Goal: Contribute content: Add original content to the website for others to see

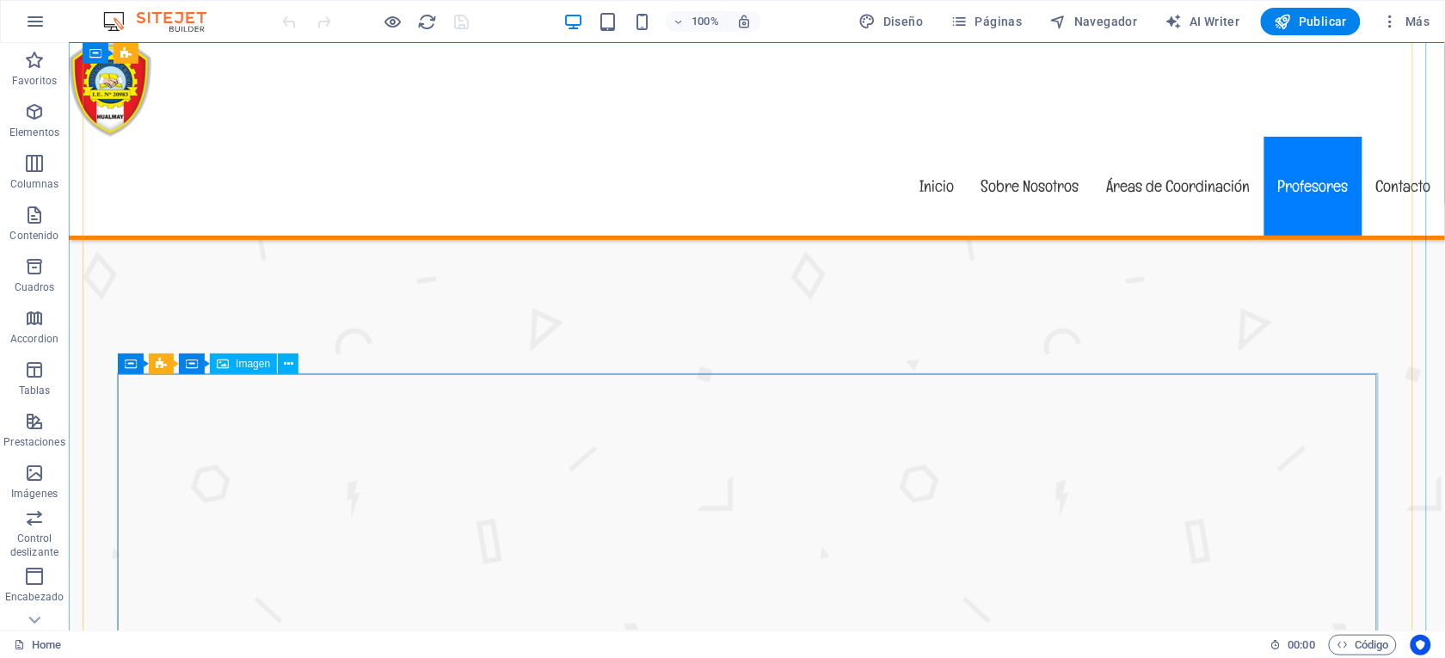
scroll to position [2450, 0]
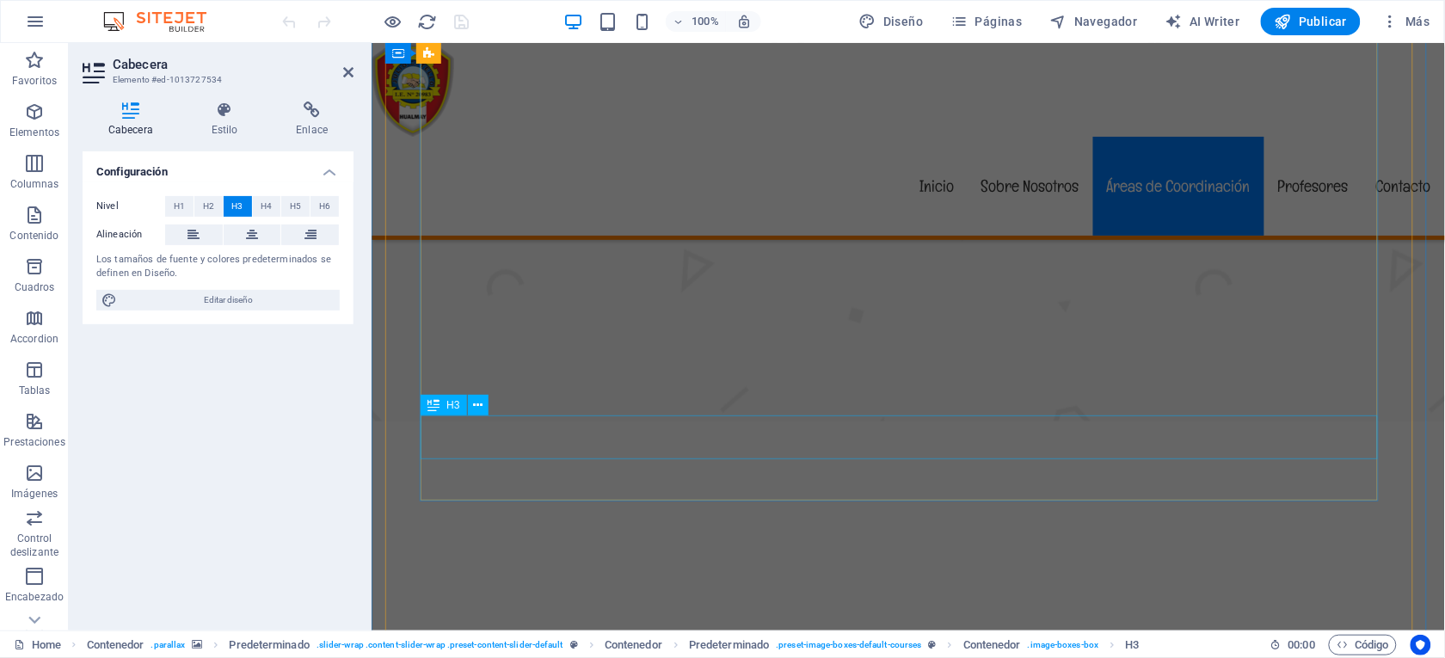
scroll to position [2727, 0]
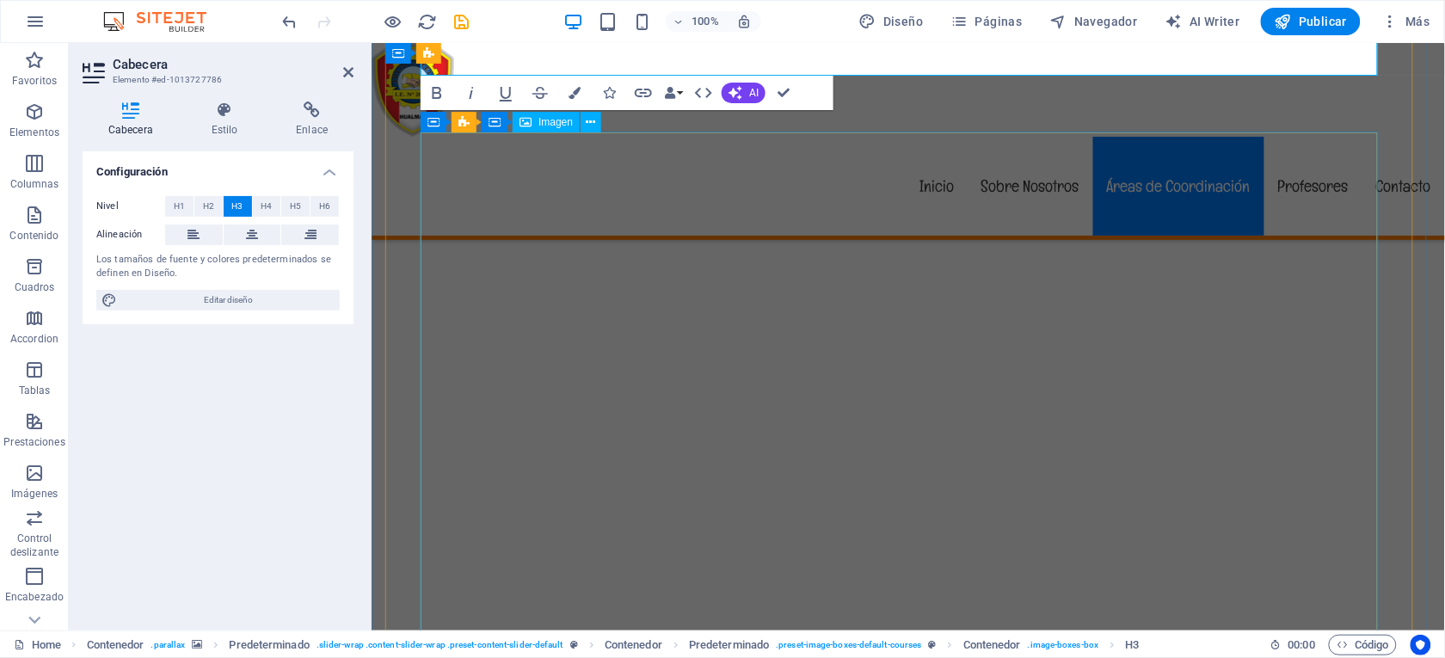
scroll to position [3466, 0]
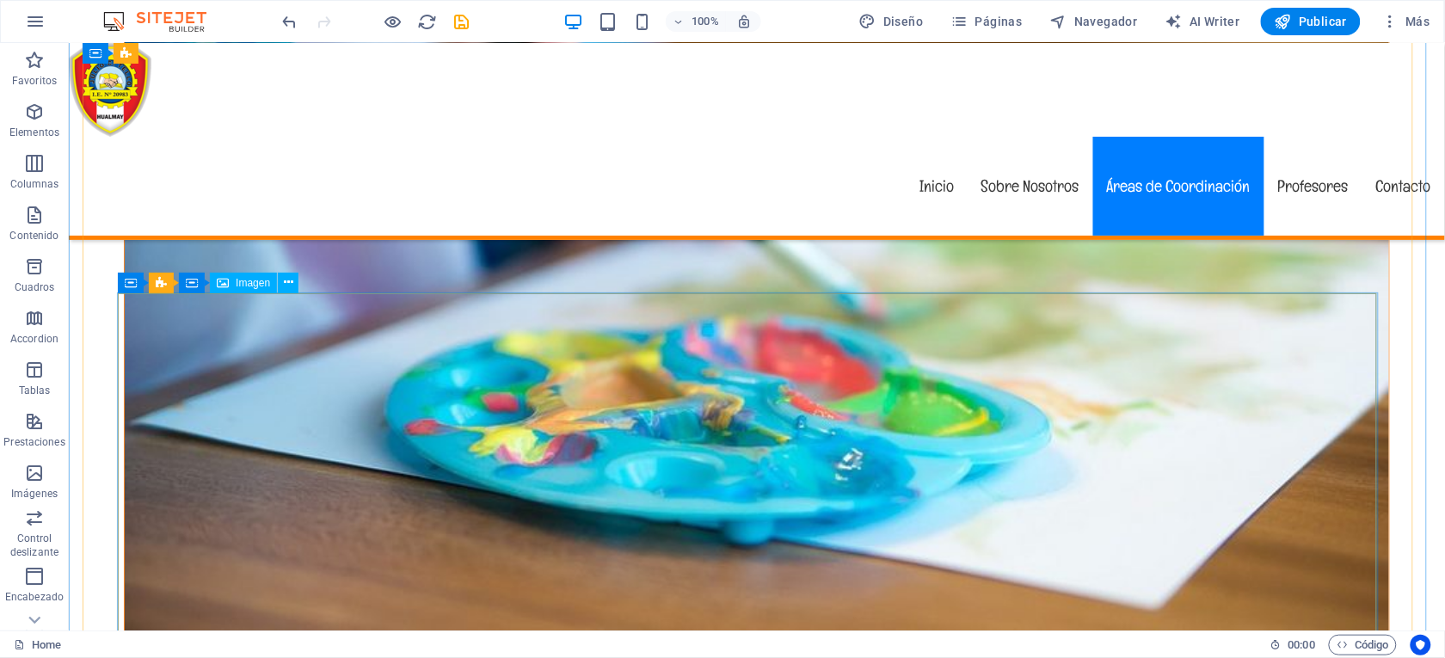
scroll to position [4149, 0]
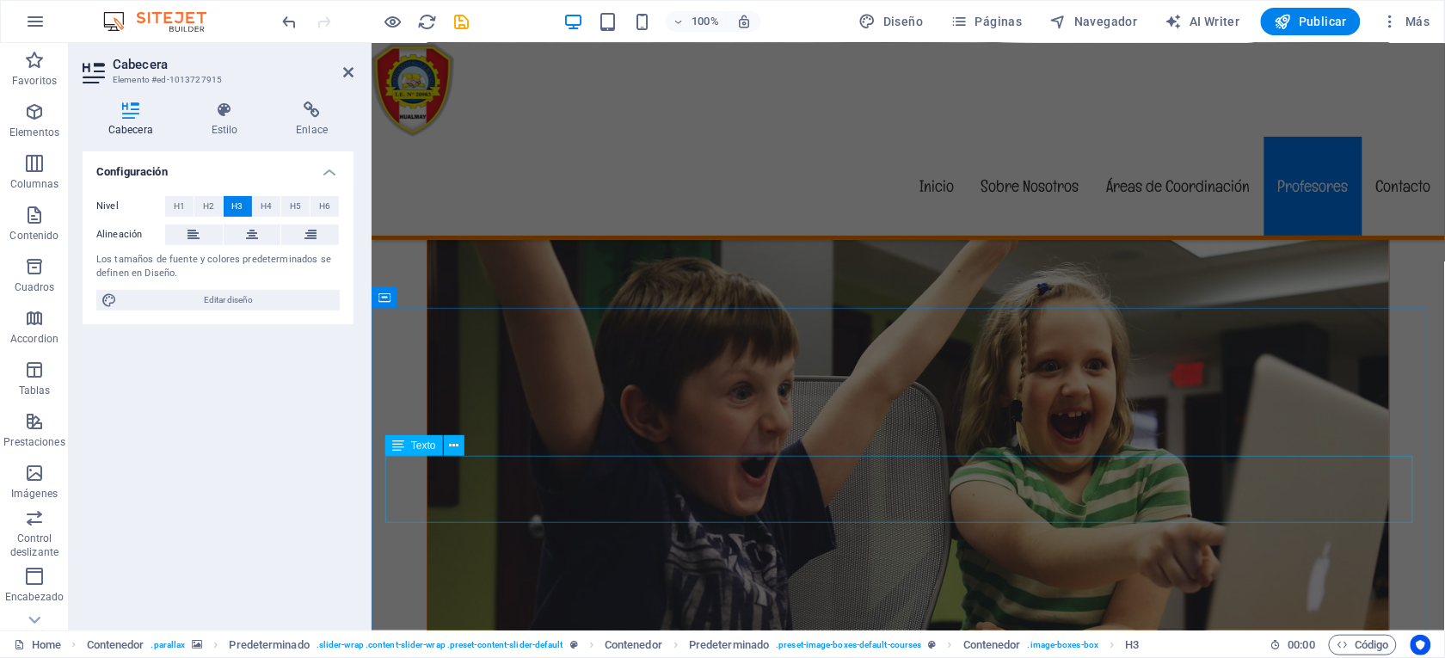
scroll to position [4204, 0]
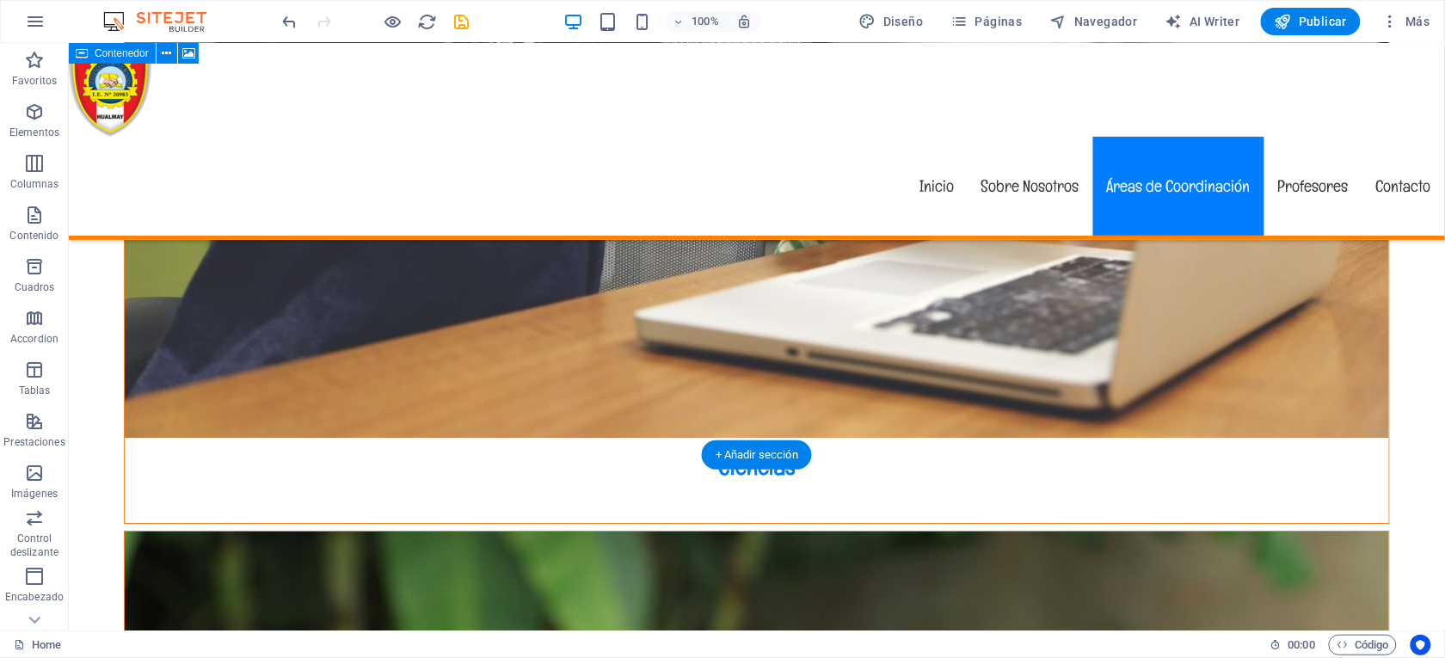
scroll to position [5211, 0]
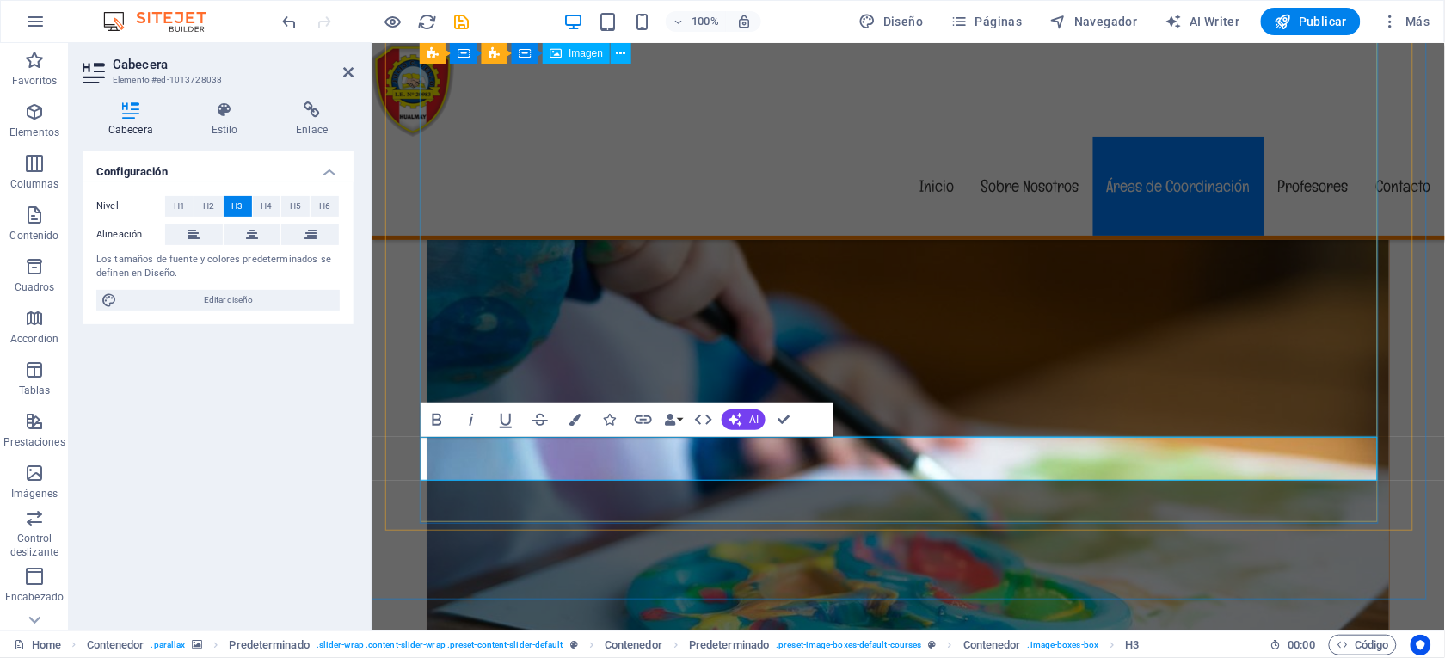
scroll to position [3666, 0]
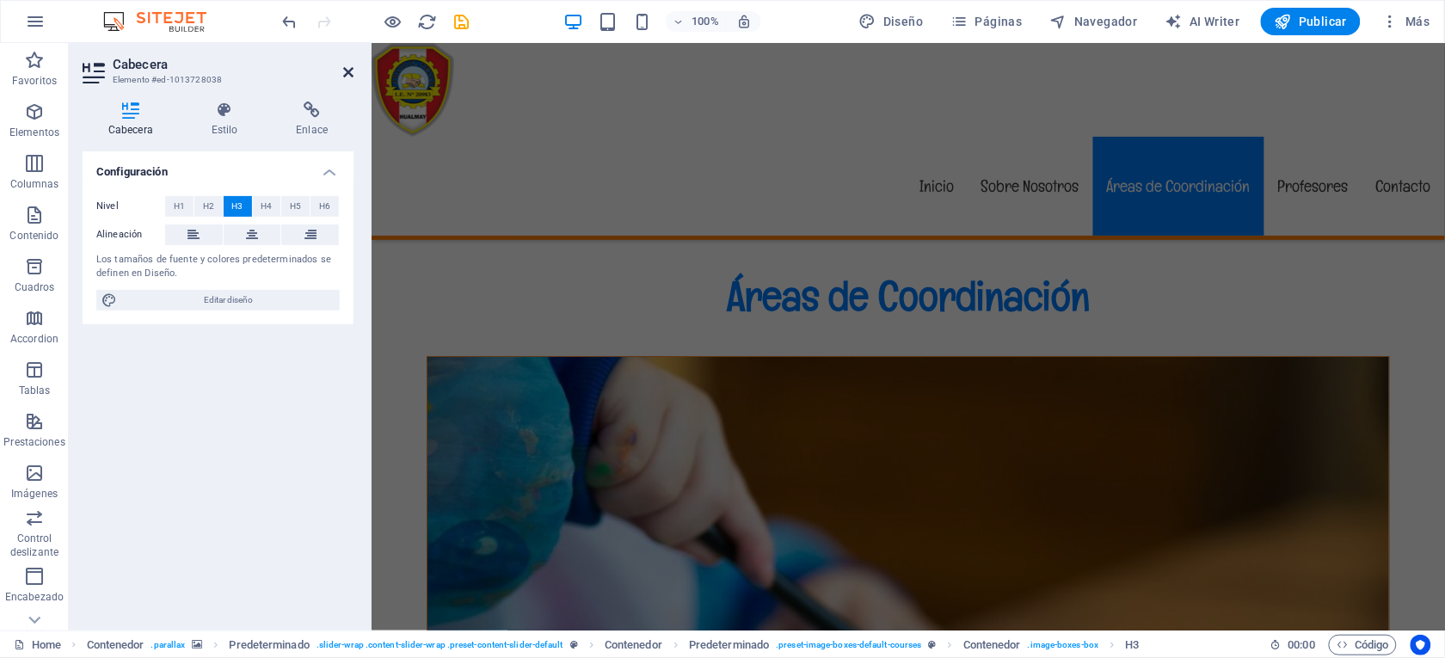
click at [346, 71] on icon at bounding box center [348, 72] width 10 height 14
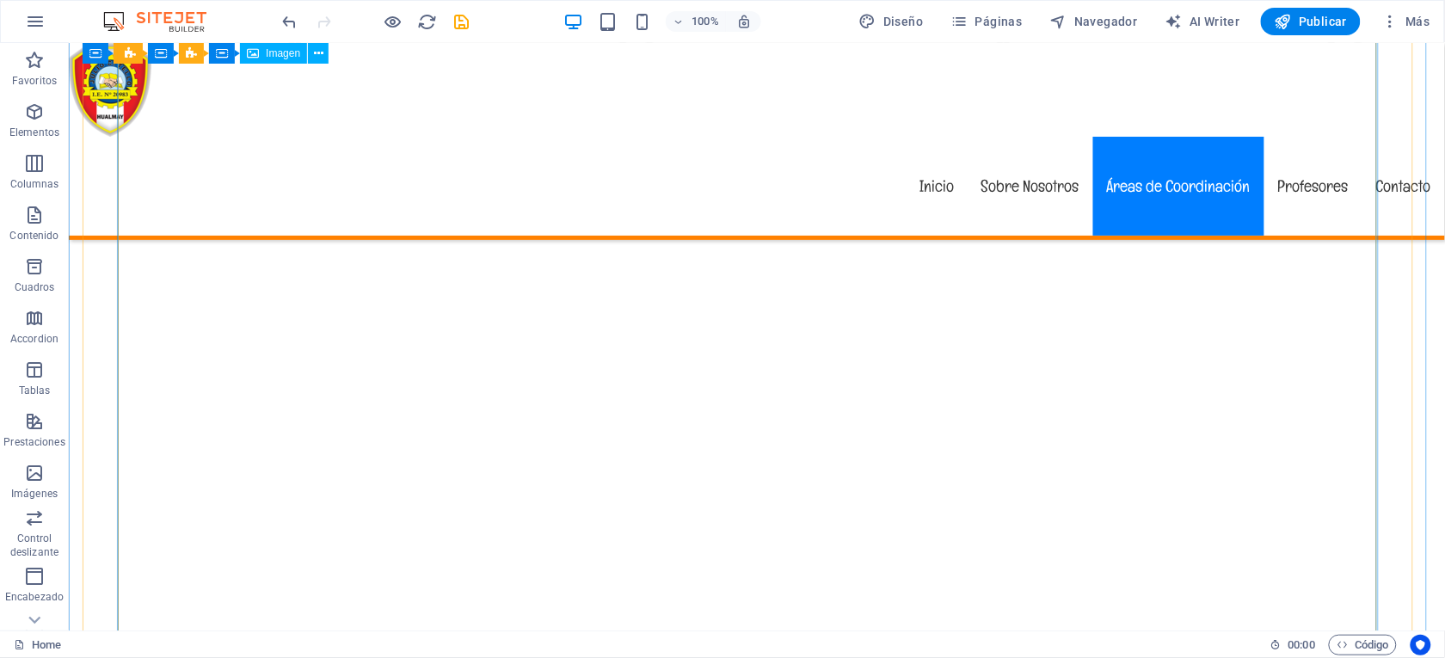
scroll to position [2780, 0]
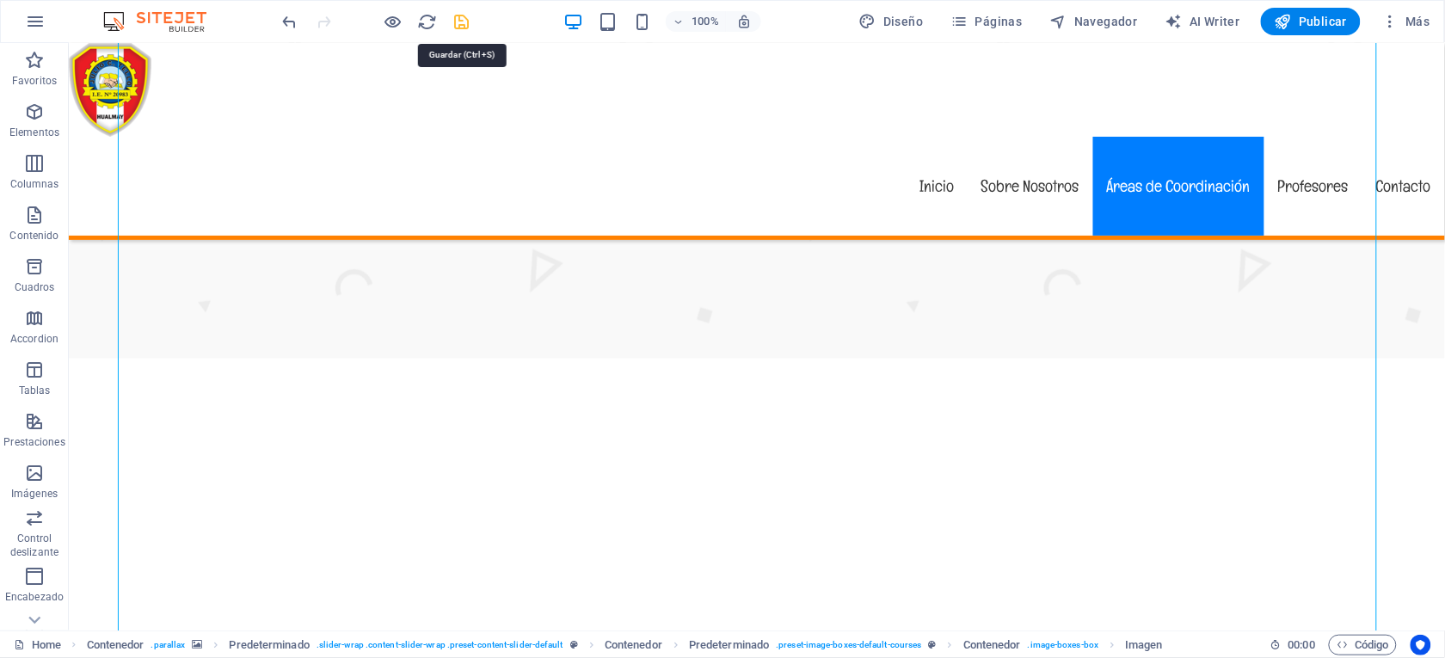
click at [467, 15] on icon "save" at bounding box center [462, 22] width 20 height 20
checkbox input "false"
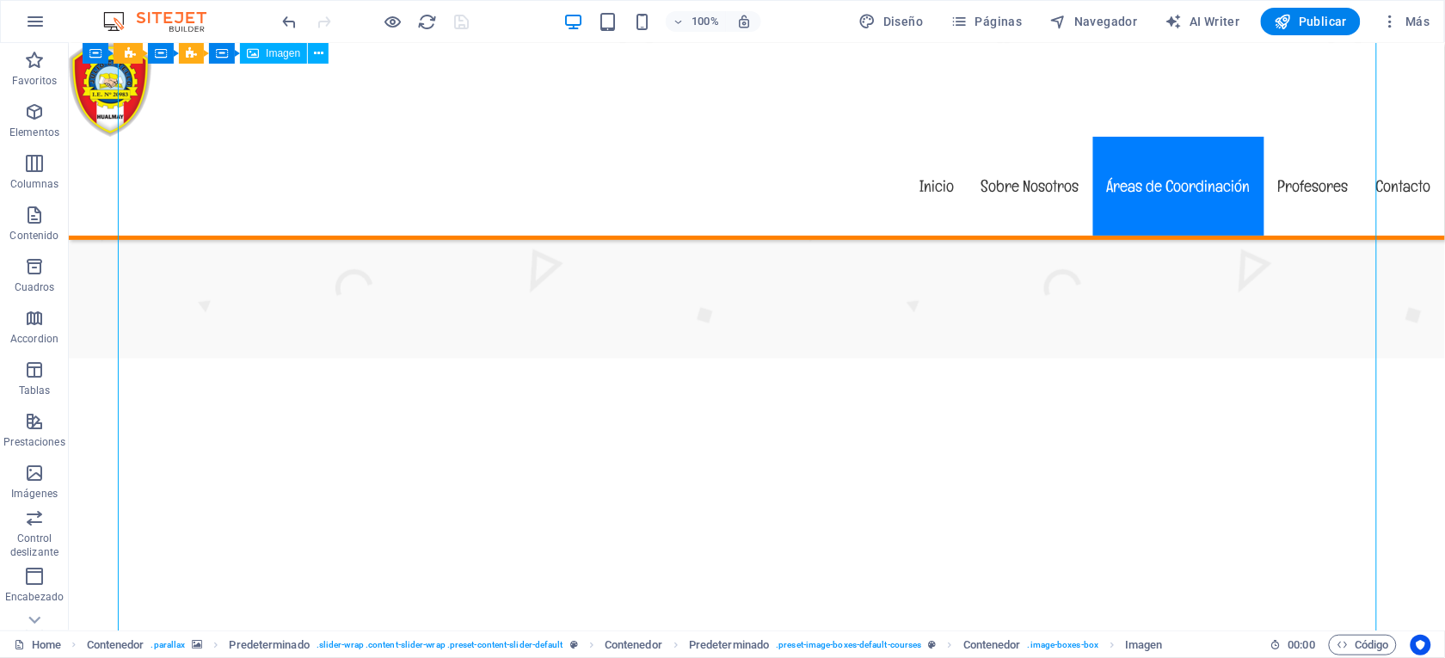
select select "%"
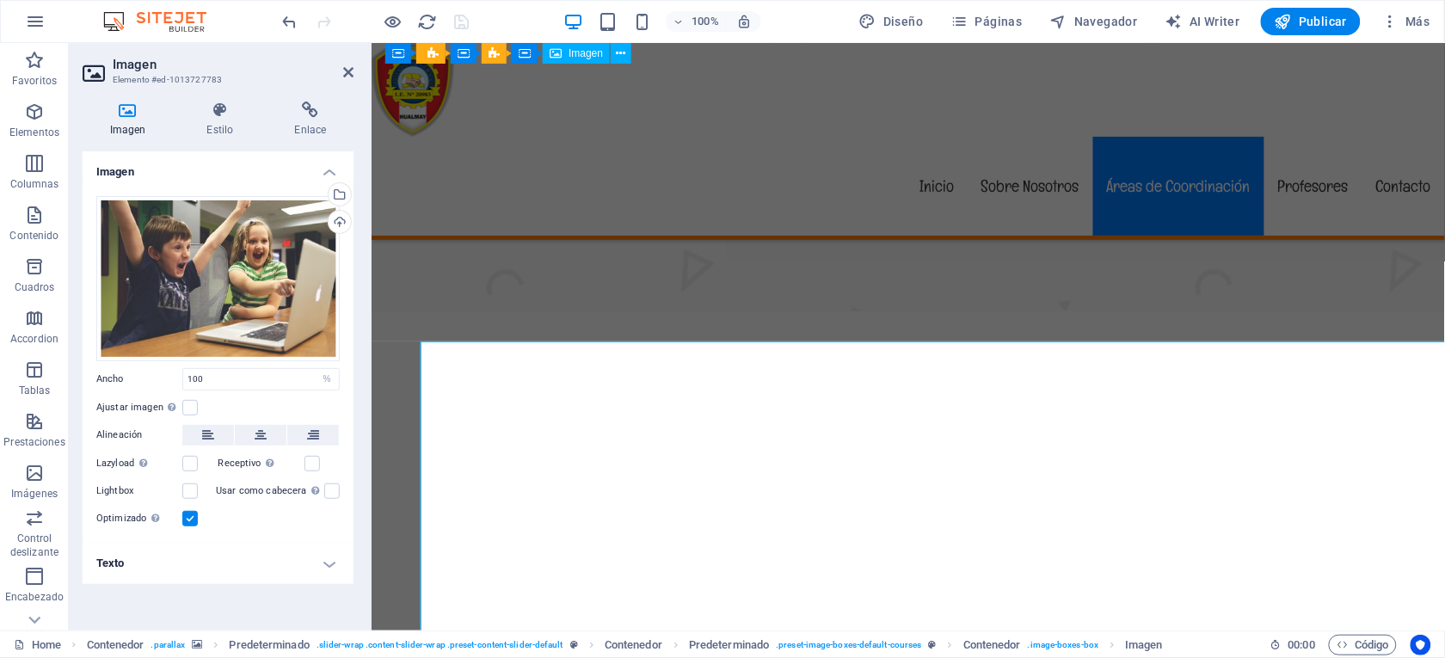
scroll to position [2465, 0]
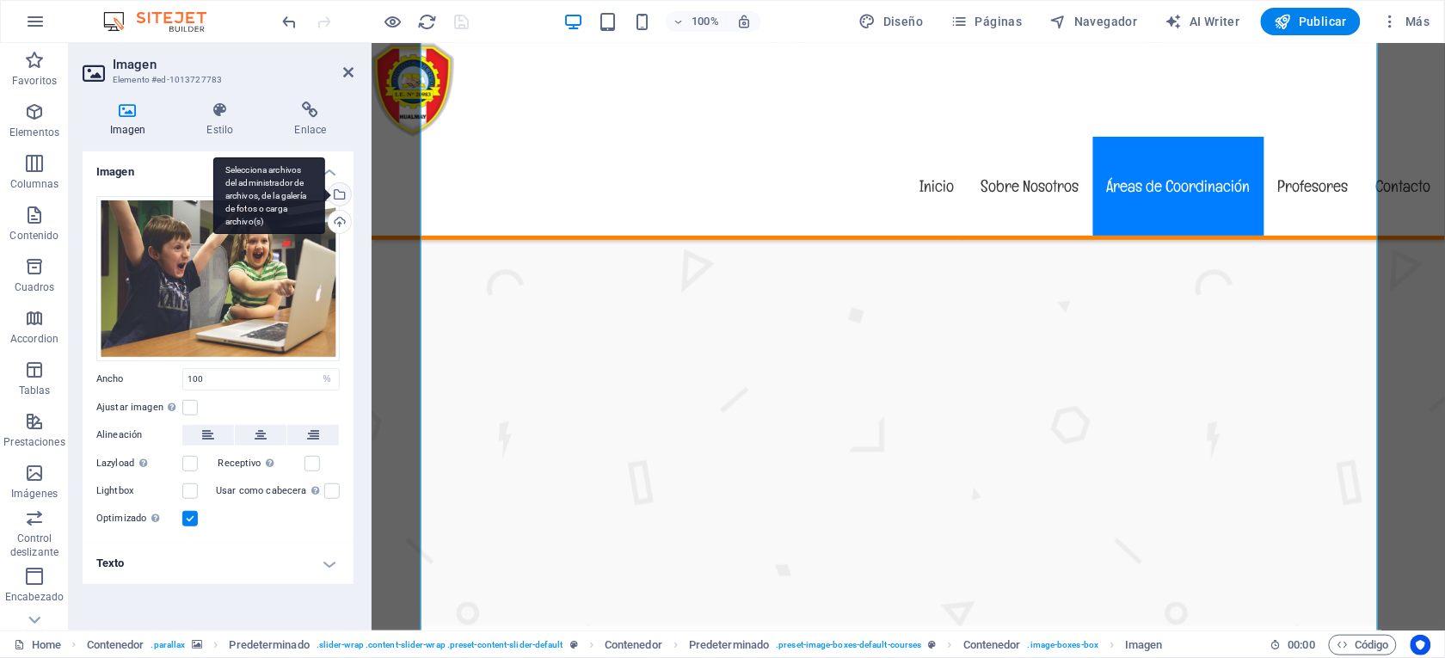
click at [340, 195] on div "Selecciona archivos del administrador de archivos, de la galería de fotos o car…" at bounding box center [338, 196] width 26 height 26
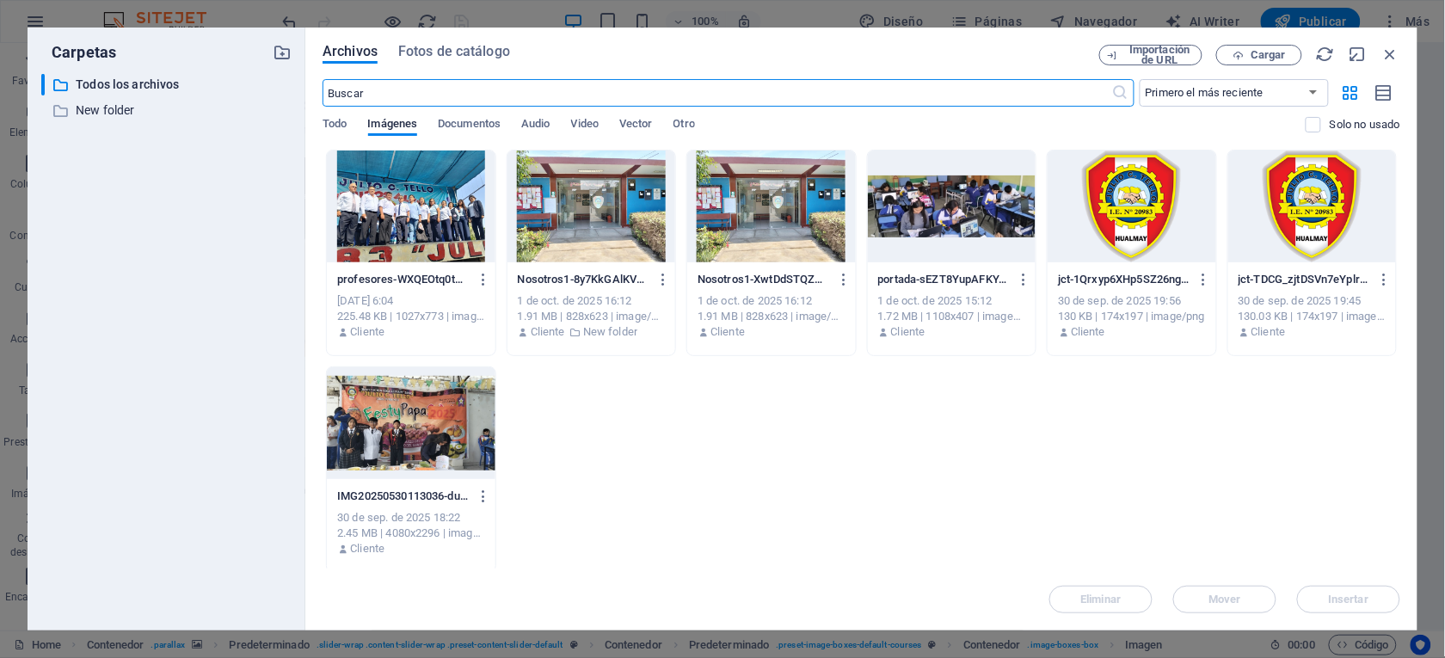
scroll to position [2361, 0]
click at [770, 446] on div "profesores-WXQEOtq0tY8ePzNqAklyoA.jpg profesores-WXQEOtq0tY8ePzNqAklyoA.jpg [DA…" at bounding box center [860, 361] width 1077 height 423
click at [1243, 50] on icon "button" at bounding box center [1237, 55] width 11 height 11
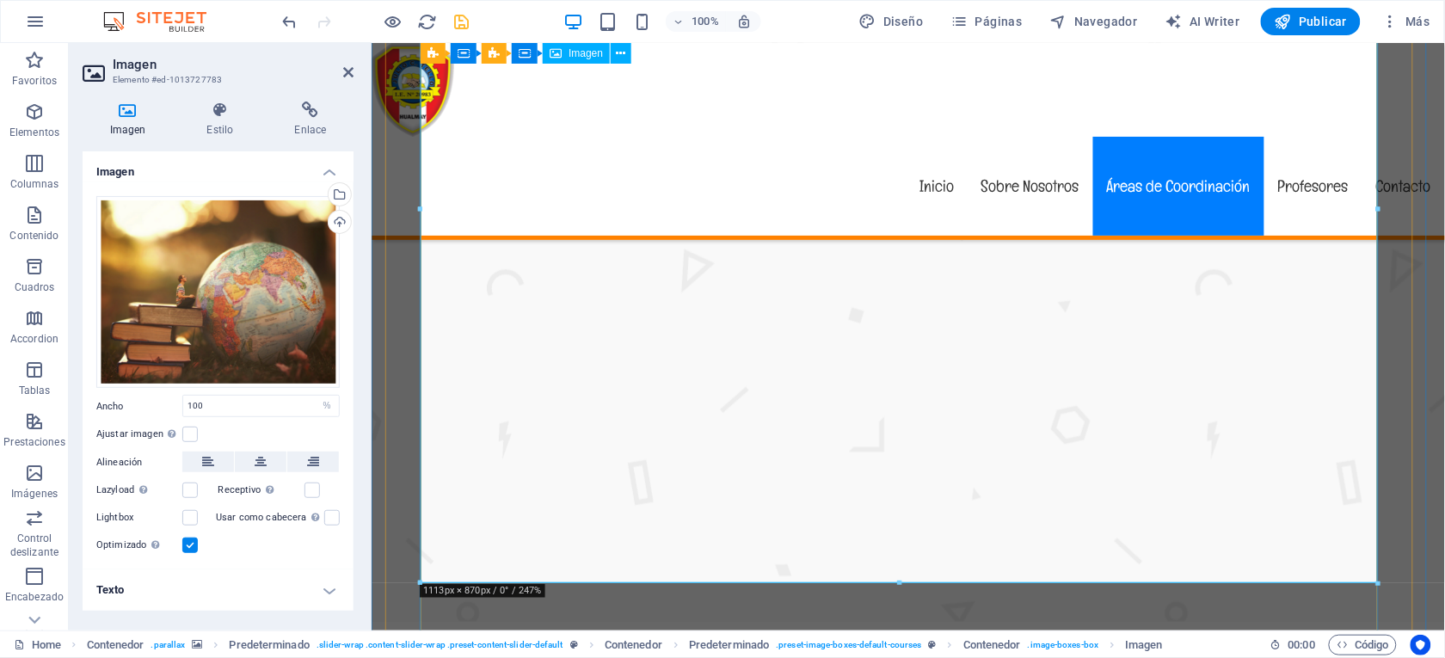
scroll to position [2465, 0]
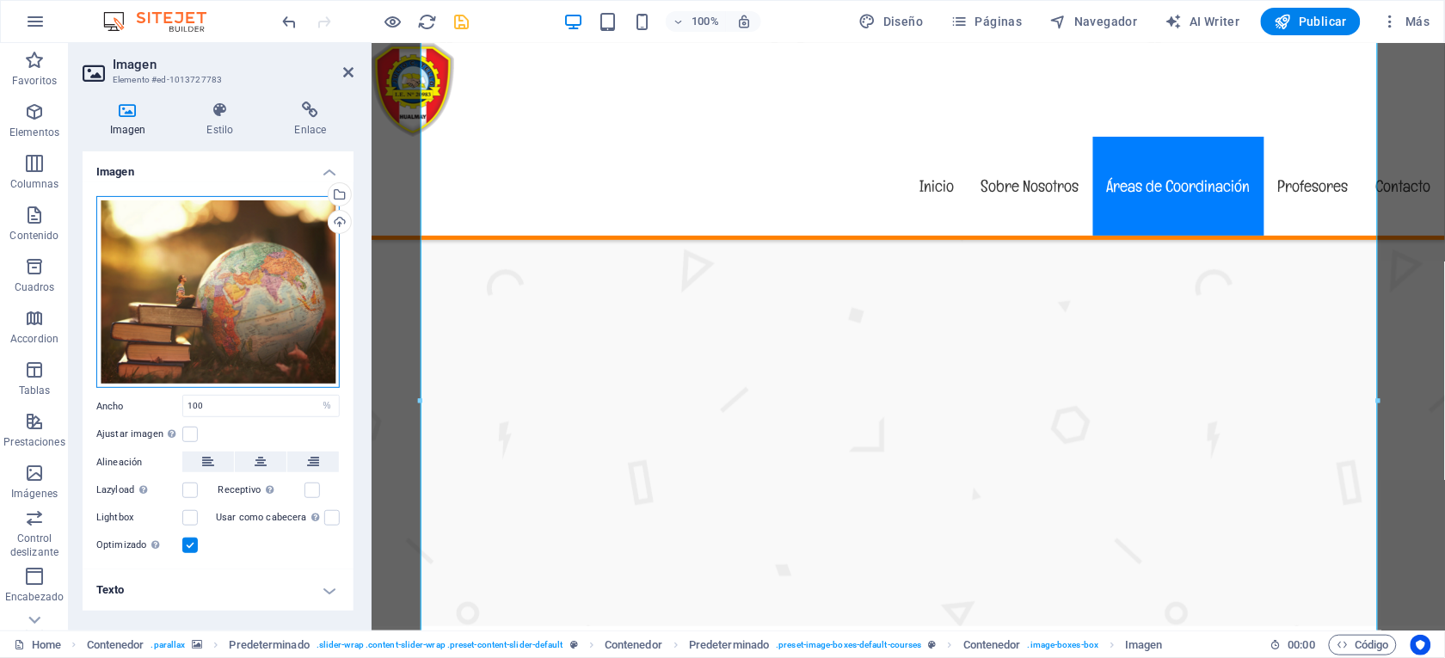
click at [233, 310] on div "Arrastra archivos aquí, haz clic para escoger archivos o selecciona archivos de…" at bounding box center [217, 292] width 243 height 193
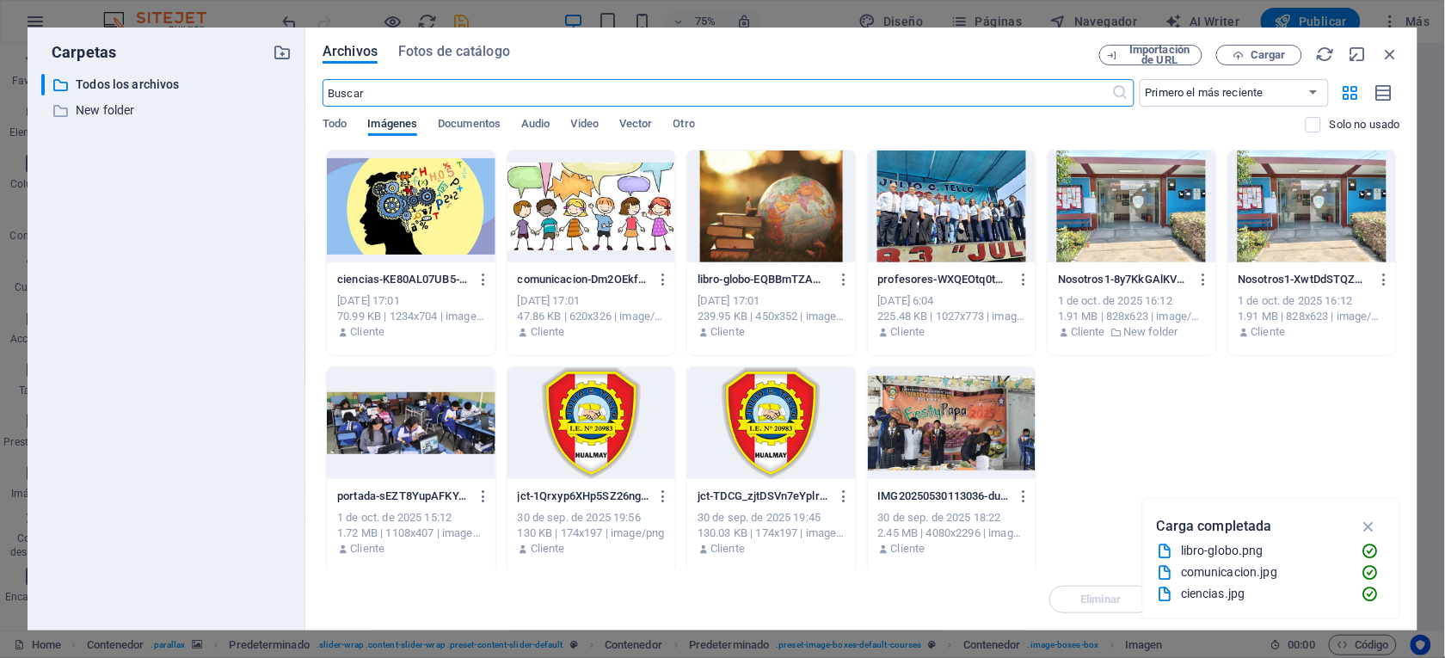
click at [758, 181] on div at bounding box center [771, 206] width 168 height 112
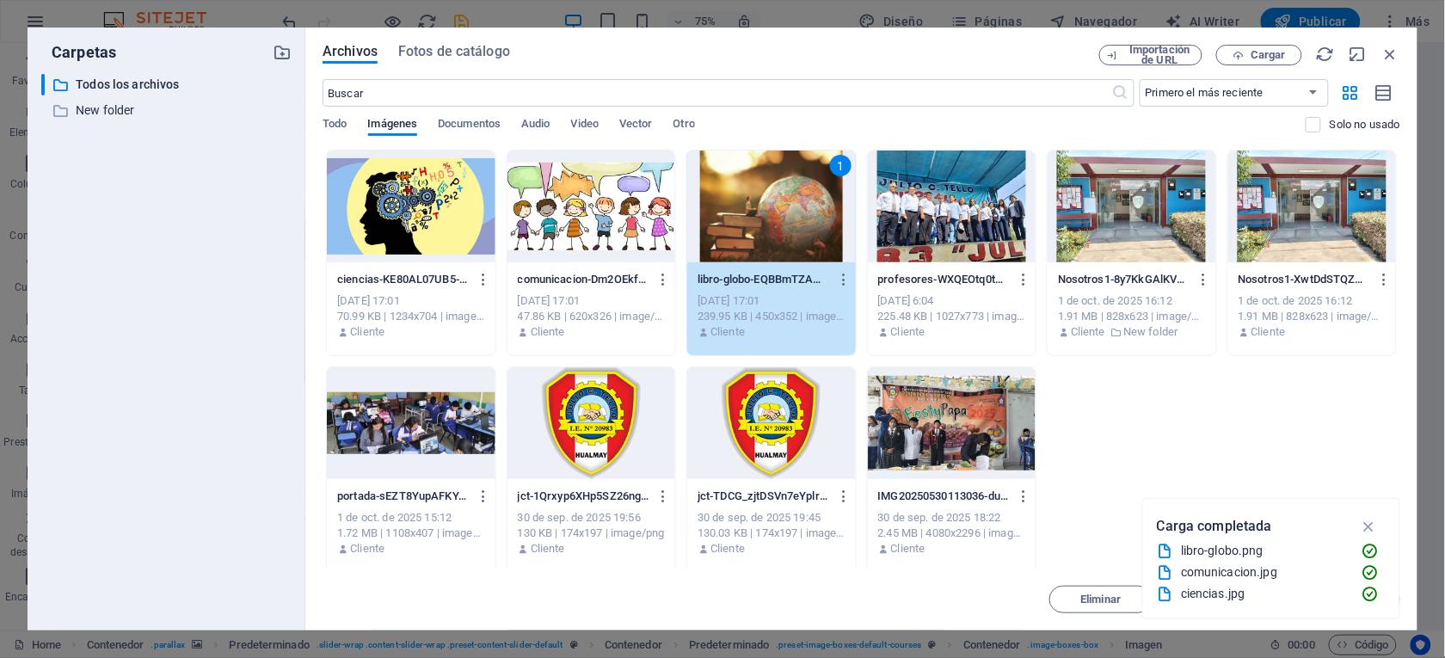
click at [758, 181] on div "1" at bounding box center [771, 206] width 168 height 112
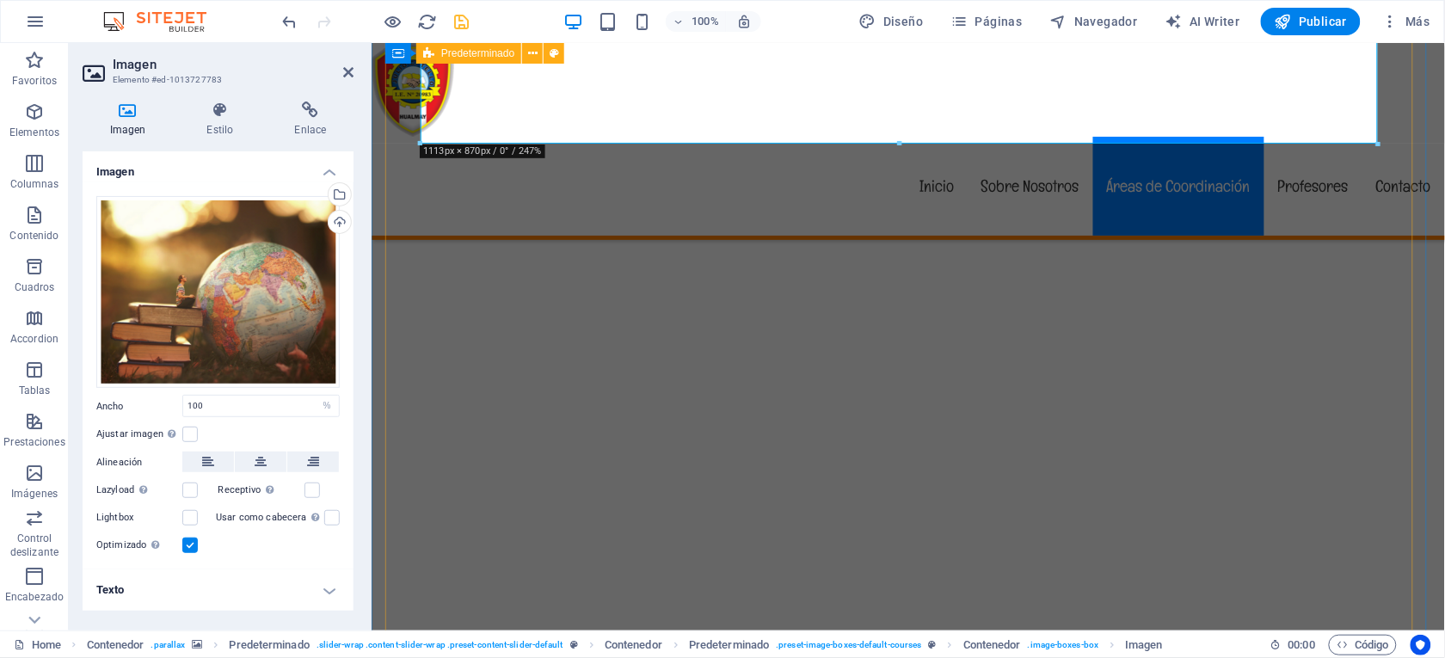
scroll to position [3213, 0]
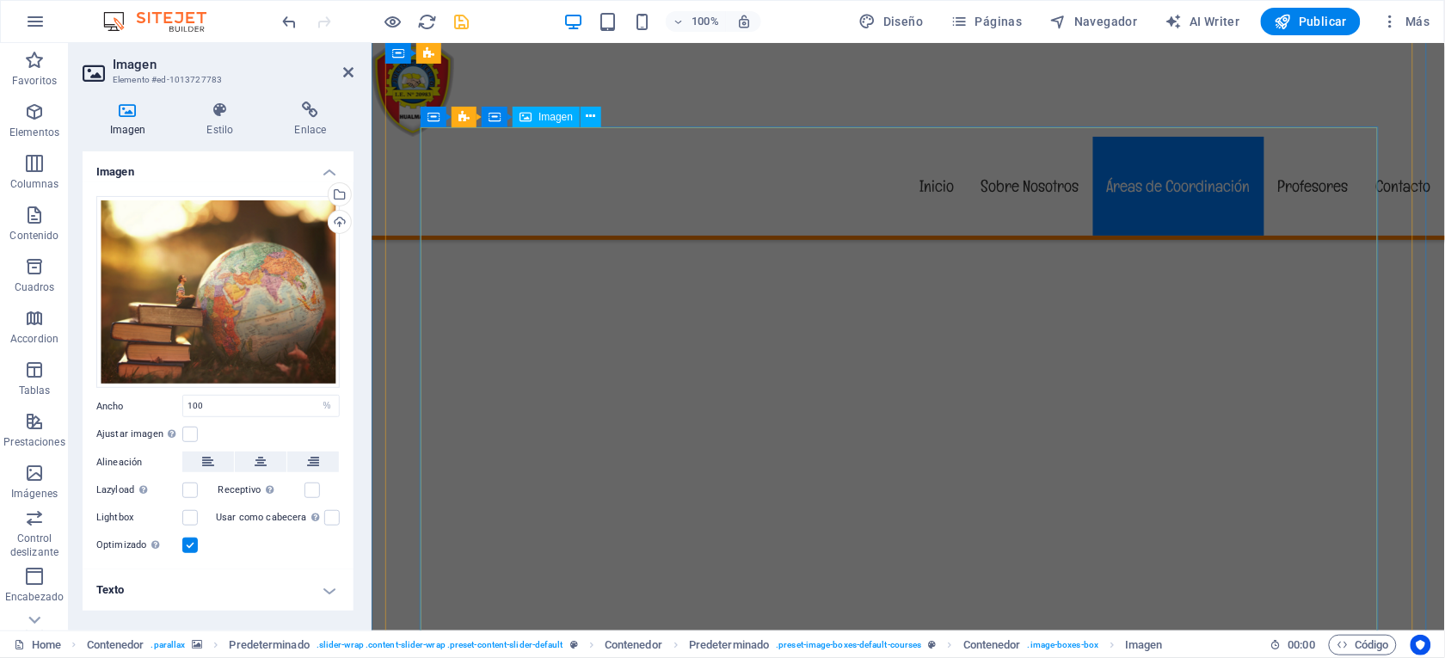
select select "%"
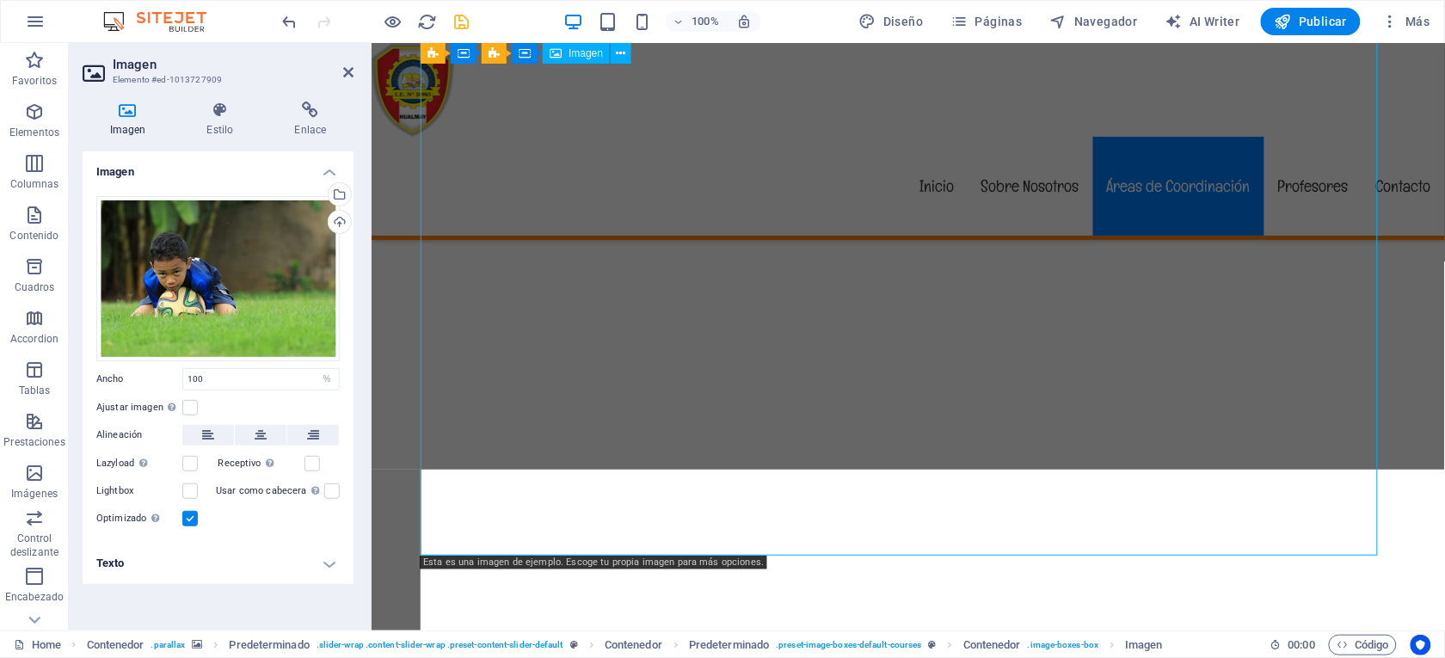
scroll to position [3423, 0]
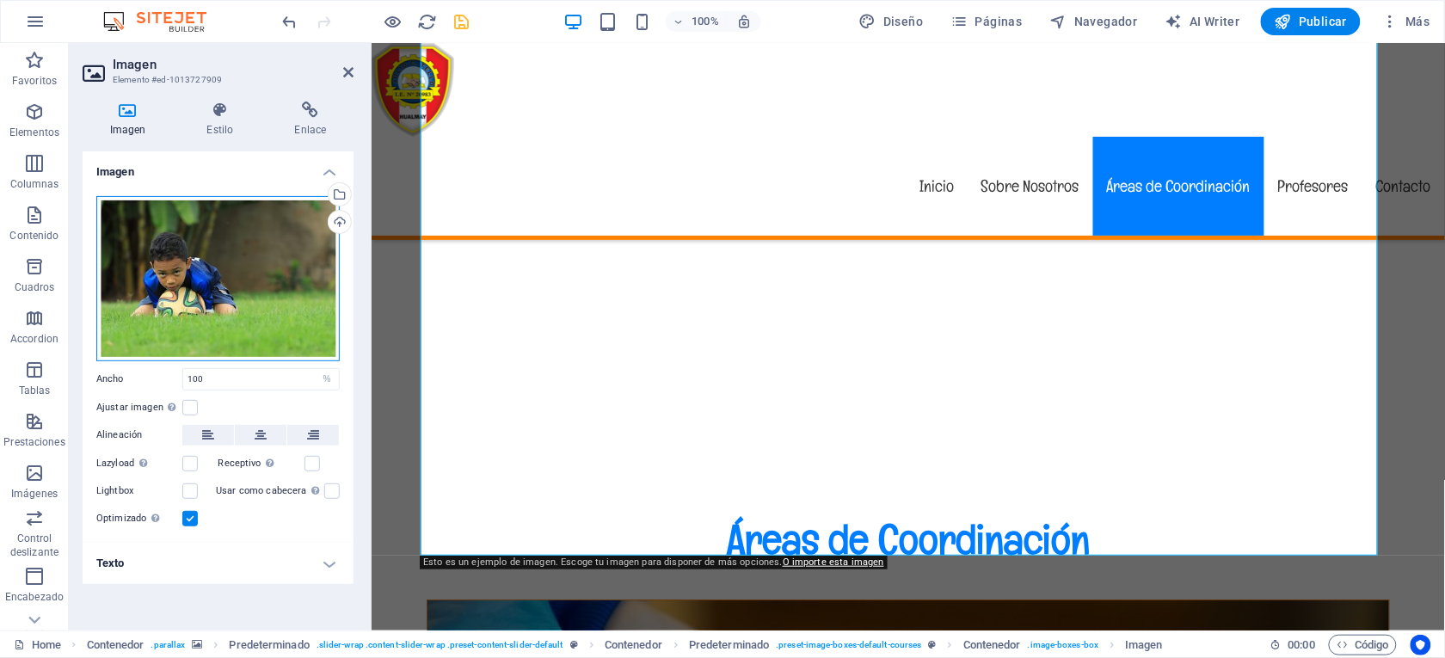
click at [240, 273] on div "Arrastra archivos aquí, haz clic para escoger archivos o selecciona archivos de…" at bounding box center [217, 278] width 243 height 165
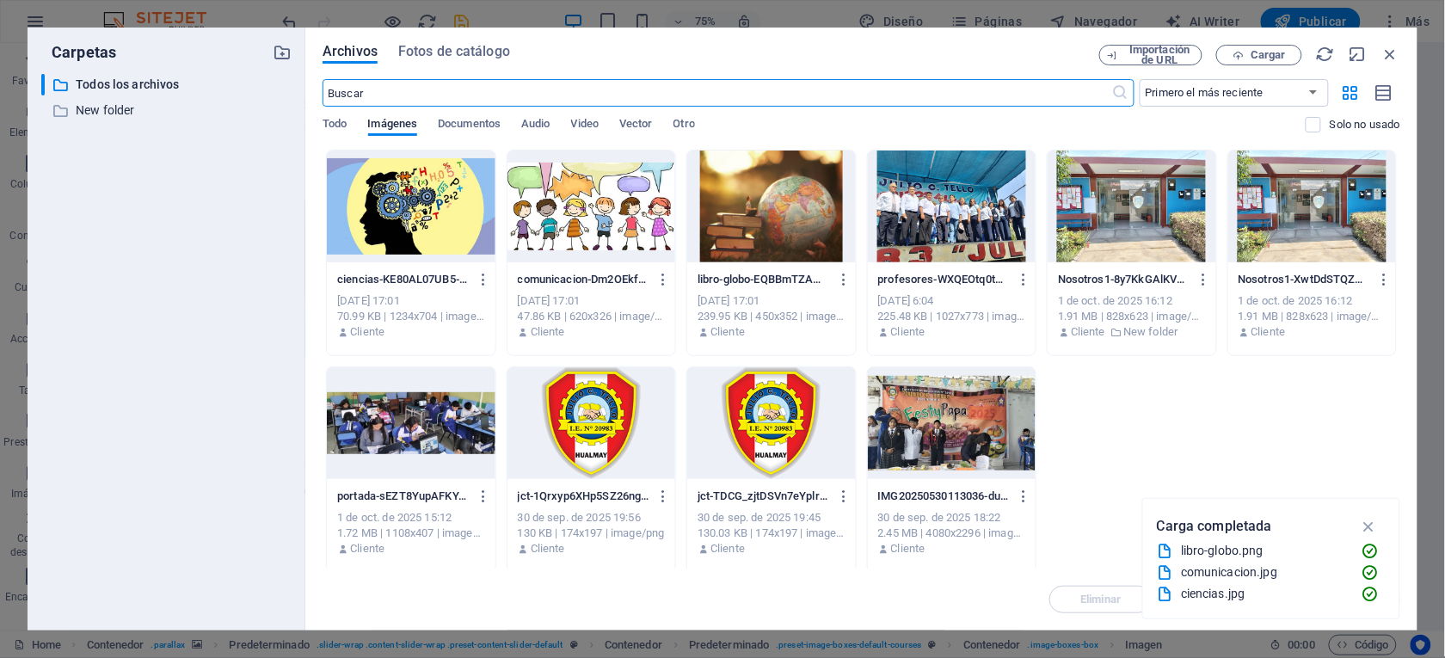
scroll to position [3159, 0]
click at [600, 224] on div at bounding box center [591, 206] width 168 height 112
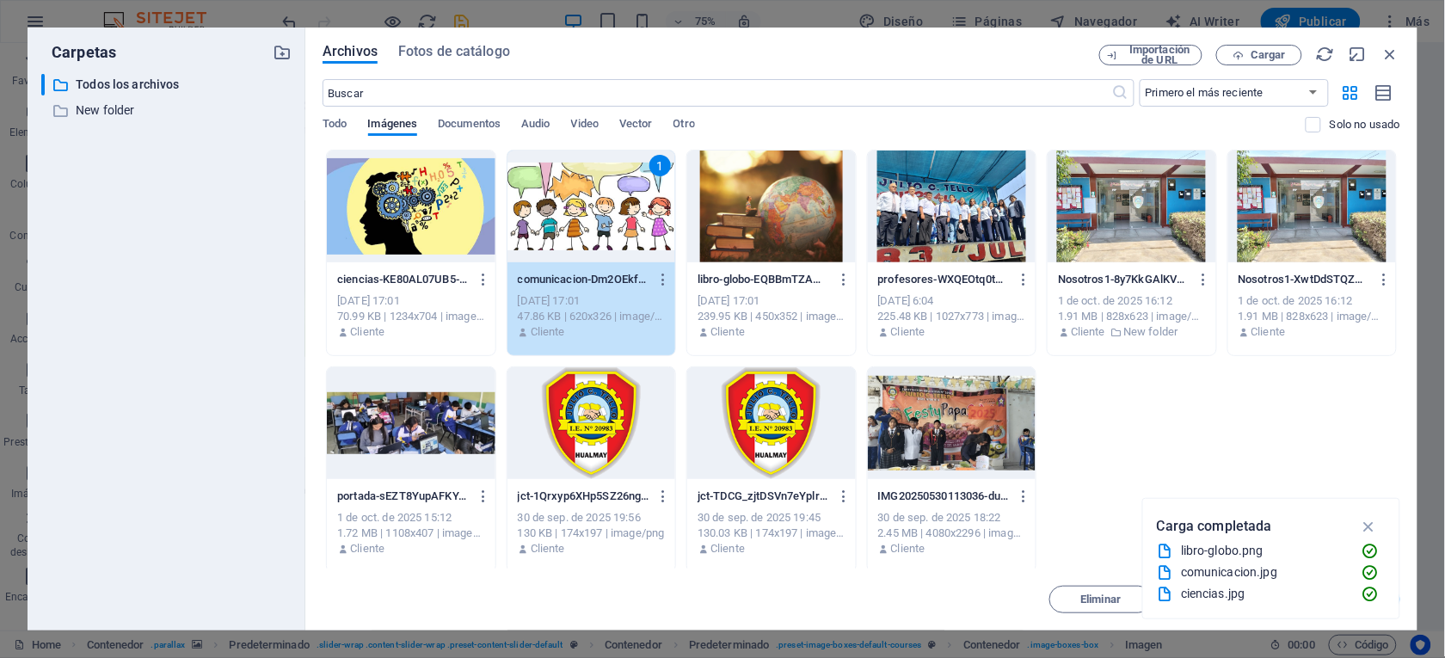
click at [600, 224] on div "1" at bounding box center [591, 206] width 168 height 112
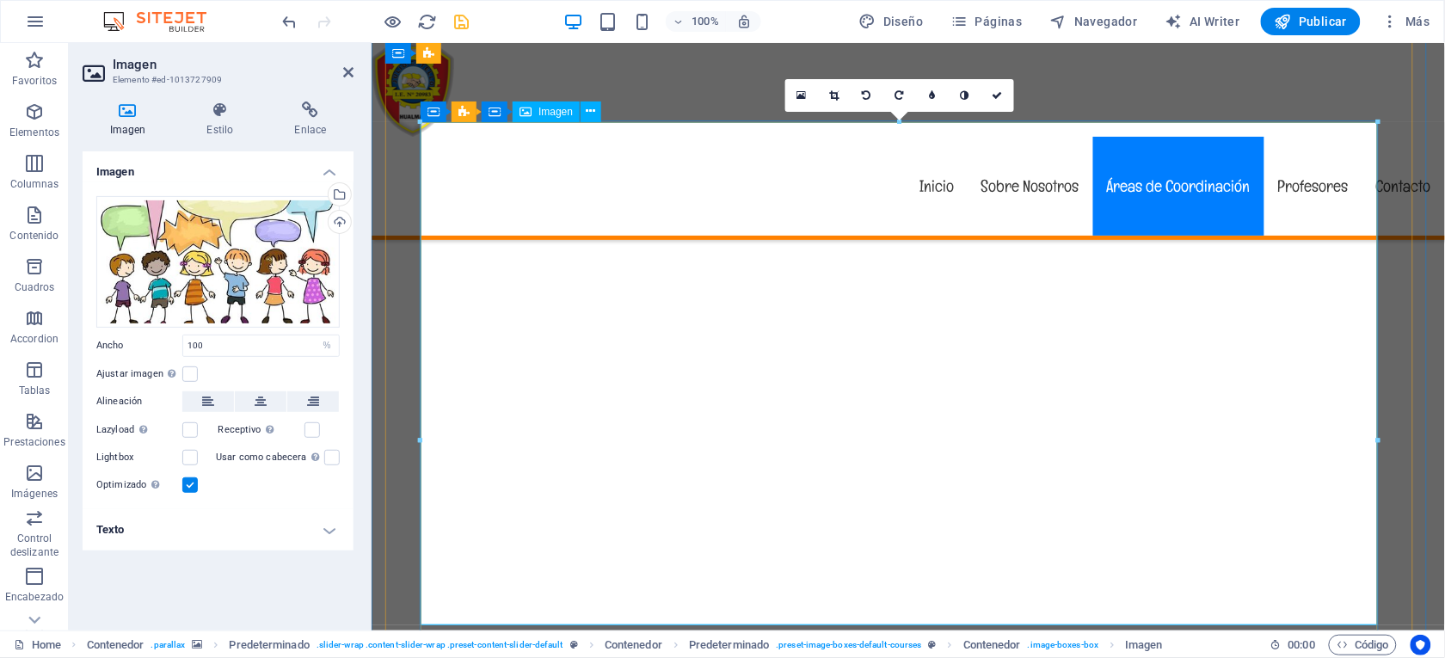
scroll to position [3294, 0]
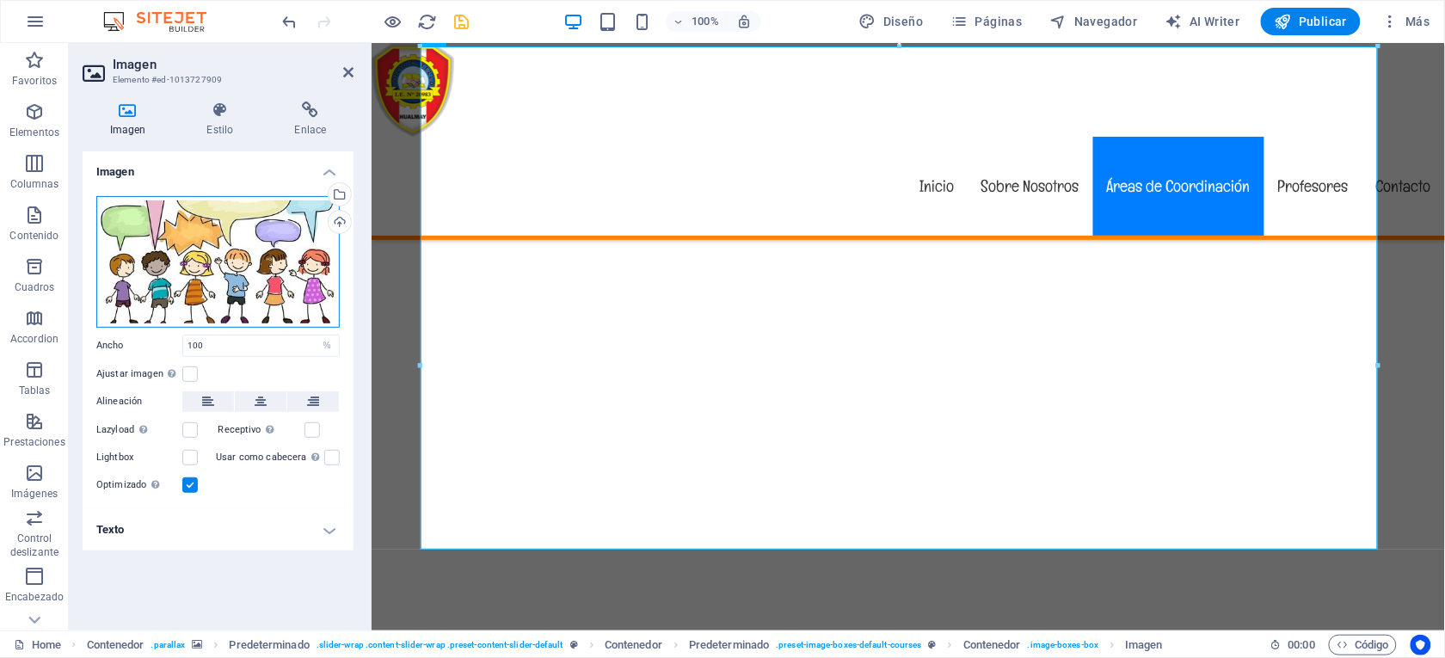
click at [263, 242] on div "Arrastra archivos aquí, haz clic para escoger archivos o selecciona archivos de…" at bounding box center [217, 262] width 243 height 132
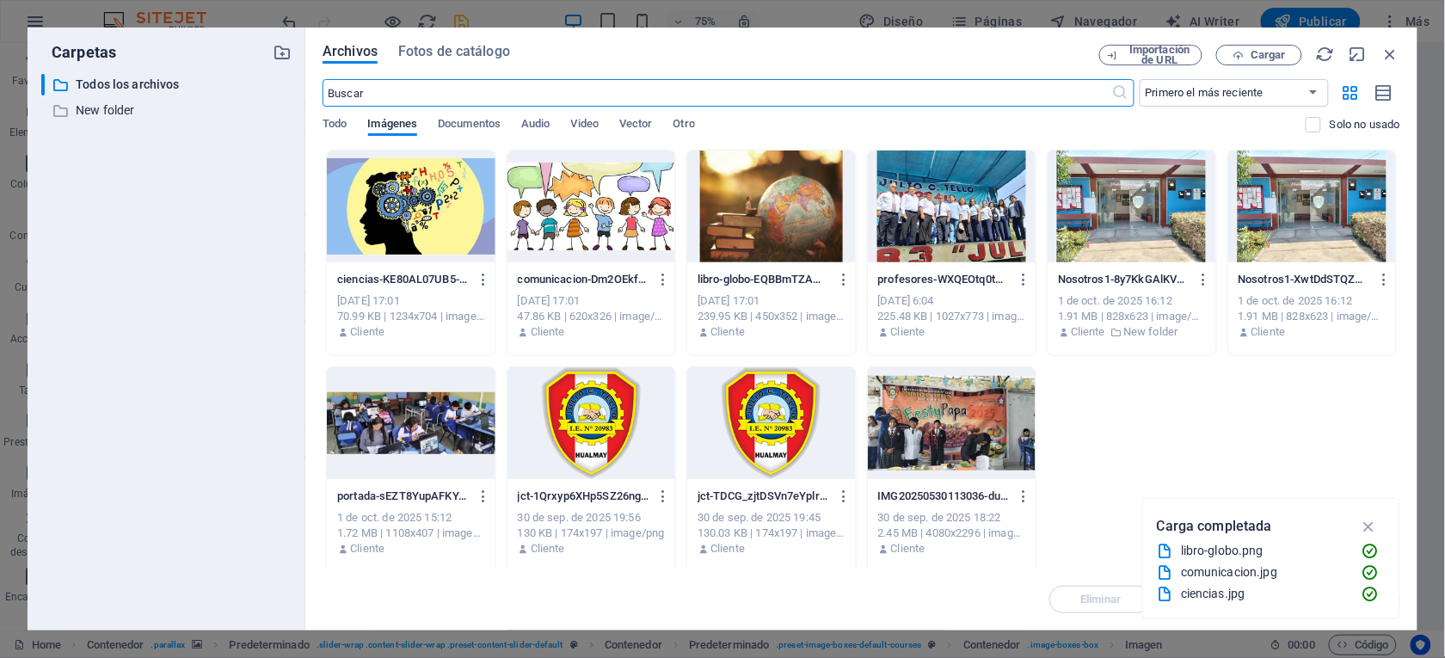
click at [752, 212] on div at bounding box center [771, 206] width 168 height 112
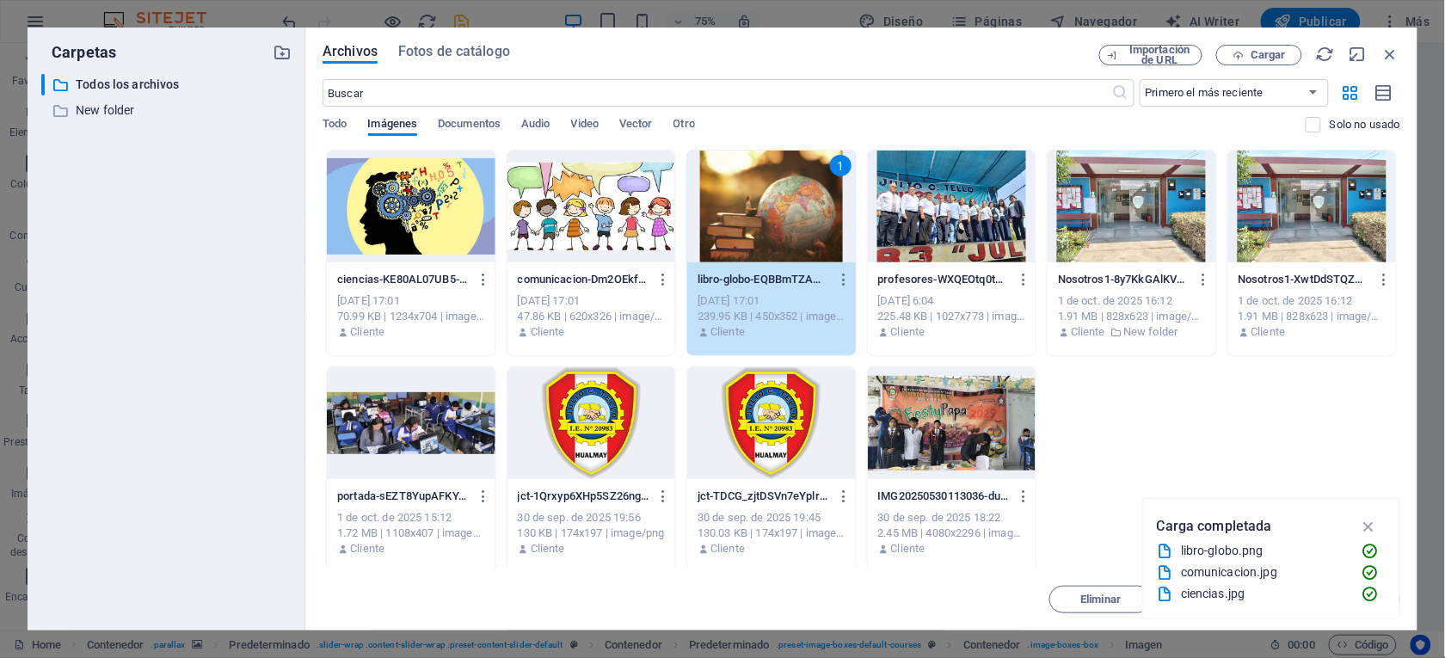
click at [752, 212] on div "1" at bounding box center [771, 206] width 168 height 112
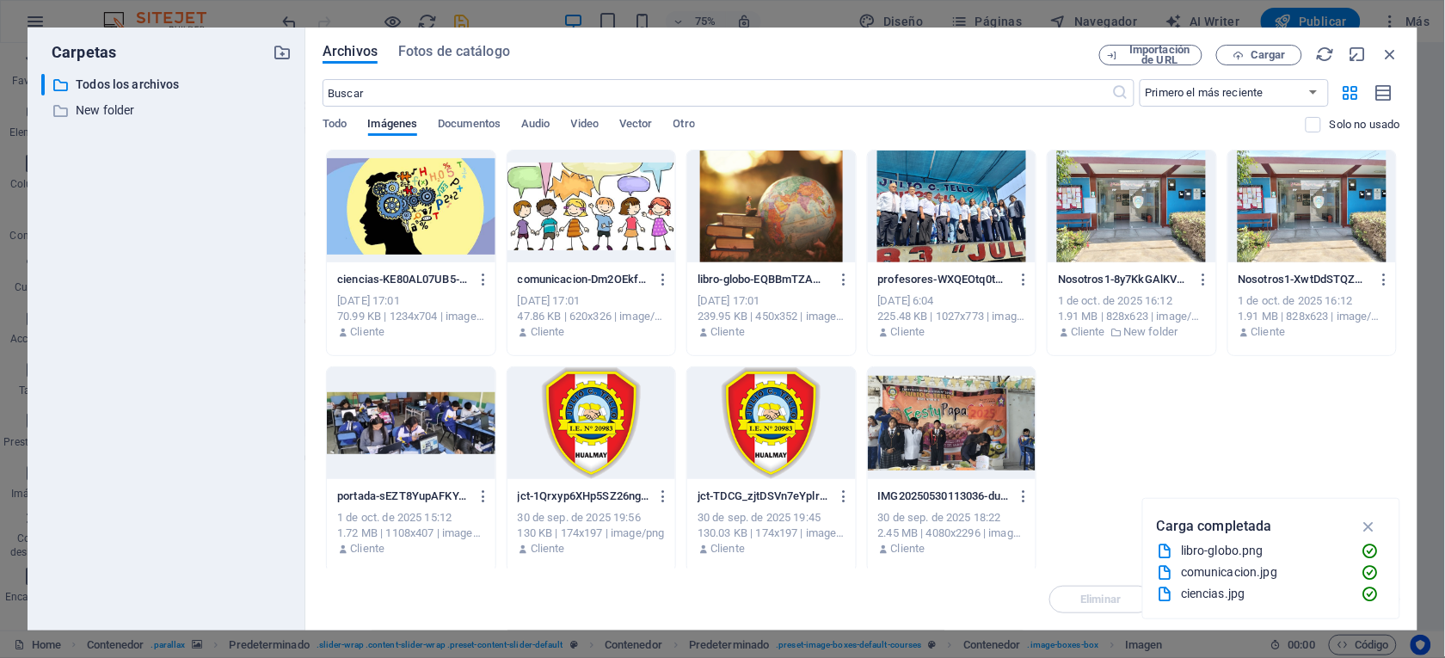
click at [752, 212] on div at bounding box center [771, 206] width 168 height 112
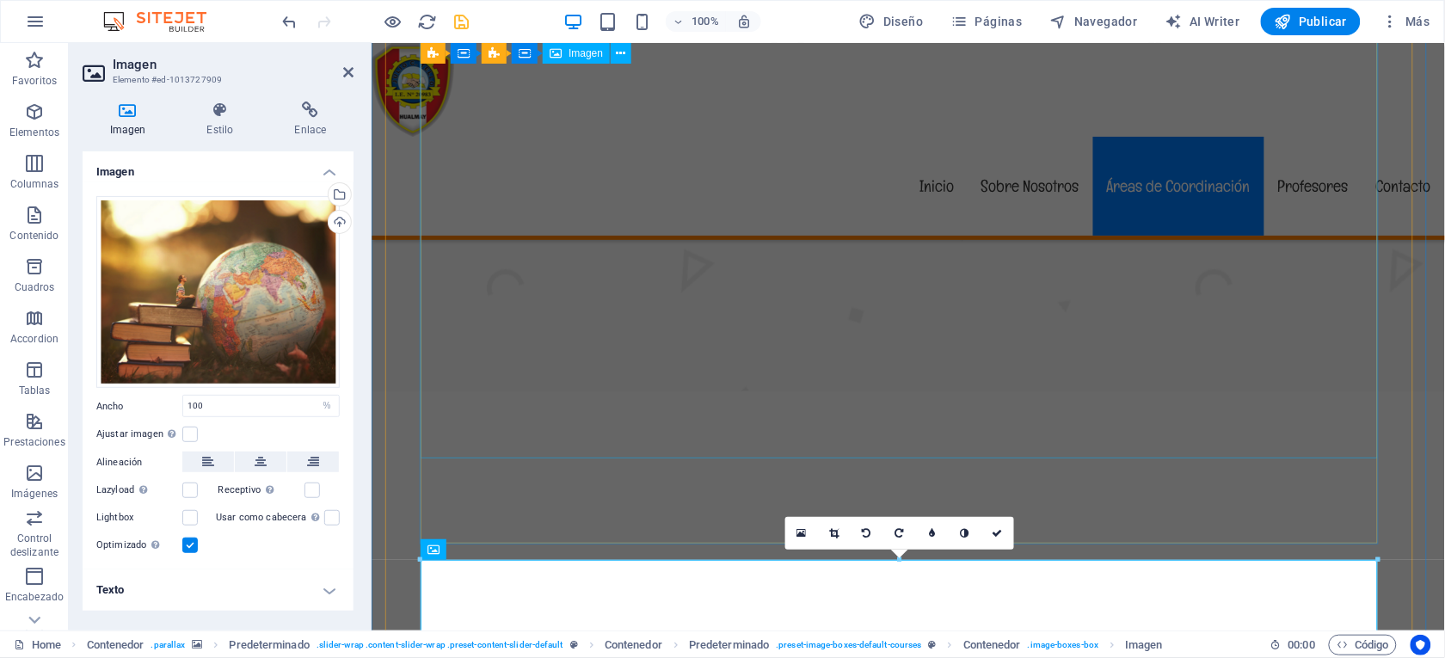
scroll to position [2654, 0]
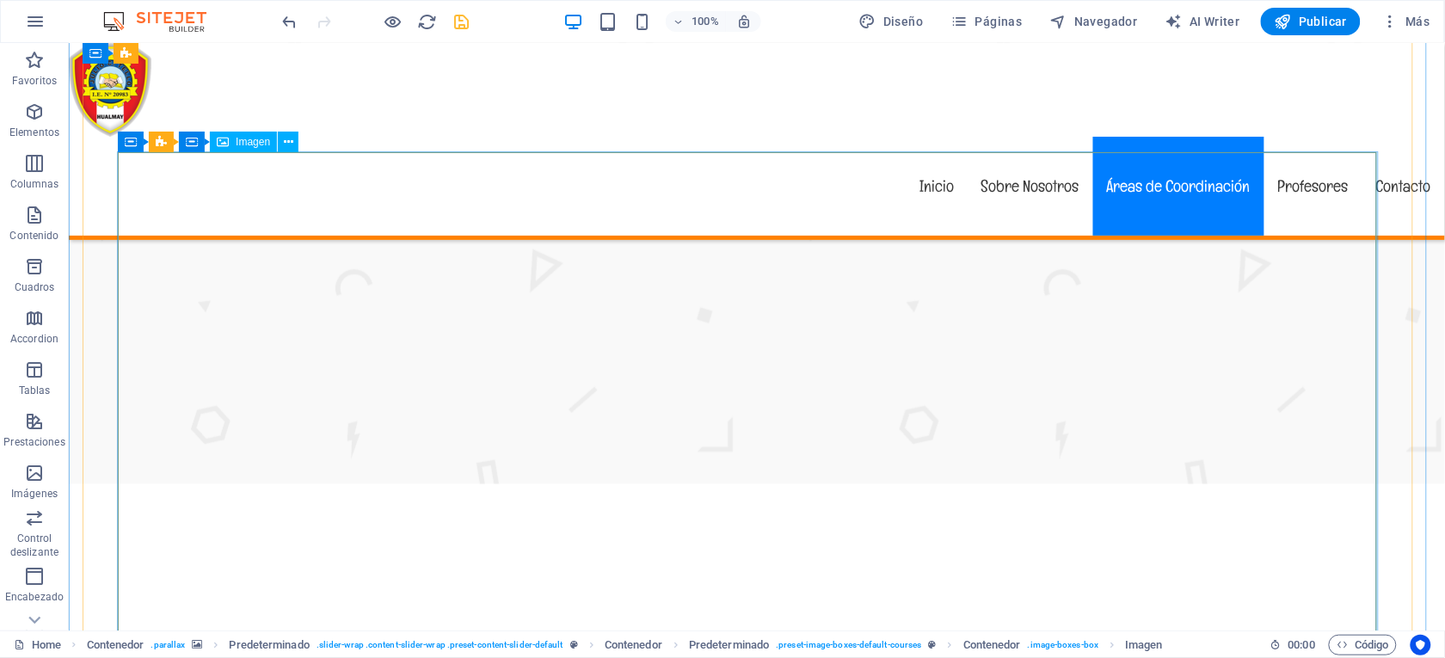
select select "%"
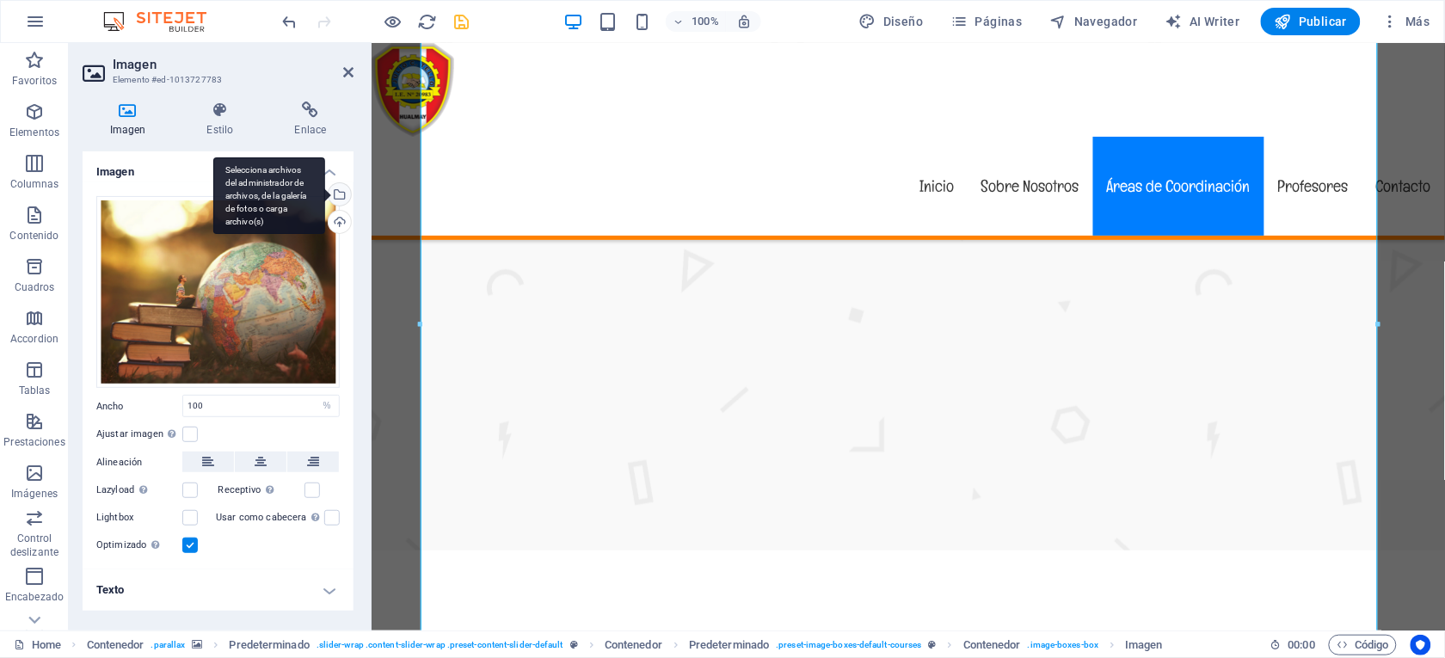
click at [325, 188] on div "Selecciona archivos del administrador de archivos, de la galería de fotos o car…" at bounding box center [269, 195] width 112 height 77
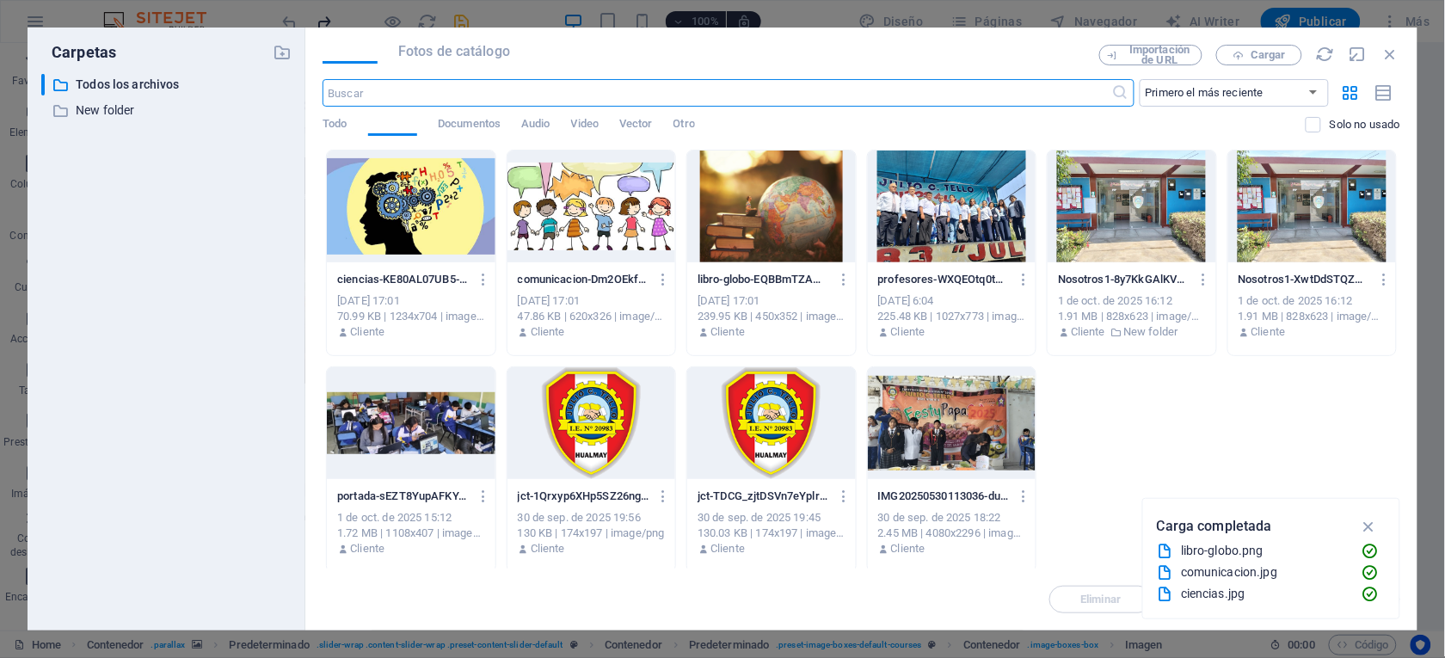
scroll to position [2573, 0]
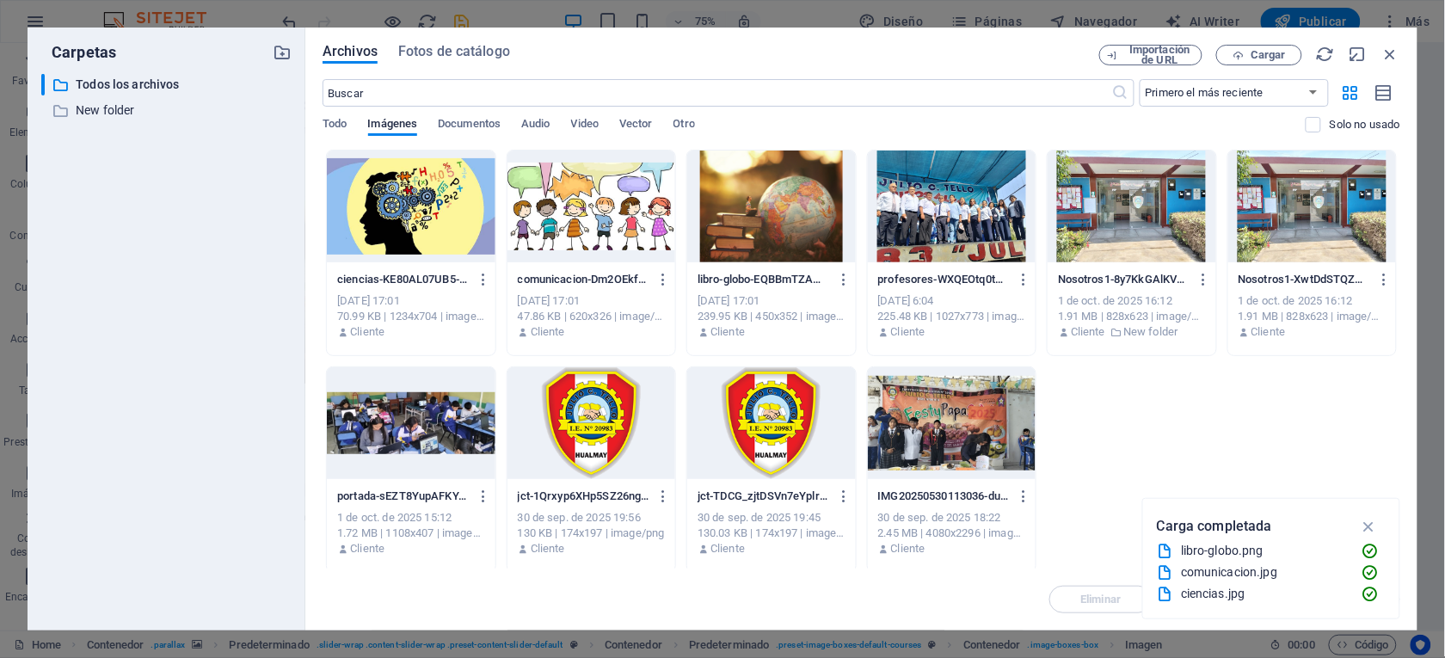
click at [420, 204] on div at bounding box center [411, 206] width 168 height 112
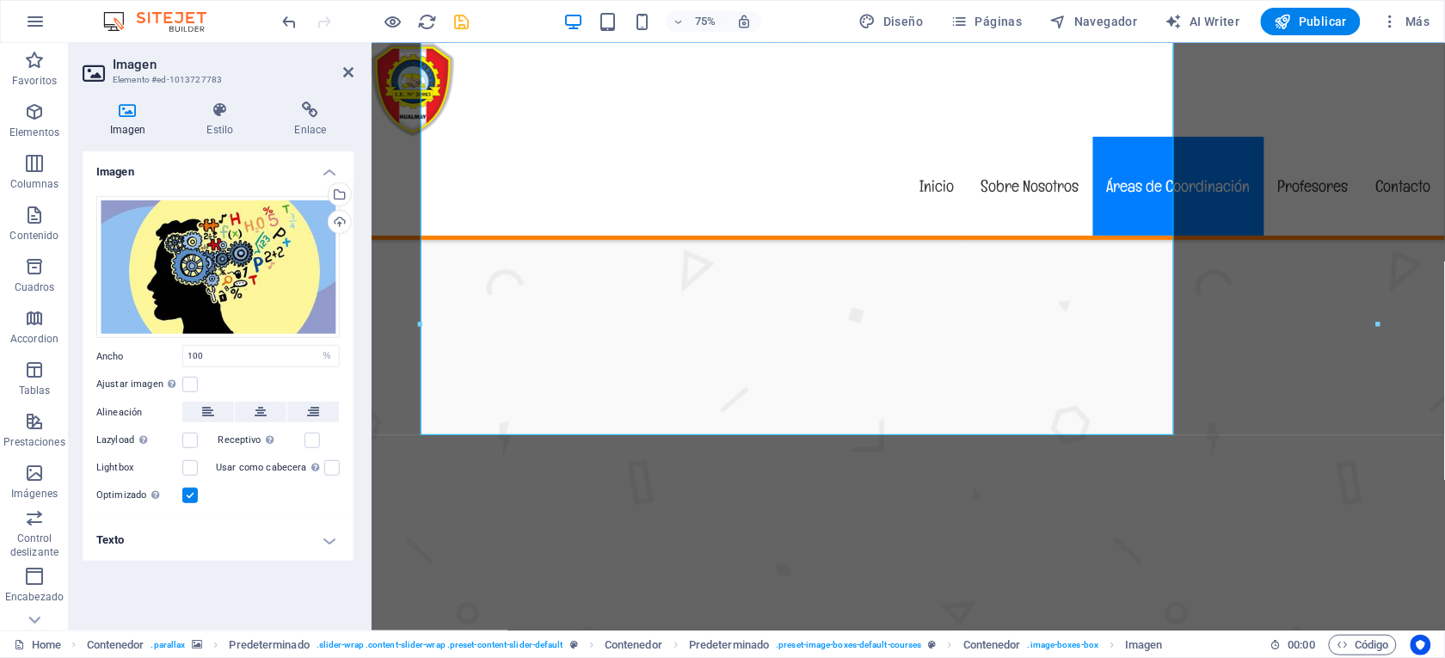
scroll to position [2541, 0]
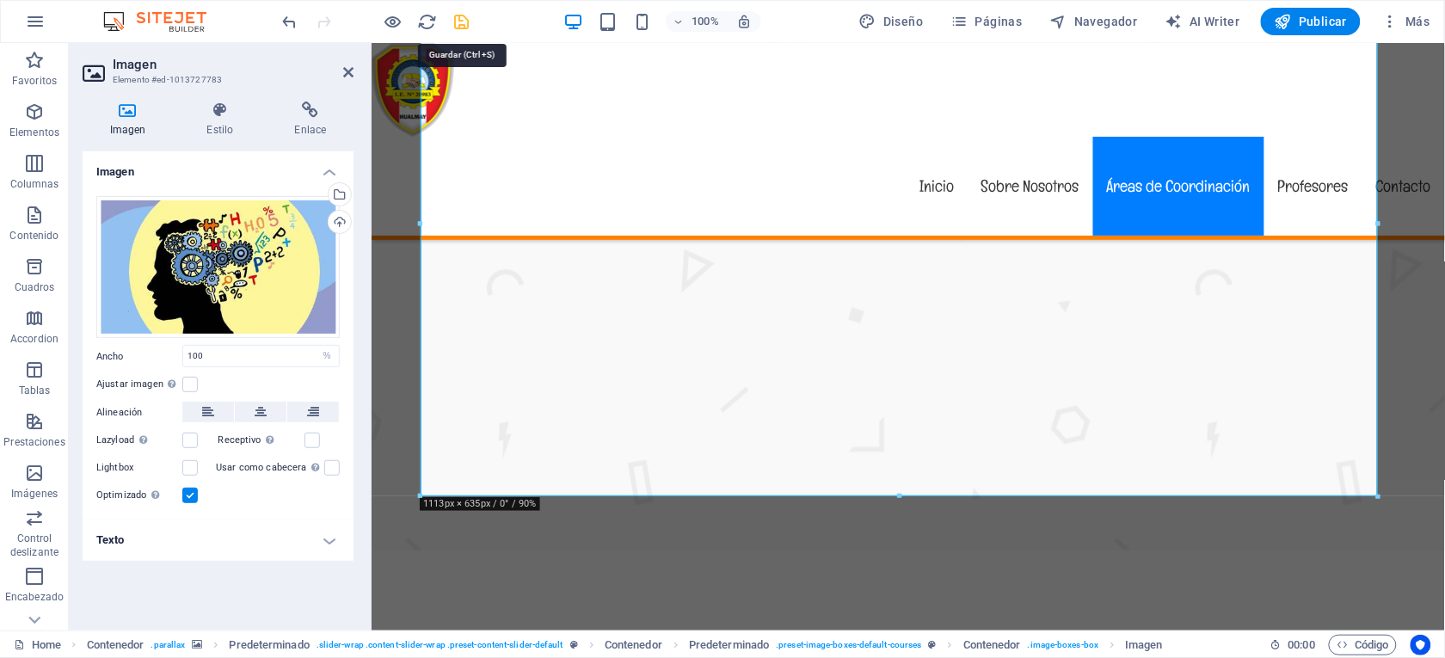
click at [463, 24] on icon "save" at bounding box center [462, 22] width 20 height 20
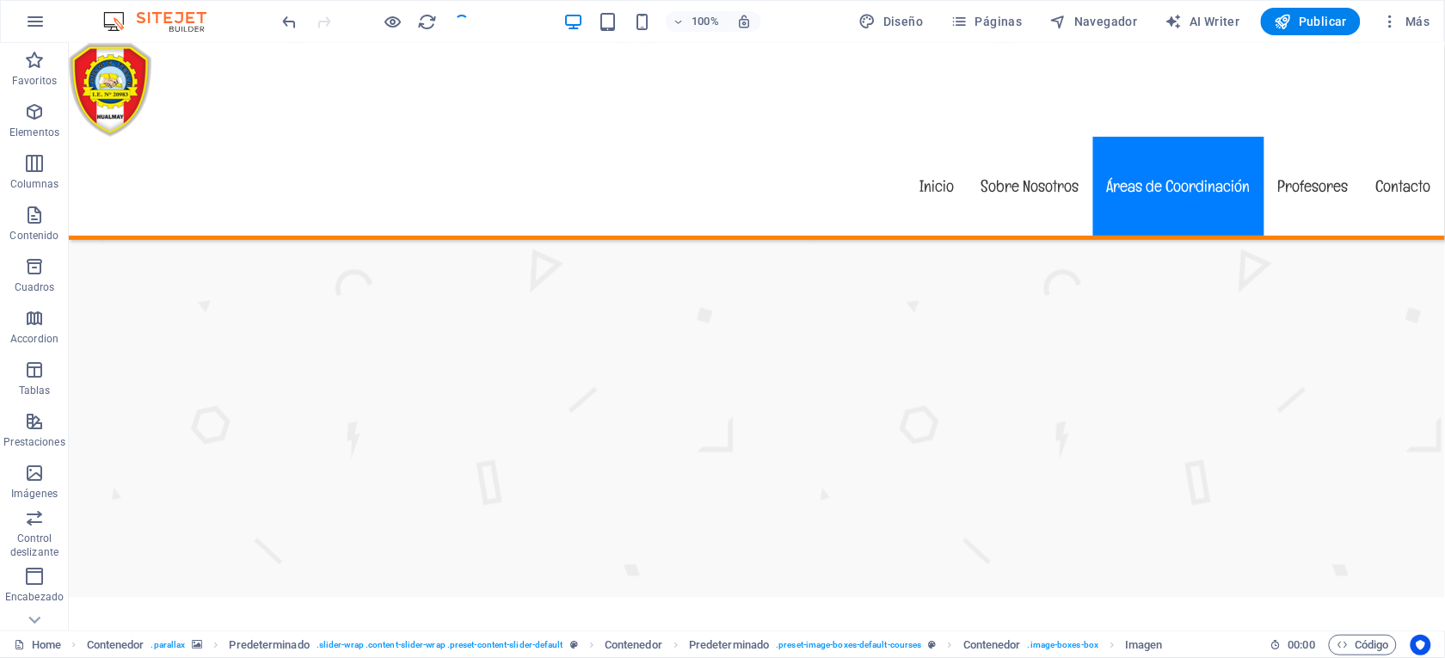
checkbox input "false"
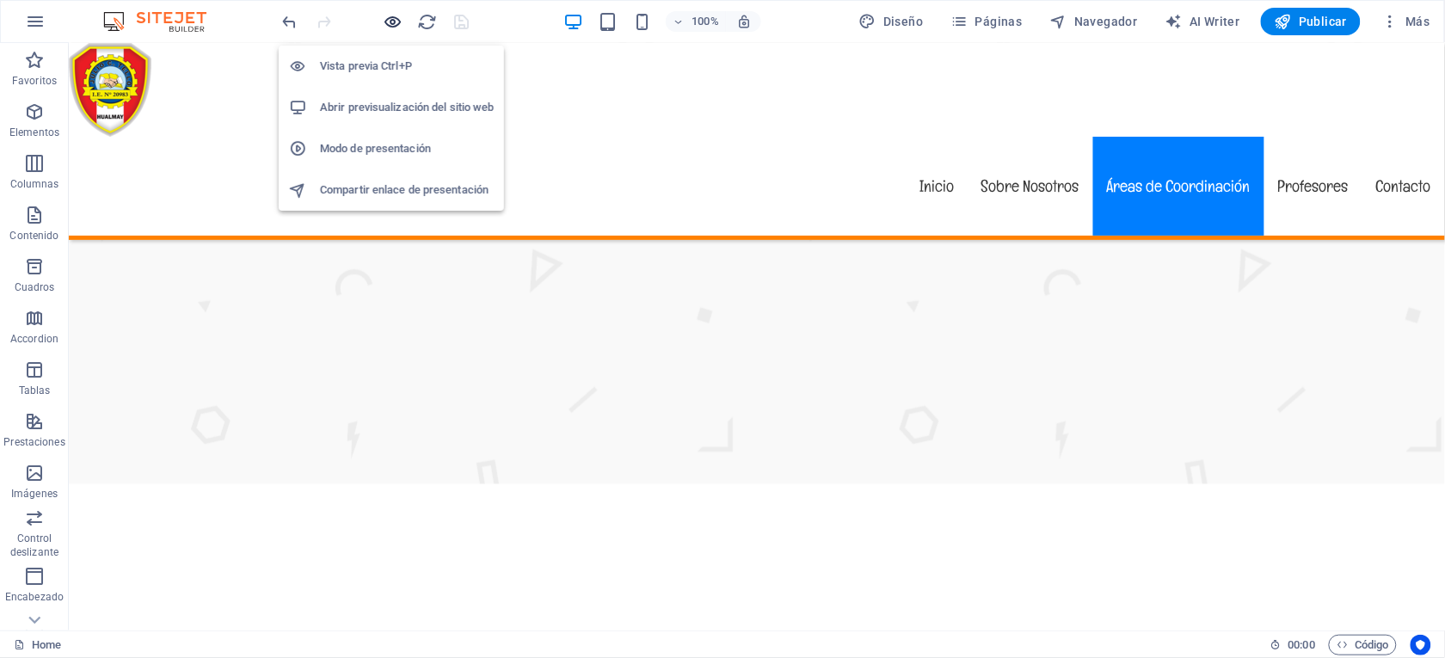
click at [387, 16] on icon "button" at bounding box center [394, 22] width 20 height 20
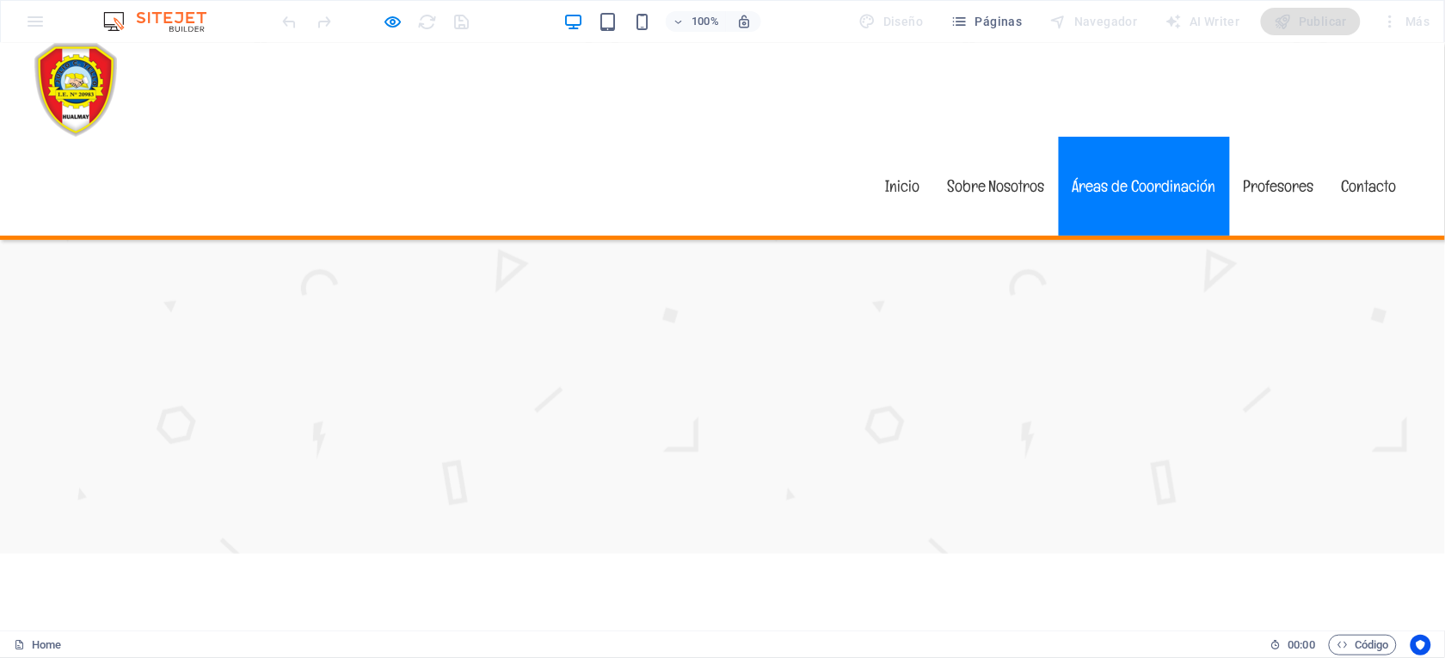
scroll to position [2531, 0]
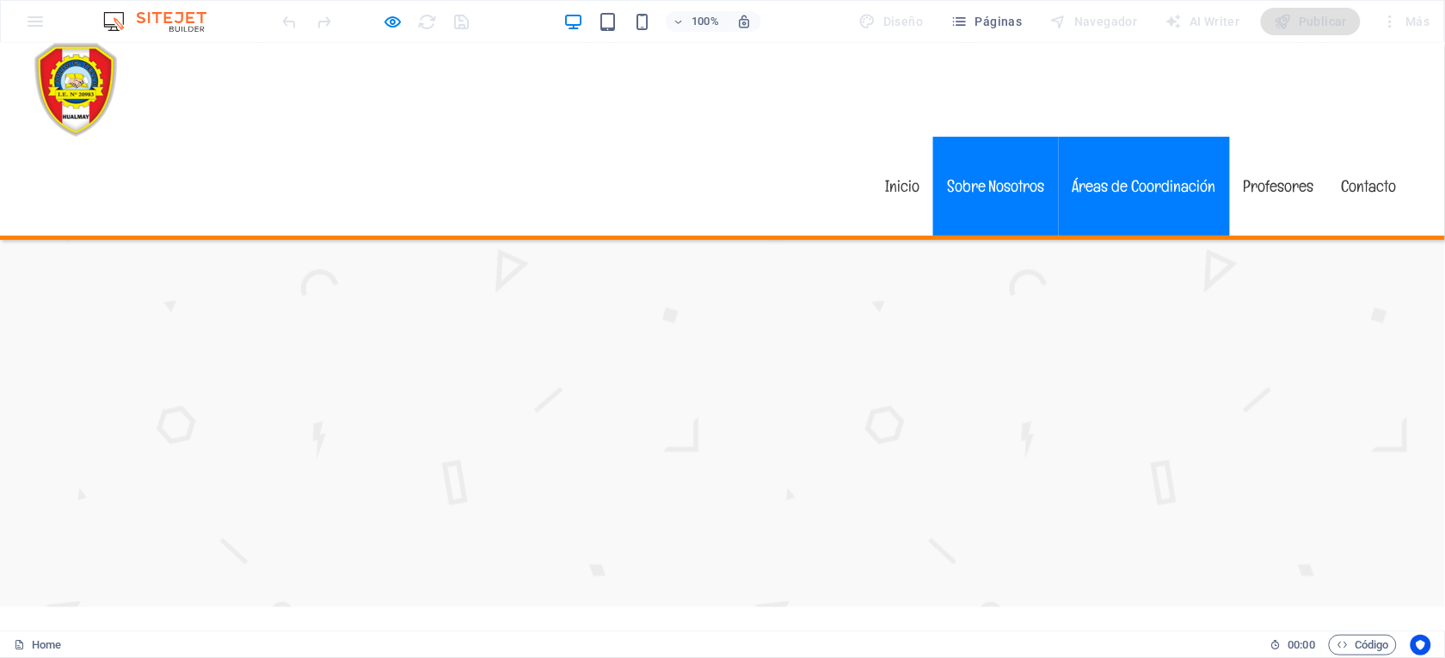
click at [955, 136] on link "Sobre Nosotros" at bounding box center [996, 185] width 126 height 99
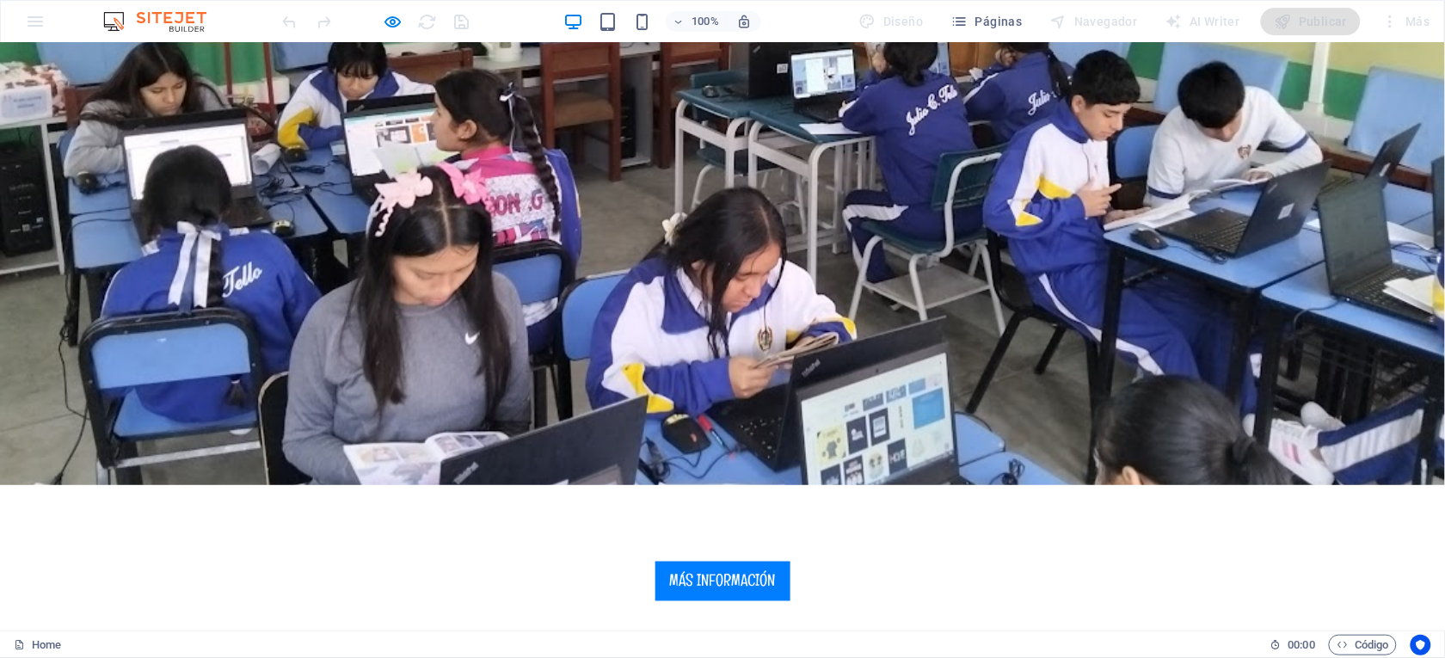
scroll to position [490, 0]
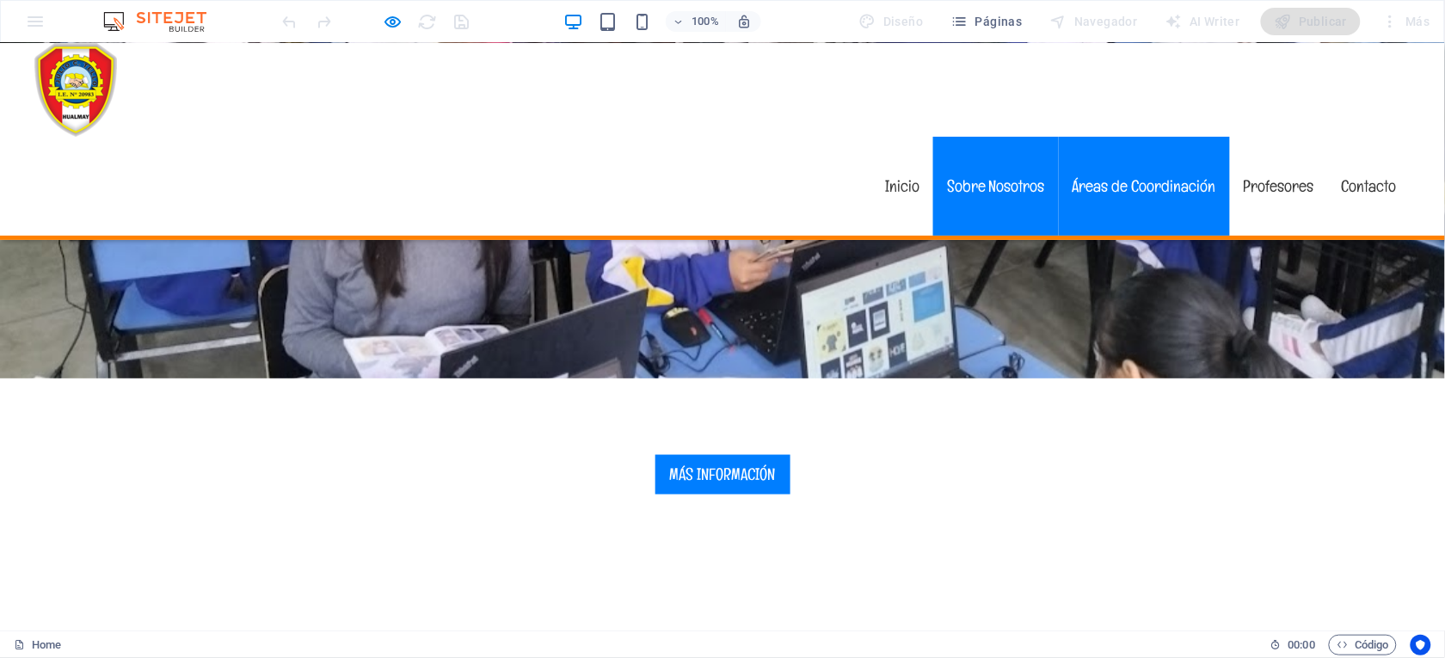
click at [1140, 136] on link "Áreas de Coordinación" at bounding box center [1143, 185] width 171 height 99
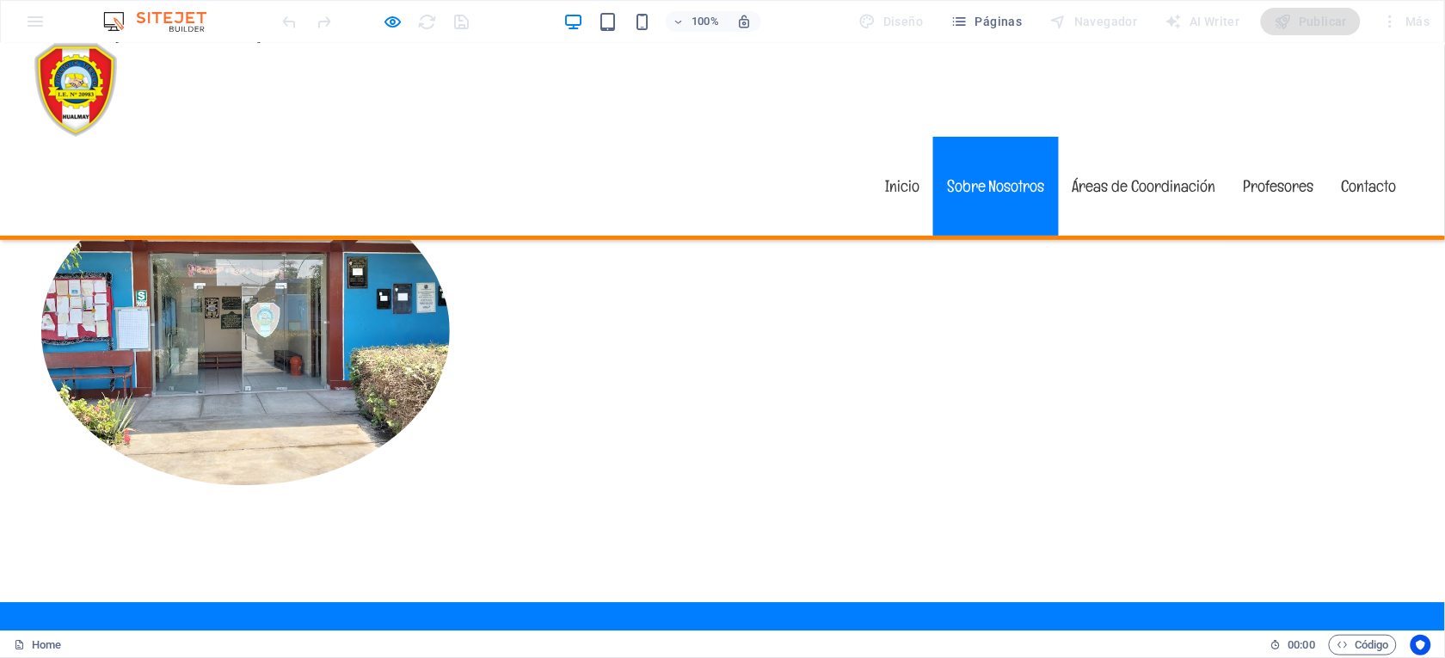
scroll to position [1185, 0]
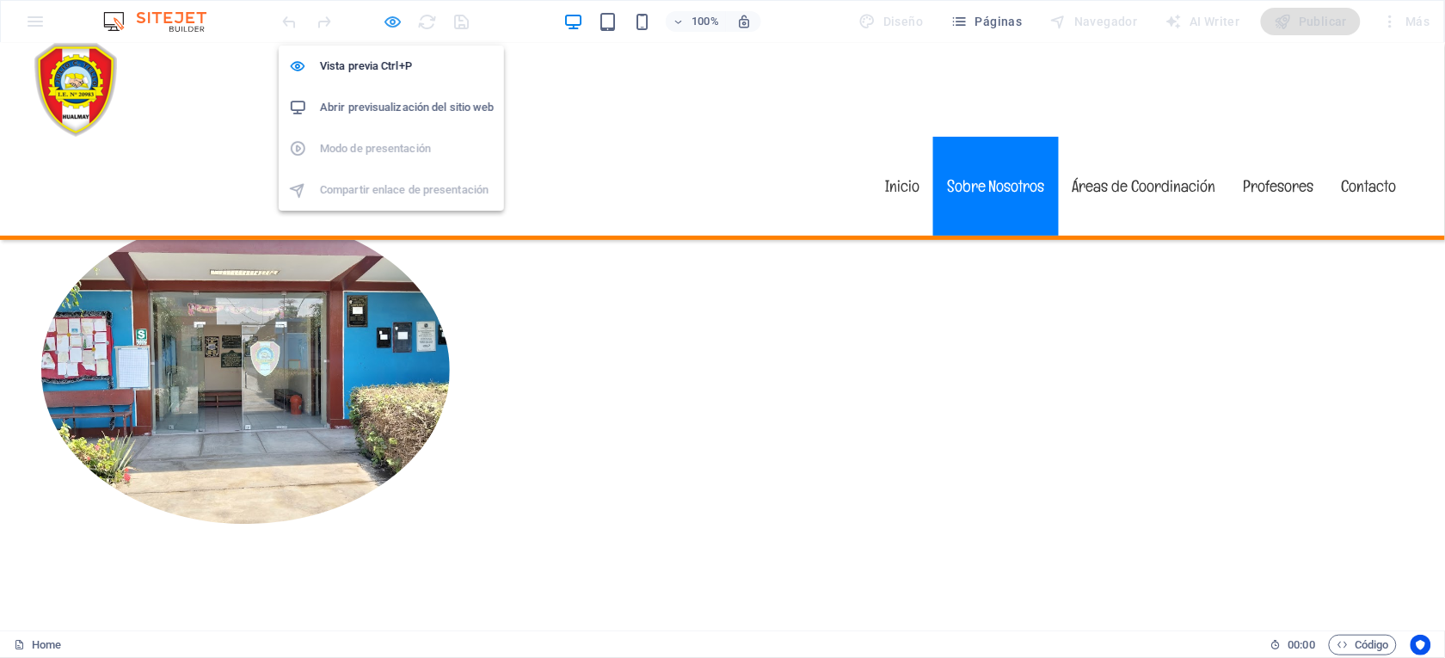
click at [394, 18] on icon "button" at bounding box center [394, 22] width 20 height 20
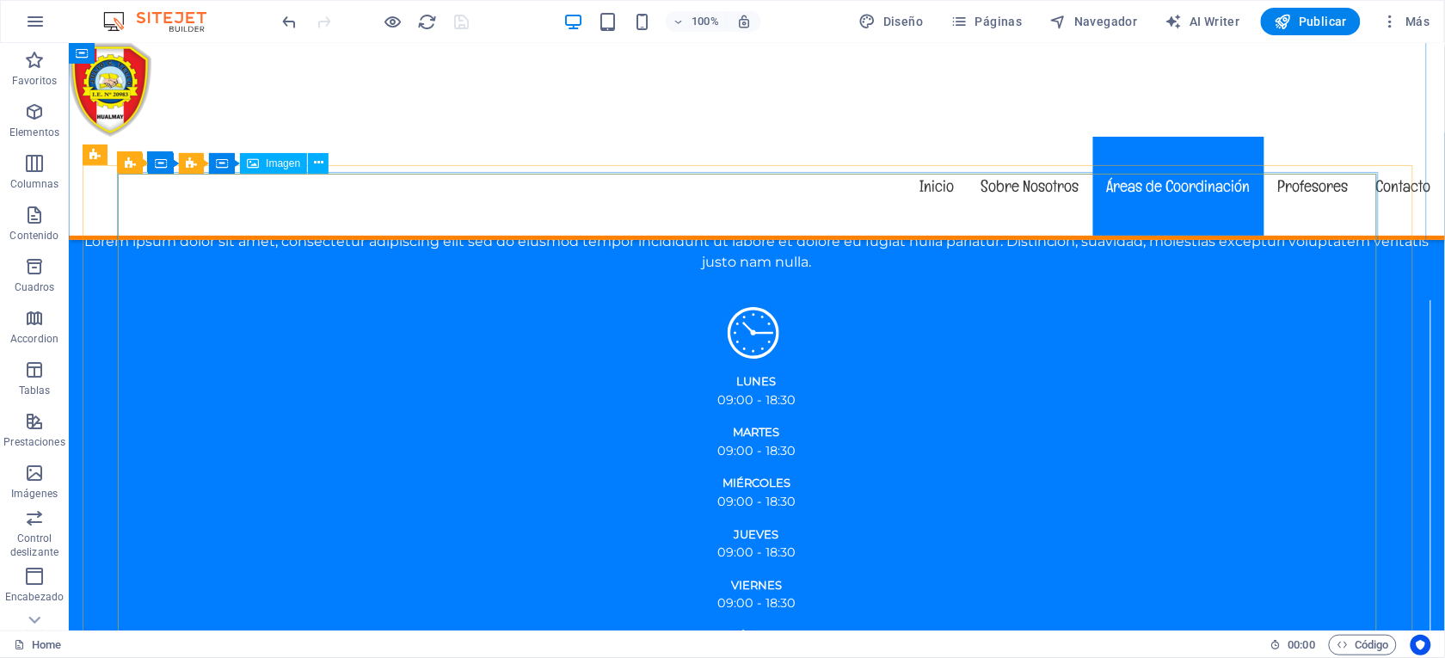
scroll to position [2080, 0]
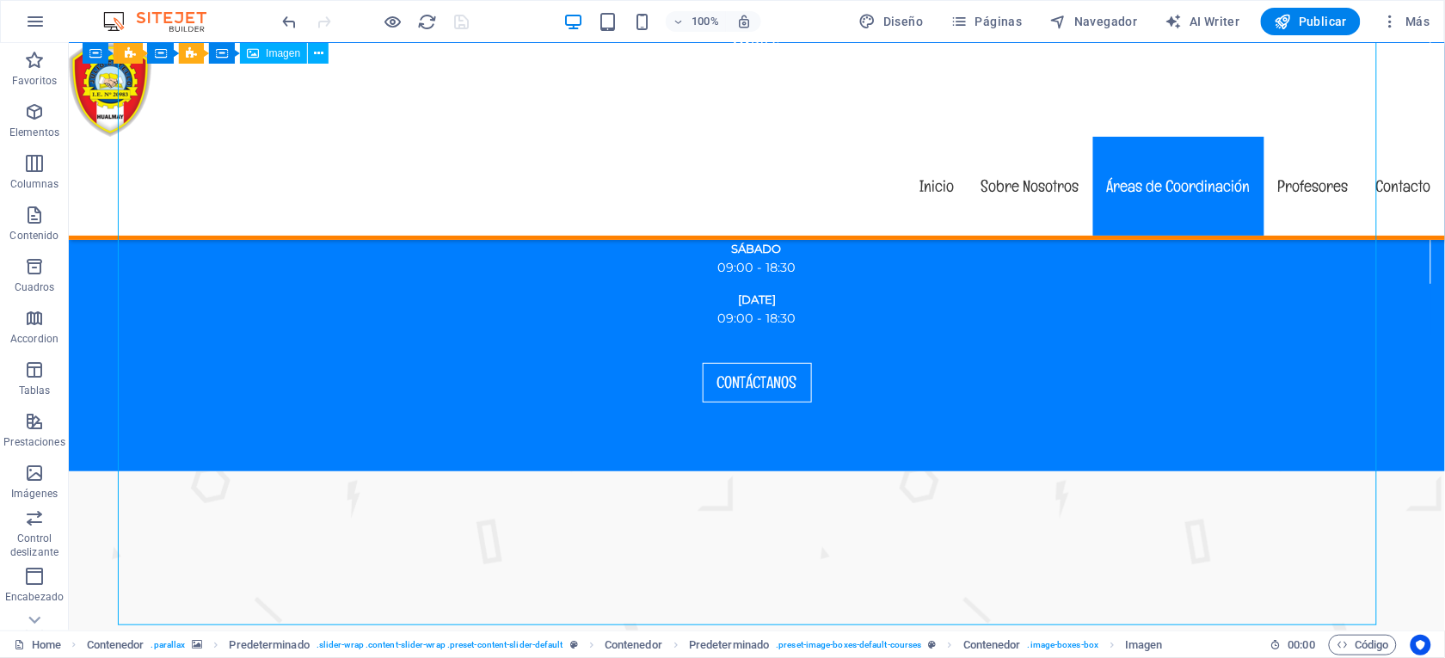
select select "%"
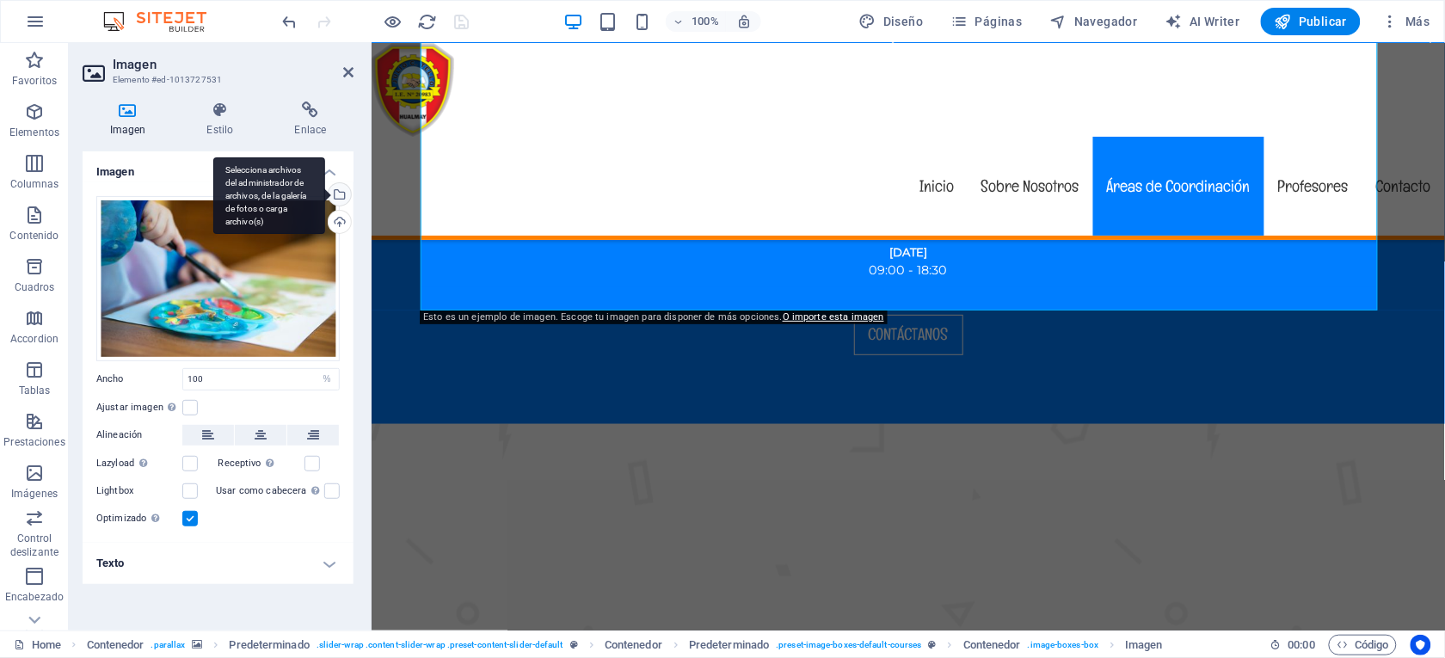
click at [325, 188] on div "Selecciona archivos del administrador de archivos, de la galería de fotos o car…" at bounding box center [269, 195] width 112 height 77
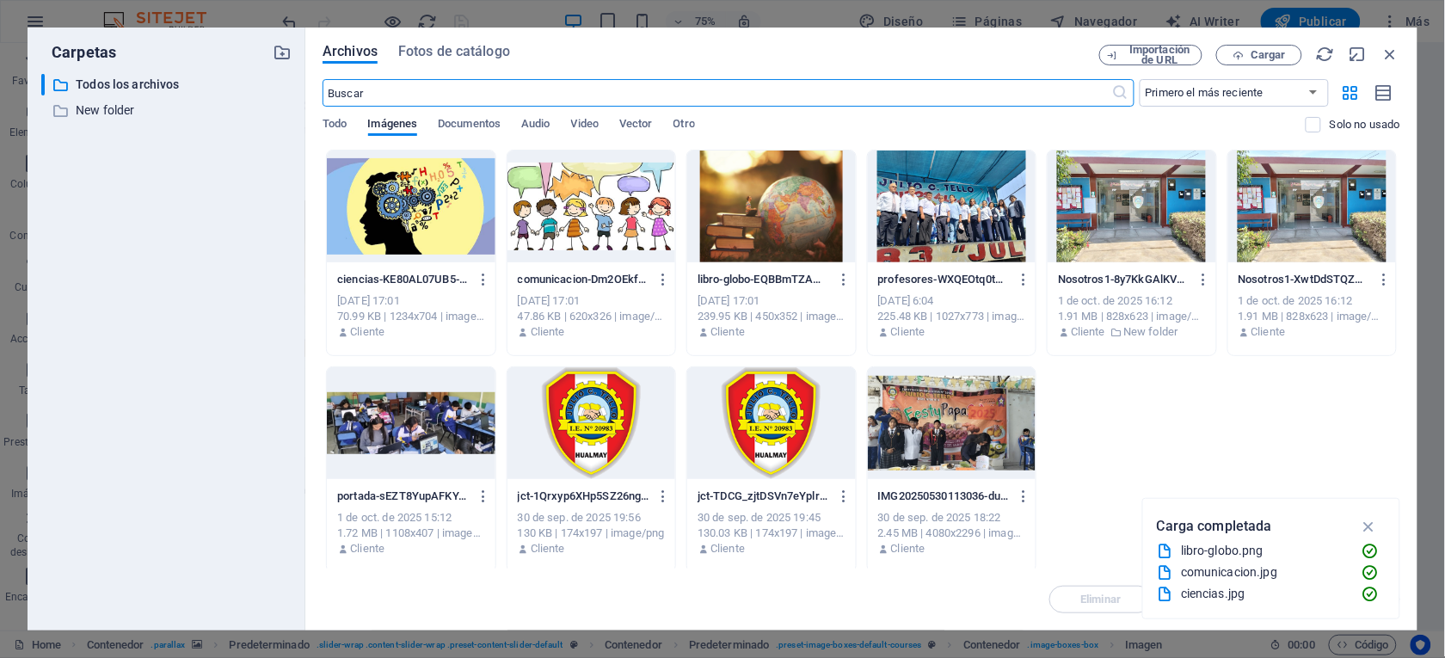
click at [602, 220] on div at bounding box center [591, 206] width 168 height 112
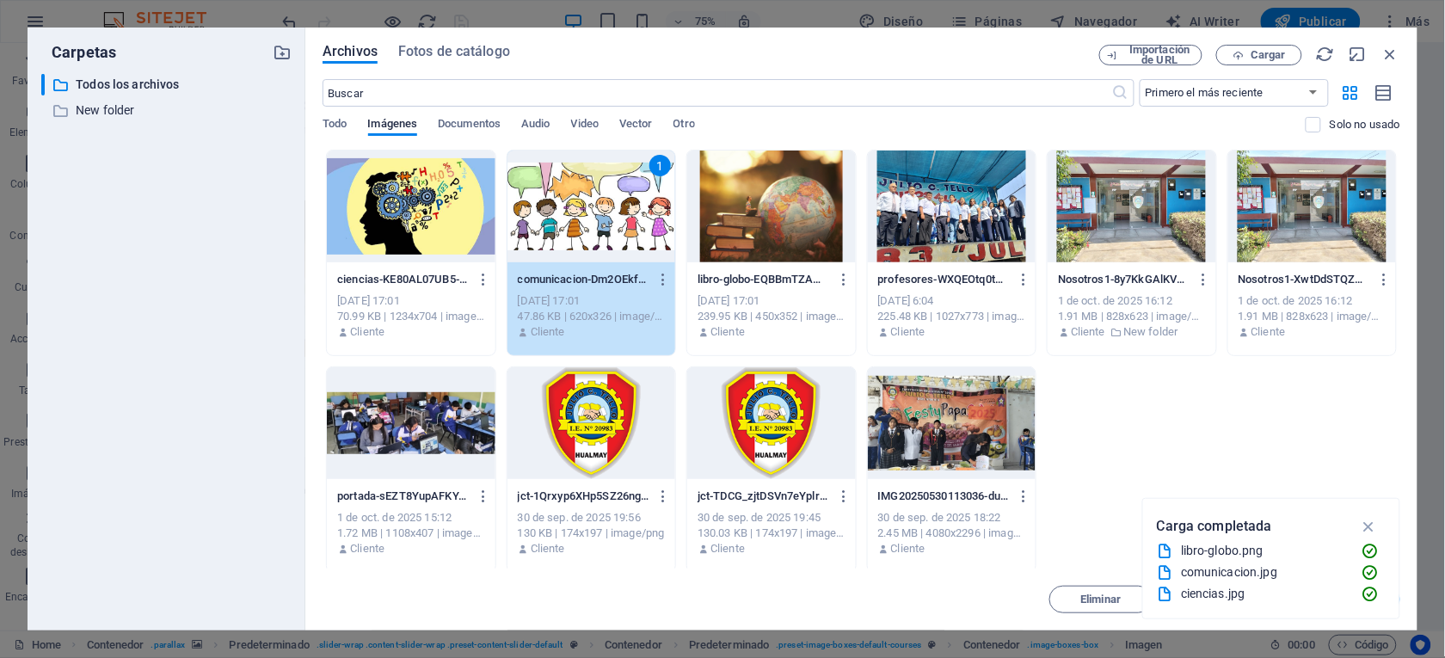
click at [602, 220] on div "1" at bounding box center [591, 206] width 168 height 112
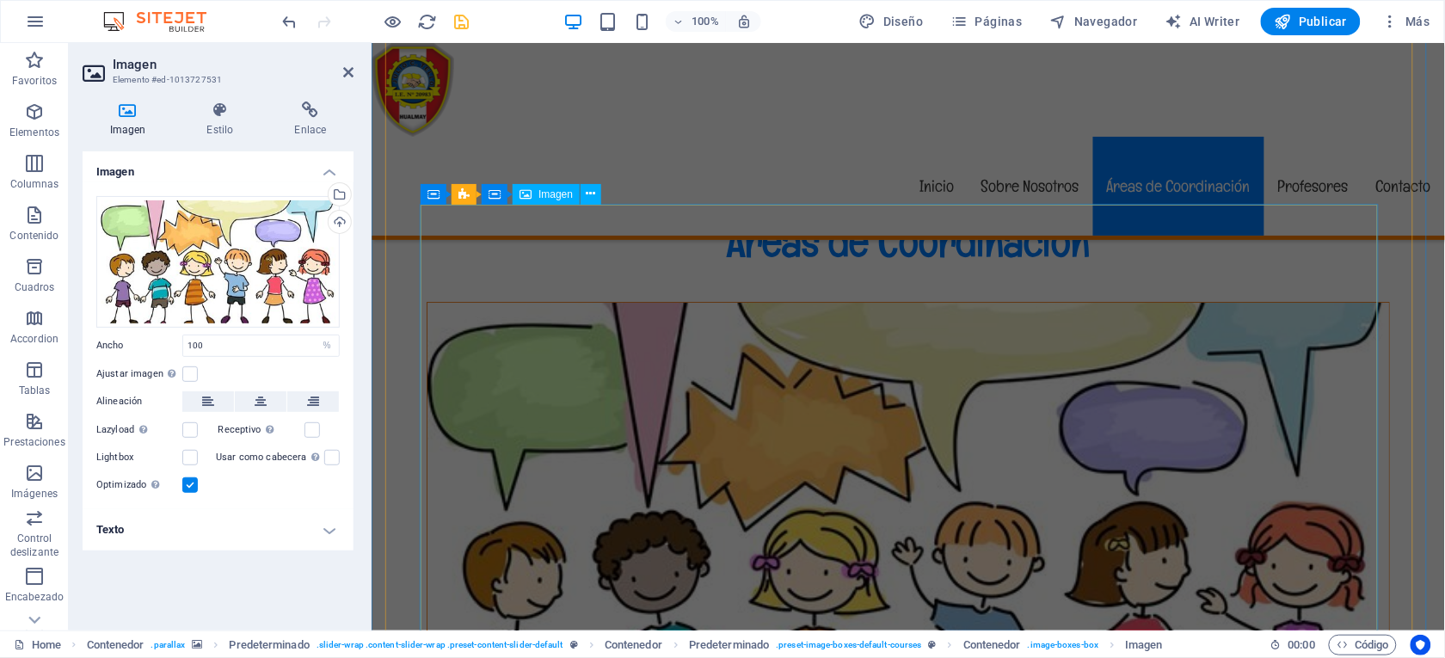
scroll to position [3886, 0]
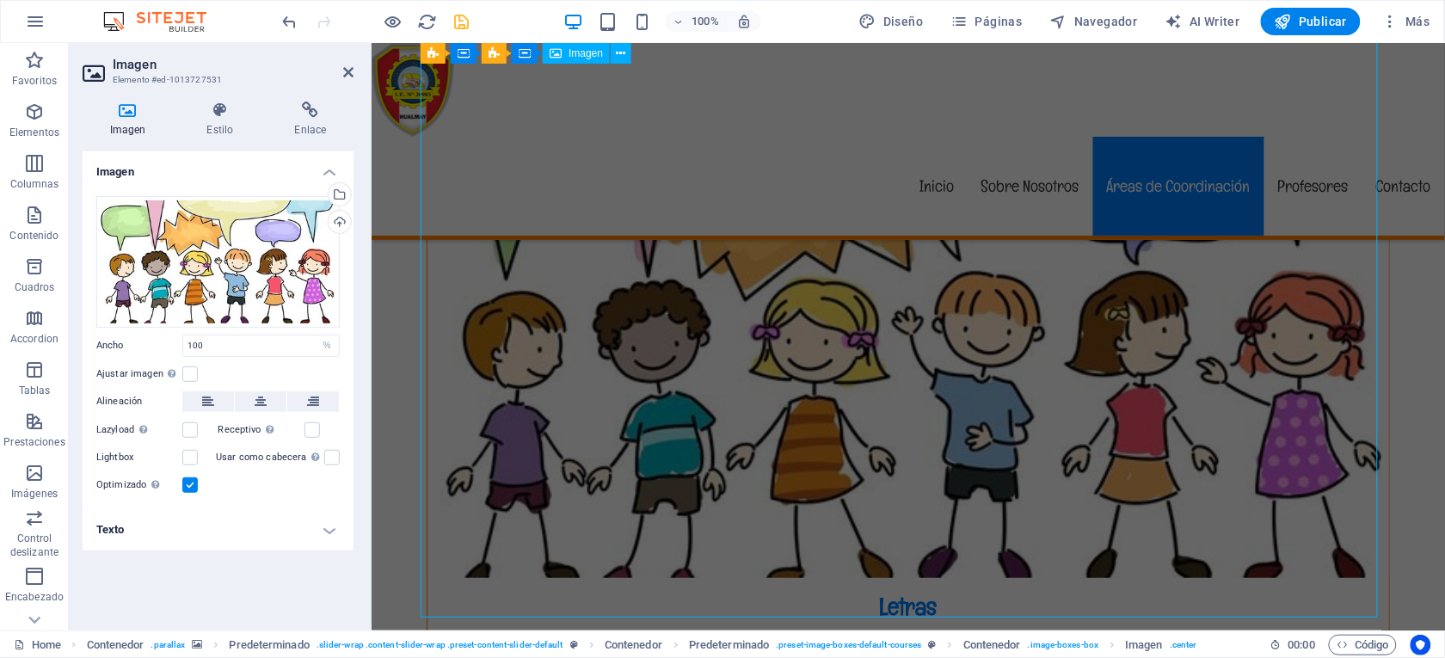
select select "%"
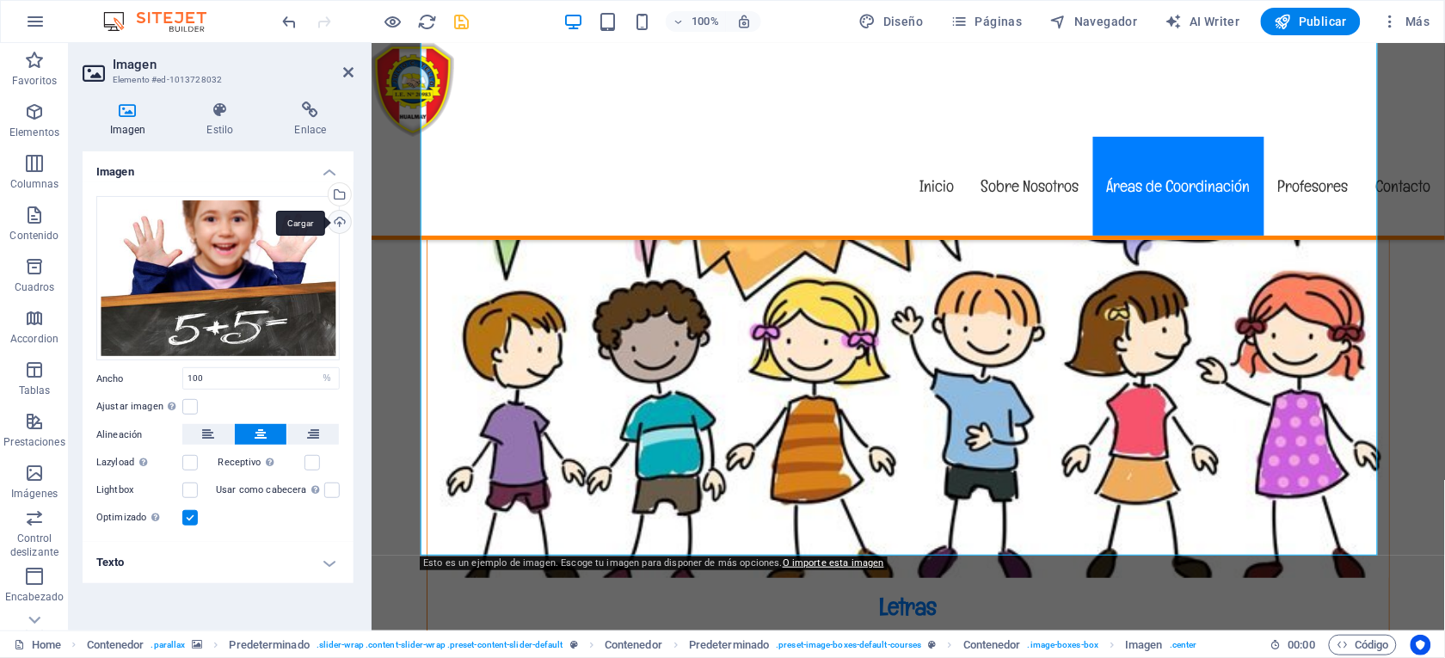
click at [335, 220] on div "Cargar" at bounding box center [338, 224] width 26 height 26
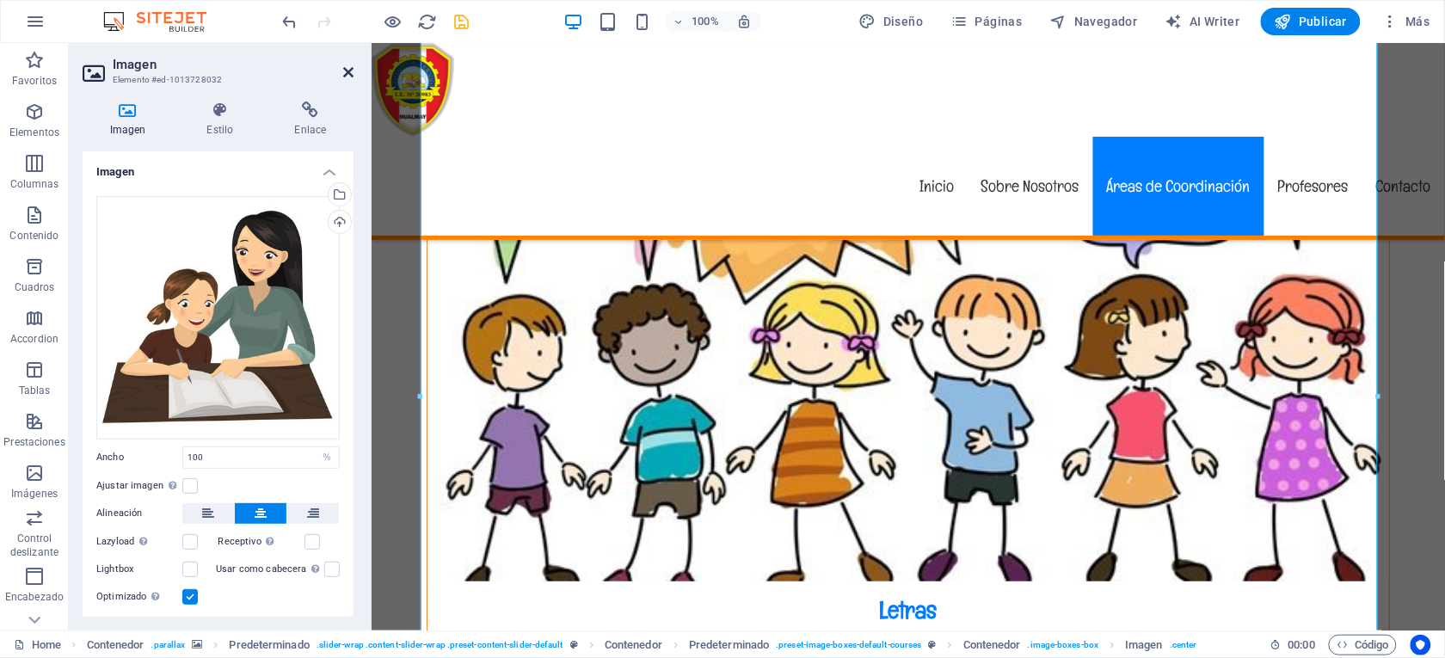
click at [346, 71] on icon at bounding box center [348, 72] width 10 height 14
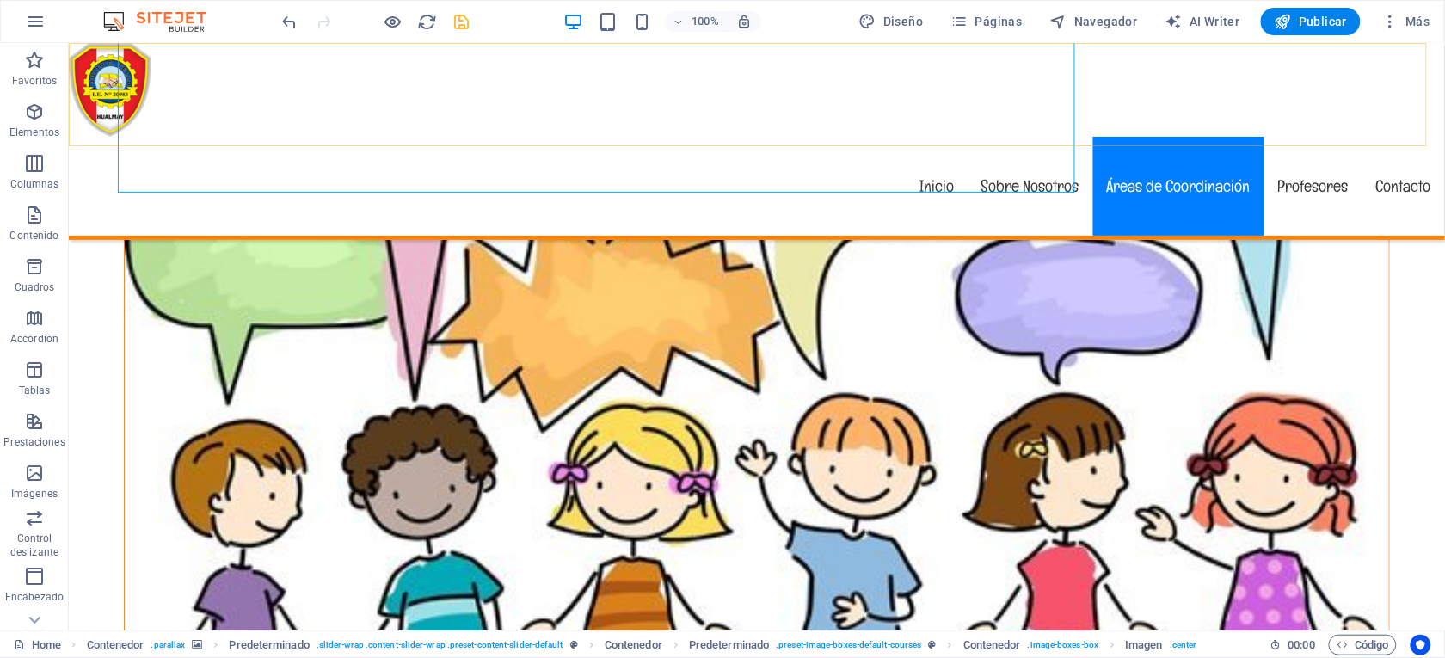
scroll to position [4630, 0]
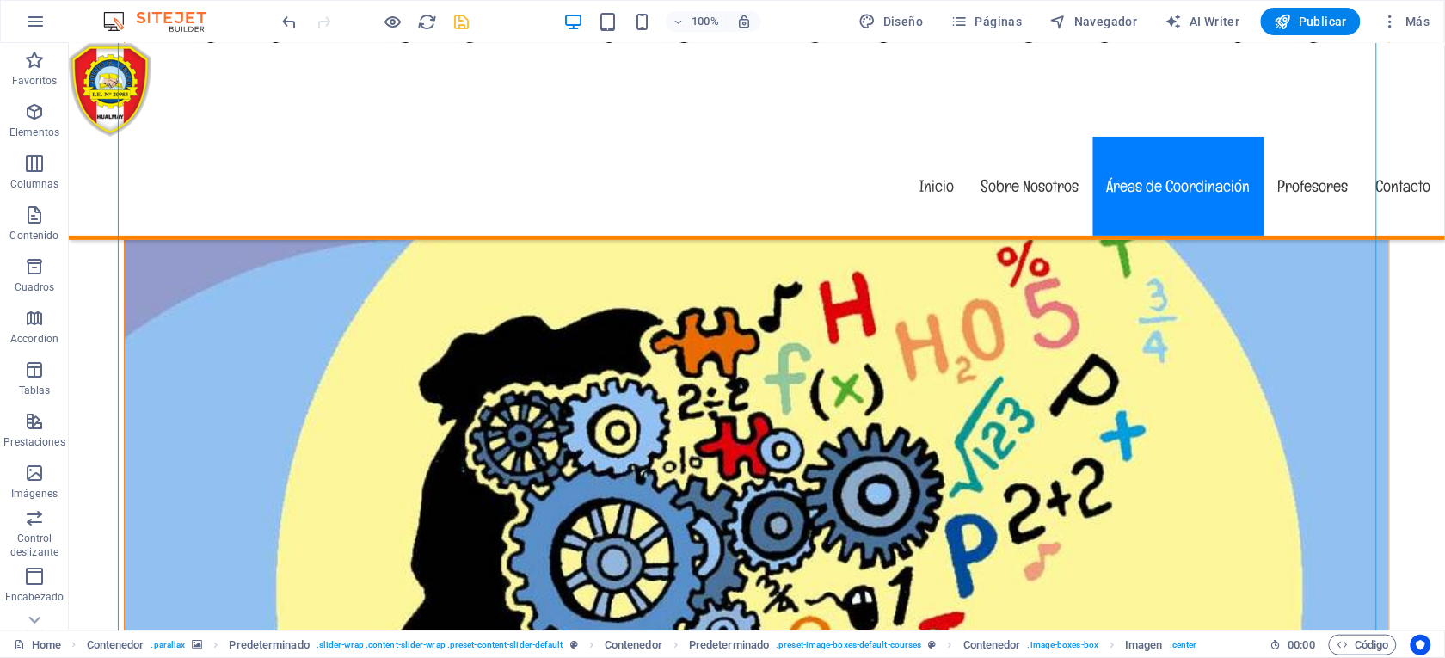
click at [457, 21] on icon "save" at bounding box center [462, 22] width 20 height 20
checkbox input "false"
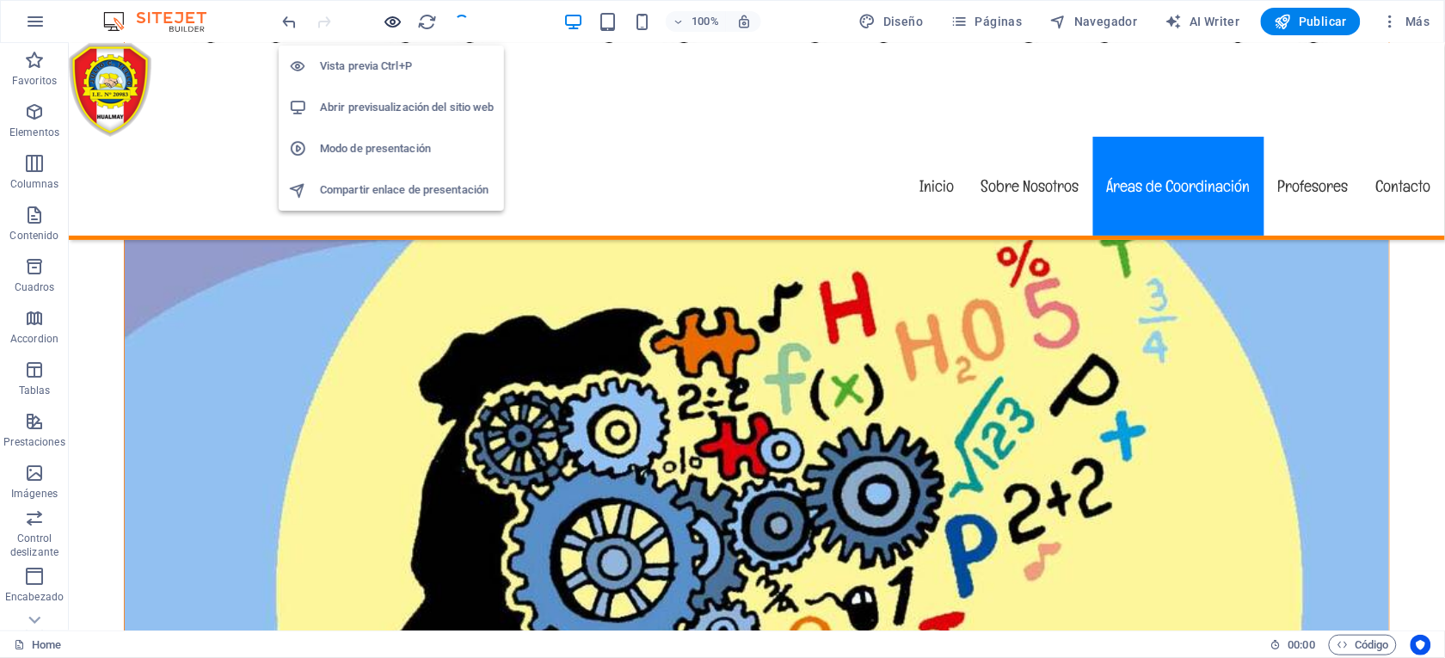
click at [385, 21] on icon "button" at bounding box center [394, 22] width 20 height 20
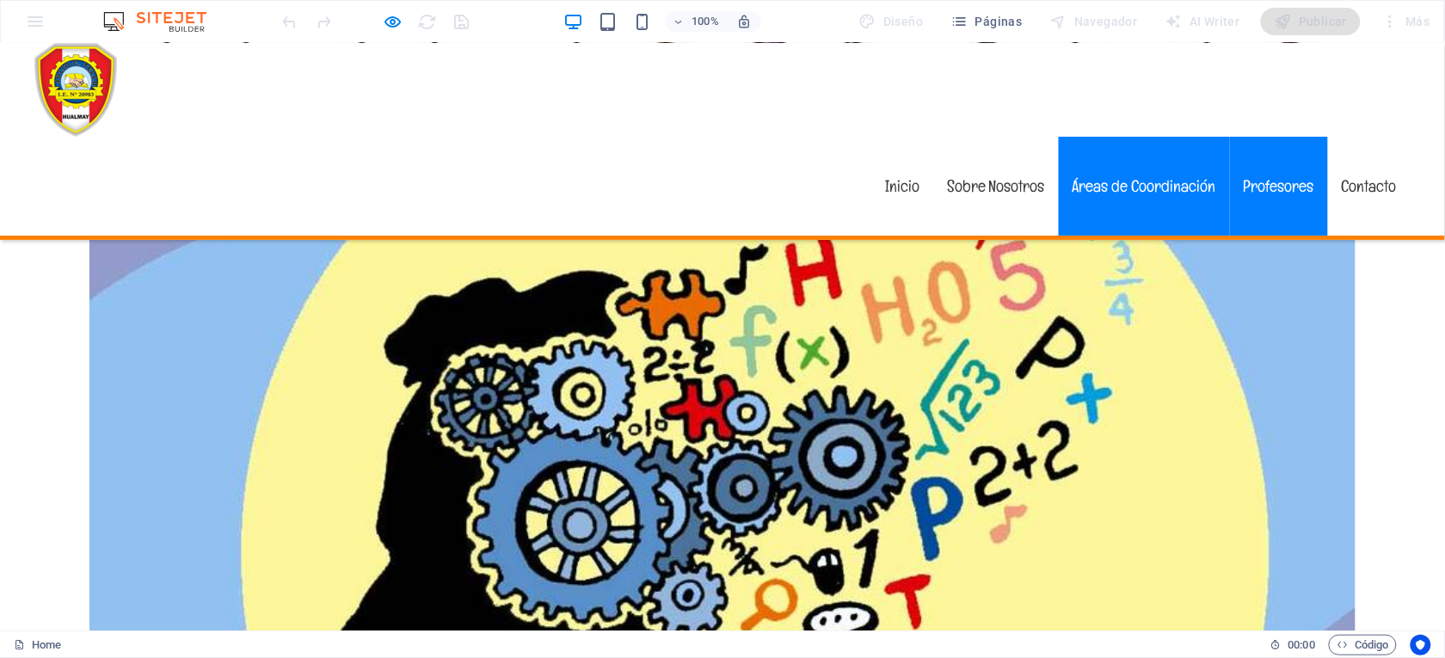
click at [1256, 136] on link "Profesores" at bounding box center [1279, 185] width 98 height 99
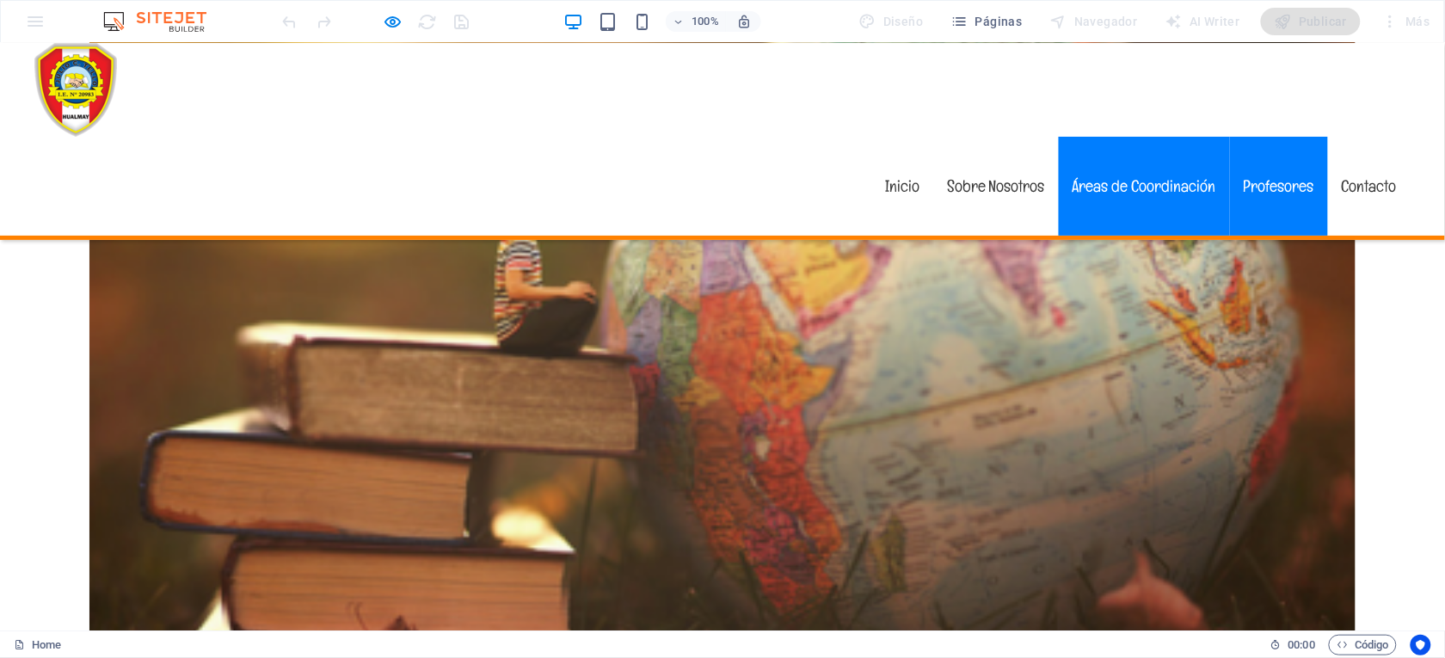
click at [1123, 136] on link "Áreas de Coordinación" at bounding box center [1143, 185] width 171 height 99
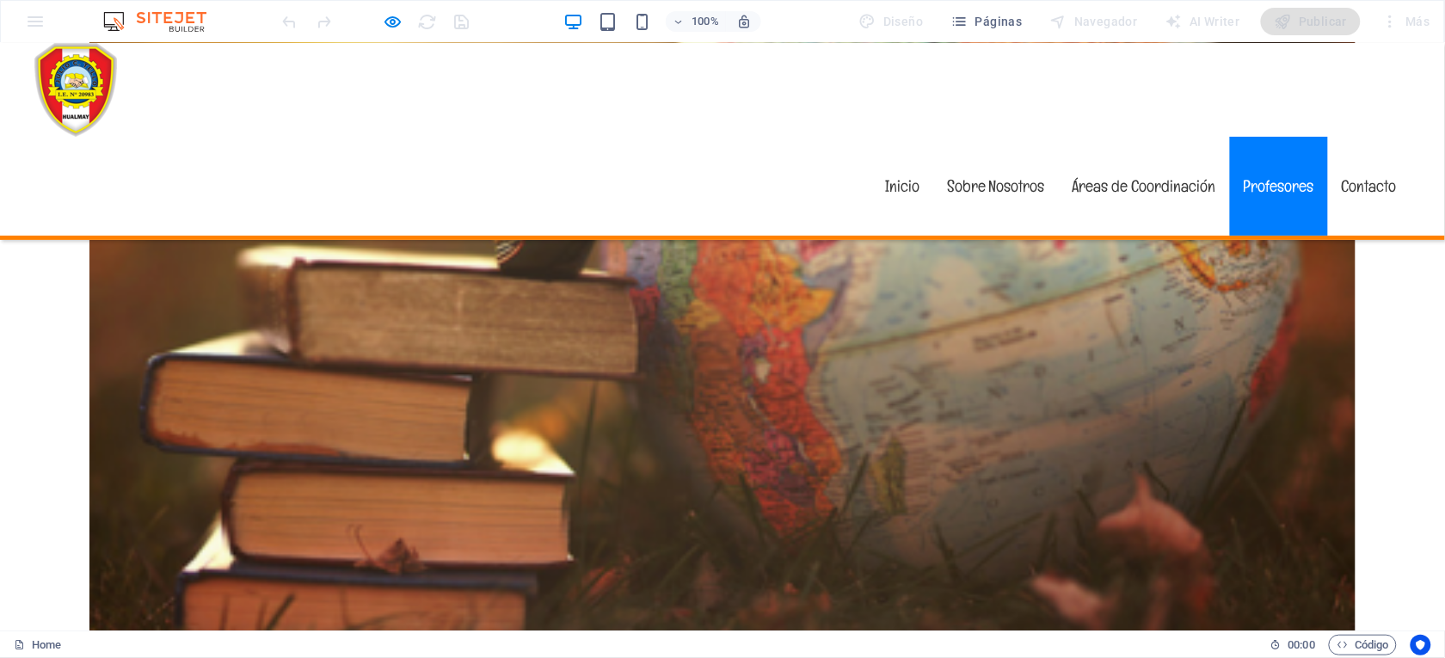
scroll to position [6215, 0]
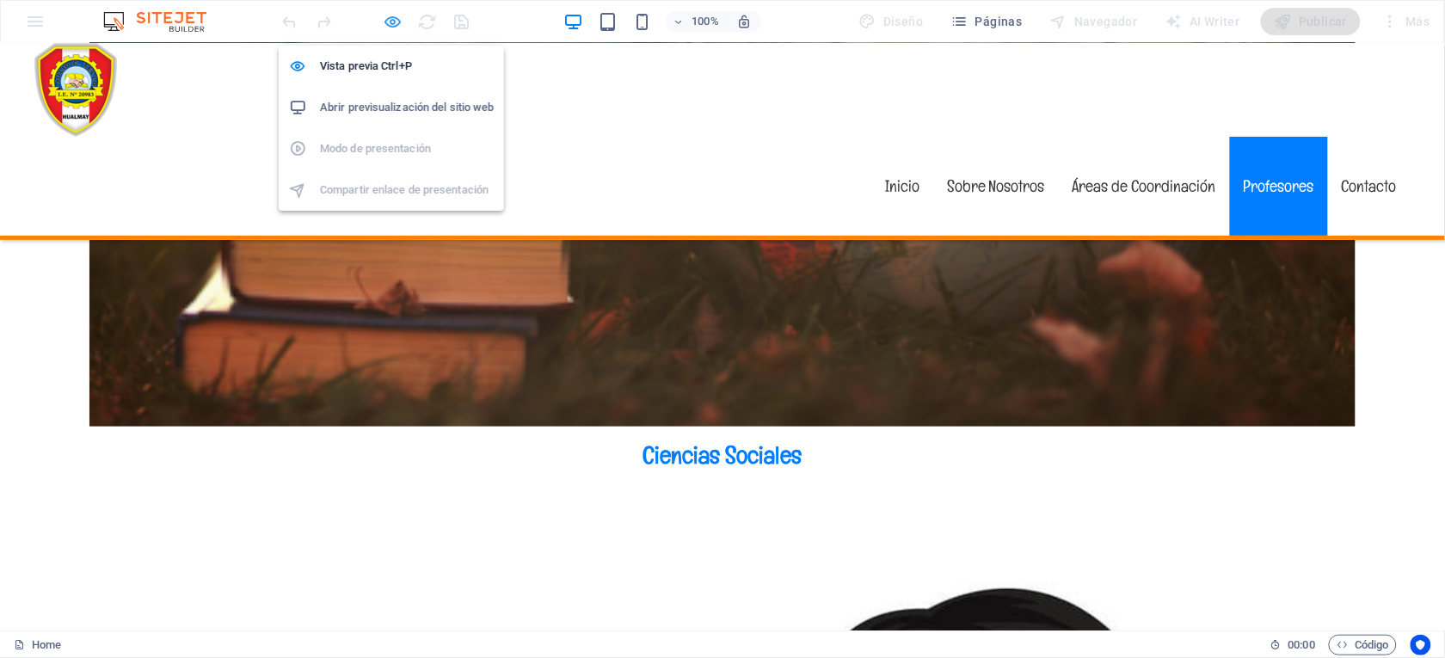
click at [388, 27] on icon "button" at bounding box center [394, 22] width 20 height 20
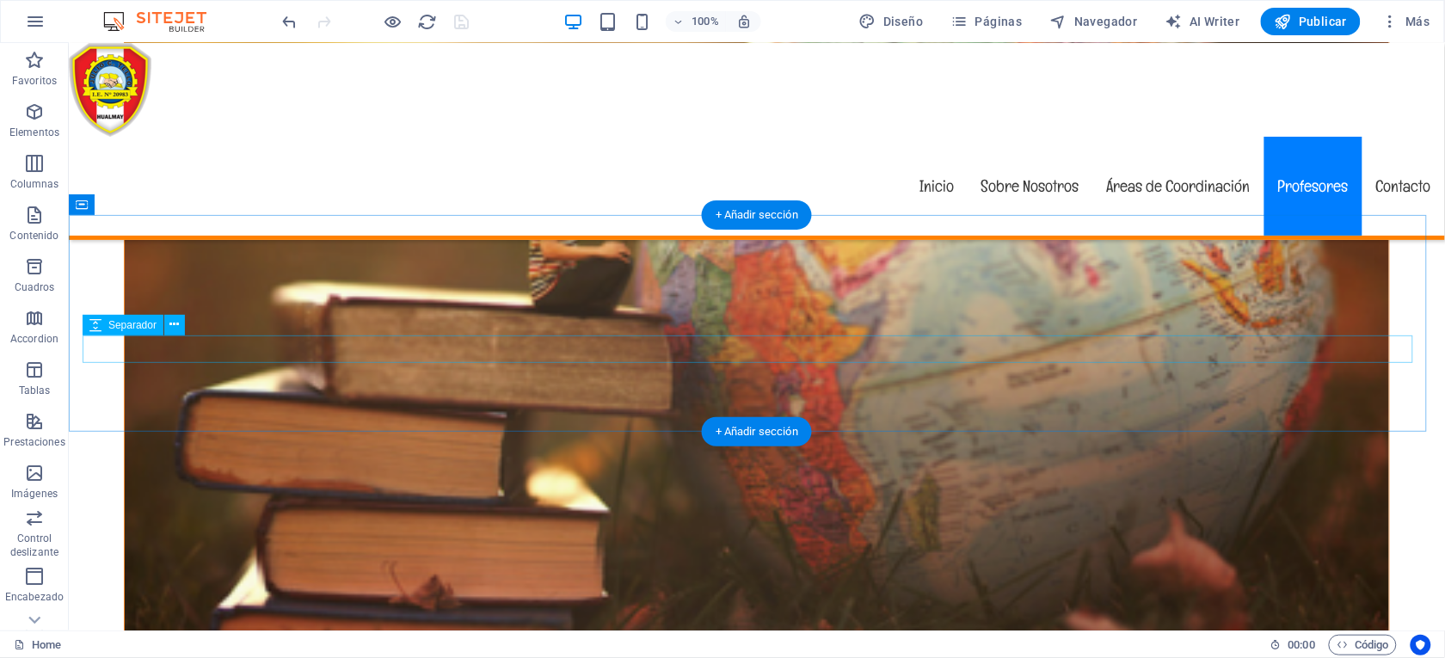
scroll to position [5900, 0]
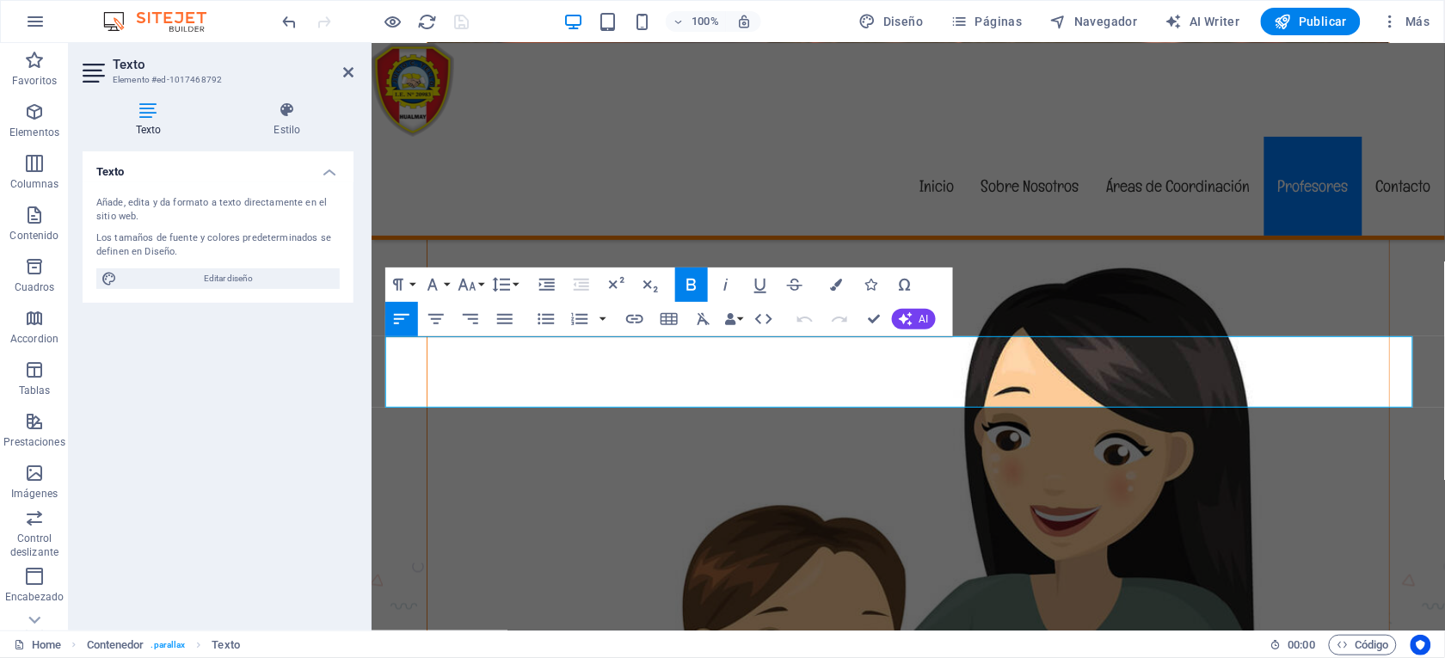
scroll to position [4796, 0]
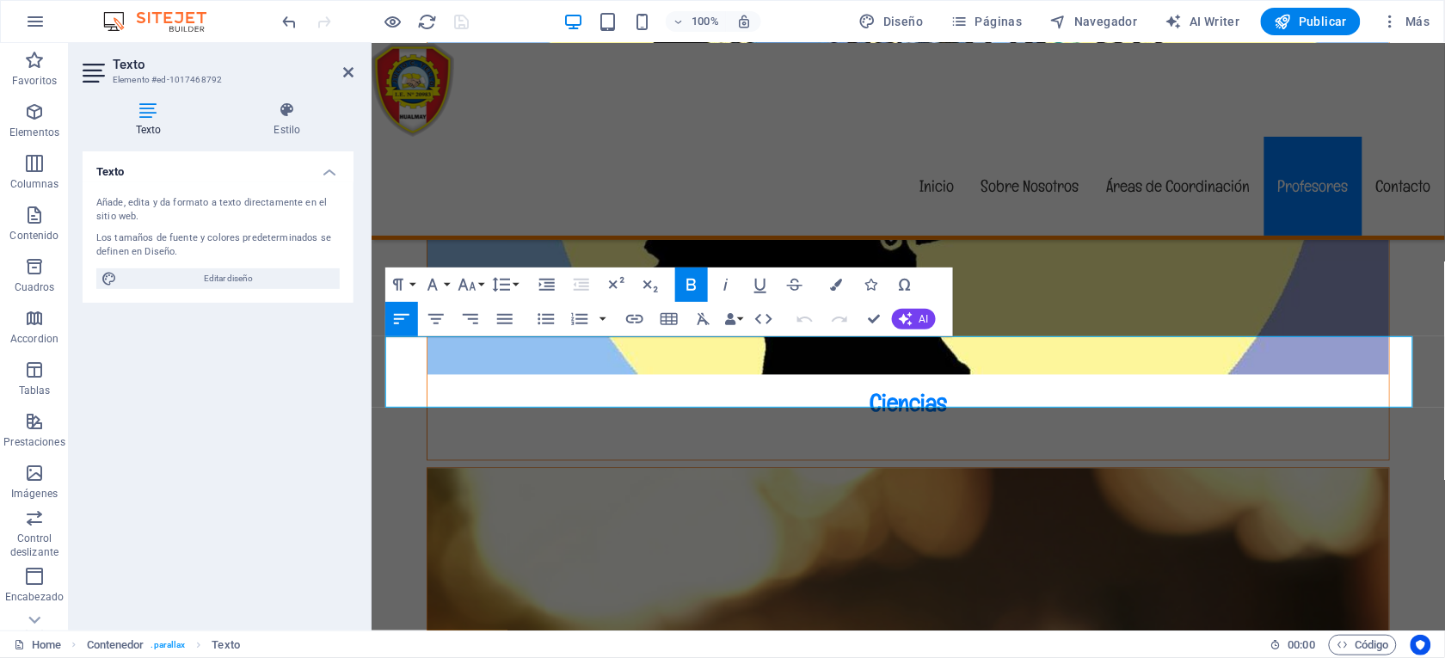
click at [402, 321] on icon "button" at bounding box center [401, 319] width 21 height 21
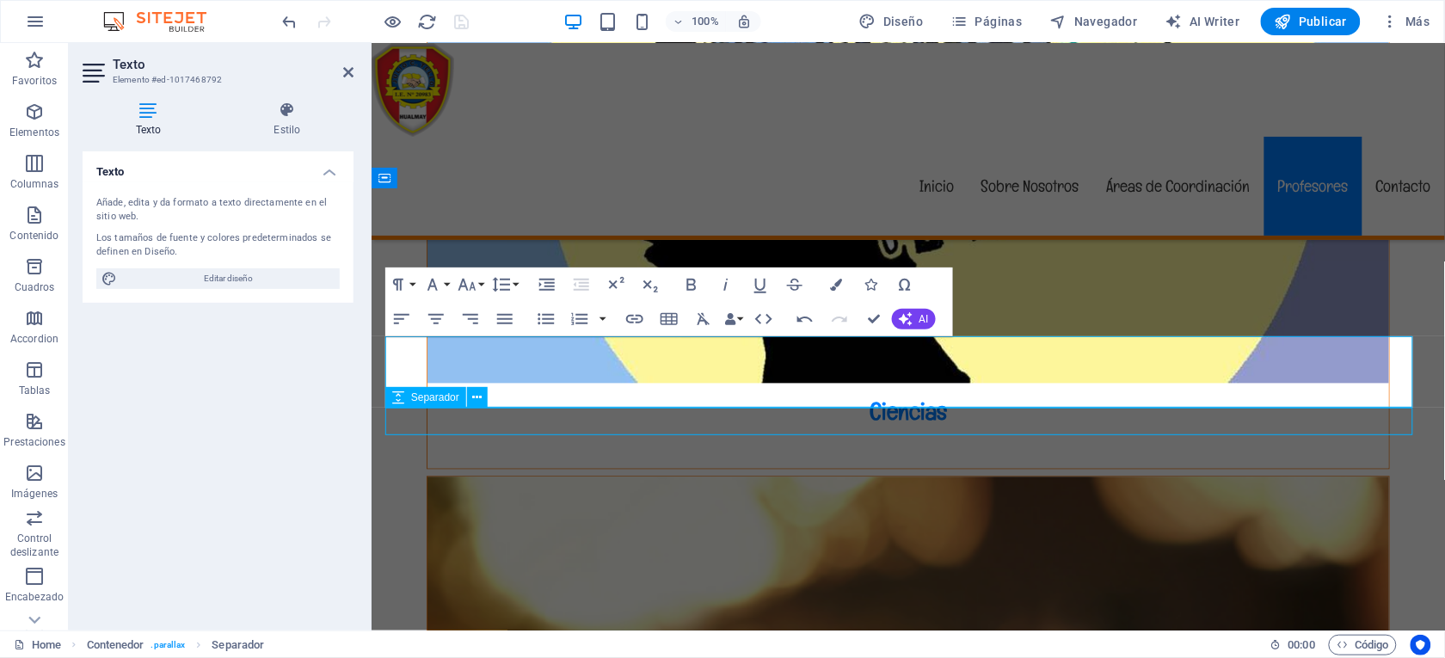
scroll to position [5865, 0]
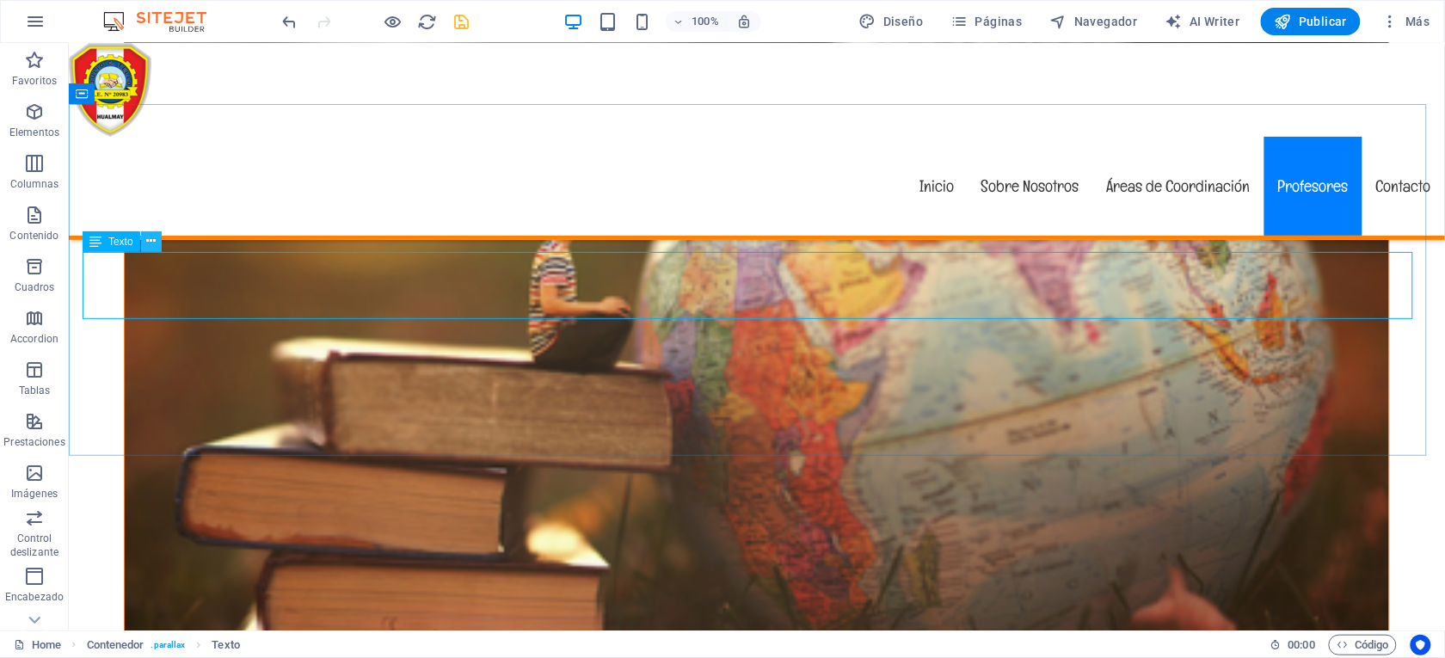
click at [154, 237] on icon at bounding box center [150, 241] width 9 height 18
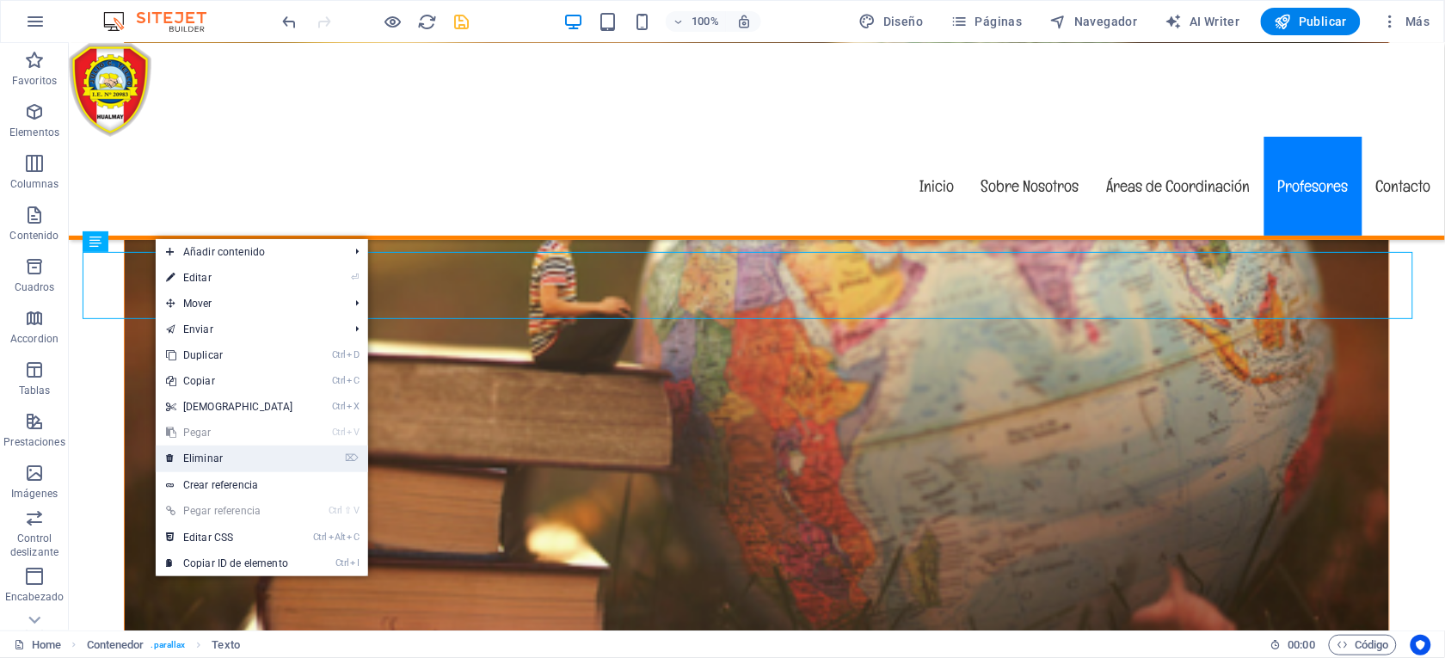
click at [213, 455] on link "⌦ Eliminar" at bounding box center [230, 458] width 148 height 26
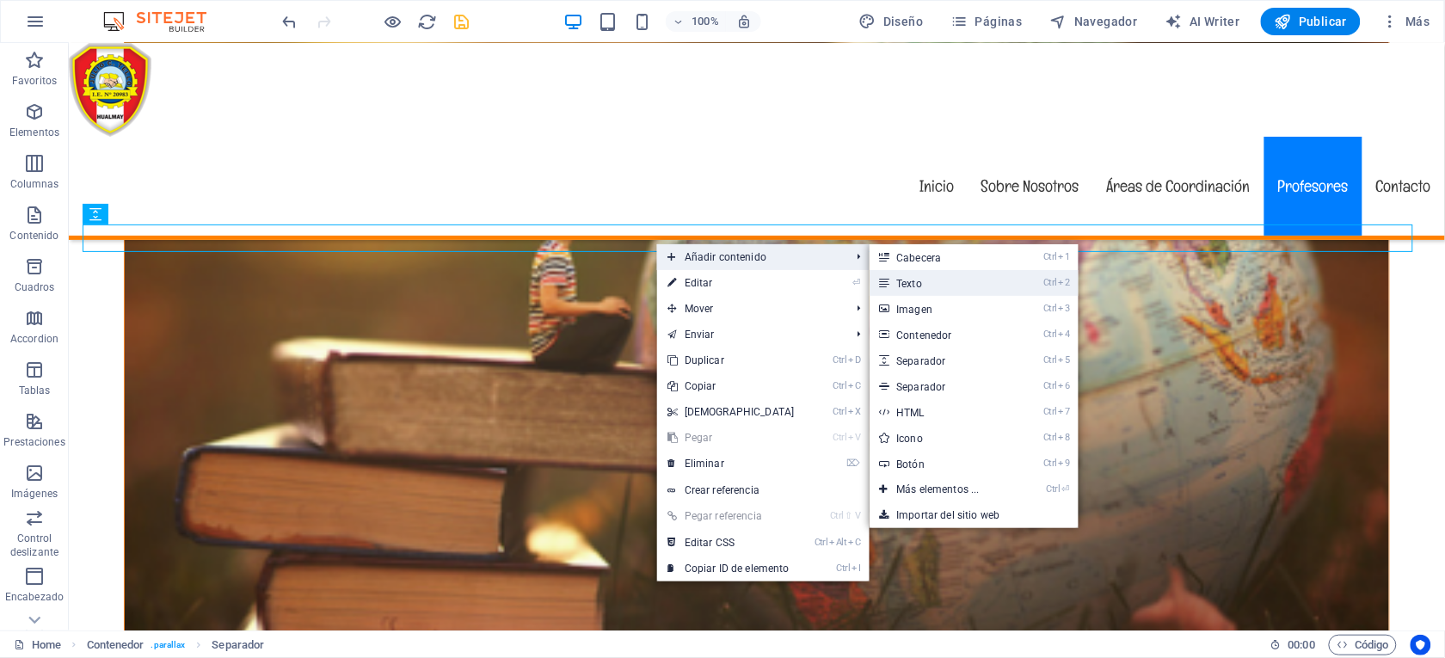
click at [914, 286] on link "Ctrl 2 Texto" at bounding box center [941, 283] width 144 height 26
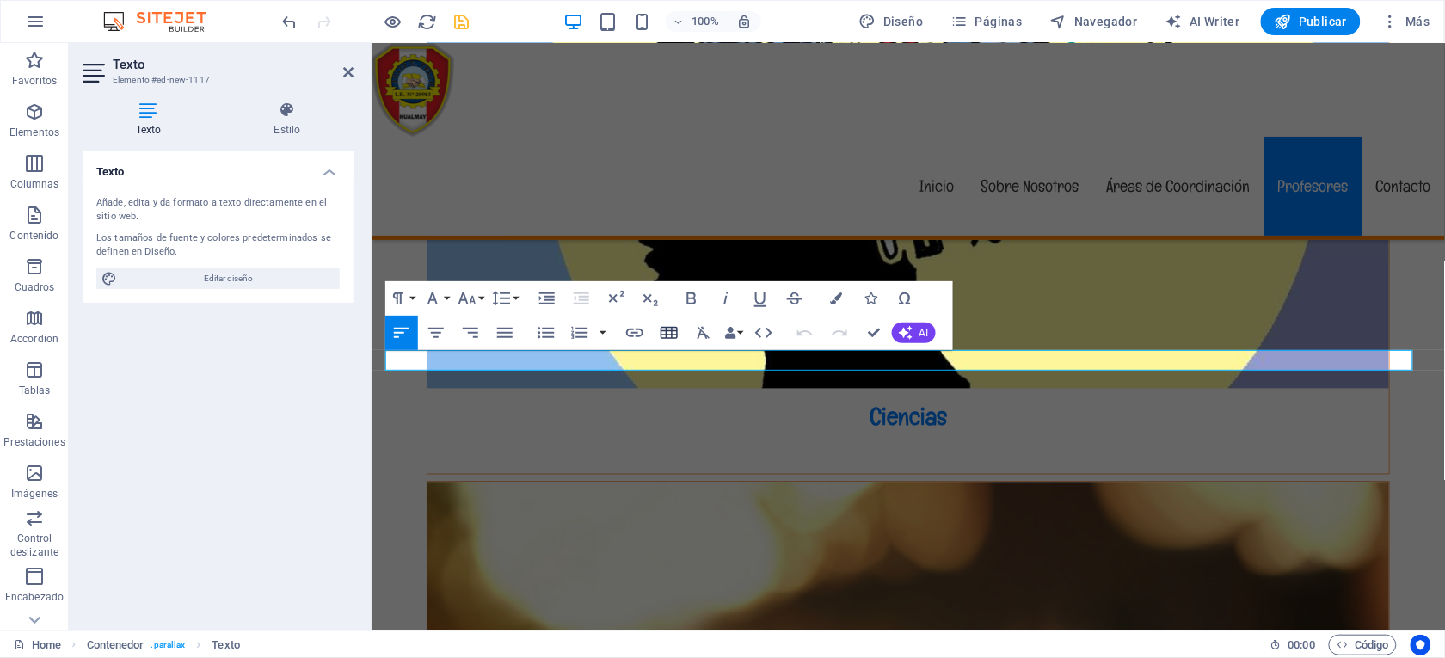
click at [662, 326] on icon "button" at bounding box center [669, 332] width 21 height 21
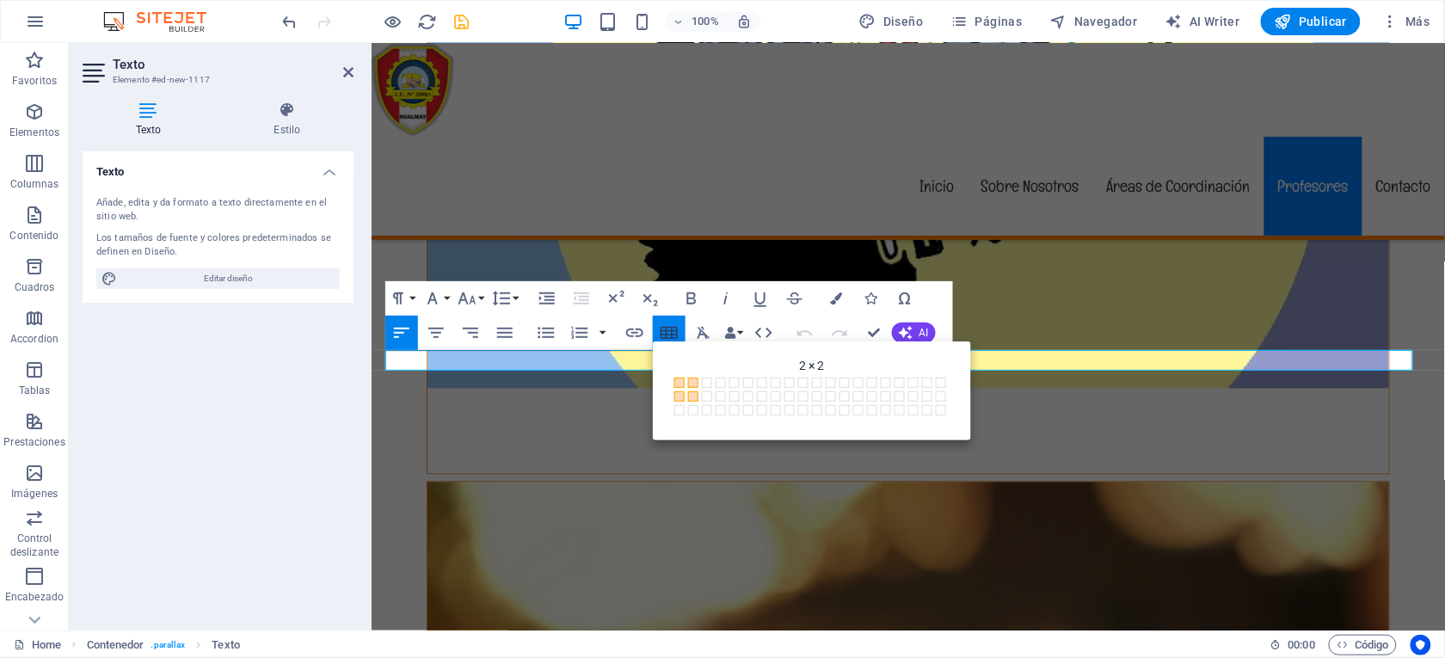
click at [660, 326] on icon "button" at bounding box center [669, 332] width 21 height 21
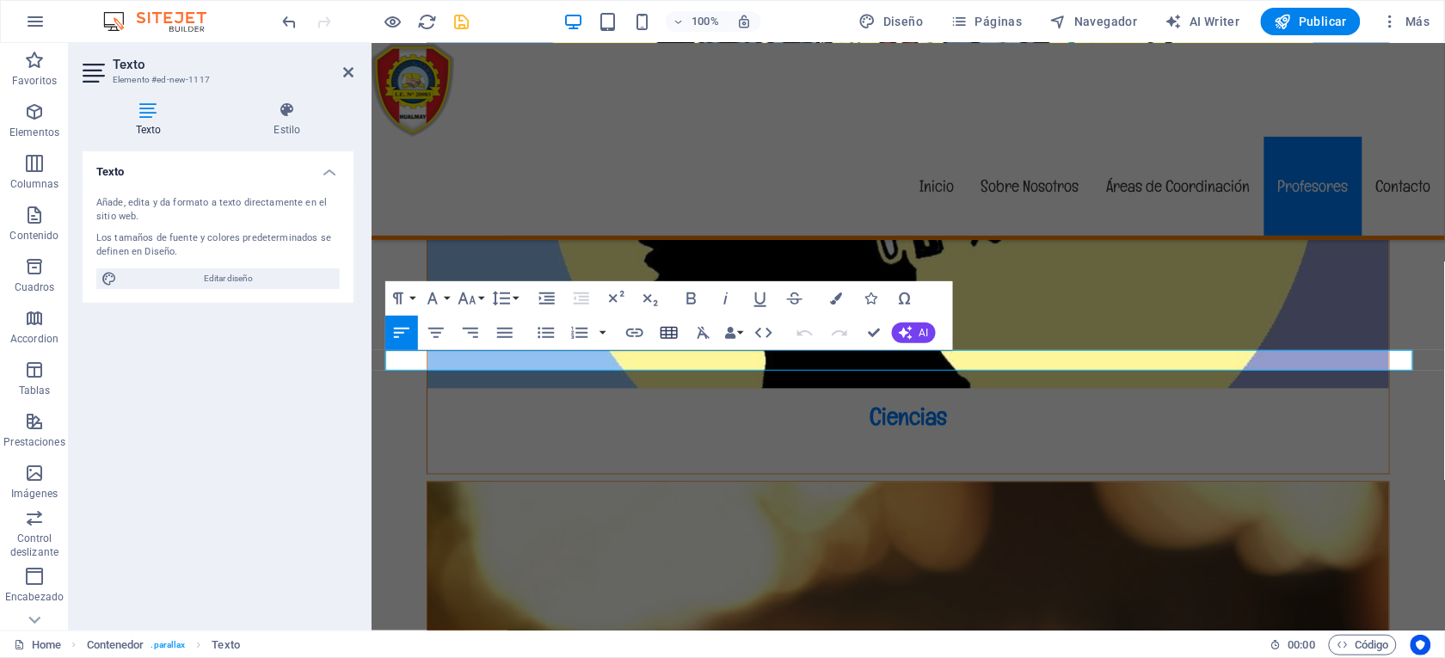
click at [669, 327] on icon "button" at bounding box center [668, 333] width 17 height 12
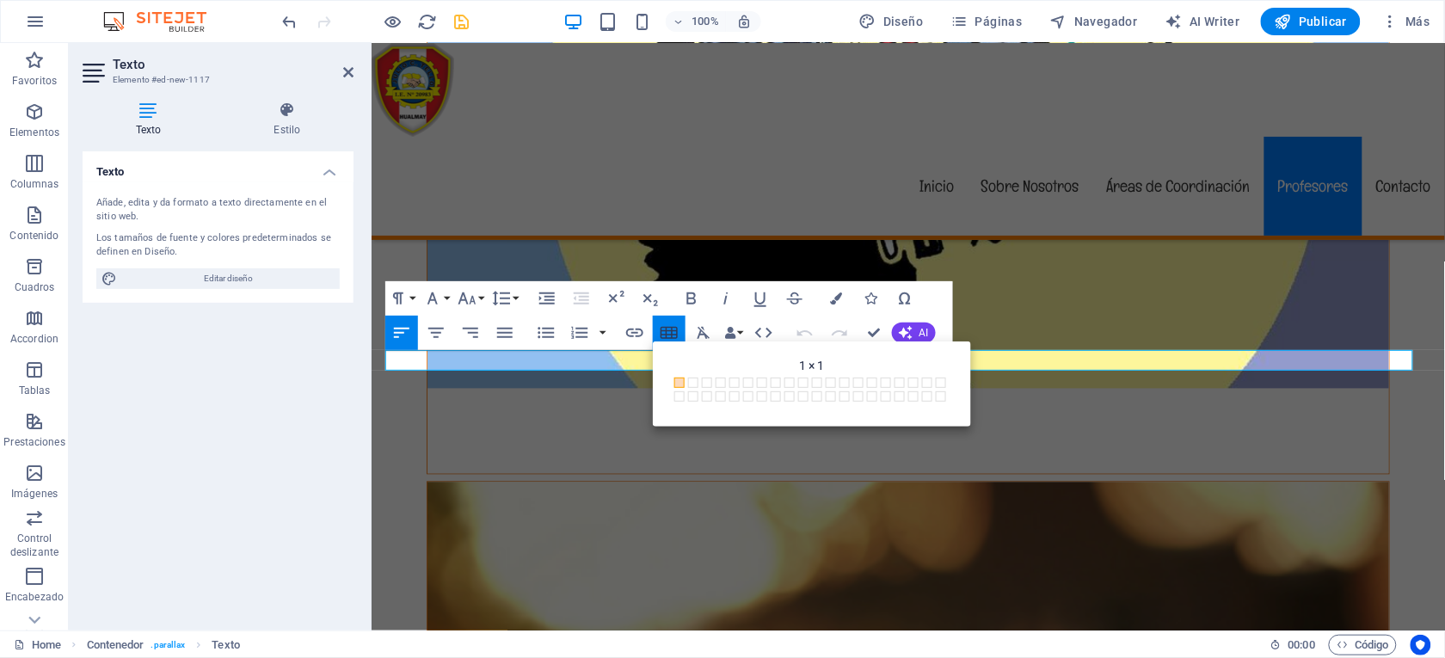
click at [662, 327] on icon "button" at bounding box center [669, 332] width 21 height 21
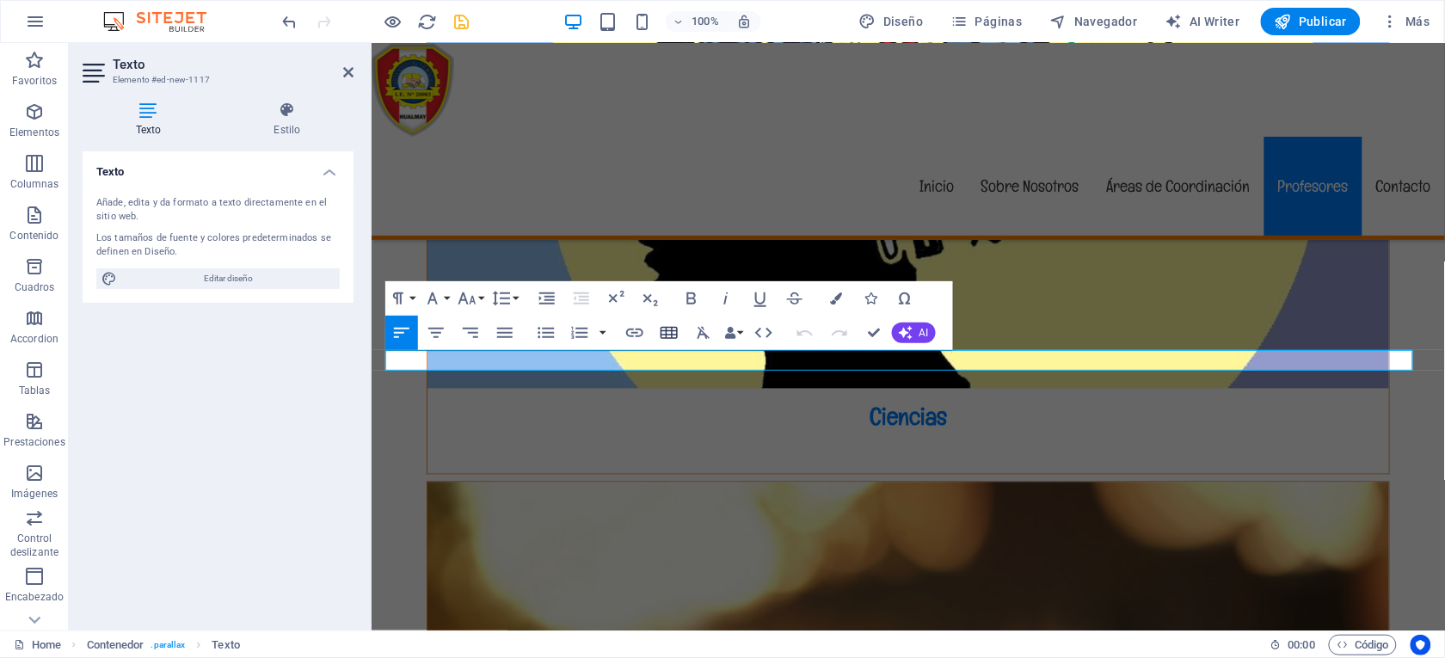
click at [662, 327] on icon "button" at bounding box center [668, 333] width 17 height 12
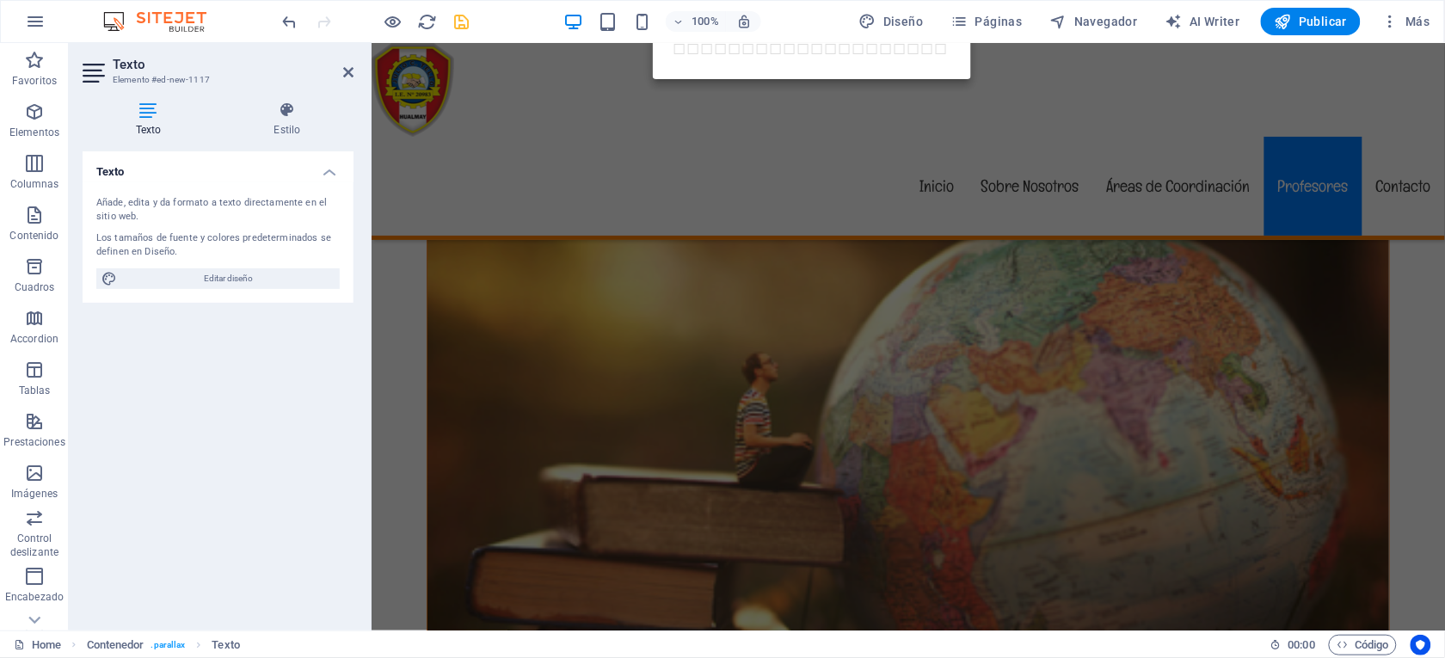
scroll to position [5133, 0]
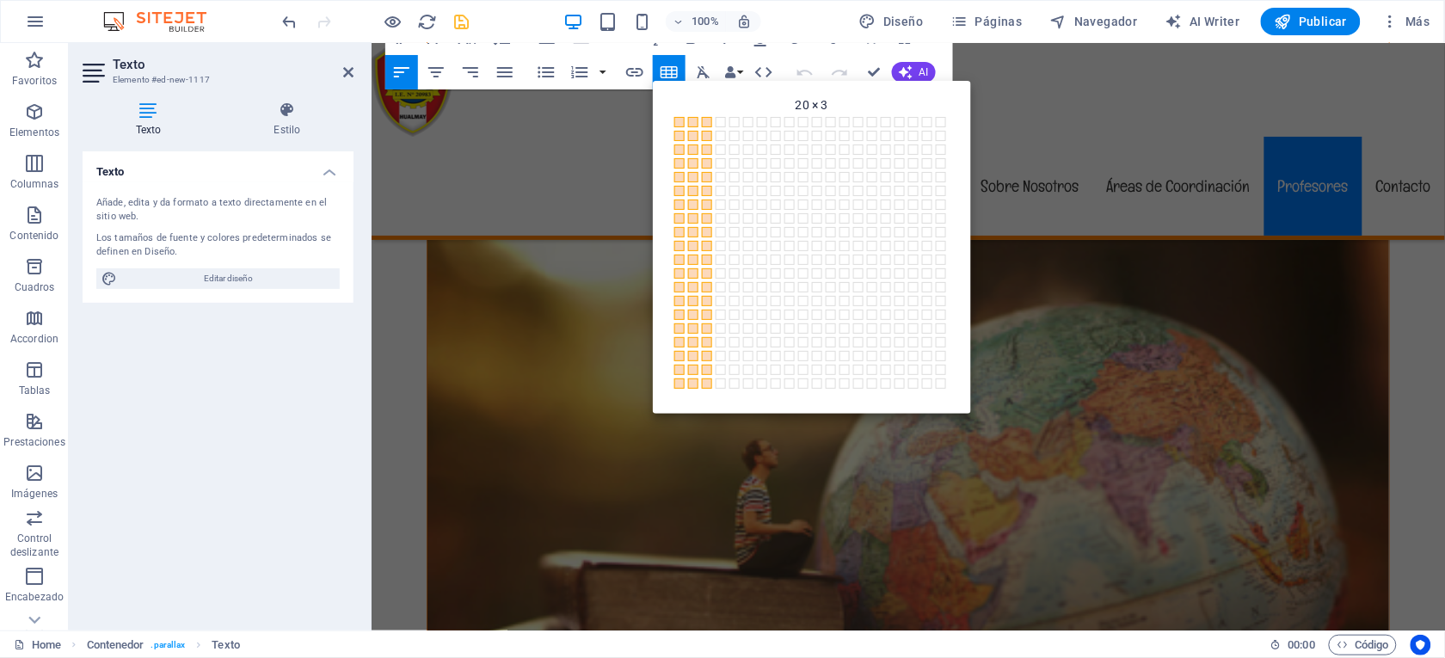
click at [707, 380] on span at bounding box center [707, 383] width 10 height 10
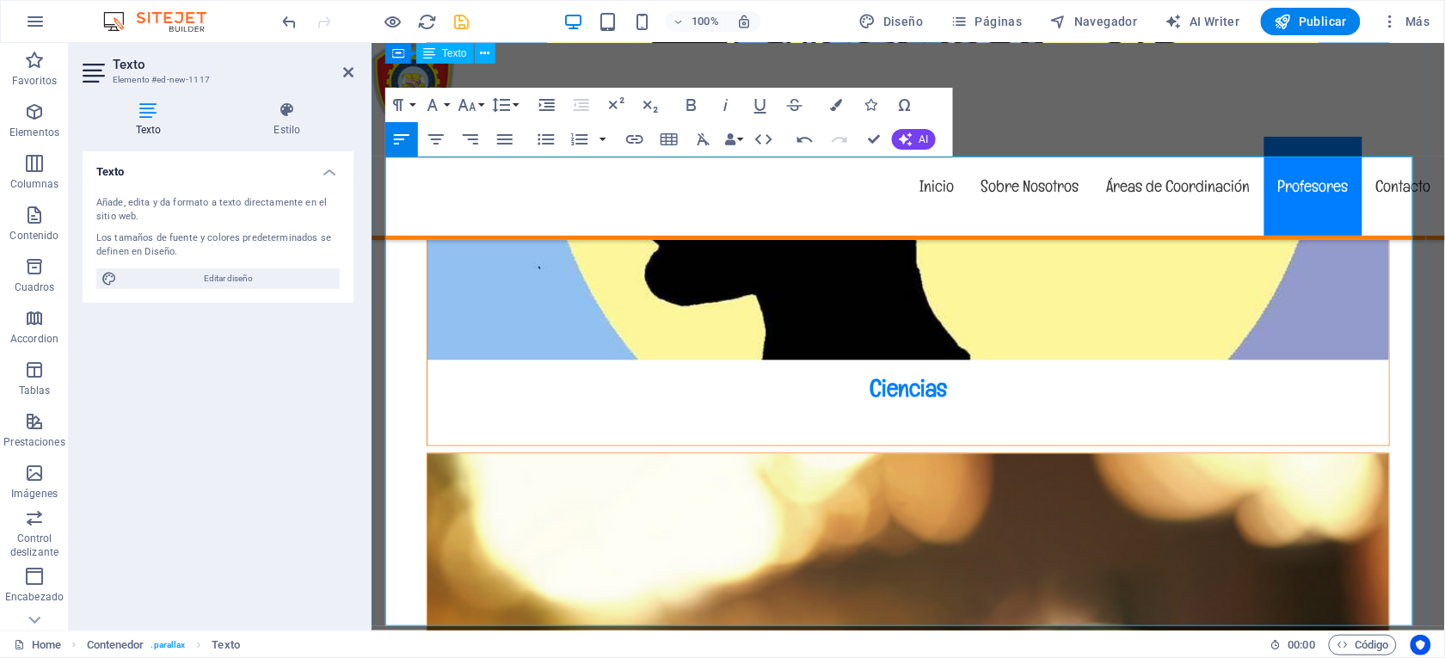
scroll to position [4808, 0]
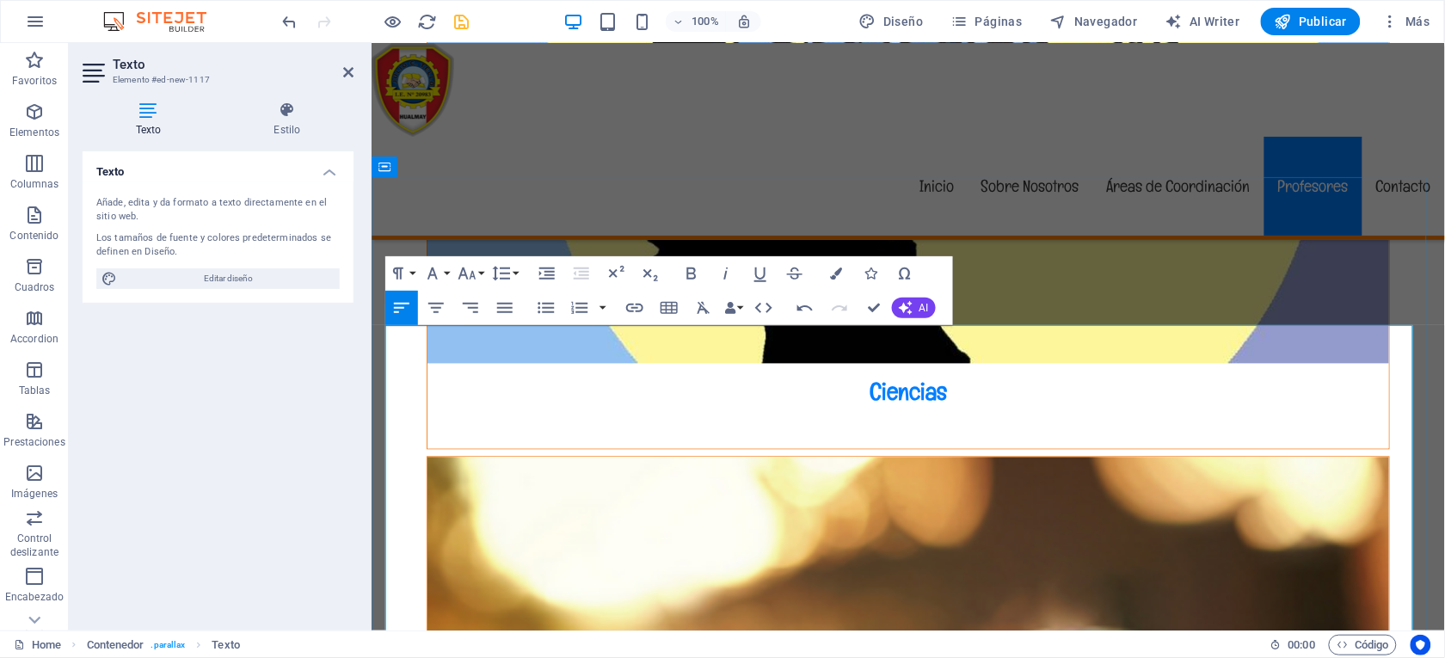
drag, startPoint x: 1165, startPoint y: 380, endPoint x: 1087, endPoint y: 378, distance: 78.3
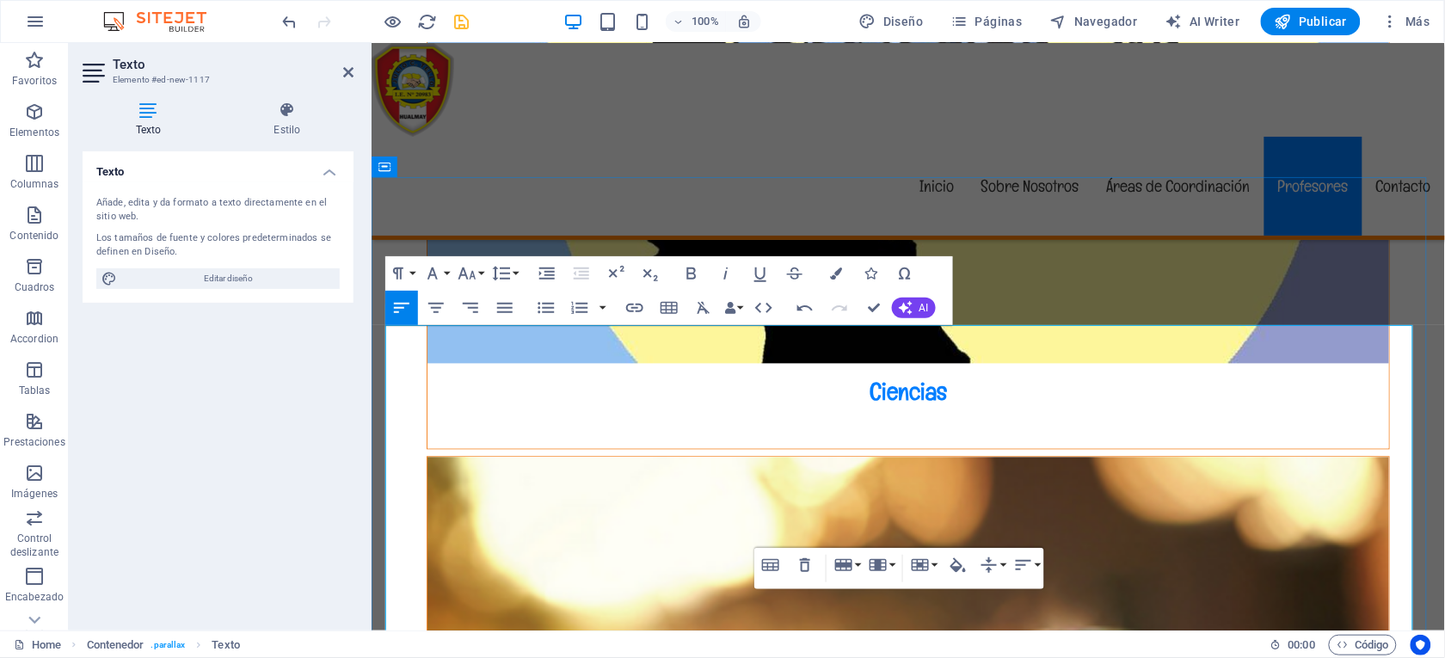
scroll to position [5065, 0]
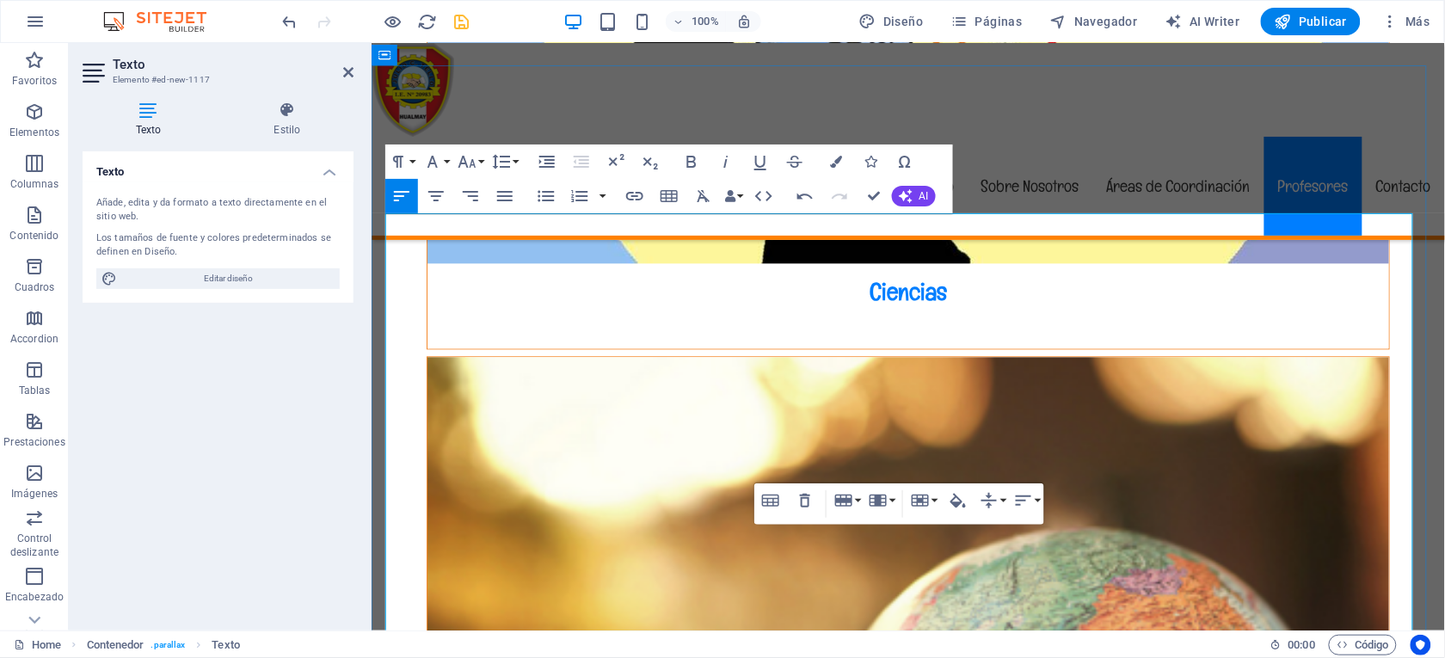
scroll to position [4936, 0]
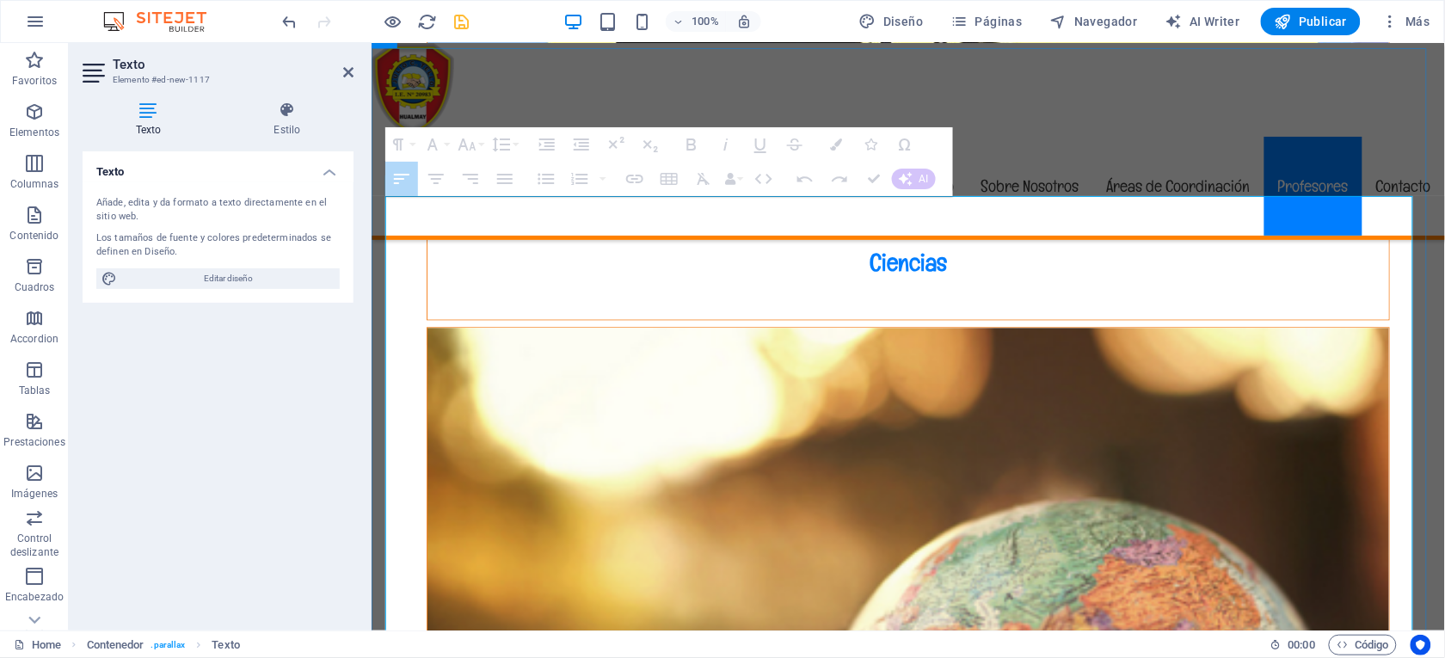
drag, startPoint x: 1071, startPoint y: 320, endPoint x: 1208, endPoint y: 325, distance: 136.8
drag, startPoint x: 1202, startPoint y: 325, endPoint x: 1083, endPoint y: 320, distance: 118.8
drag, startPoint x: 1206, startPoint y: 322, endPoint x: 1071, endPoint y: 318, distance: 135.1
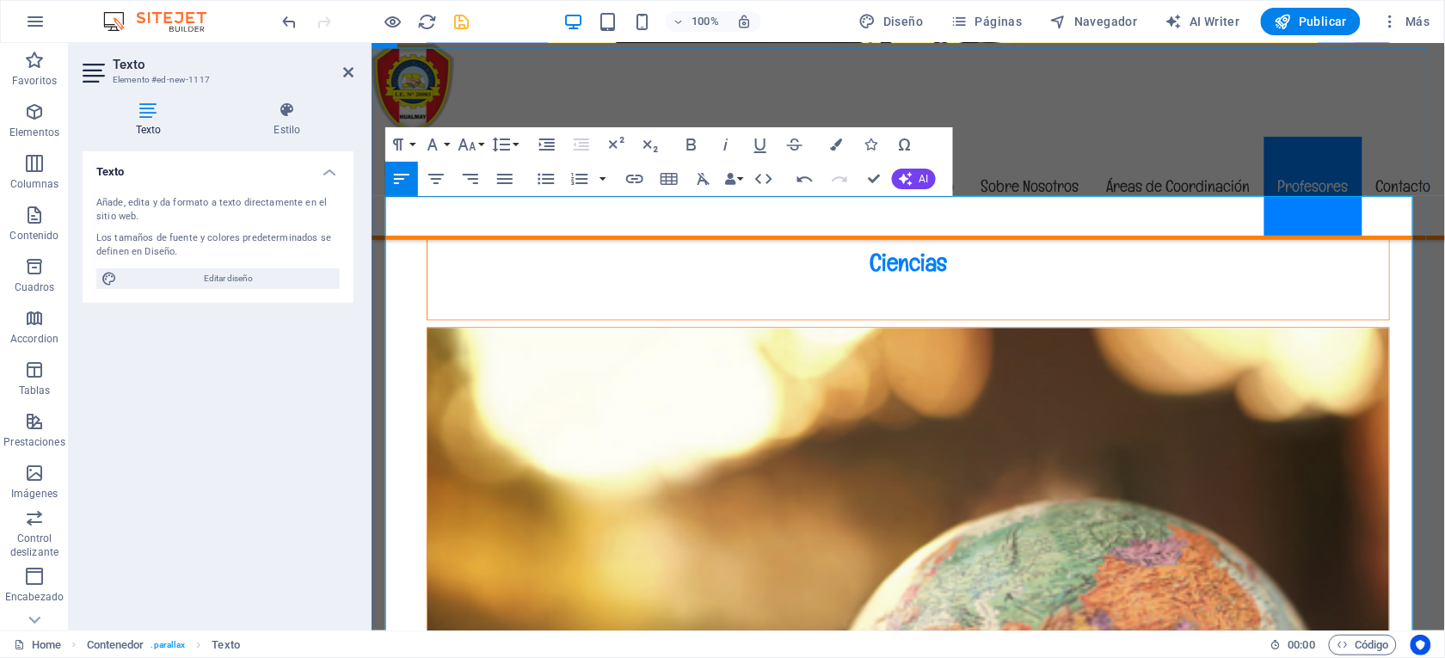
copy td "Ciencia y Tenología"
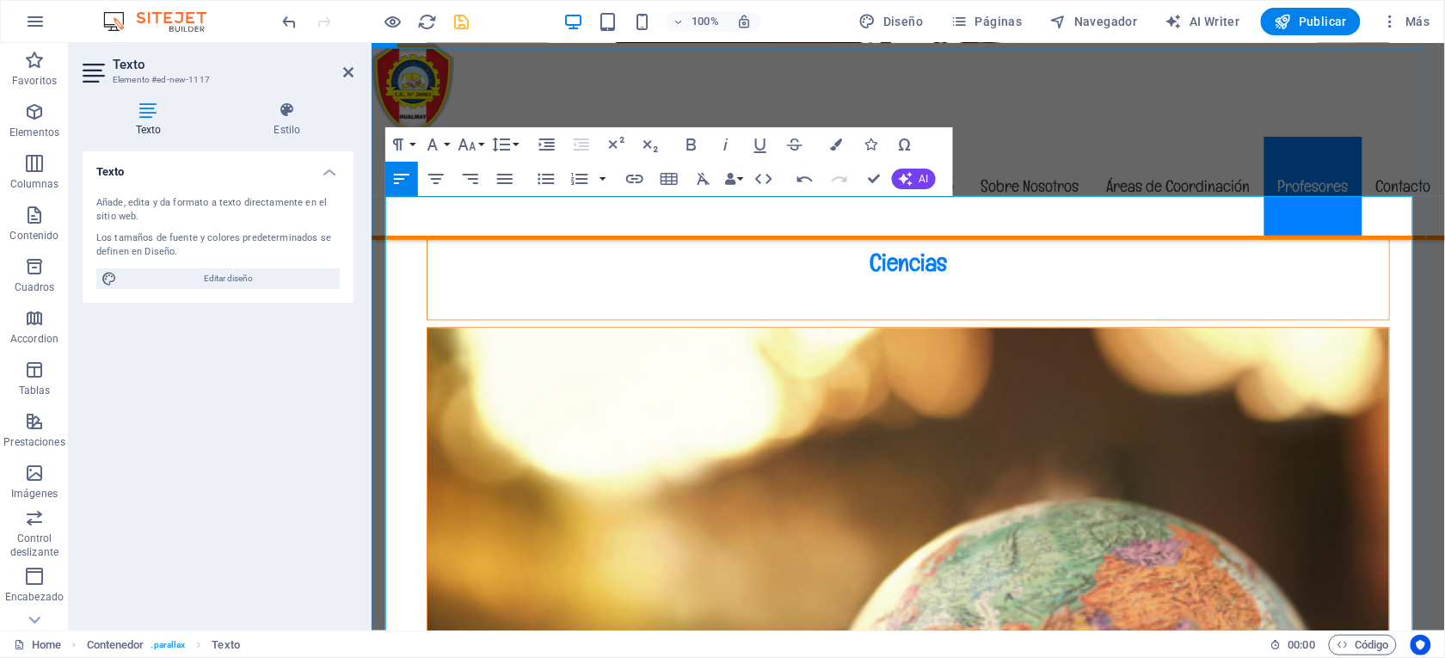
drag, startPoint x: 1287, startPoint y: 347, endPoint x: 651, endPoint y: 330, distance: 636.5
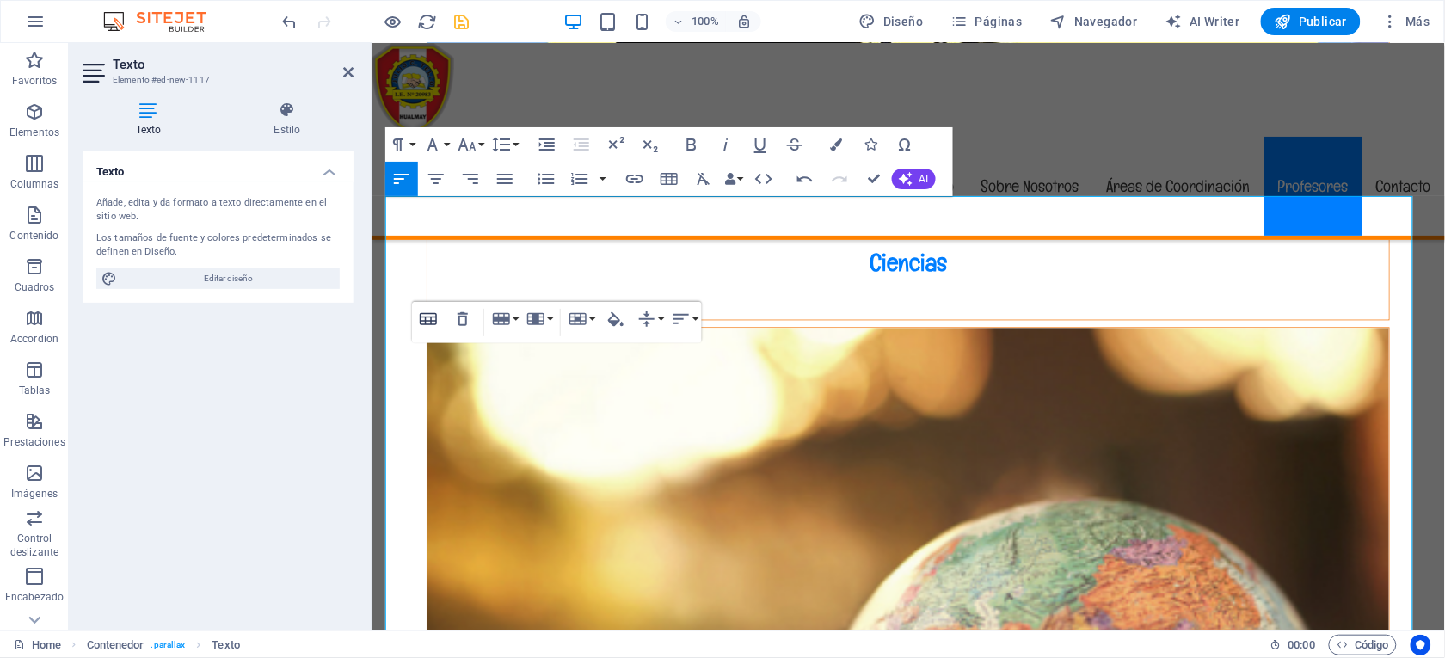
click at [424, 316] on icon "button" at bounding box center [428, 319] width 21 height 21
click at [435, 347] on icon "button" at bounding box center [428, 343] width 21 height 21
click at [436, 319] on icon "button" at bounding box center [428, 319] width 17 height 12
click at [438, 339] on icon "button" at bounding box center [428, 343] width 21 height 21
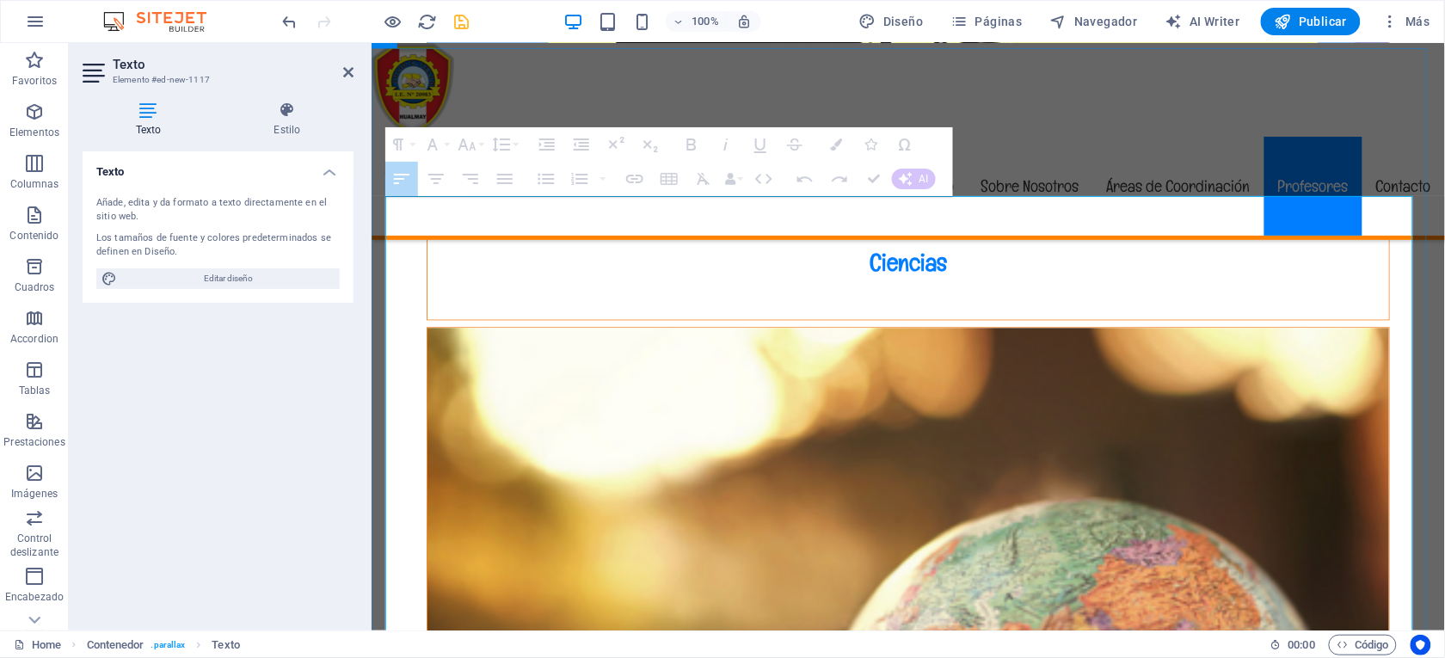
drag, startPoint x: 474, startPoint y: 374, endPoint x: 1160, endPoint y: 371, distance: 686.2
drag, startPoint x: 1096, startPoint y: 374, endPoint x: 1077, endPoint y: 366, distance: 20.4
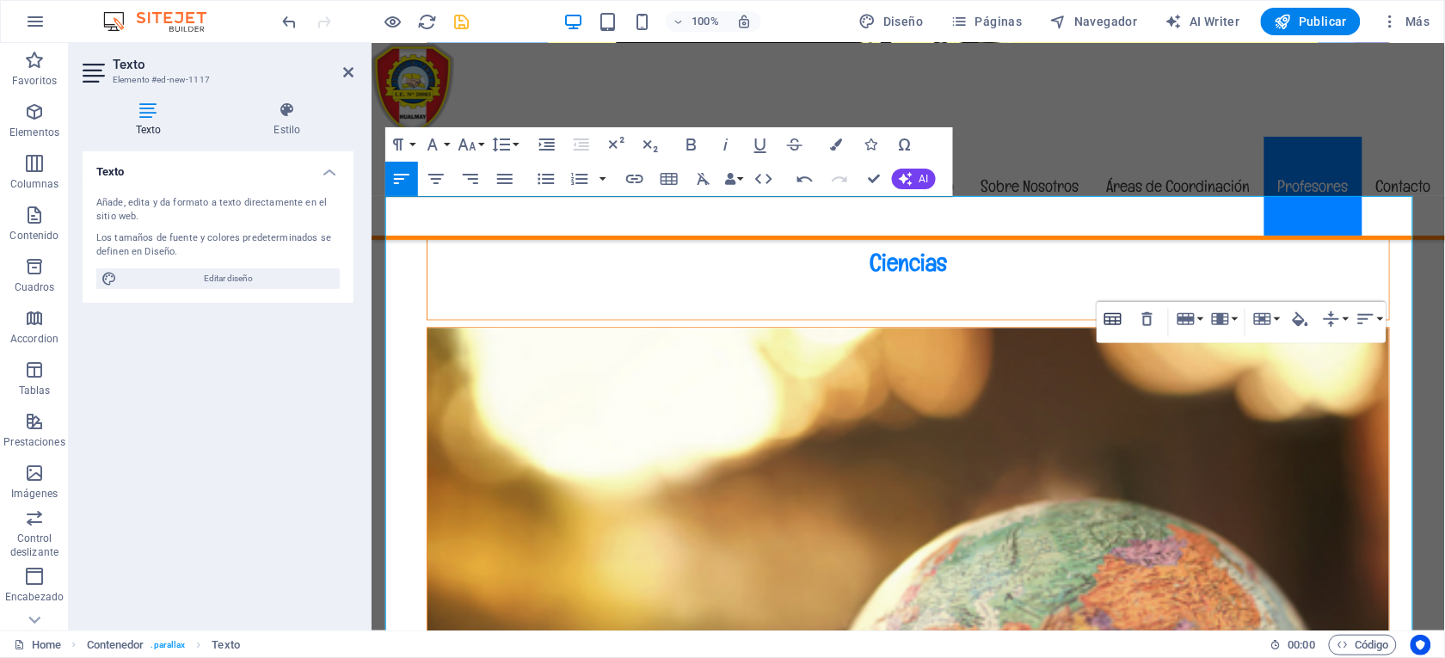
click at [1108, 313] on icon "button" at bounding box center [1112, 319] width 17 height 12
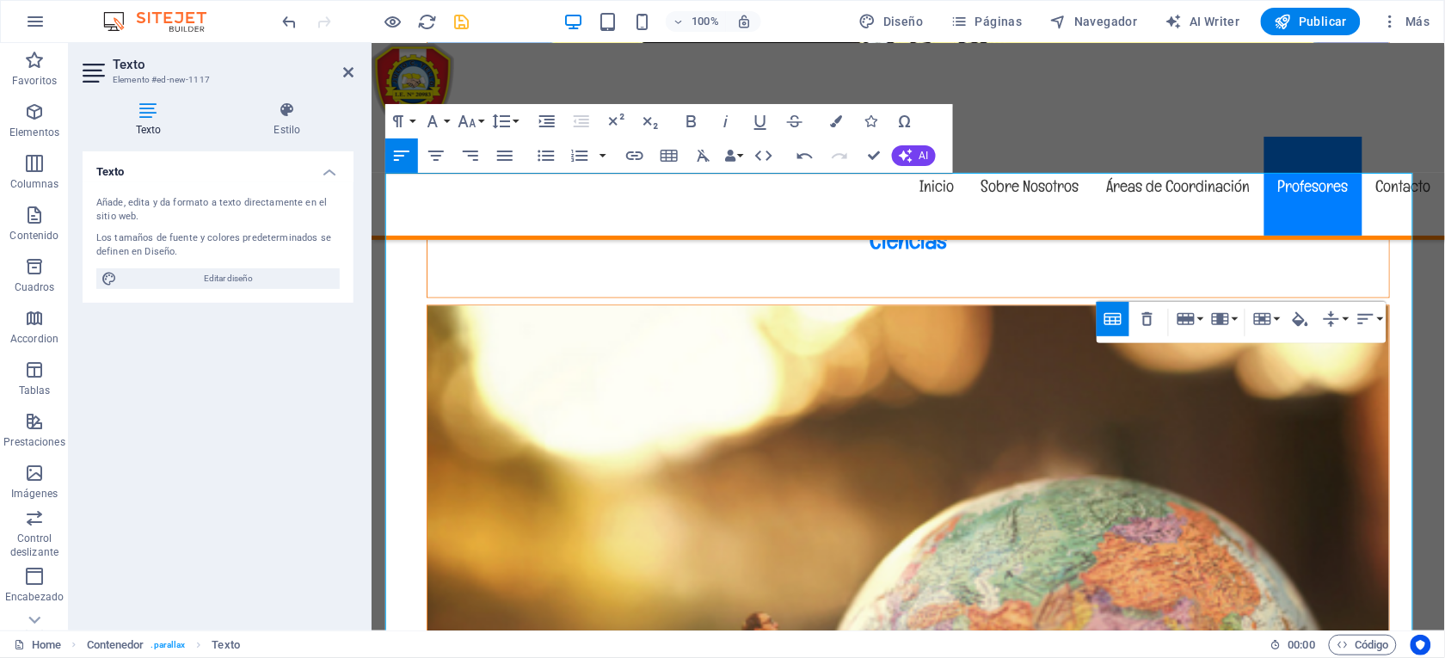
click at [1108, 313] on icon "button" at bounding box center [1112, 319] width 17 height 12
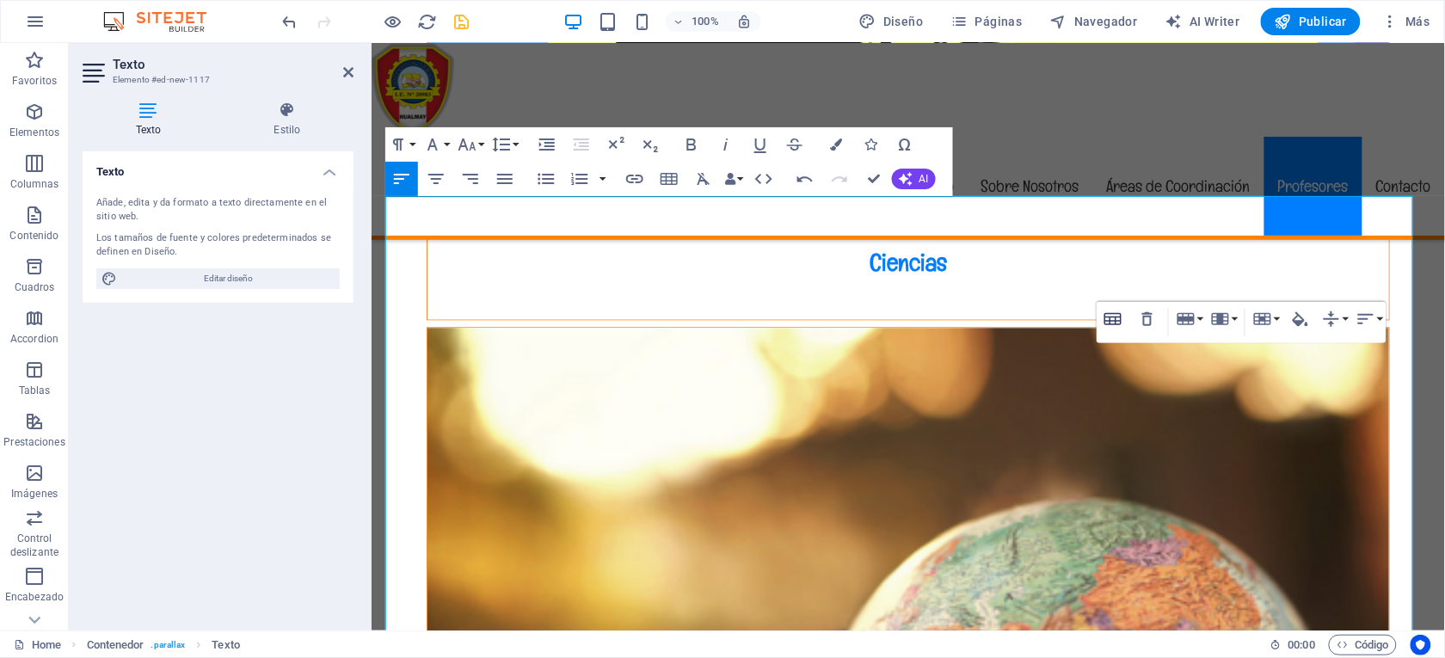
click at [1108, 313] on icon "button" at bounding box center [1112, 319] width 17 height 12
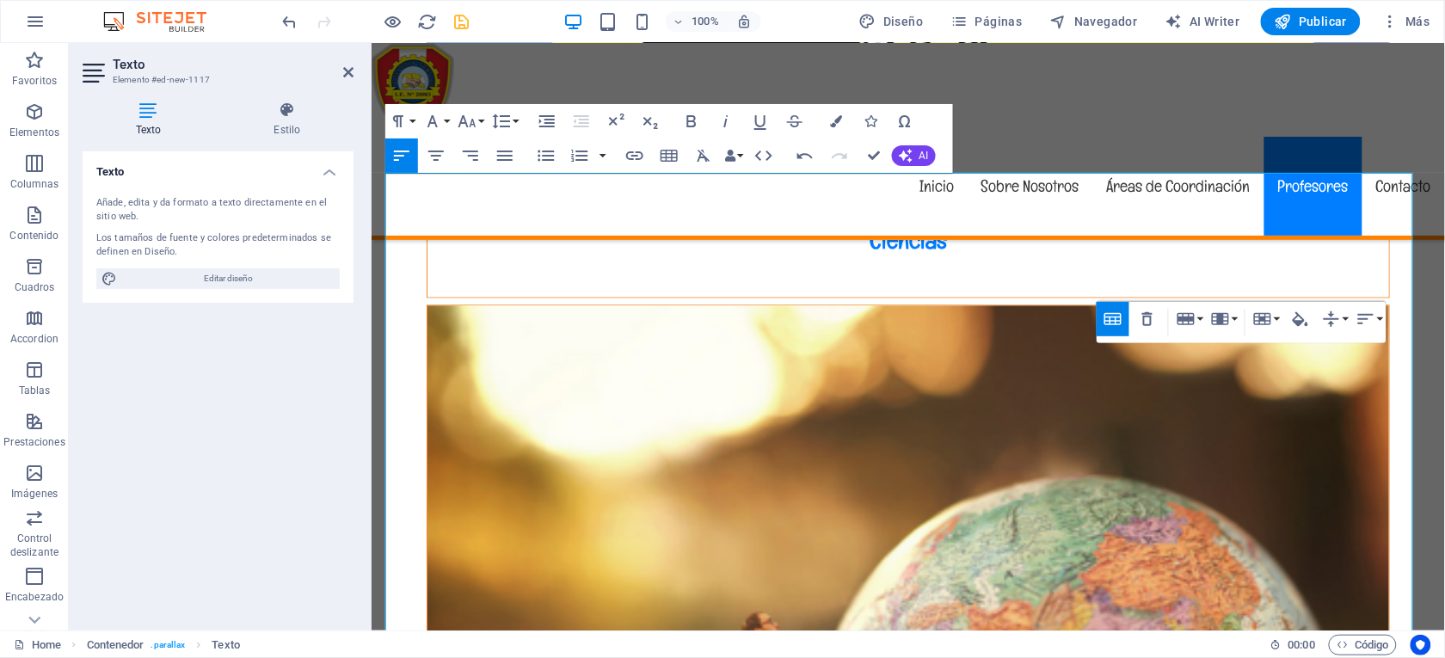
click at [1108, 313] on icon "button" at bounding box center [1112, 319] width 17 height 12
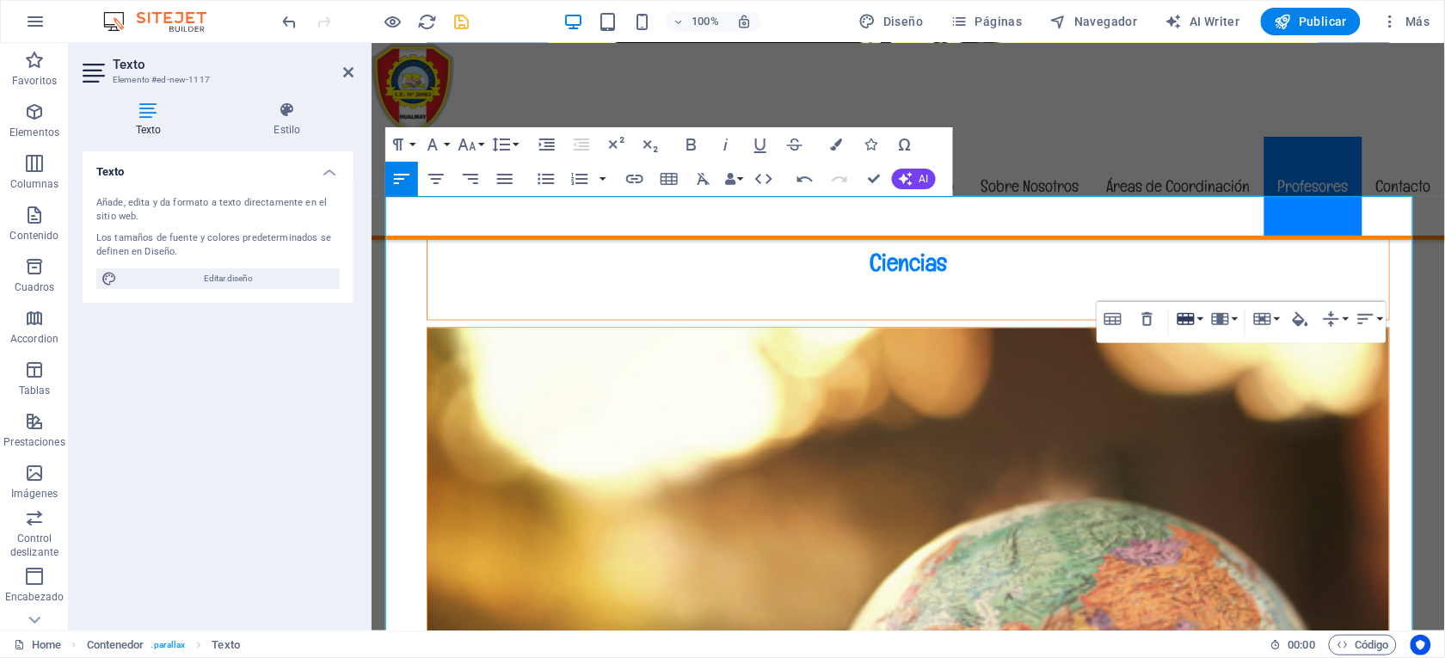
click at [1187, 316] on icon "button" at bounding box center [1185, 319] width 17 height 12
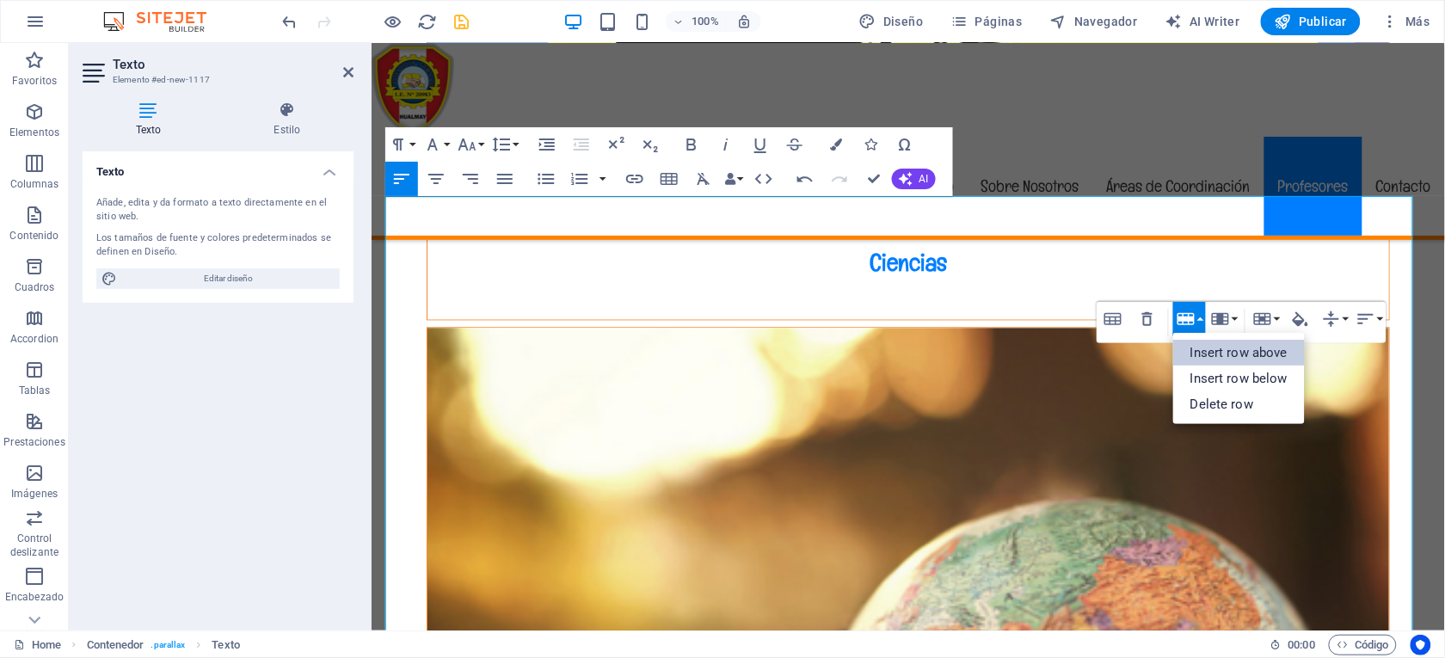
click at [1215, 357] on link "Insert row above" at bounding box center [1239, 353] width 132 height 26
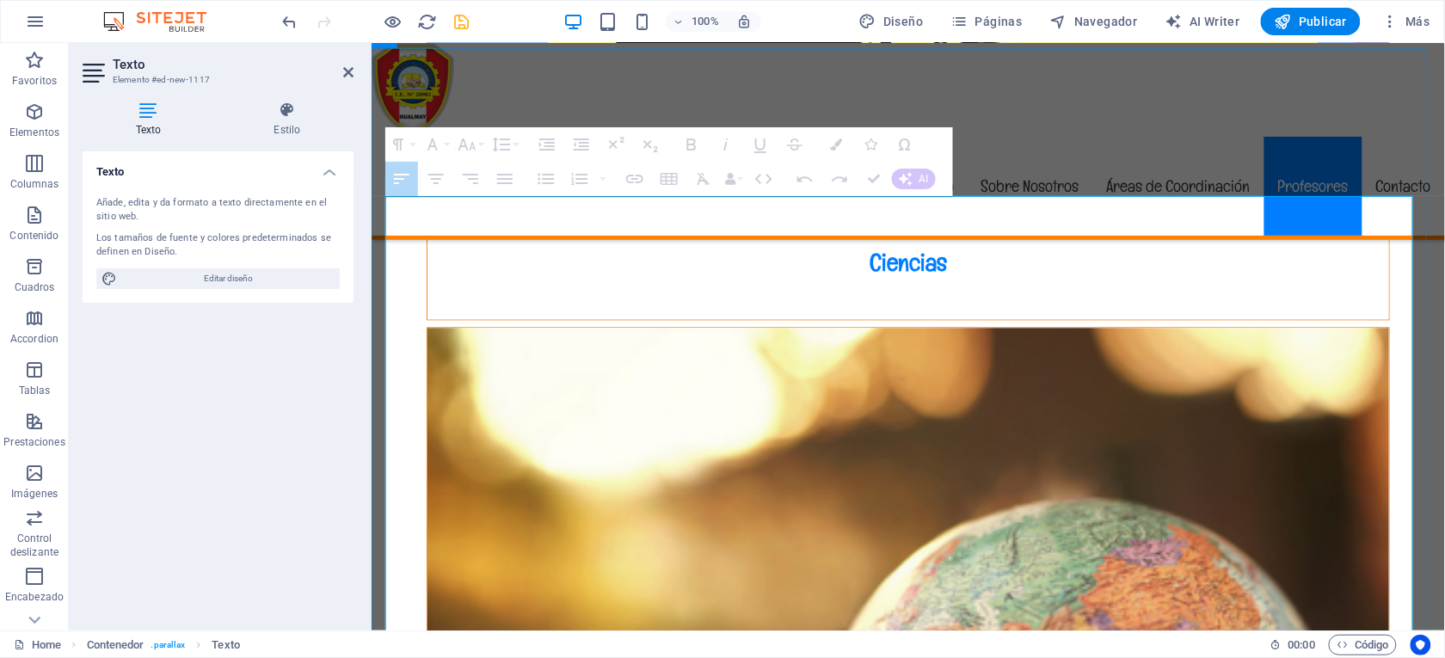
drag, startPoint x: 1083, startPoint y: 394, endPoint x: 1102, endPoint y: 487, distance: 94.9
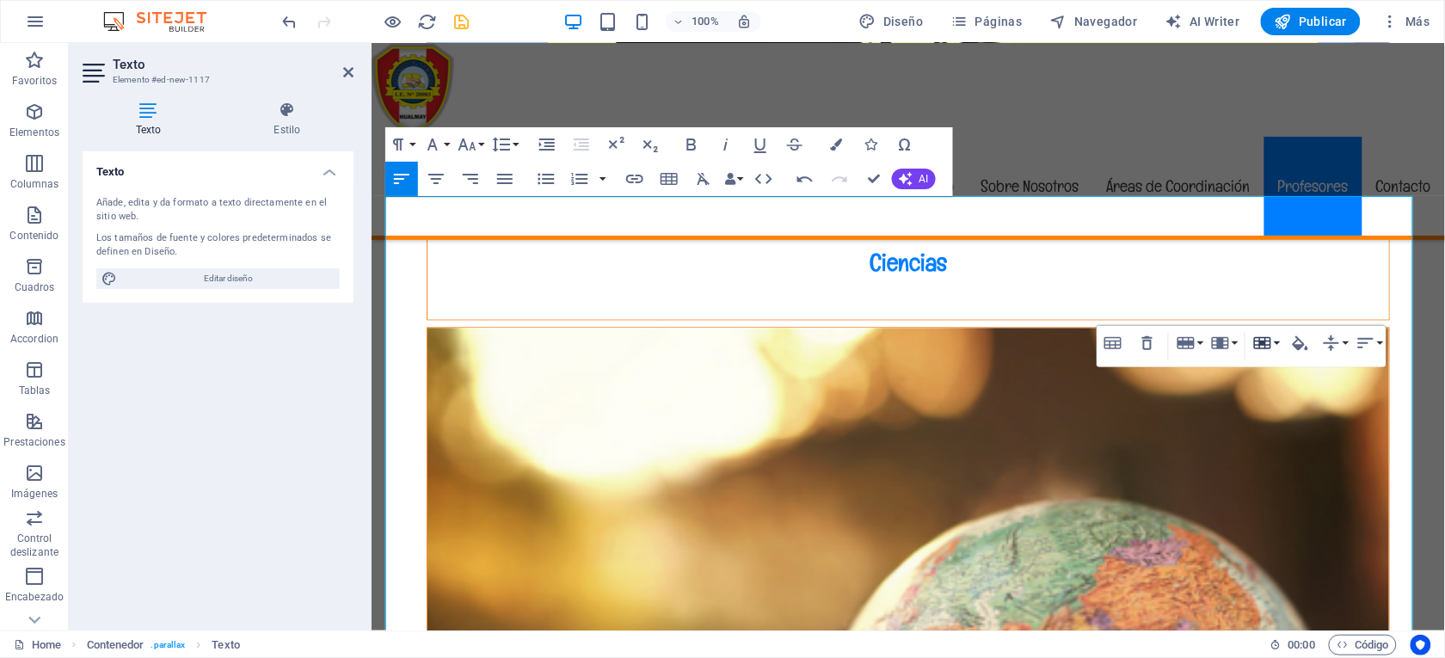
click at [1259, 341] on icon "button" at bounding box center [1262, 343] width 17 height 12
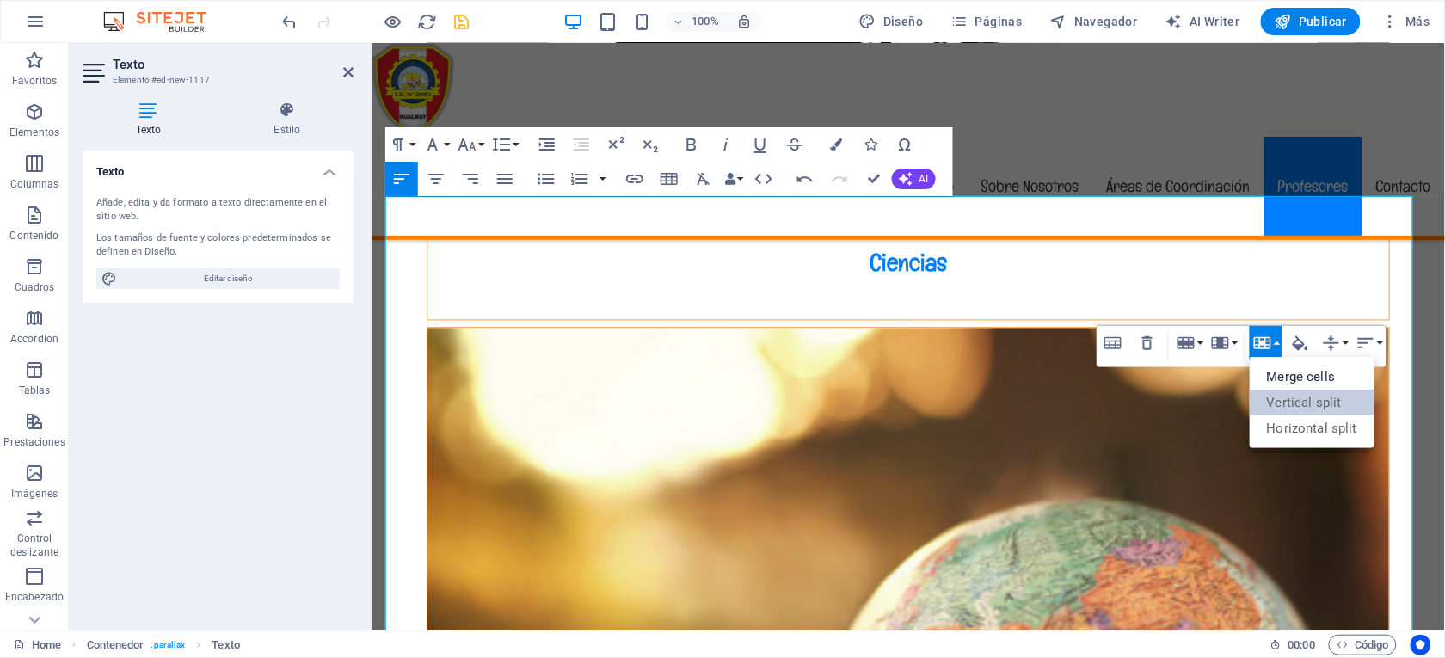
click at [1281, 403] on link "Vertical split" at bounding box center [1311, 403] width 125 height 26
click at [1282, 422] on link "Horizontal split" at bounding box center [1311, 428] width 125 height 26
click at [1217, 339] on icon "button" at bounding box center [1220, 343] width 17 height 12
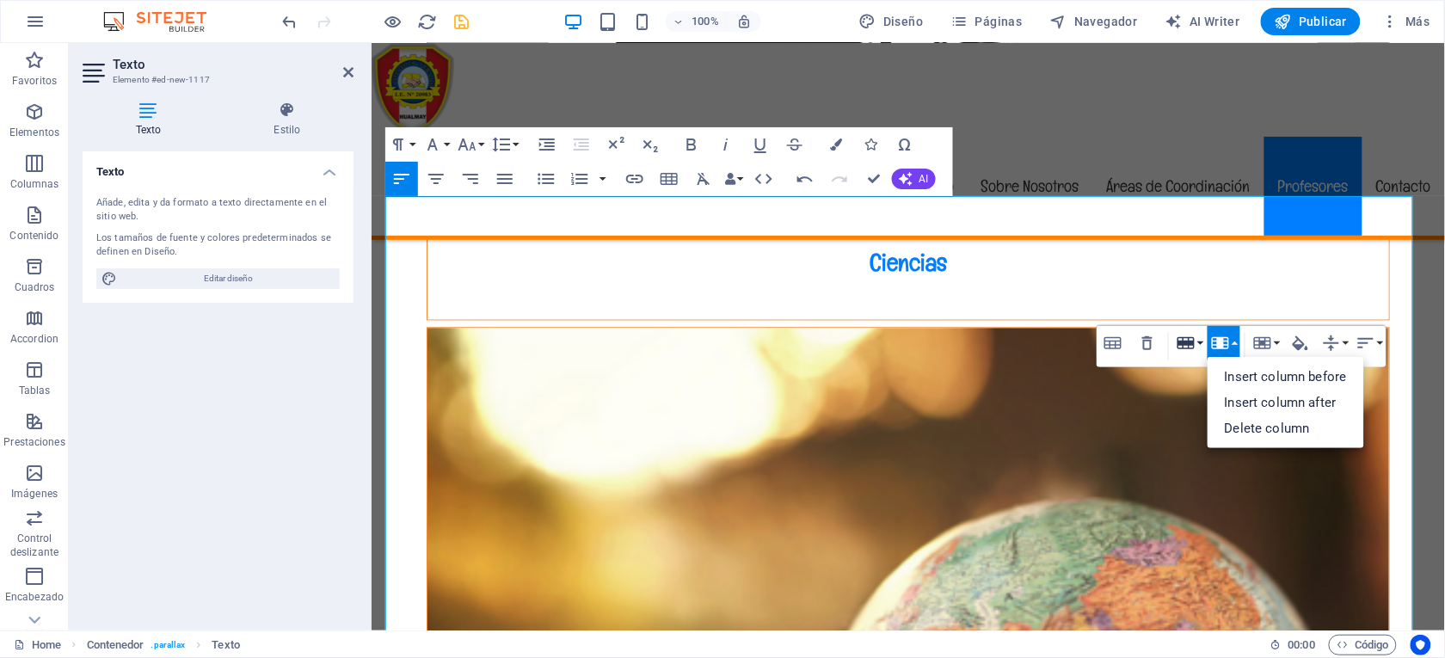
click at [1196, 334] on button "Row" at bounding box center [1189, 343] width 33 height 34
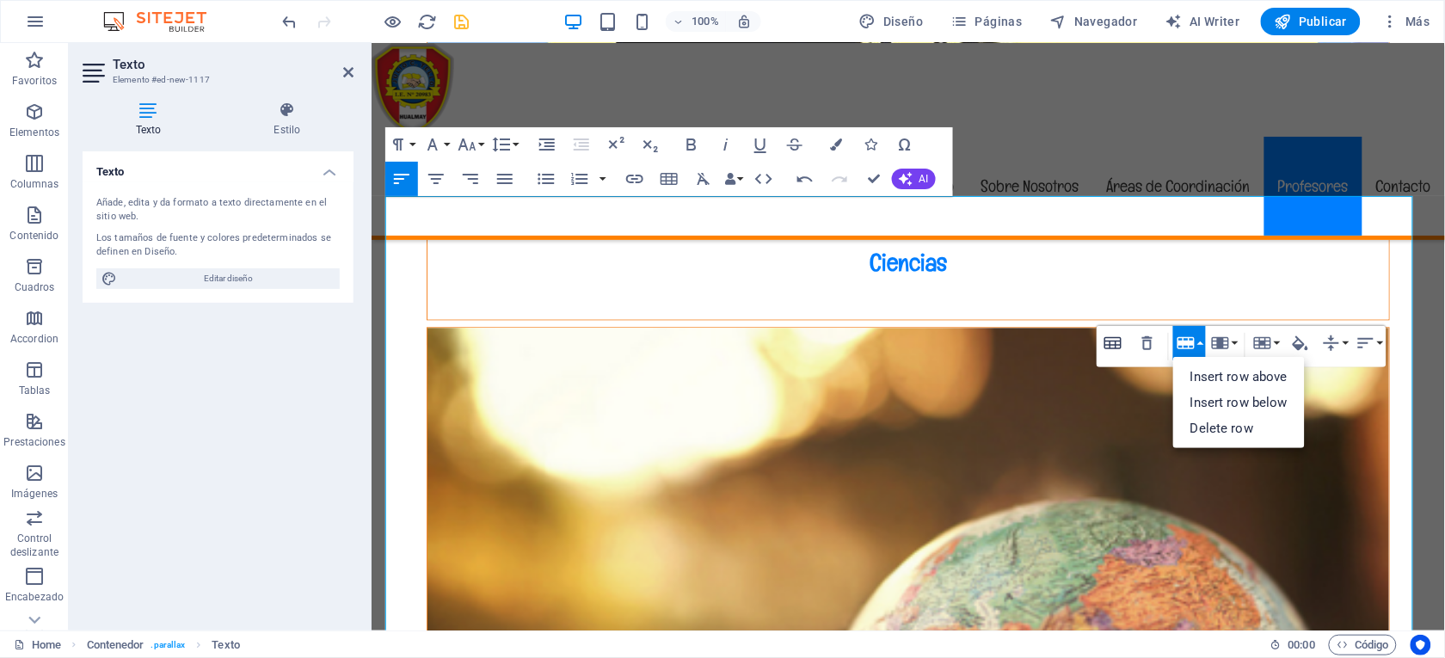
click at [1115, 340] on icon "button" at bounding box center [1112, 343] width 17 height 12
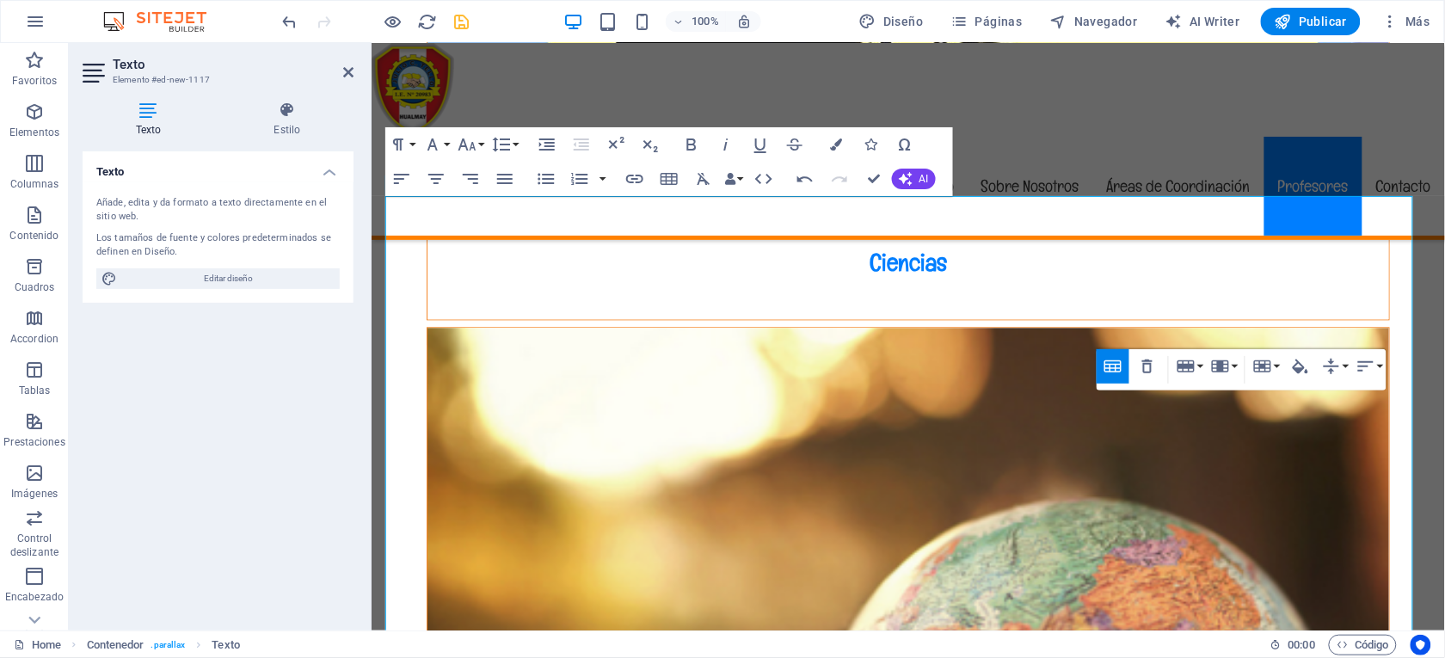
click at [1115, 349] on div "Table Header Remove Table Row Insert row above Insert row below Delete row Colu…" at bounding box center [1241, 369] width 290 height 41
click at [1115, 366] on icon "button" at bounding box center [1112, 366] width 17 height 12
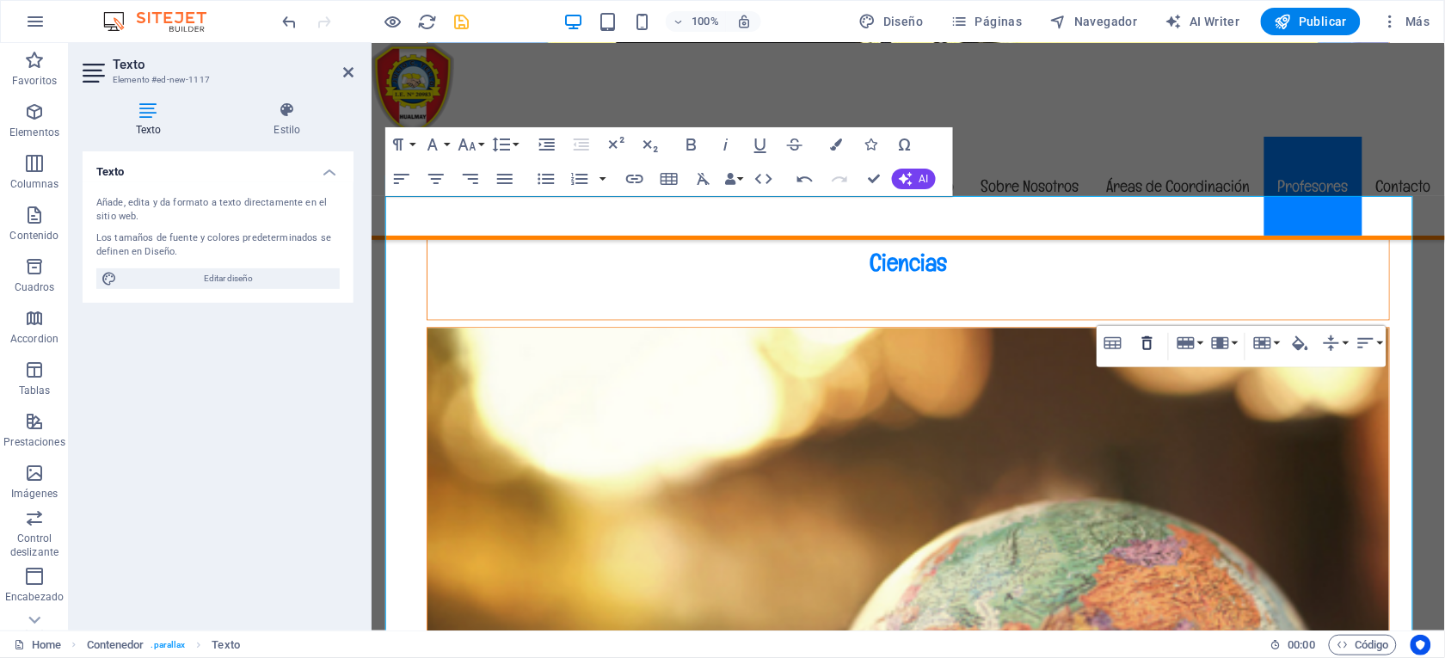
click at [1148, 342] on icon "button" at bounding box center [1147, 343] width 21 height 21
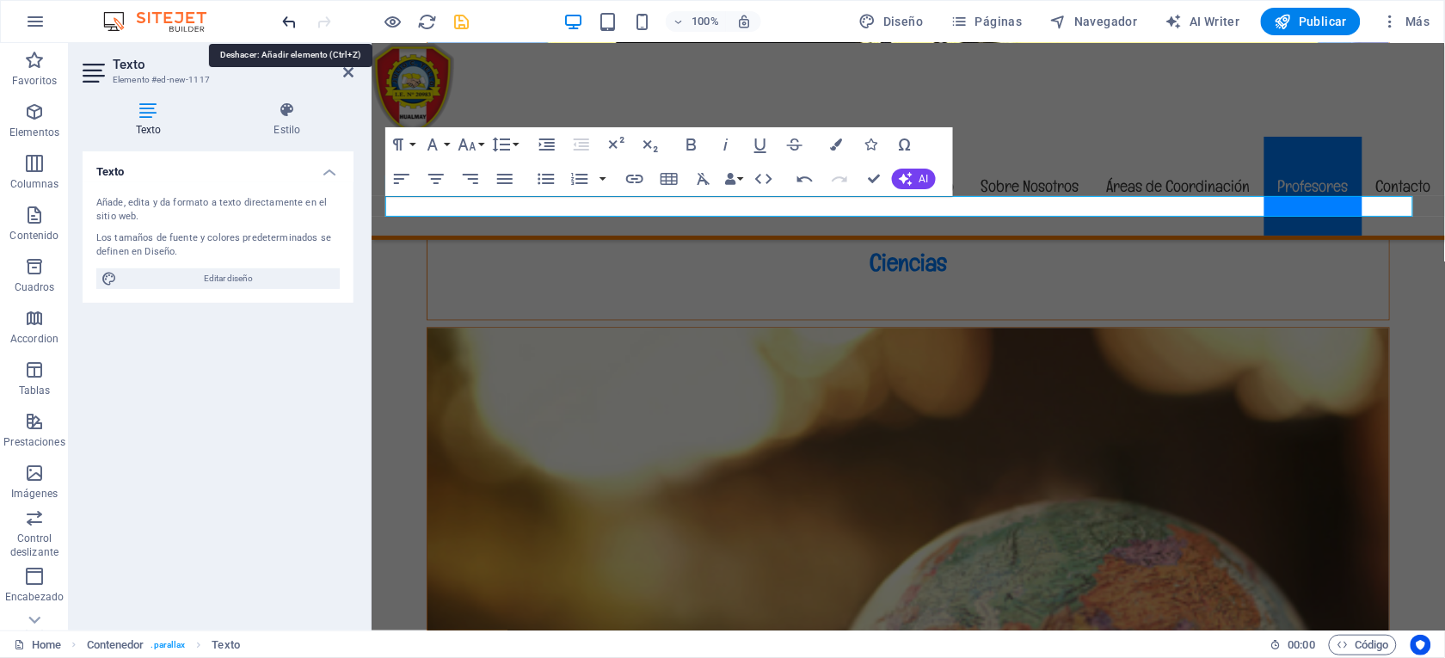
click at [288, 20] on icon "undo" at bounding box center [290, 22] width 20 height 20
click at [795, 176] on icon "button" at bounding box center [805, 179] width 21 height 21
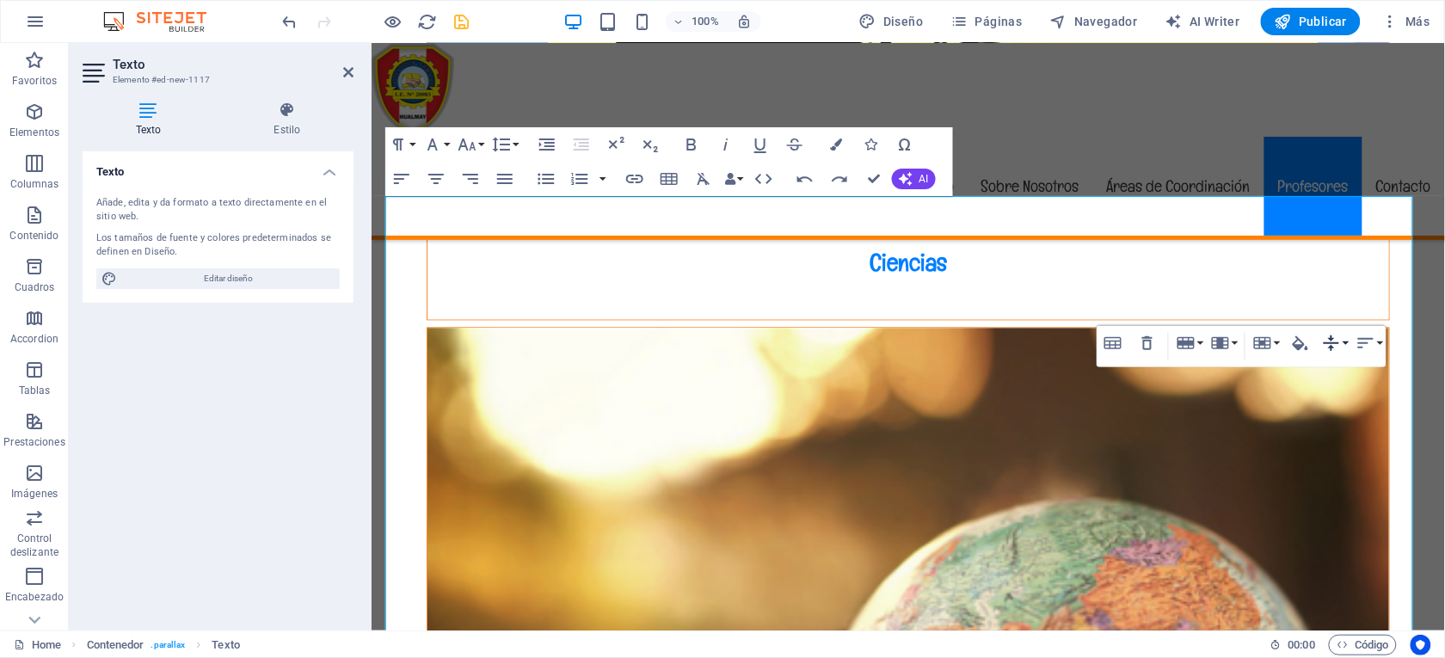
click at [1339, 341] on icon "button" at bounding box center [1331, 343] width 21 height 21
click at [1339, 426] on link "Bottom" at bounding box center [1357, 428] width 78 height 26
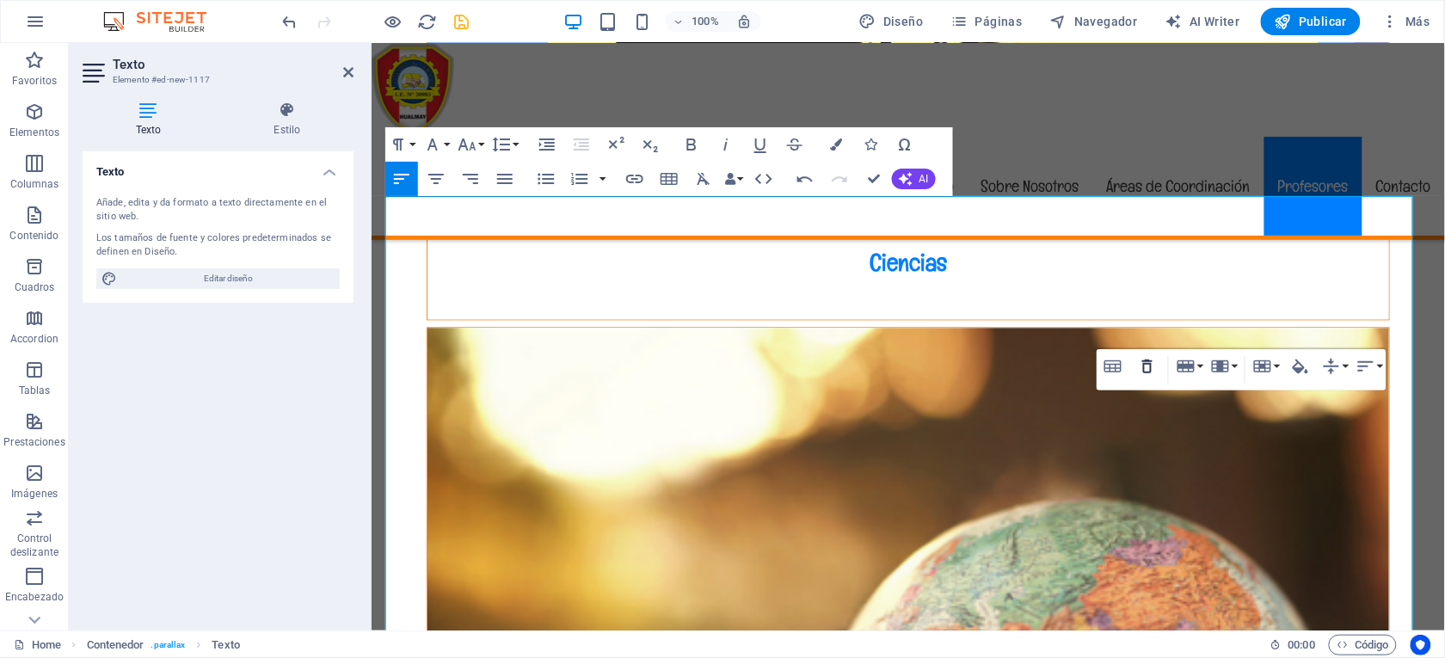
click at [1150, 363] on icon "button" at bounding box center [1147, 366] width 10 height 14
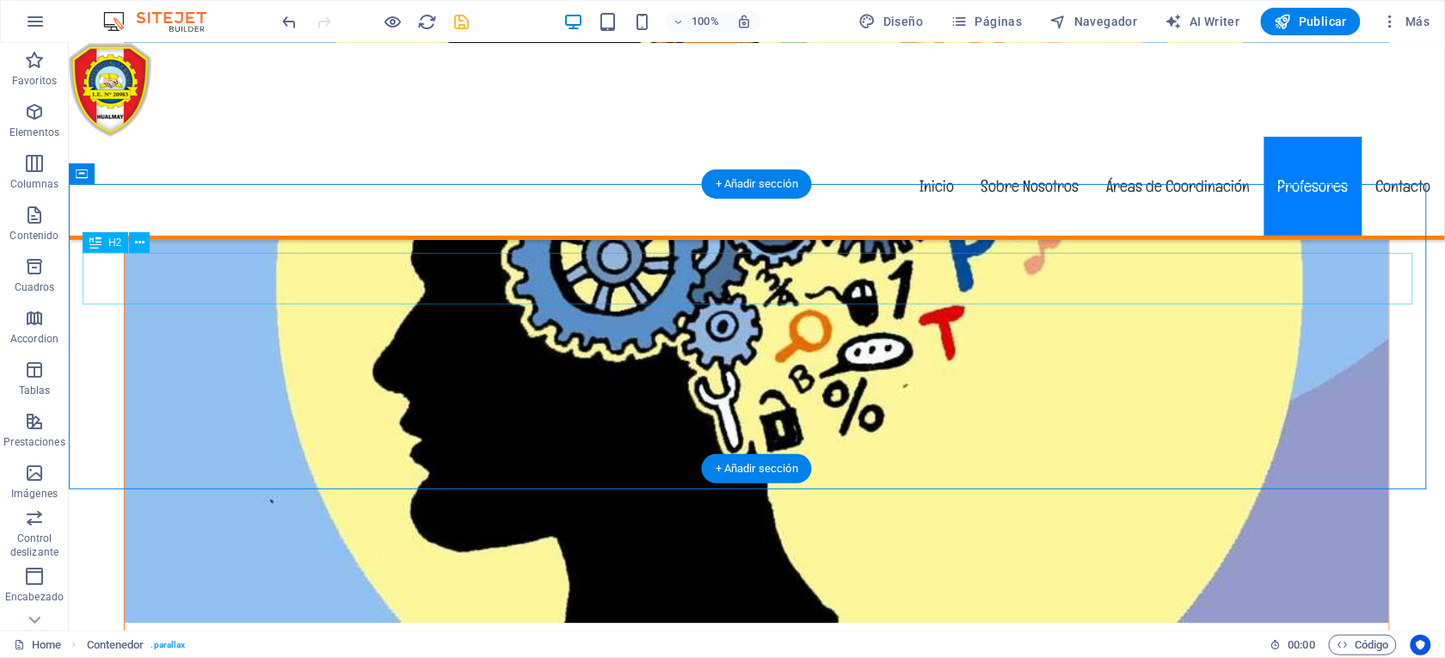
scroll to position [5784, 0]
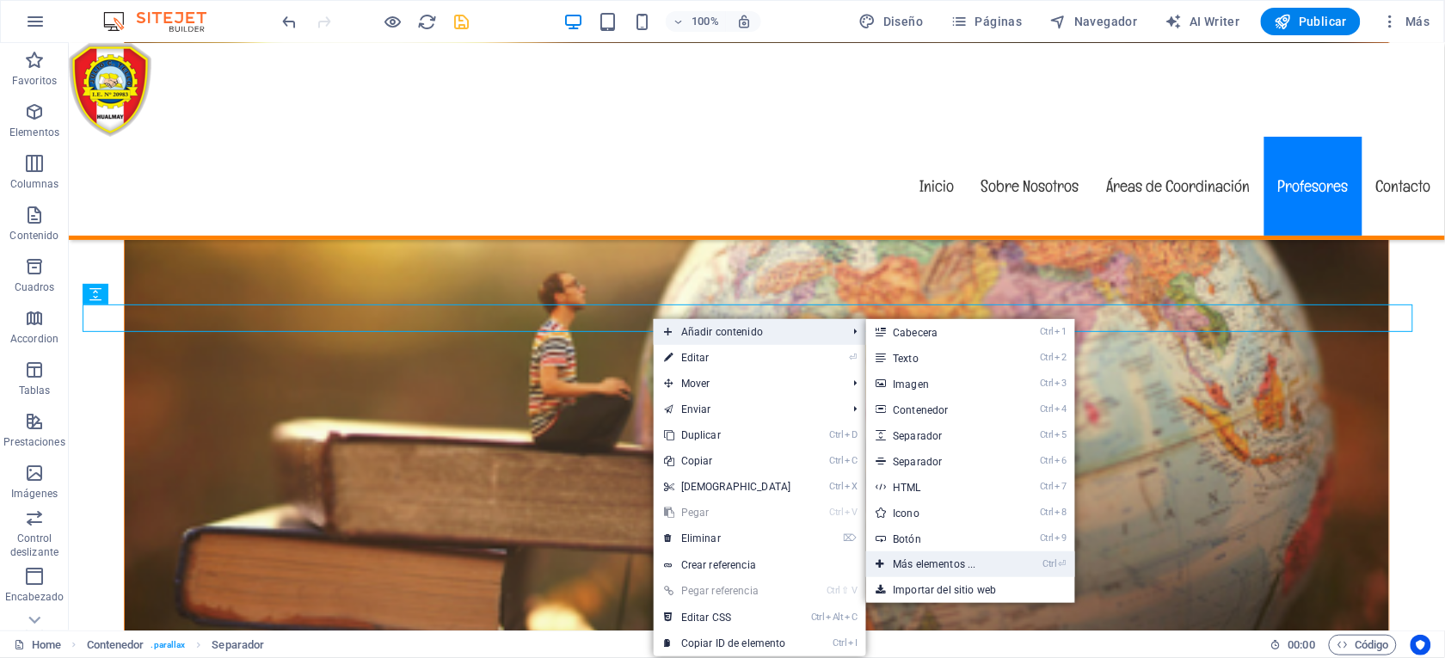
click at [940, 555] on link "Ctrl ⏎ Más elementos ..." at bounding box center [938, 564] width 144 height 26
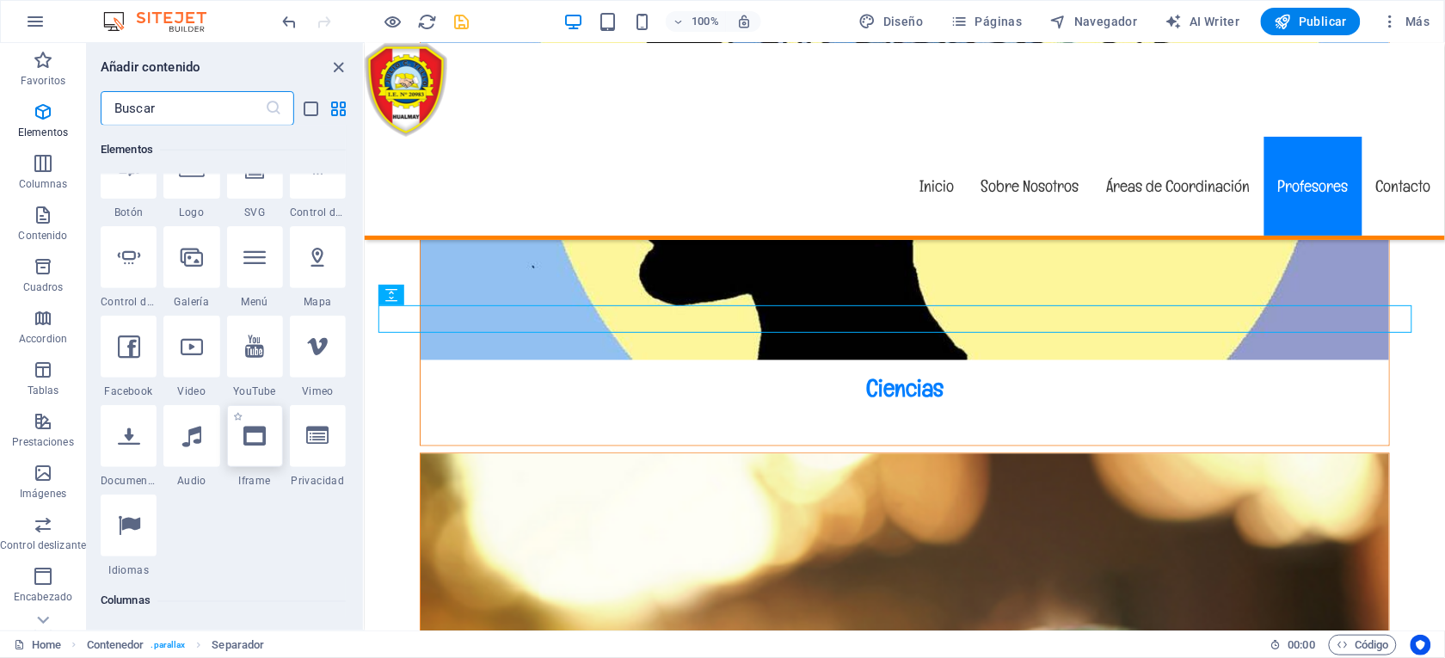
scroll to position [582, 0]
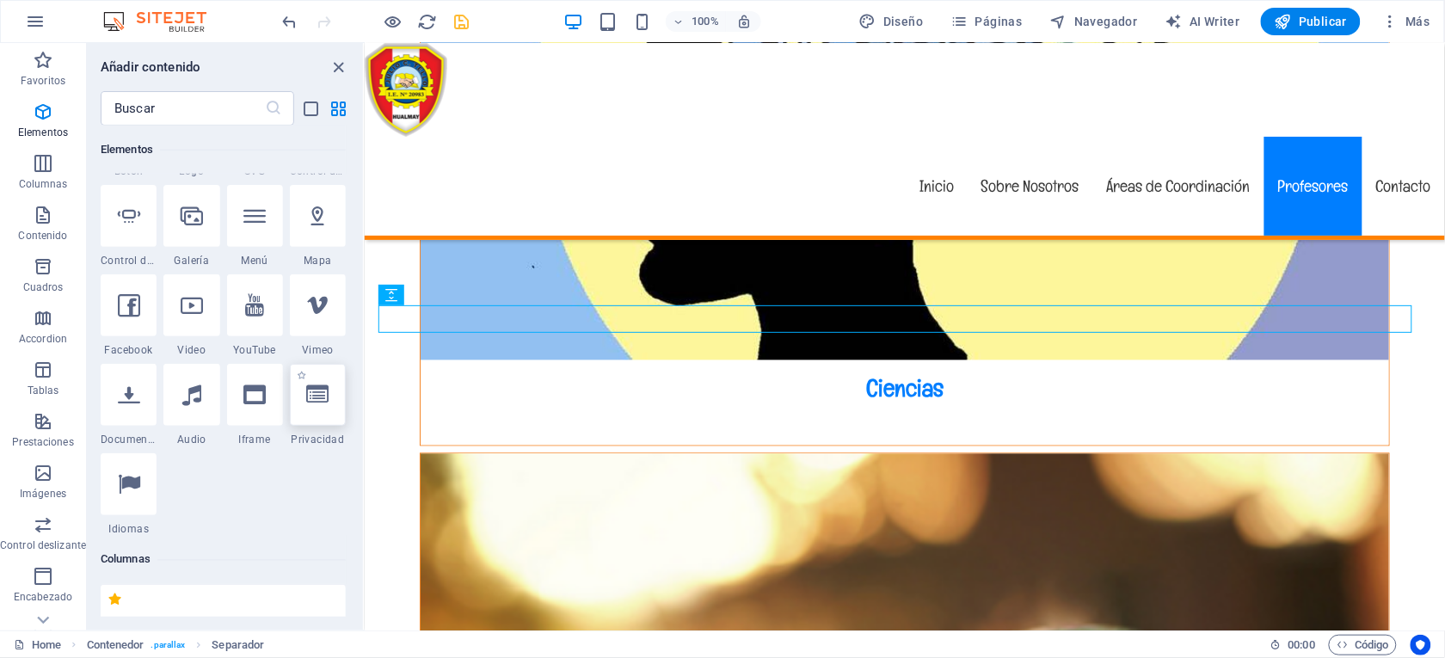
click at [316, 394] on icon at bounding box center [317, 395] width 22 height 22
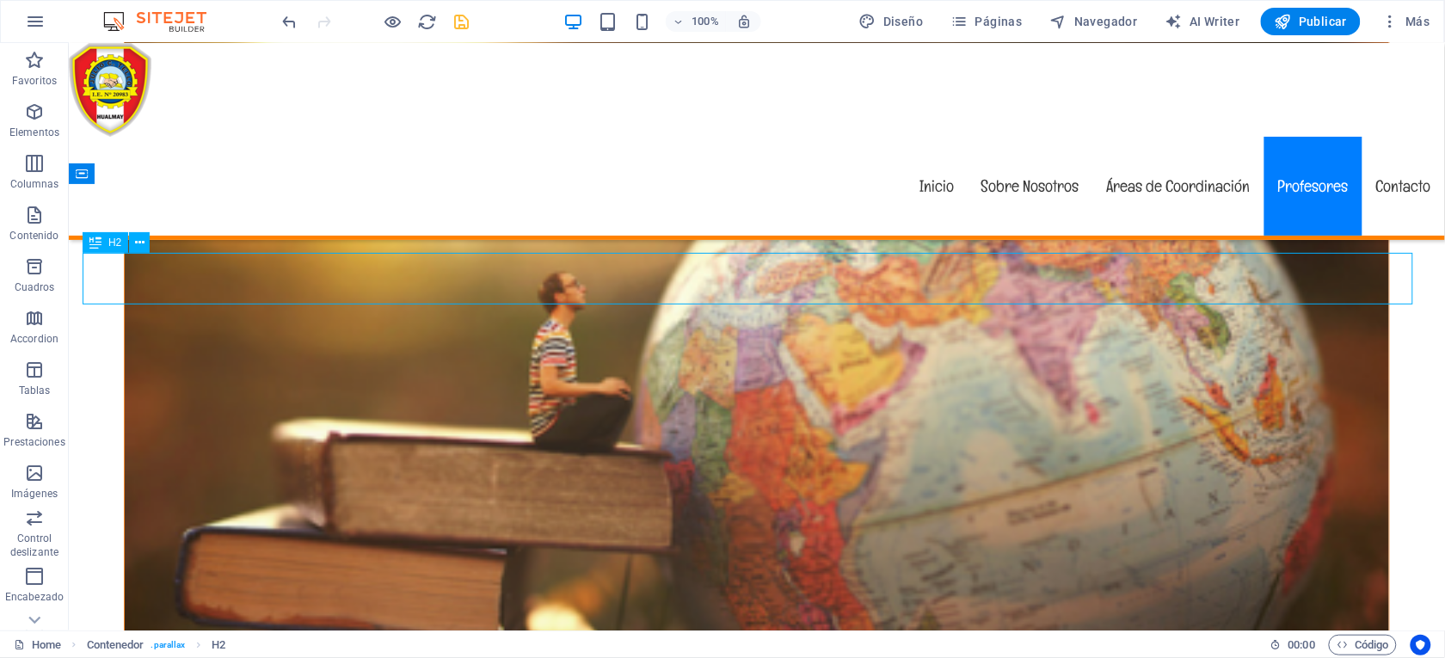
click at [282, 18] on icon "undo" at bounding box center [290, 22] width 20 height 20
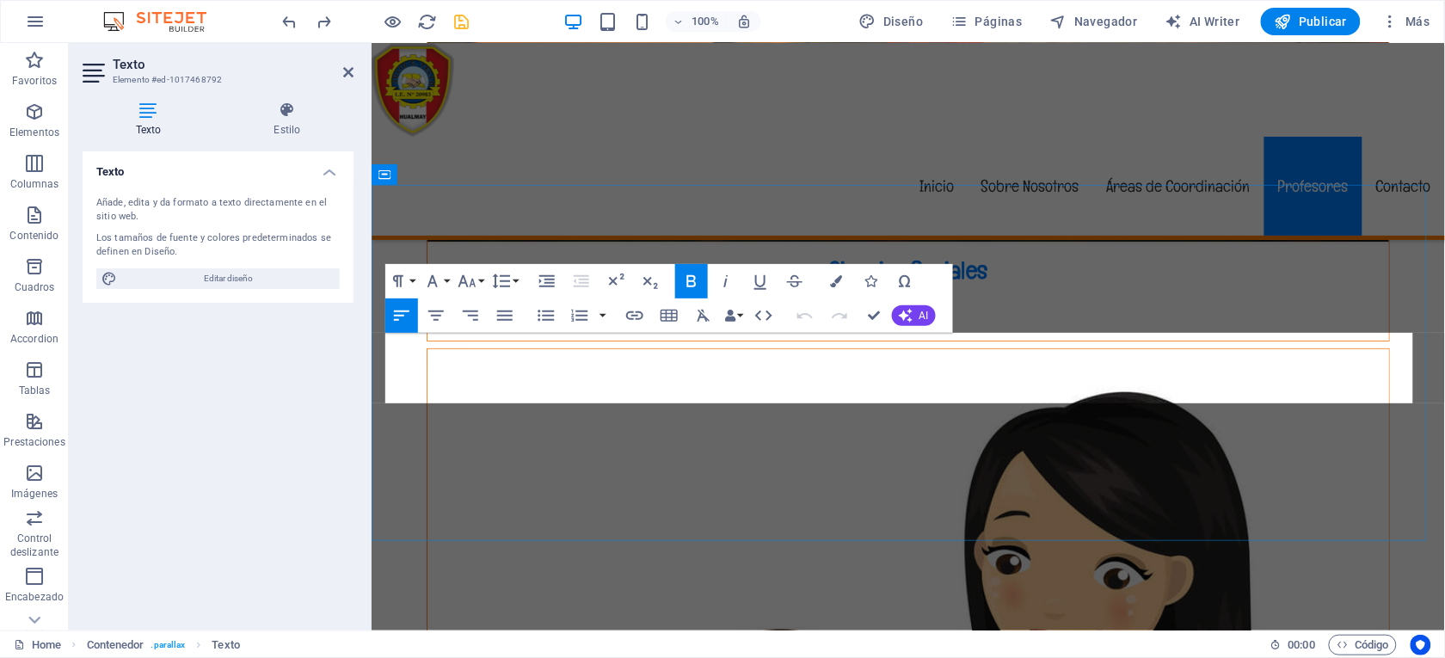
scroll to position [4801, 0]
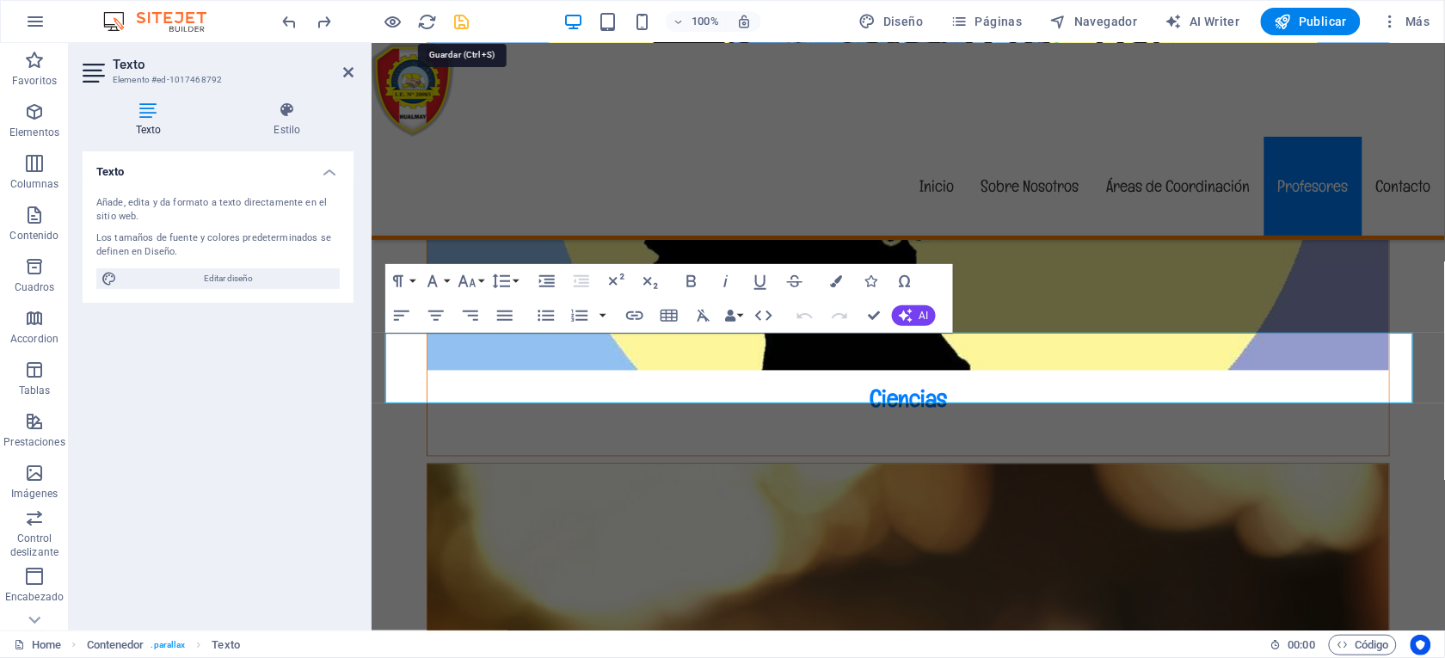
click at [462, 17] on icon "save" at bounding box center [462, 22] width 20 height 20
checkbox input "false"
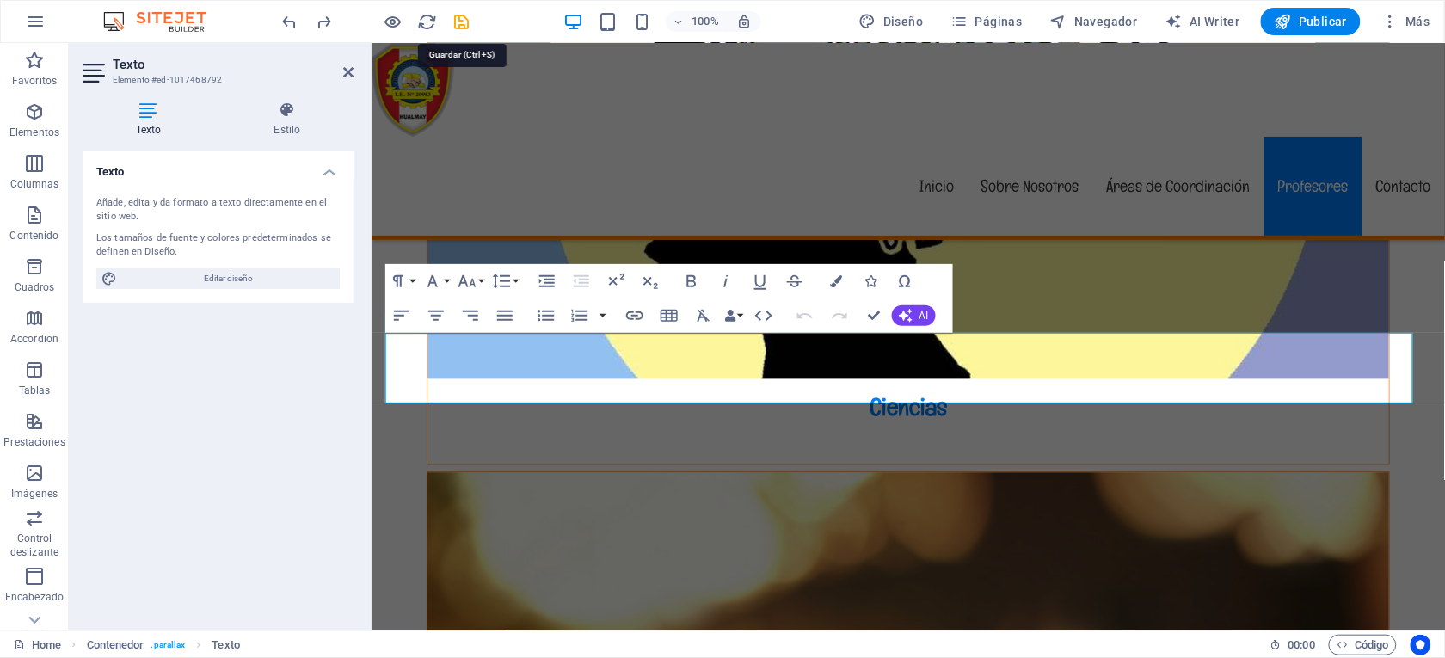
scroll to position [5815, 0]
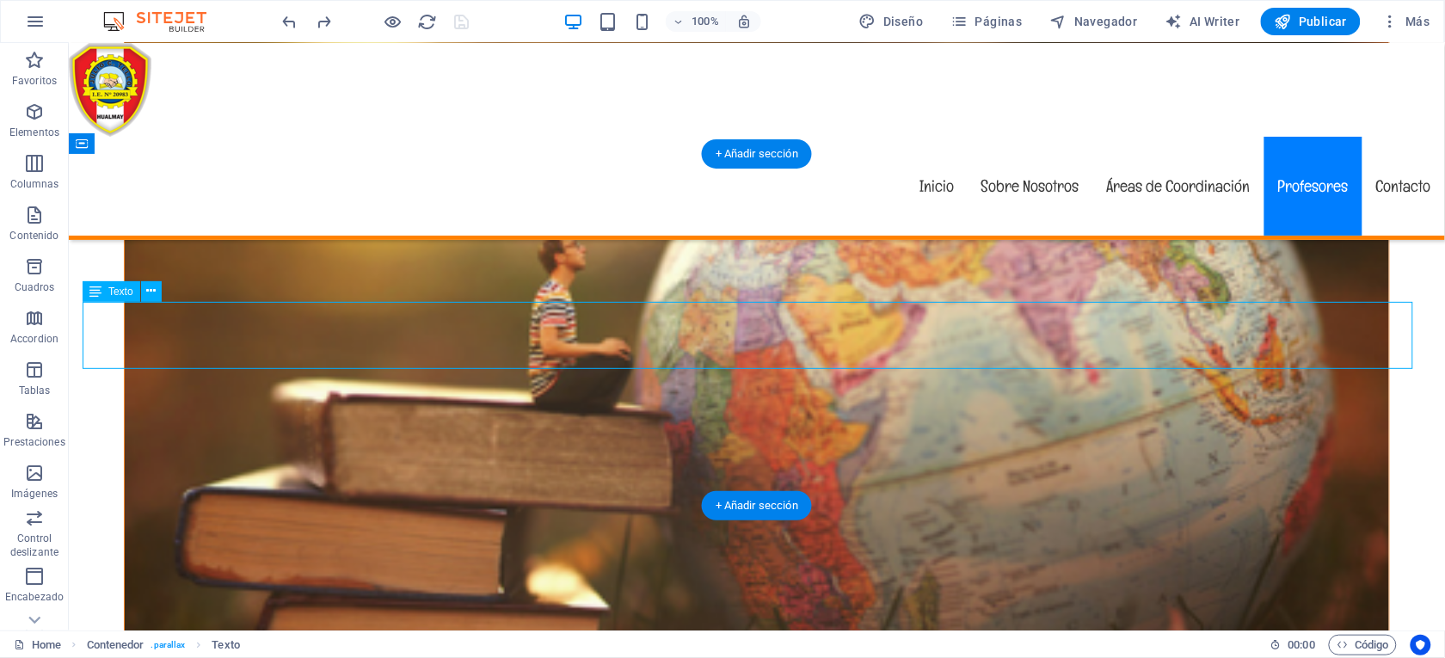
scroll to position [4831, 0]
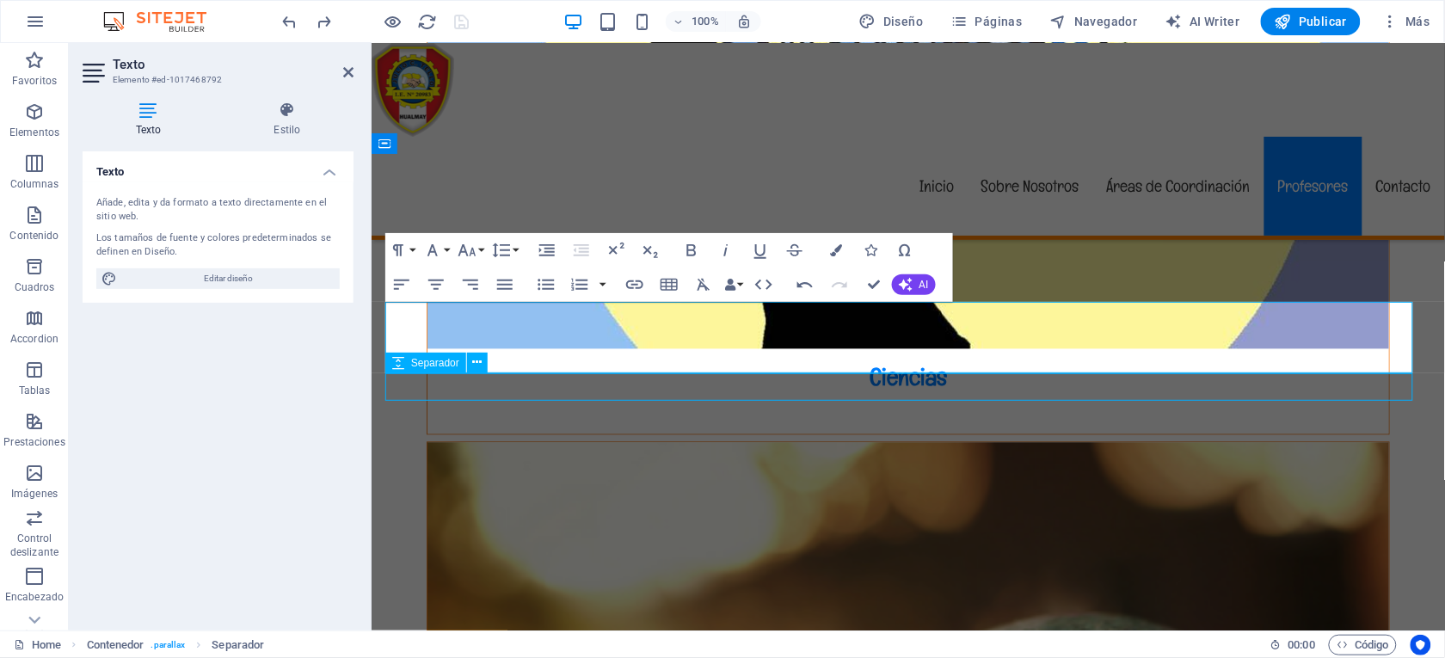
scroll to position [5865, 0]
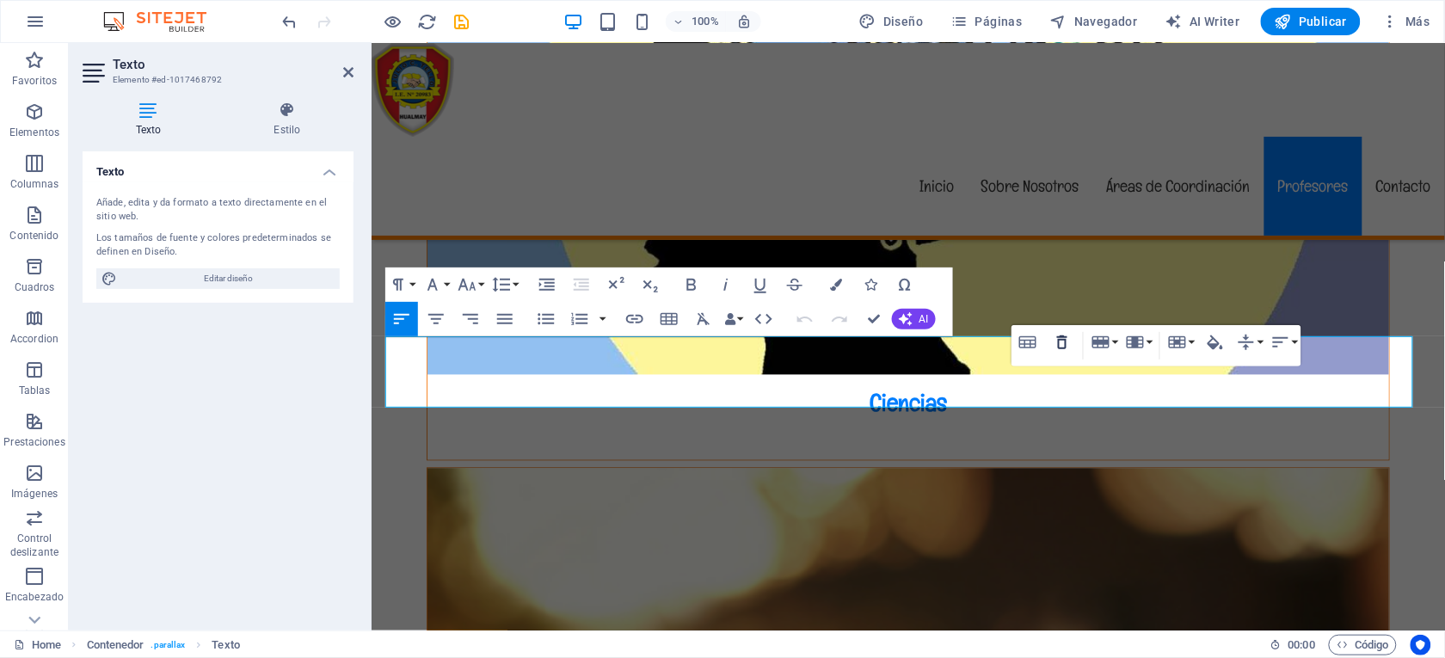
click at [1058, 340] on icon "button" at bounding box center [1062, 342] width 10 height 14
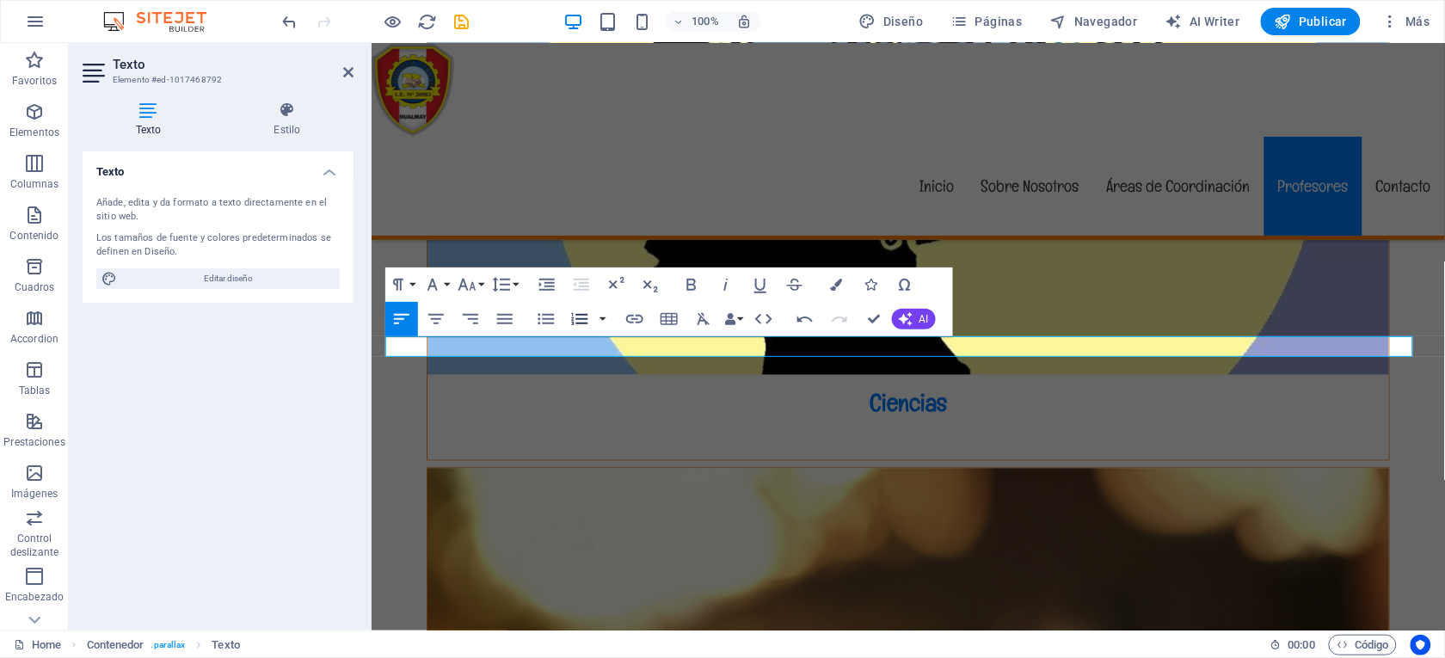
click at [573, 312] on icon "button" at bounding box center [579, 319] width 21 height 21
click at [582, 315] on icon "button" at bounding box center [579, 319] width 16 height 12
click at [668, 317] on icon "button" at bounding box center [668, 319] width 17 height 12
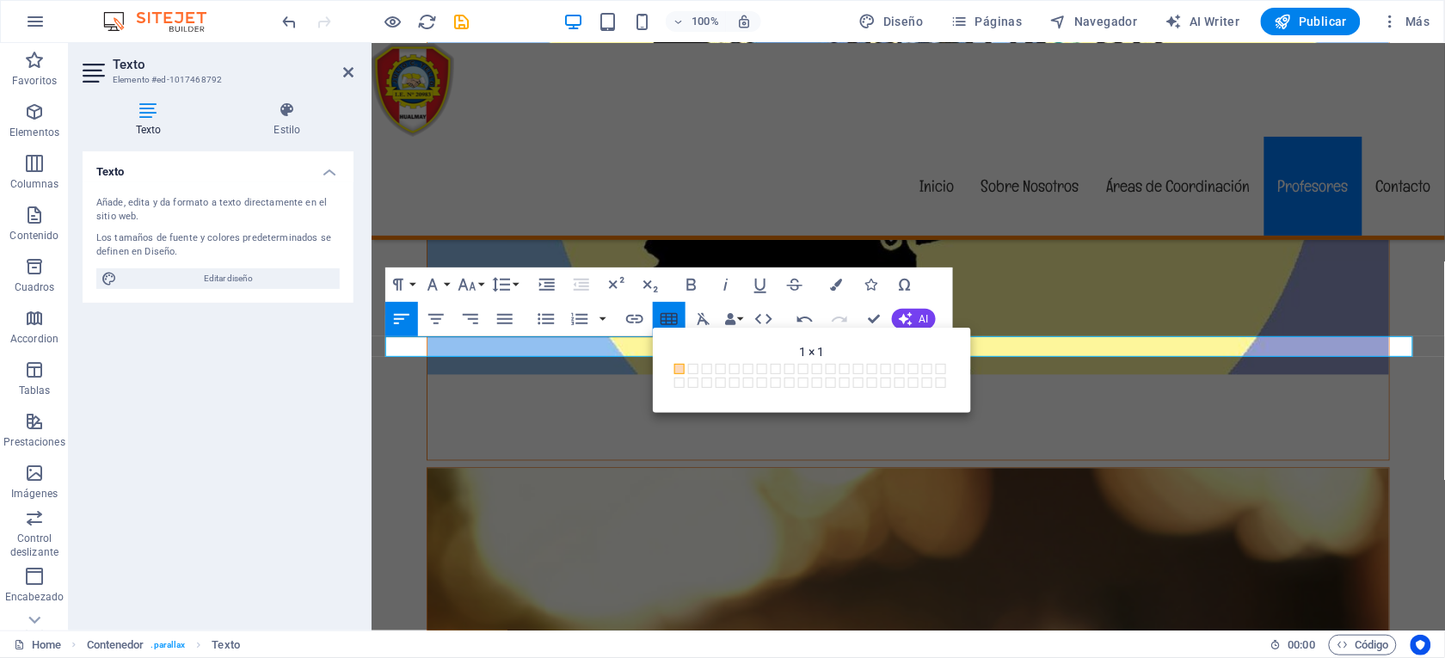
click at [662, 307] on button "Insert Table" at bounding box center [669, 319] width 33 height 34
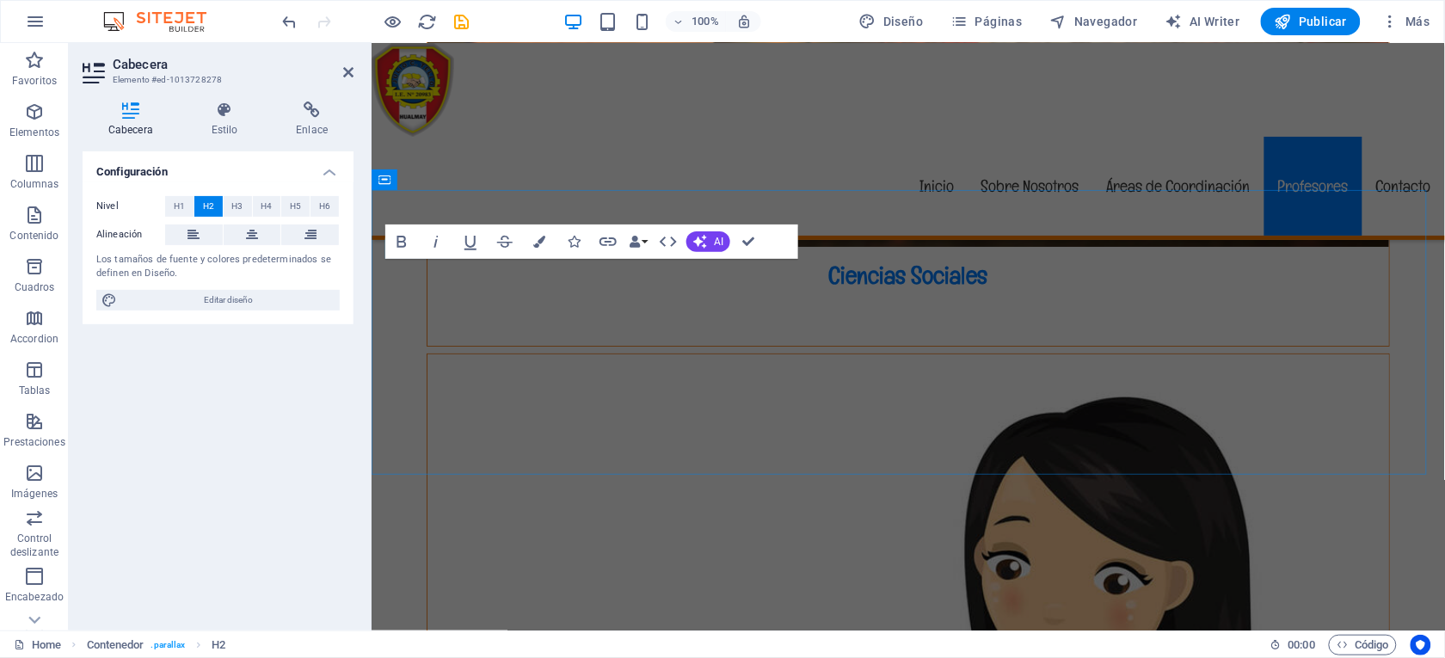
scroll to position [4795, 0]
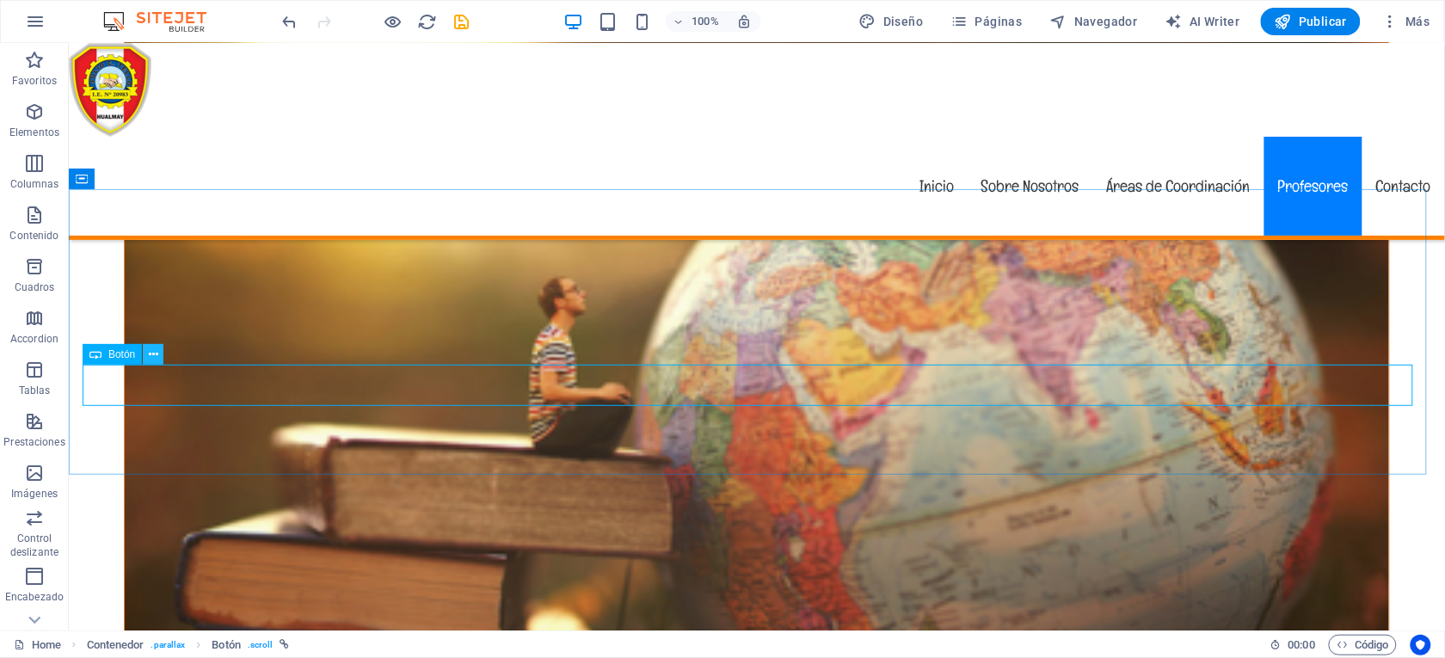
click at [156, 353] on icon at bounding box center [153, 355] width 9 height 18
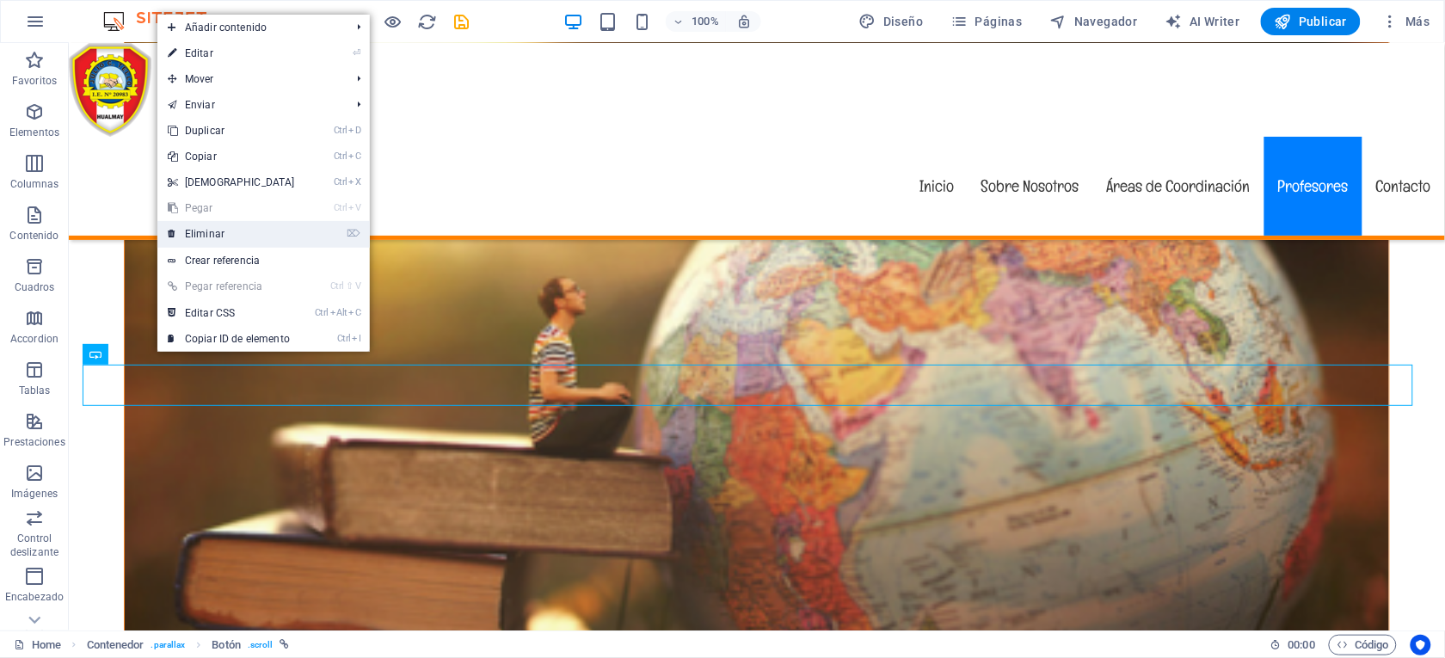
click at [206, 227] on link "⌦ Eliminar" at bounding box center [231, 234] width 148 height 26
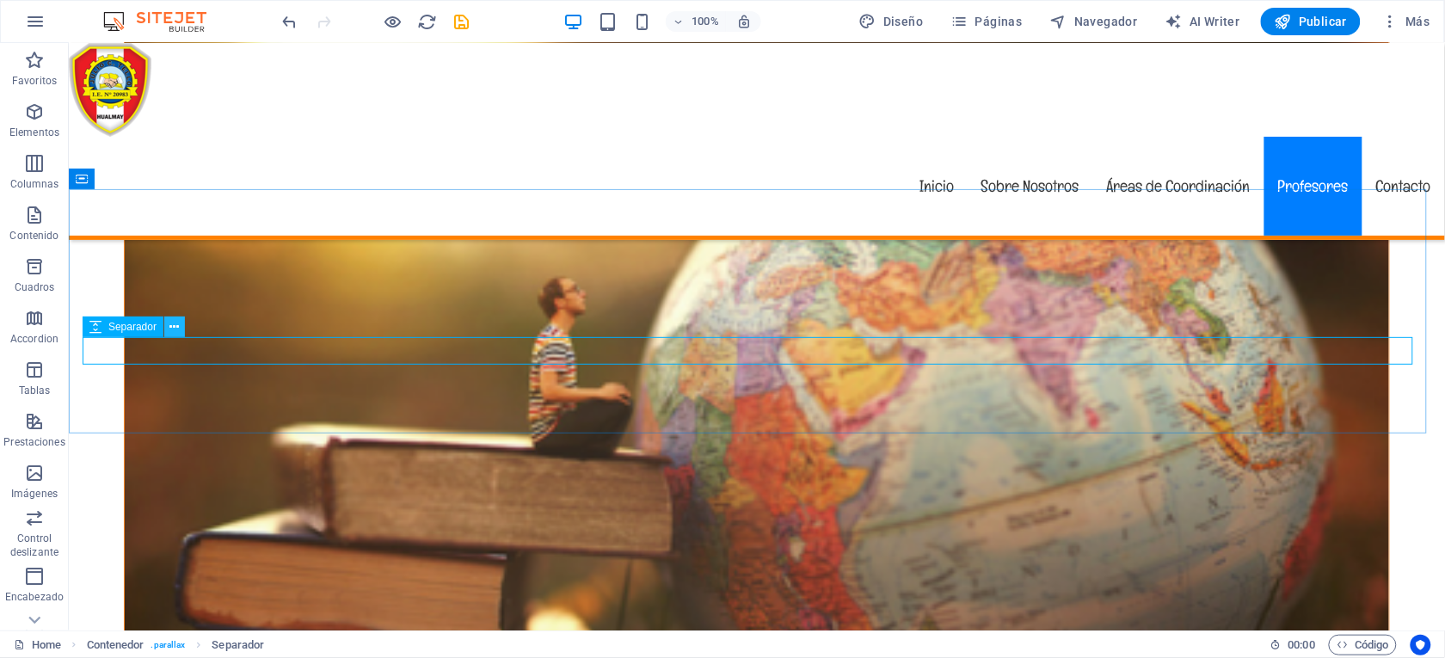
click at [170, 323] on icon at bounding box center [174, 327] width 9 height 18
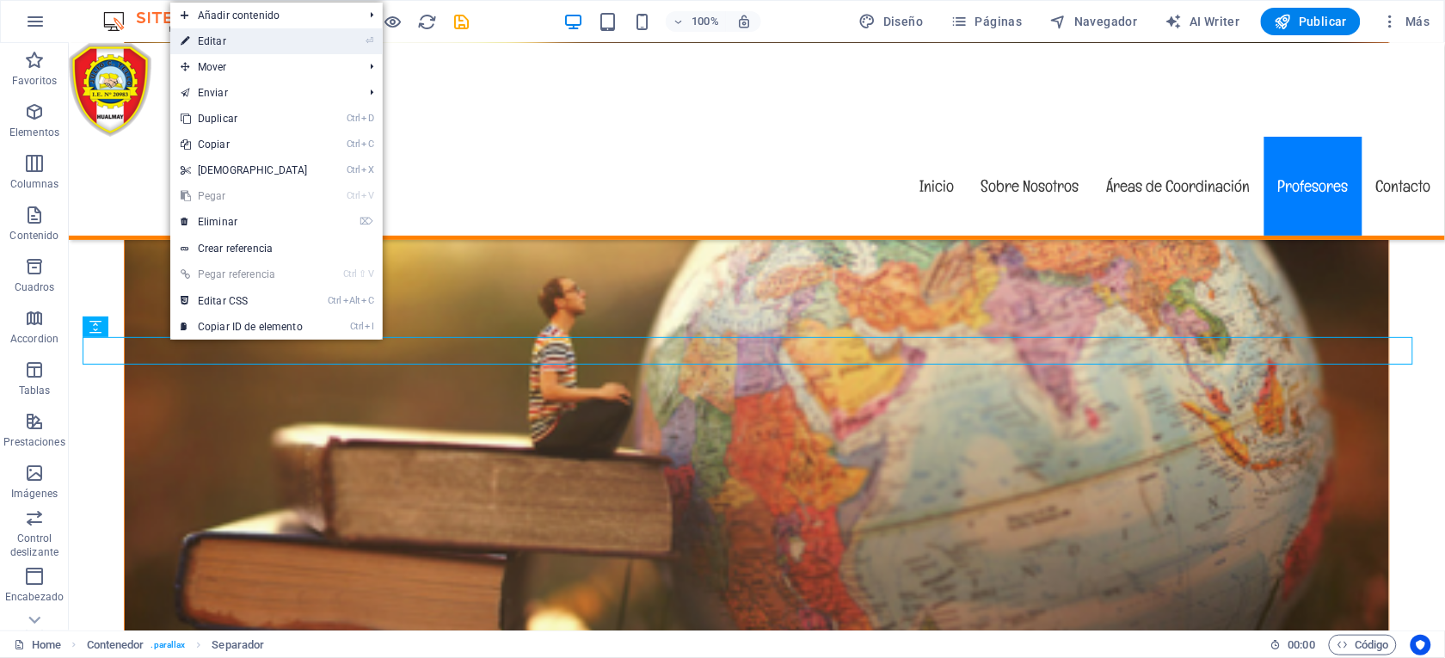
click at [229, 34] on link "⏎ Editar" at bounding box center [244, 41] width 148 height 26
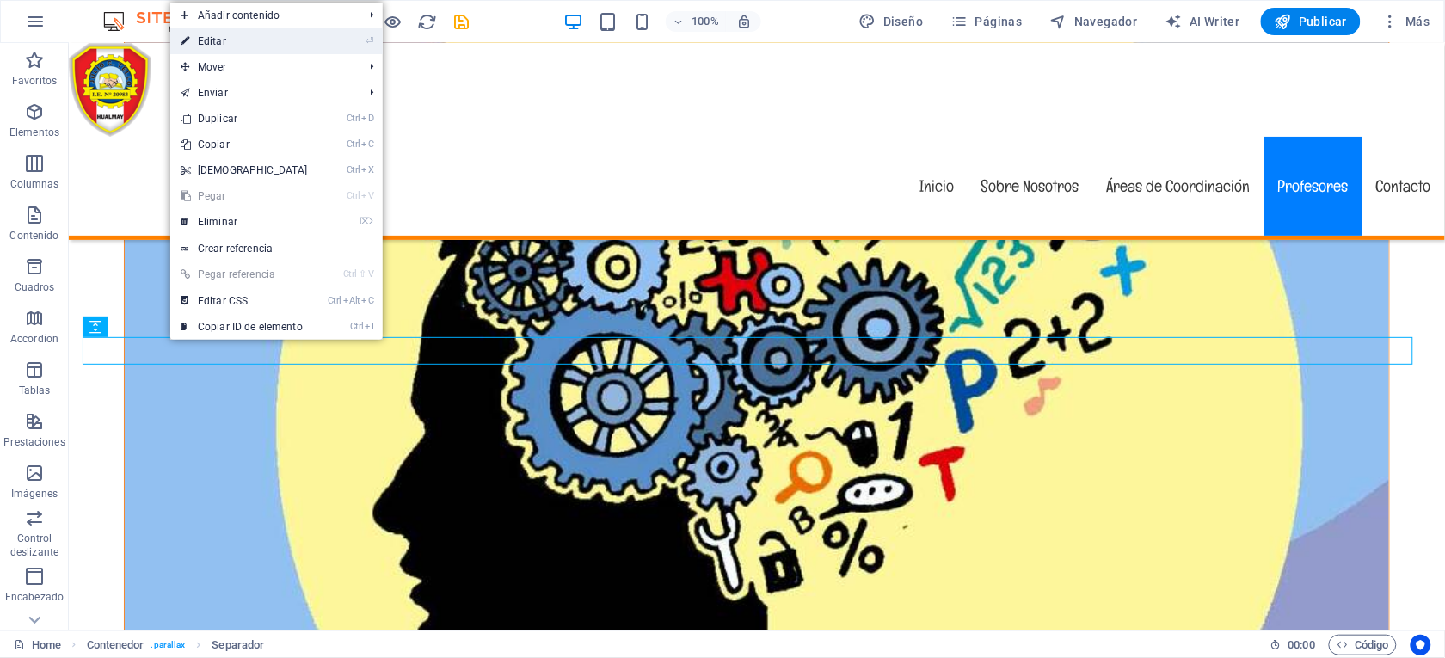
select select "rem"
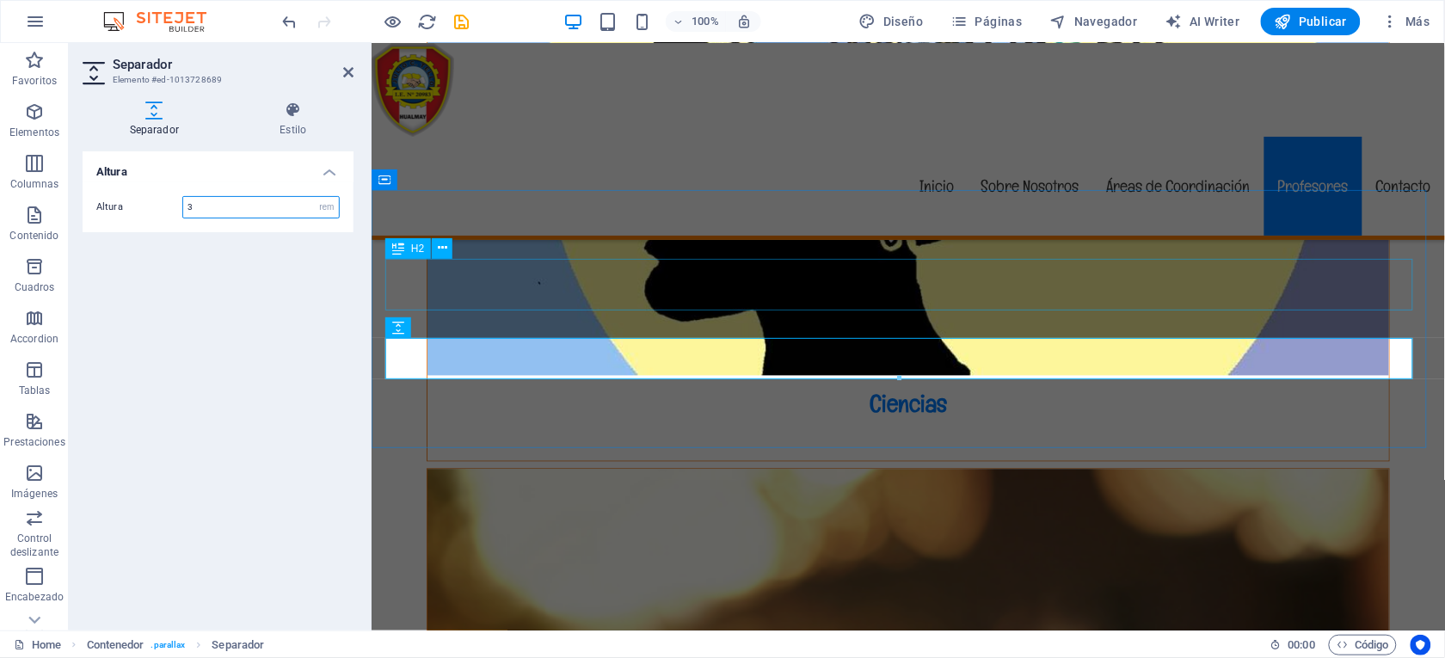
type input "3"
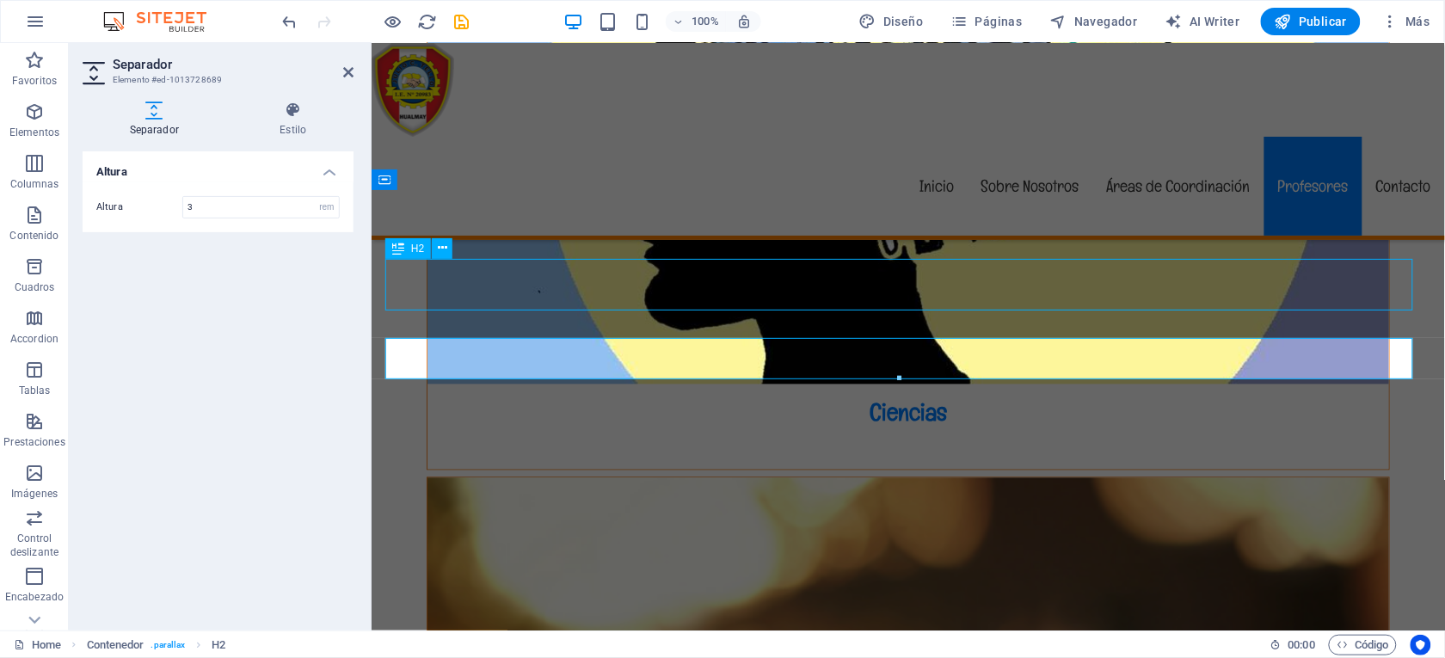
scroll to position [5779, 0]
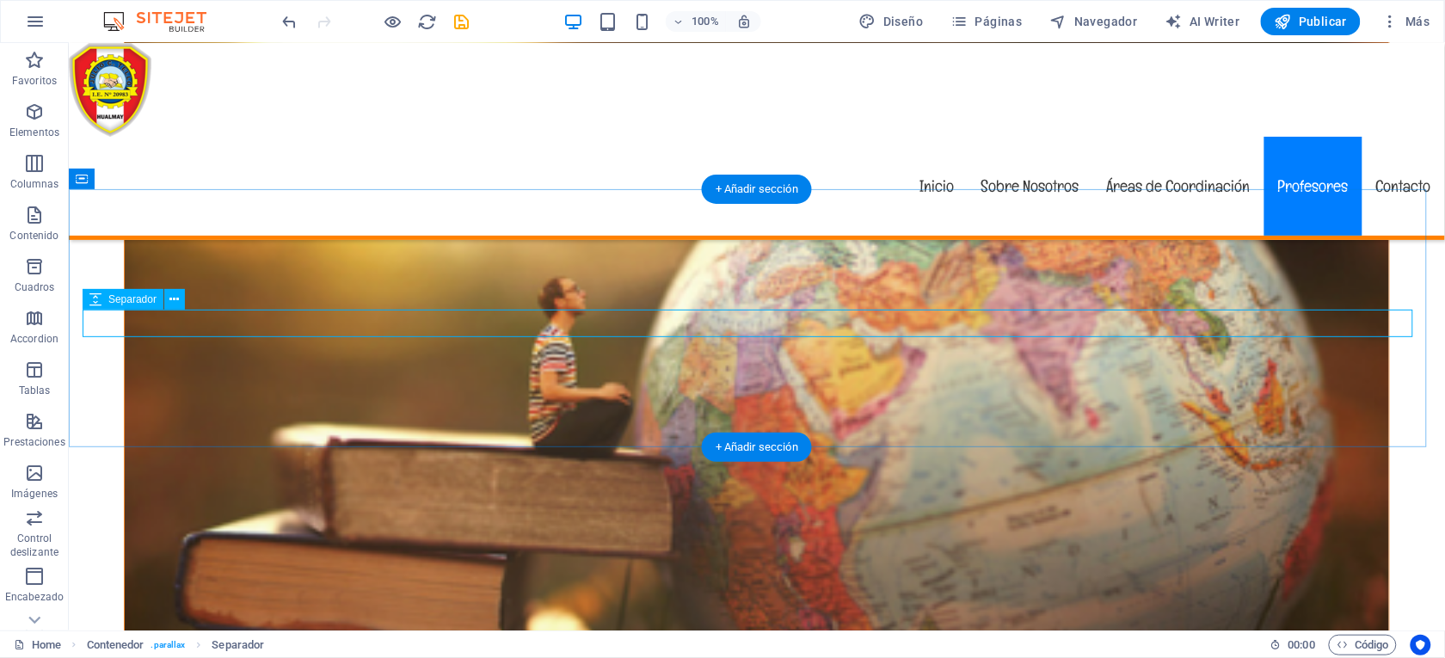
select select "rem"
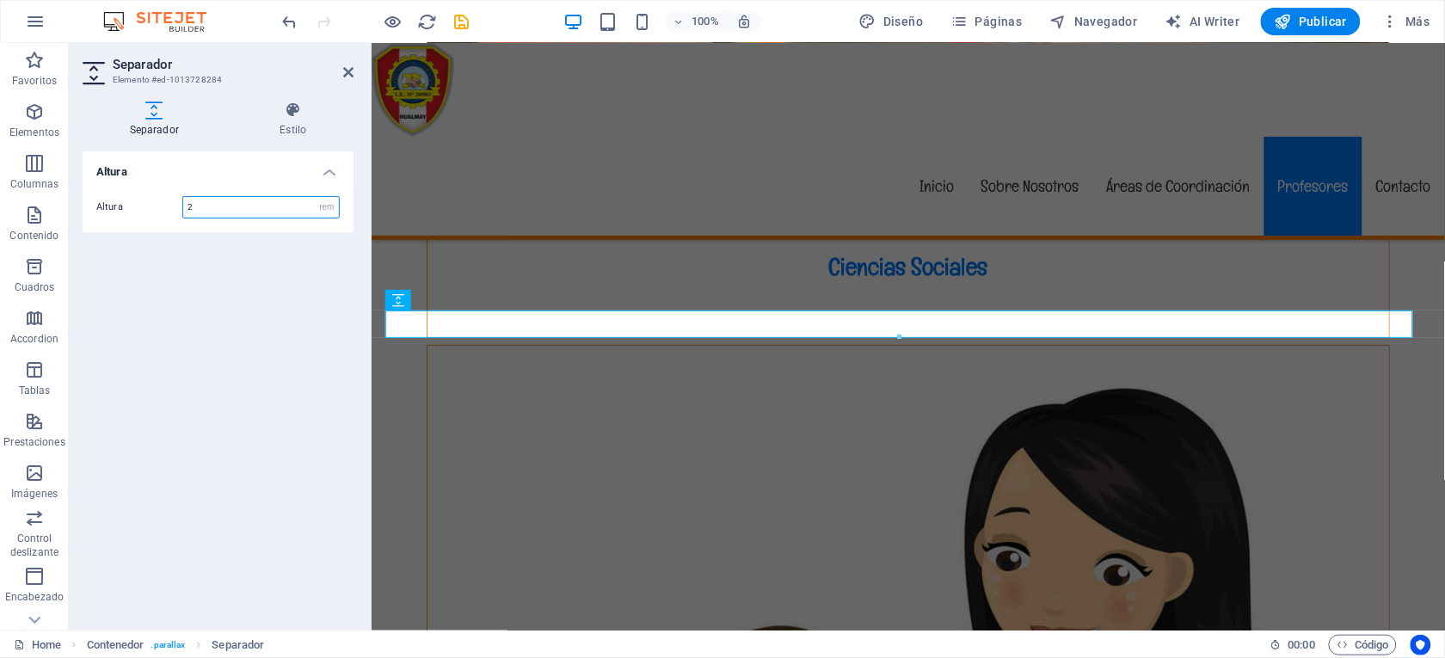
scroll to position [4795, 0]
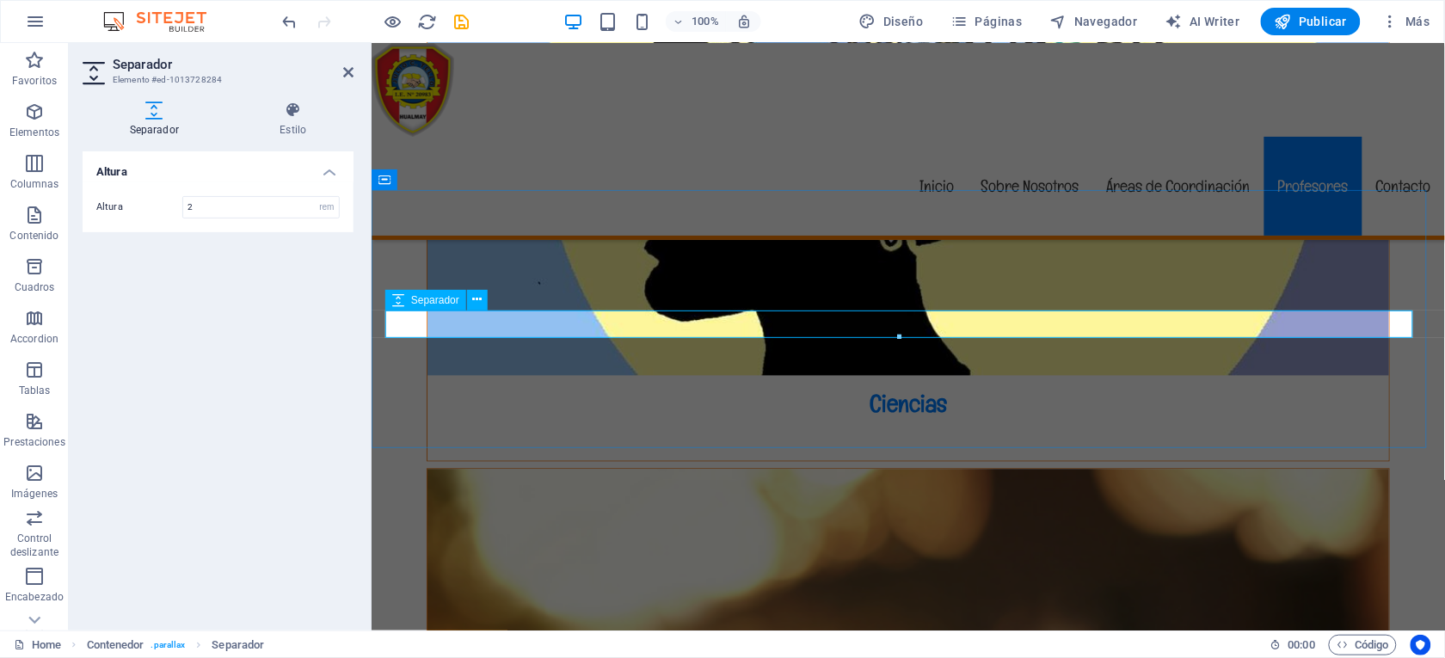
click at [34, 224] on icon "button" at bounding box center [34, 215] width 21 height 21
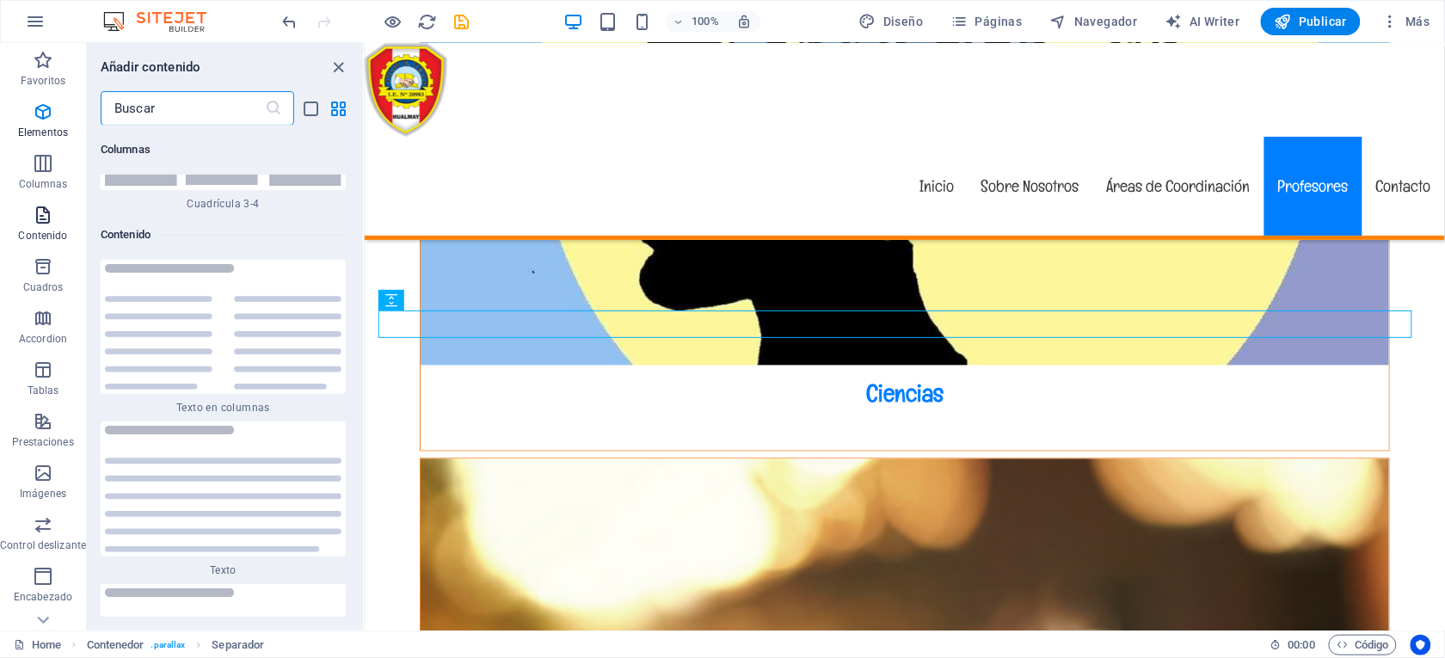
scroll to position [5783, 0]
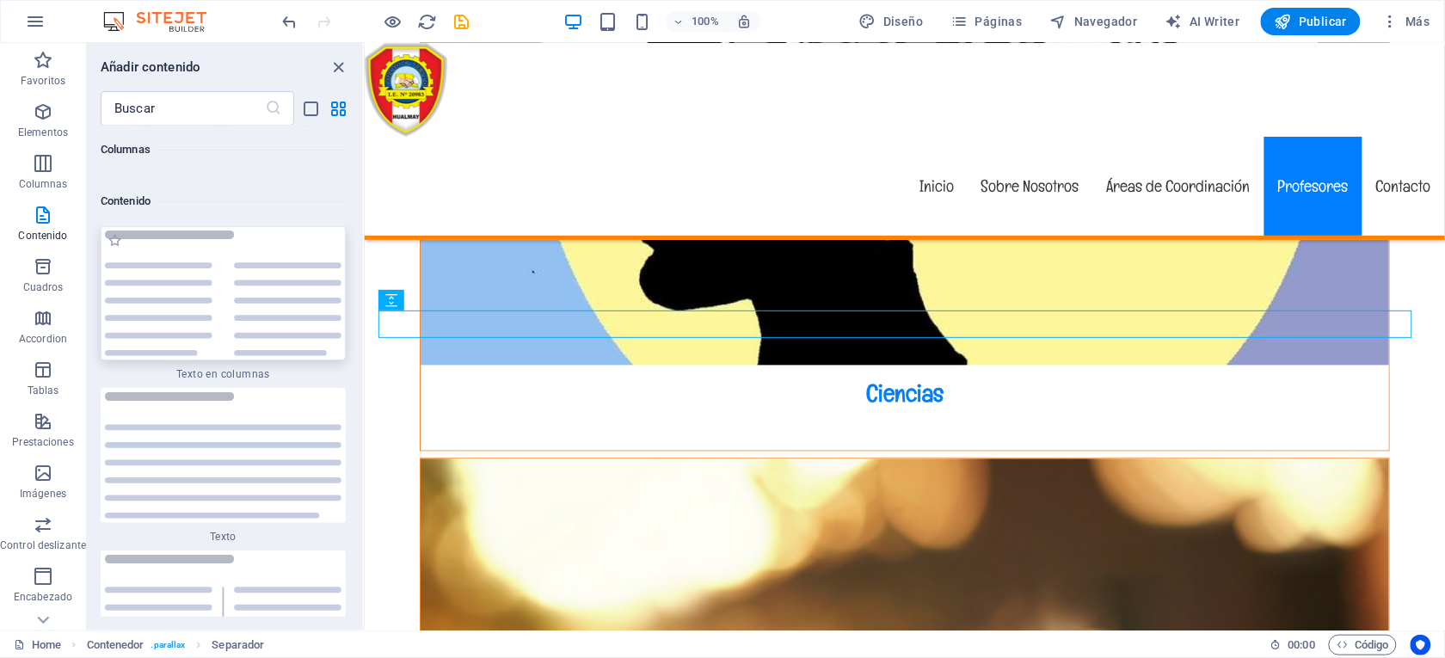
click at [169, 265] on img at bounding box center [223, 293] width 236 height 126
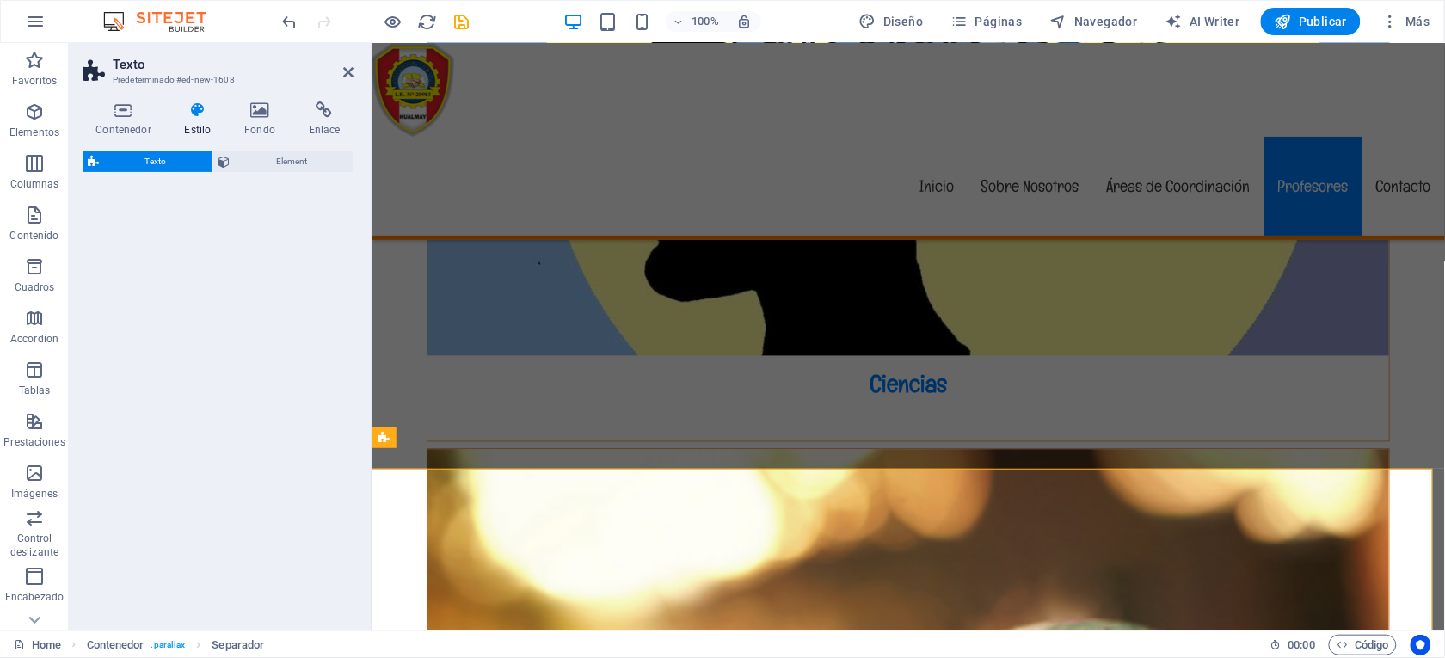
scroll to position [4795, 0]
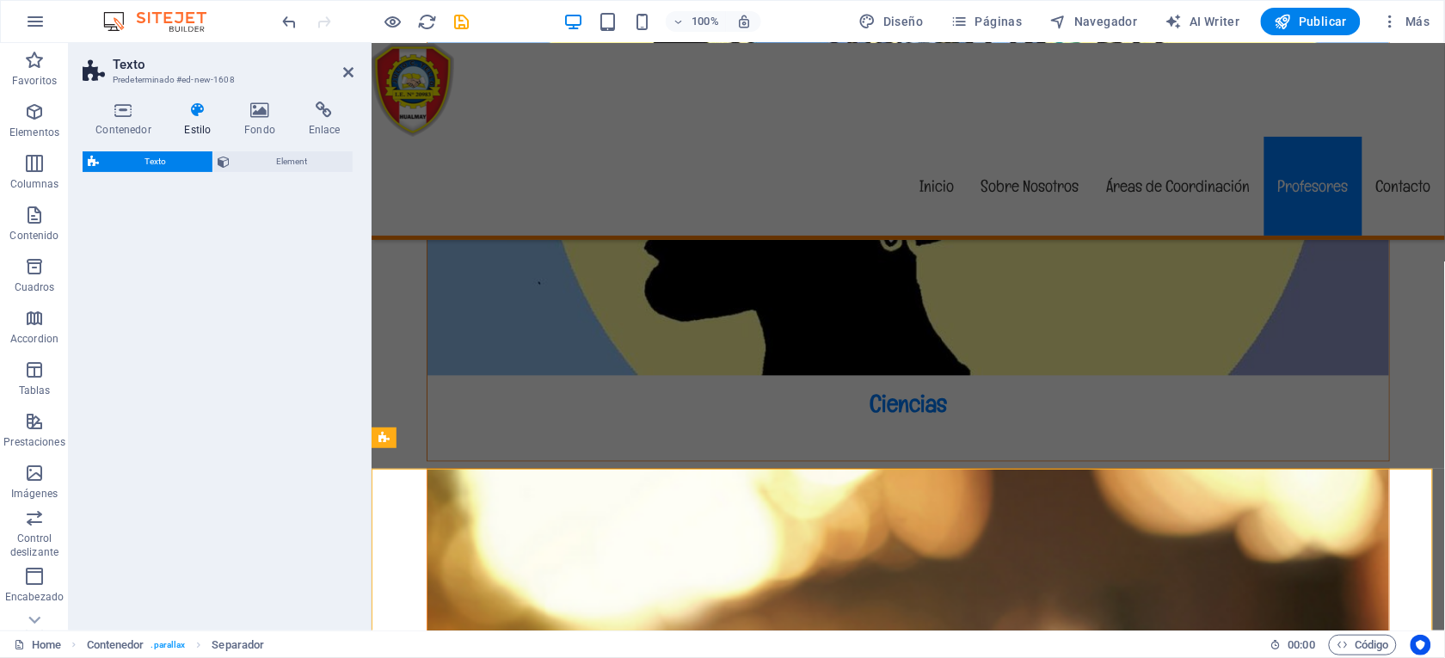
select select "rem"
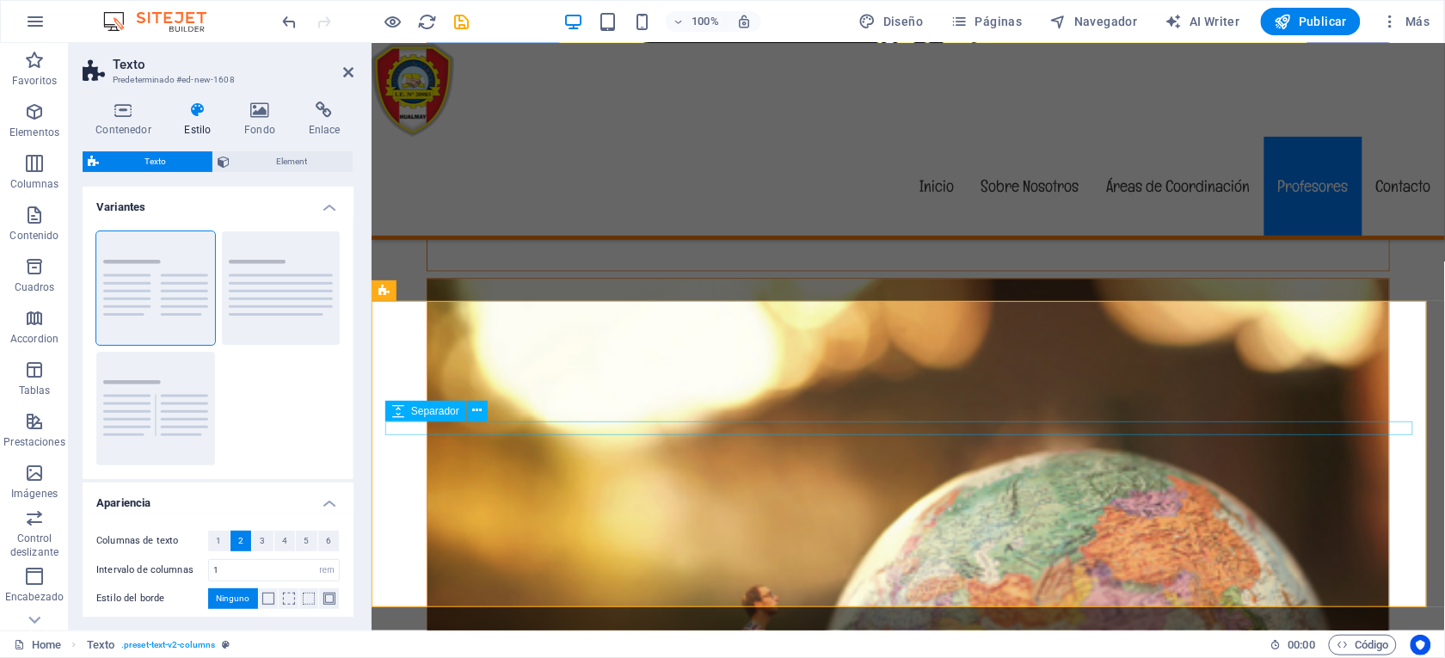
scroll to position [4924, 0]
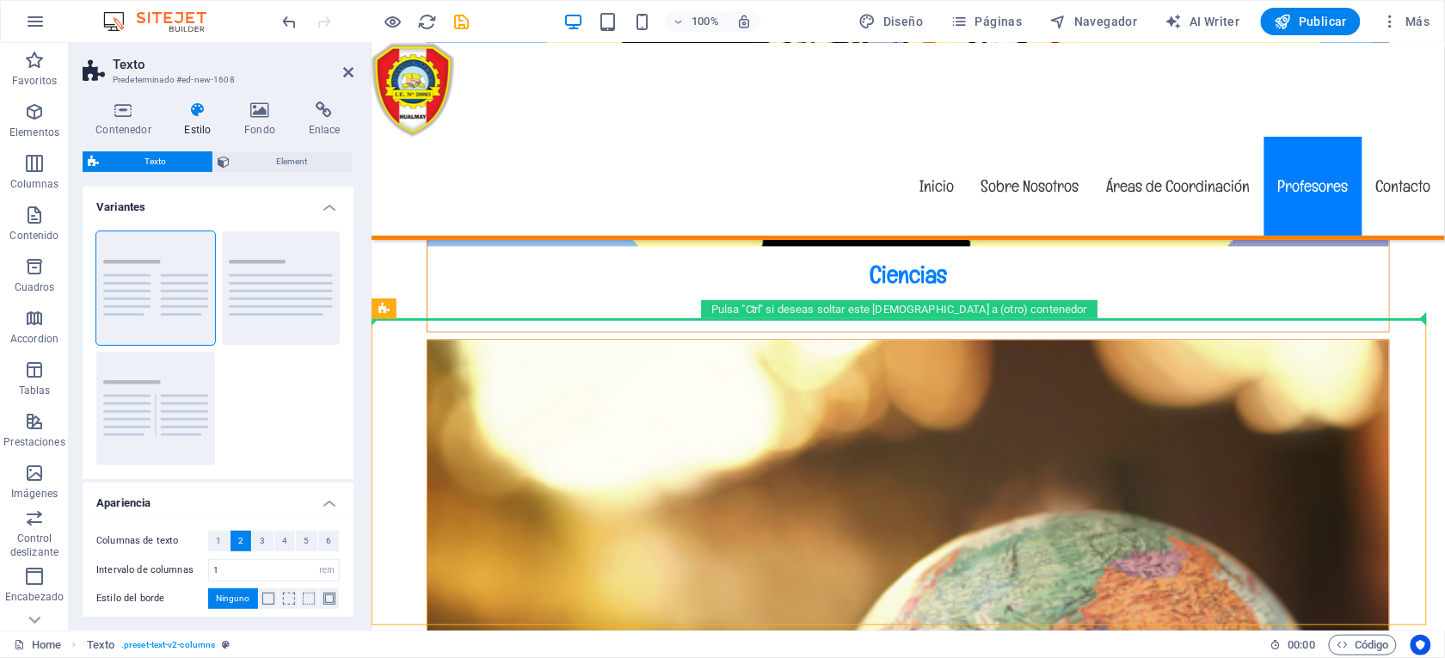
drag, startPoint x: 647, startPoint y: 324, endPoint x: 658, endPoint y: 293, distance: 32.6
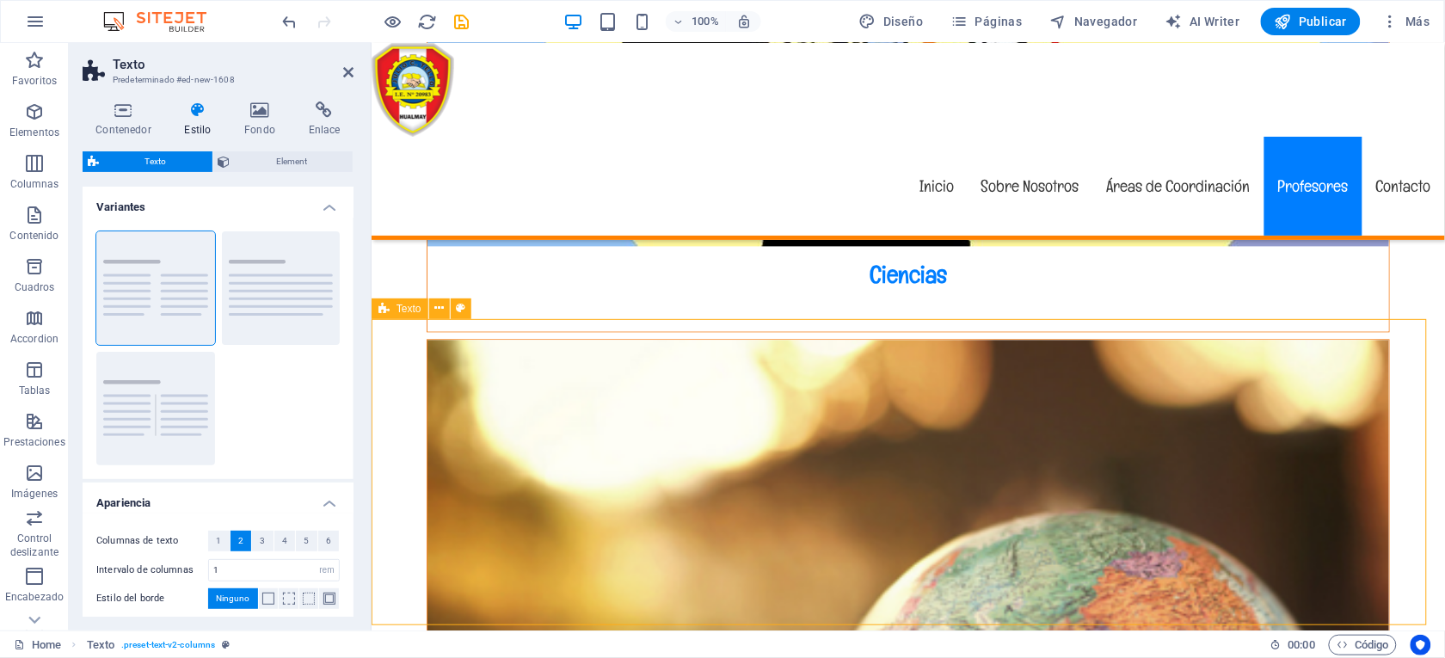
click at [281, 12] on icon "undo" at bounding box center [290, 22] width 20 height 20
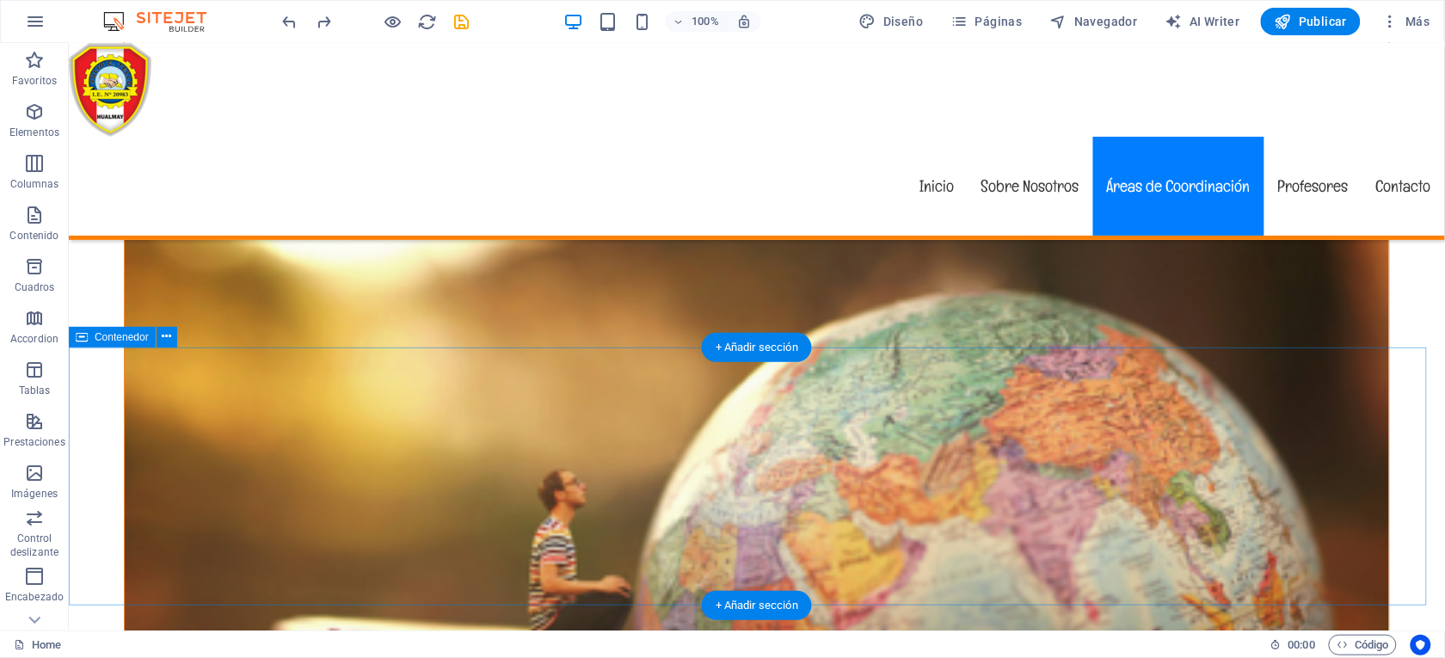
scroll to position [5646, 0]
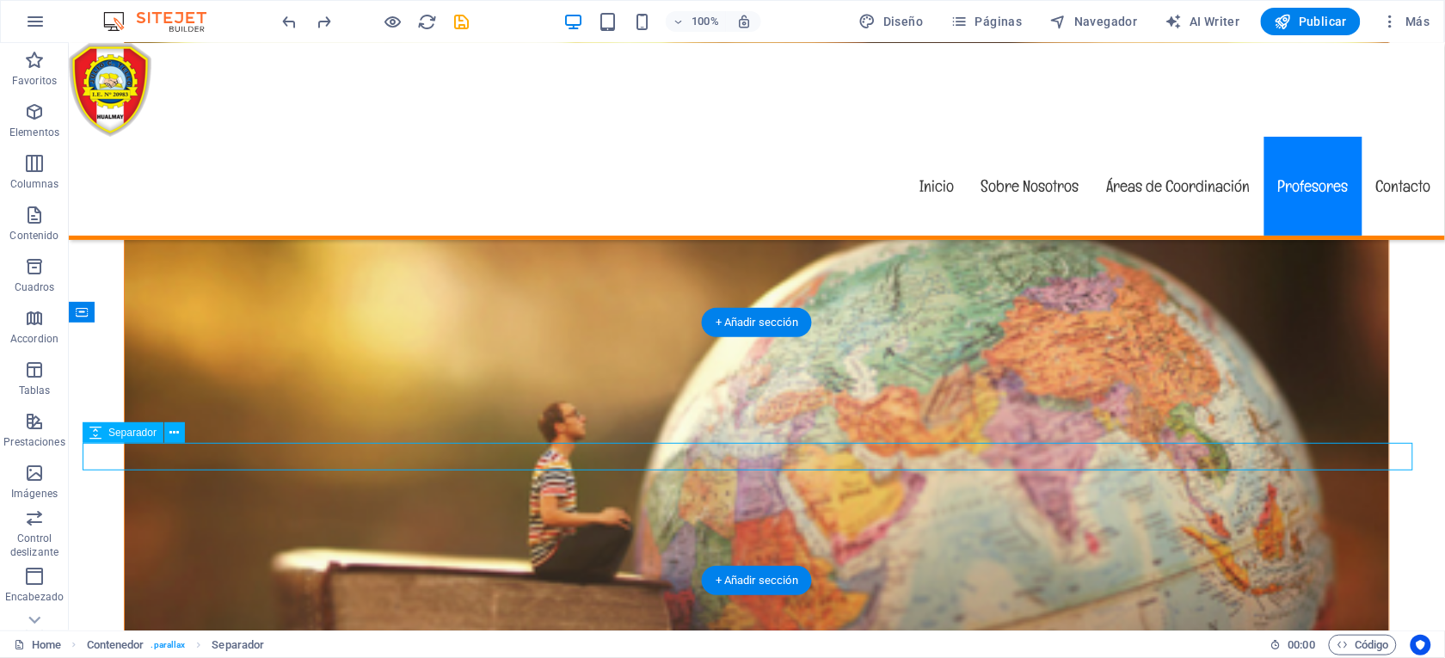
scroll to position [4783, 0]
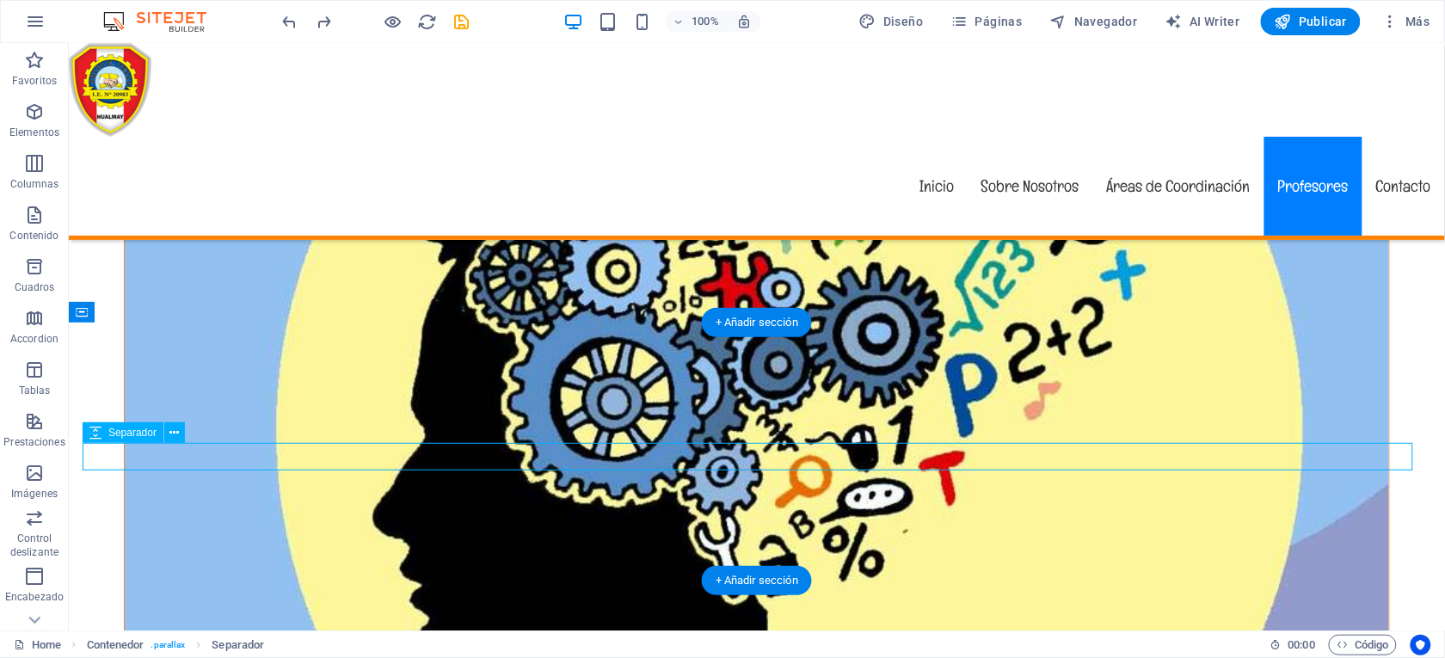
select select "rem"
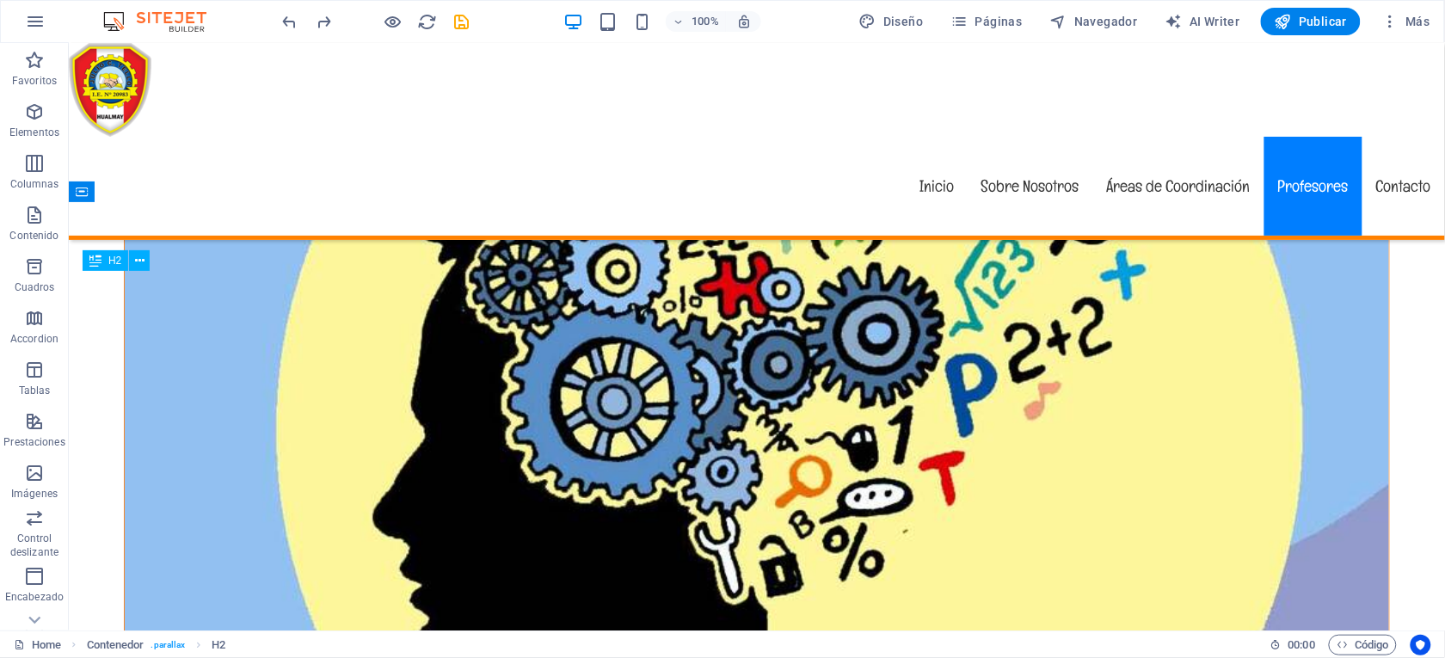
scroll to position [5766, 0]
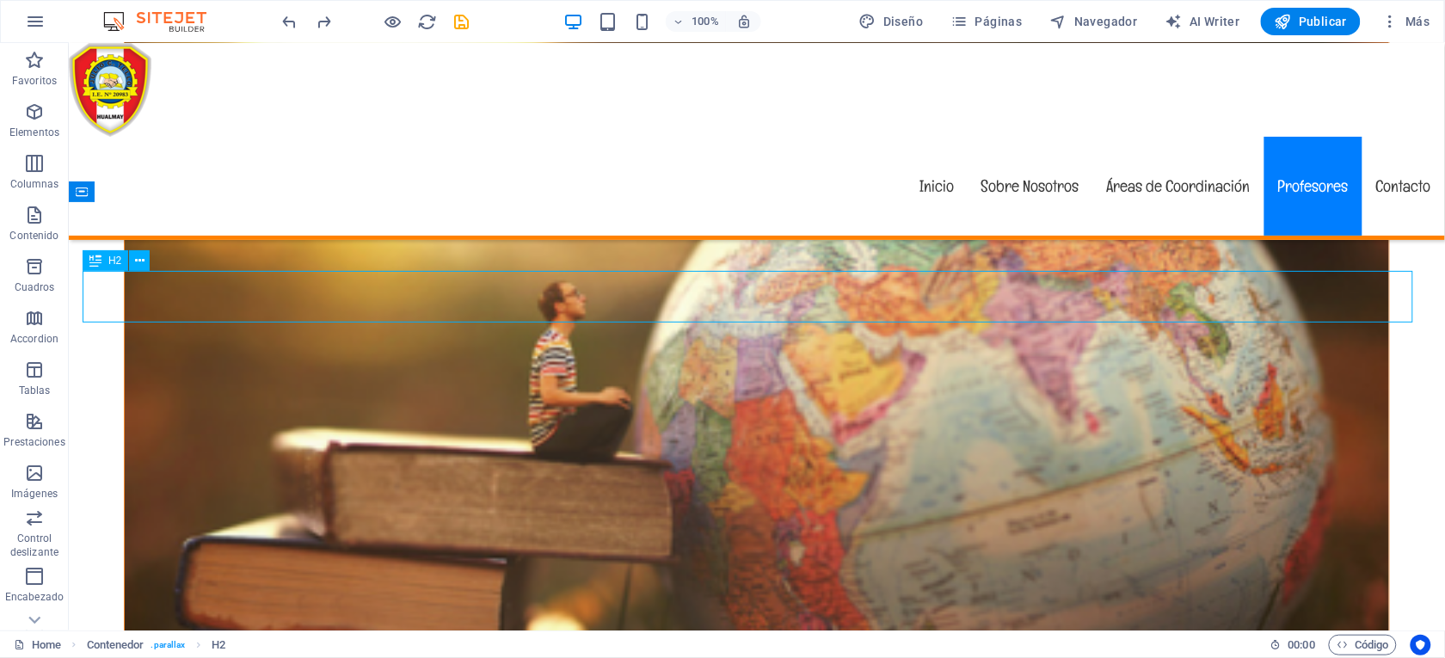
scroll to position [4783, 0]
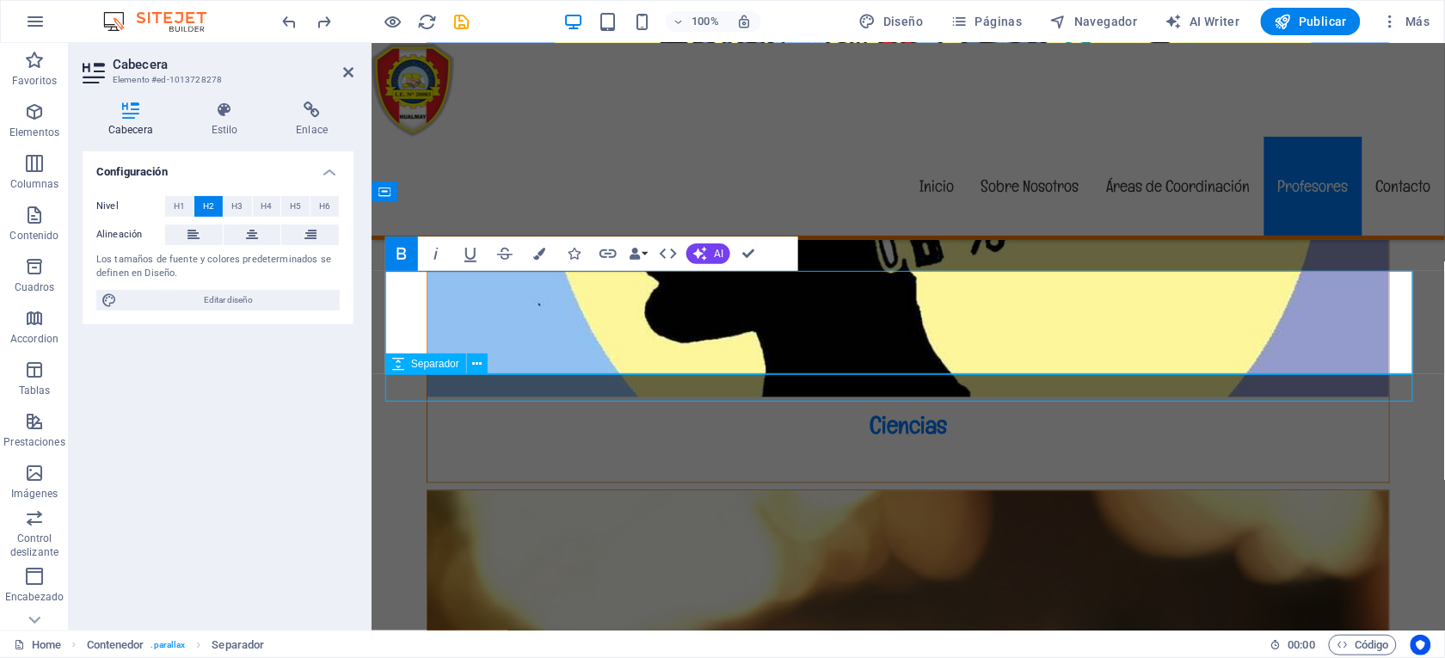
scroll to position [5819, 0]
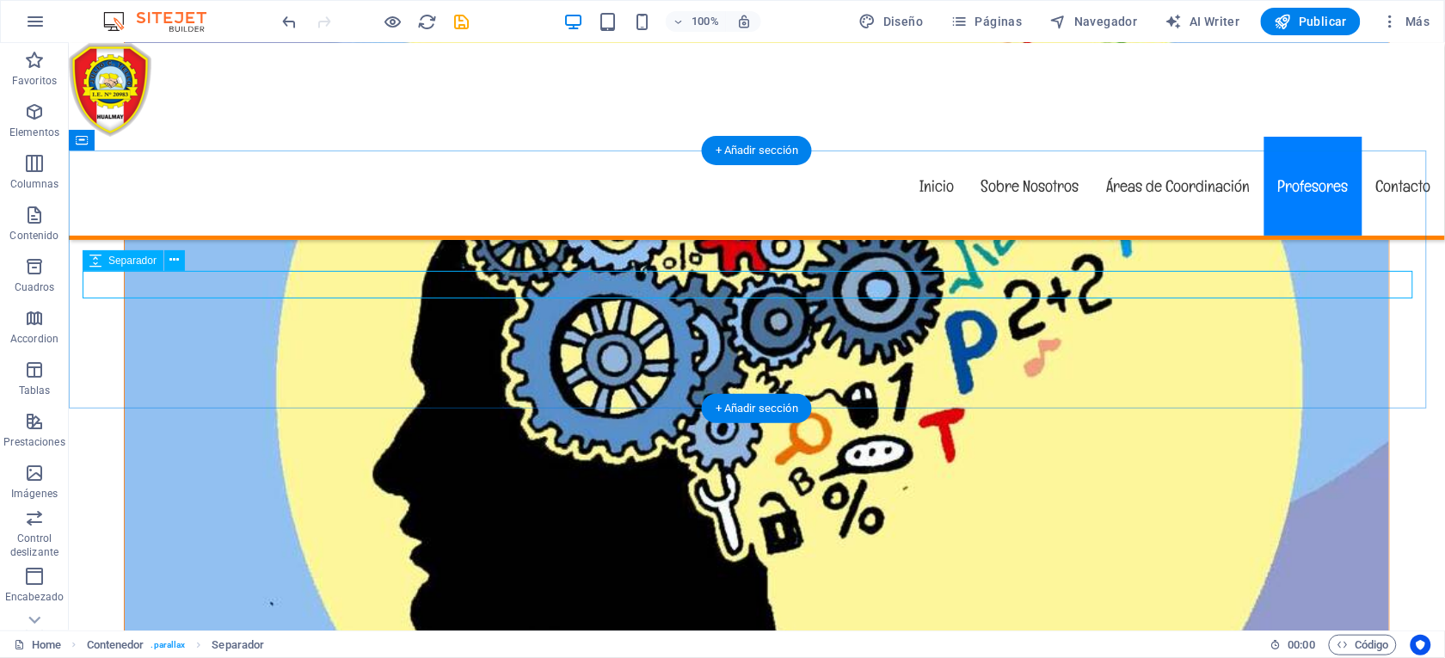
select select "rem"
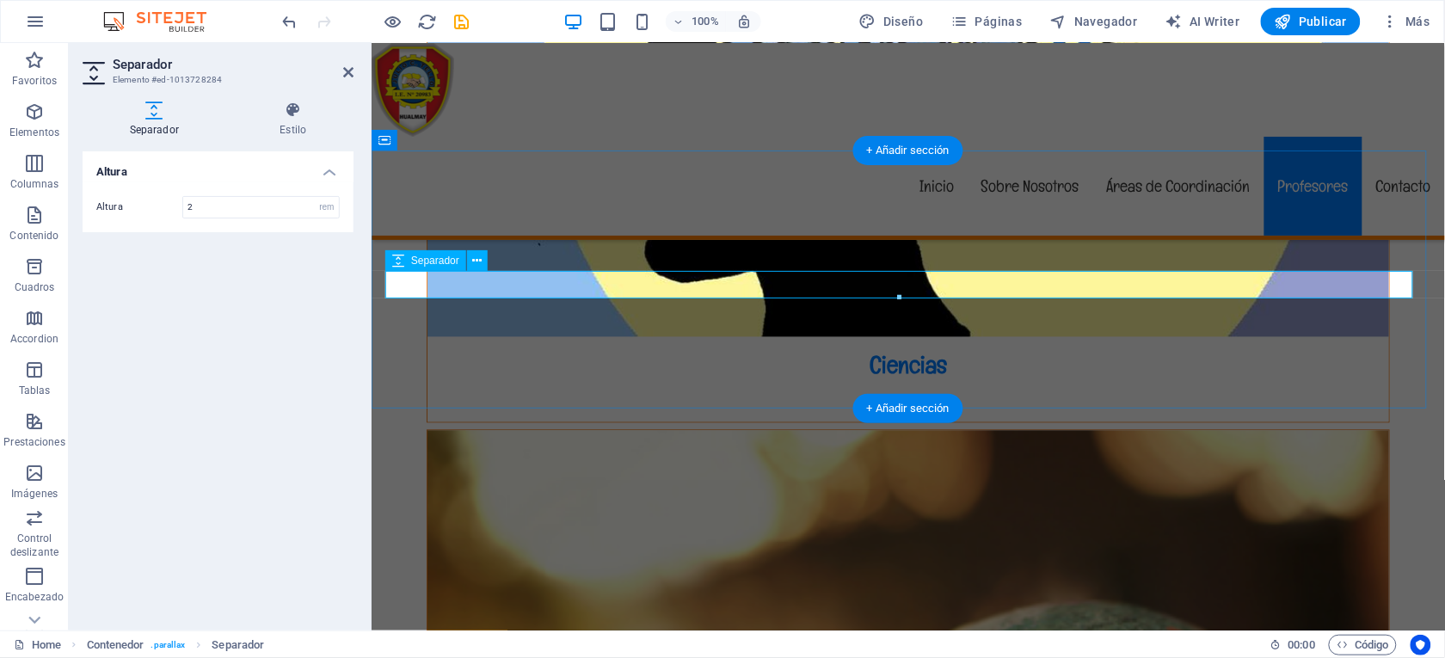
click at [482, 261] on button at bounding box center [477, 260] width 21 height 21
click at [478, 257] on icon at bounding box center [477, 261] width 9 height 18
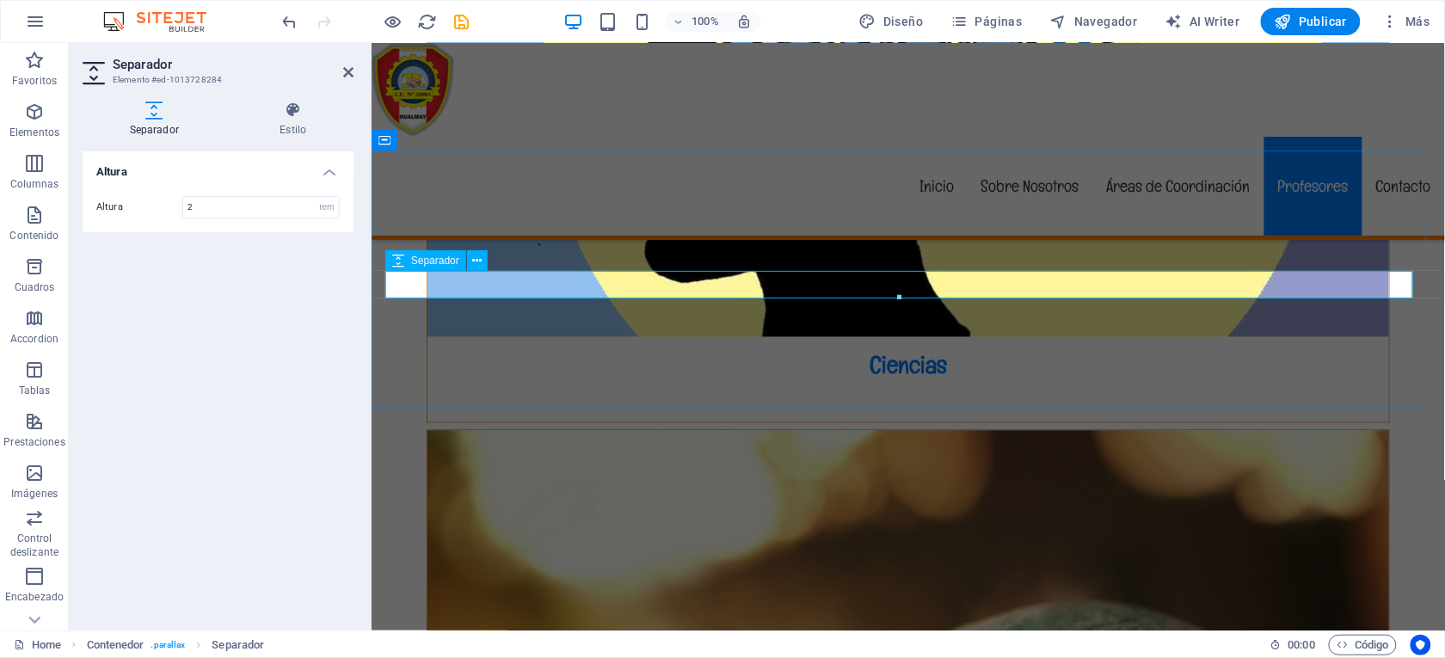
click at [481, 255] on icon at bounding box center [477, 261] width 9 height 18
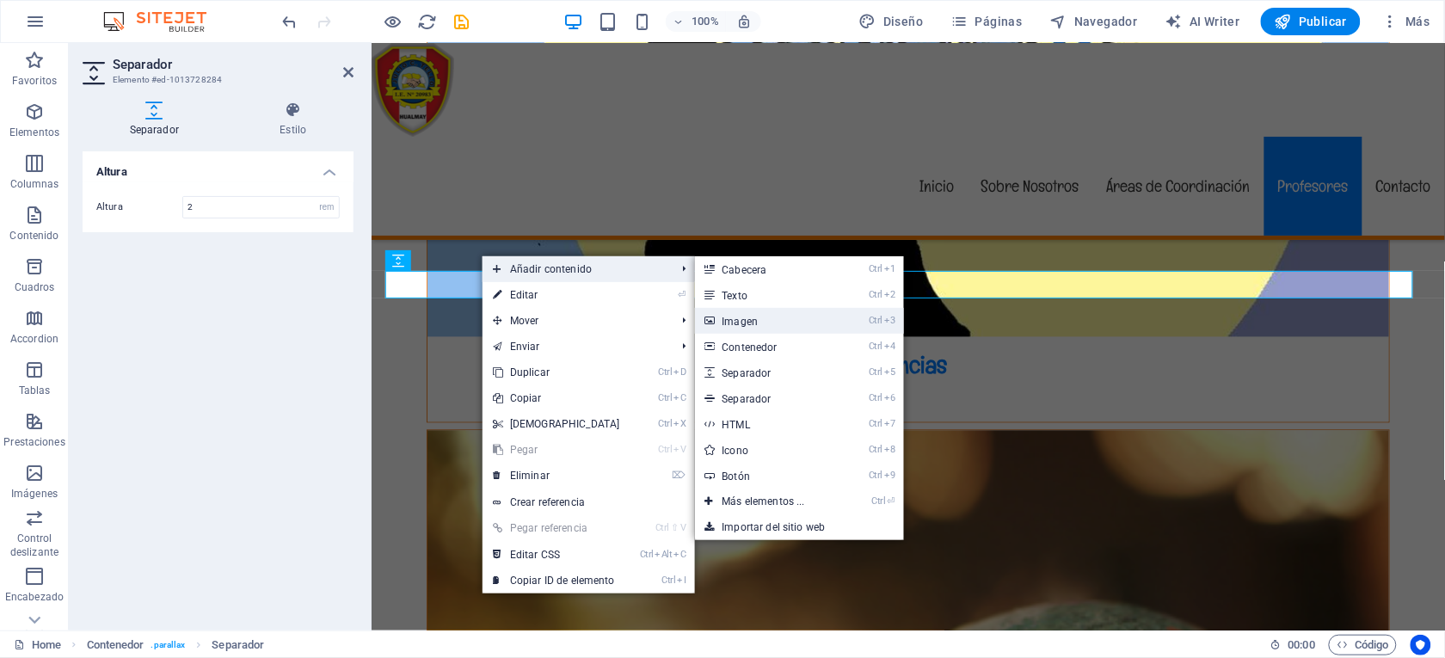
click at [739, 316] on link "Ctrl 3 Imagen" at bounding box center [767, 321] width 144 height 26
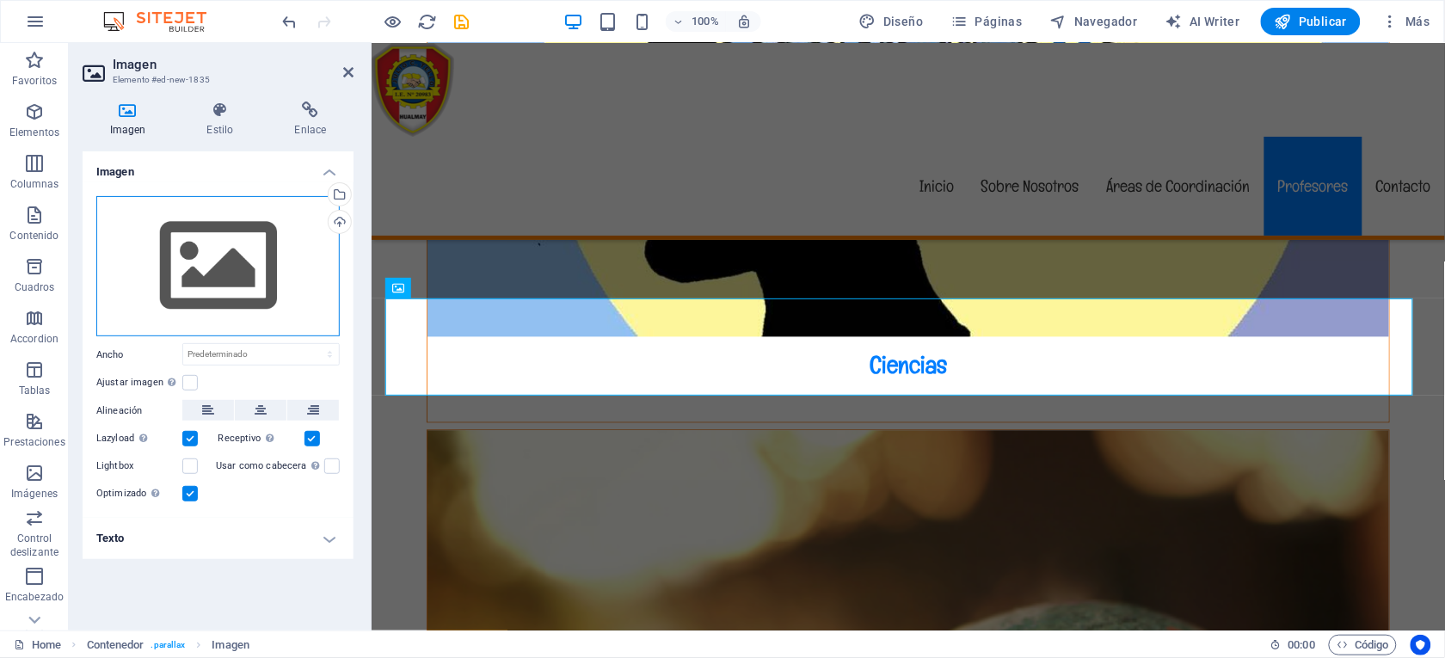
click at [244, 247] on div "Arrastra archivos aquí, haz clic para escoger archivos o selecciona archivos de…" at bounding box center [217, 266] width 243 height 141
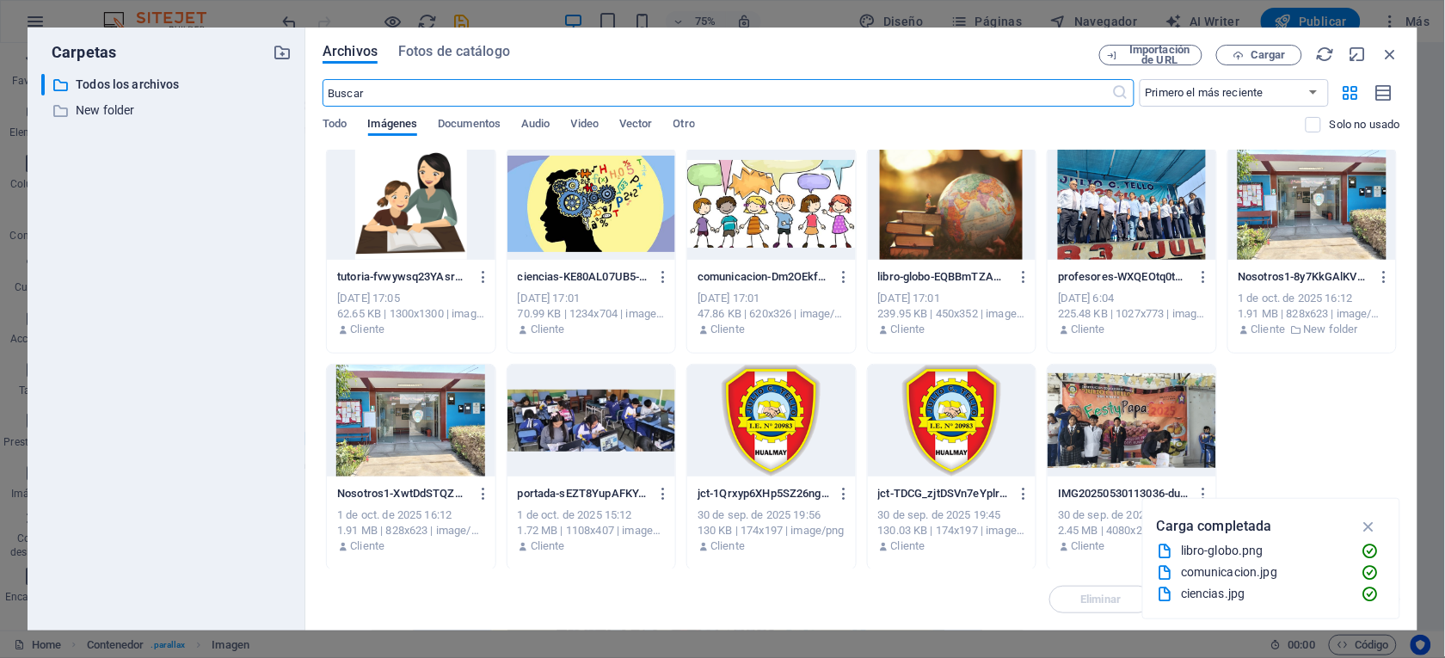
scroll to position [0, 0]
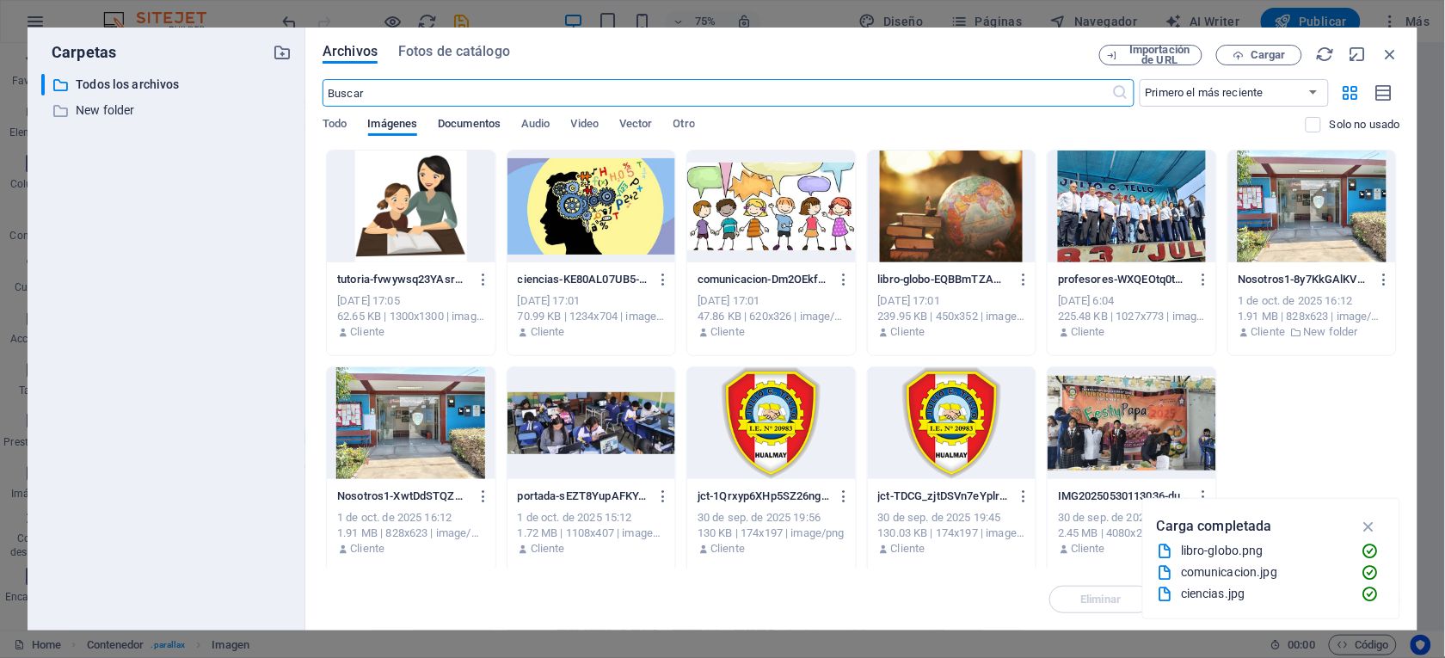
click at [458, 121] on span "Documentos" at bounding box center [469, 126] width 63 height 24
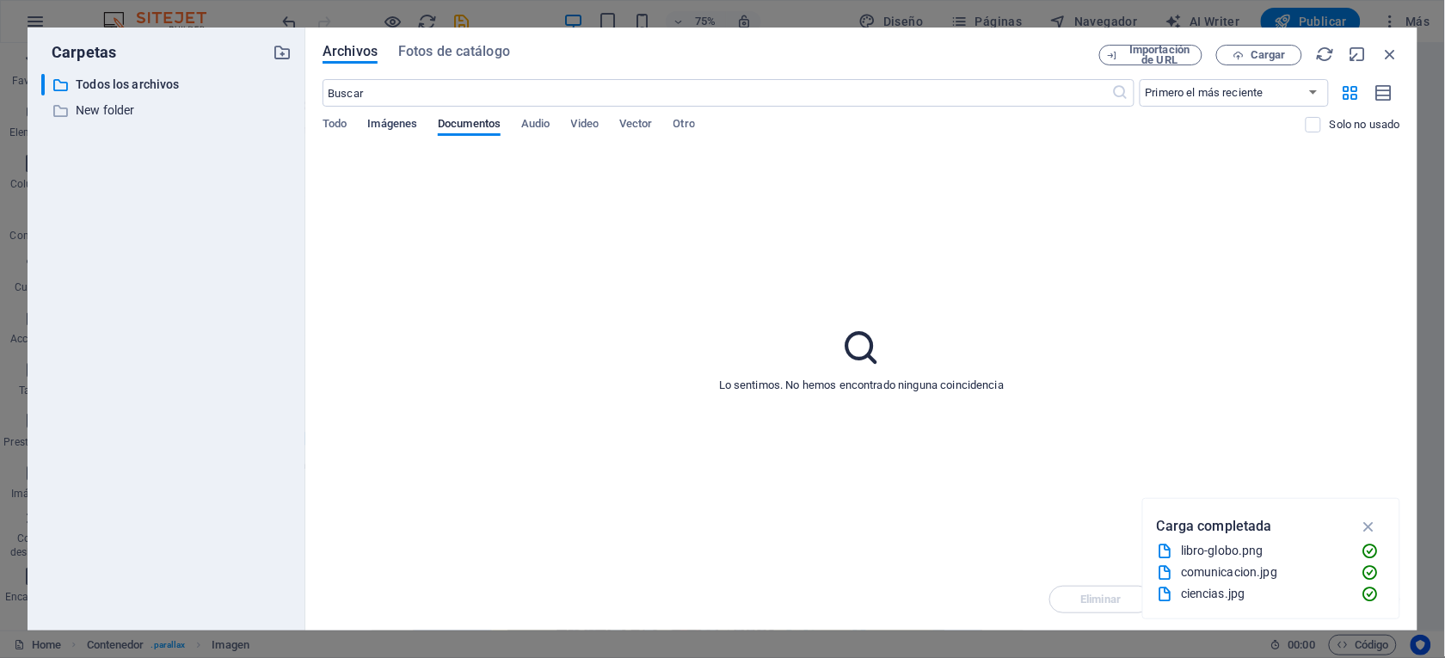
click at [403, 119] on span "Imágenes" at bounding box center [393, 126] width 50 height 24
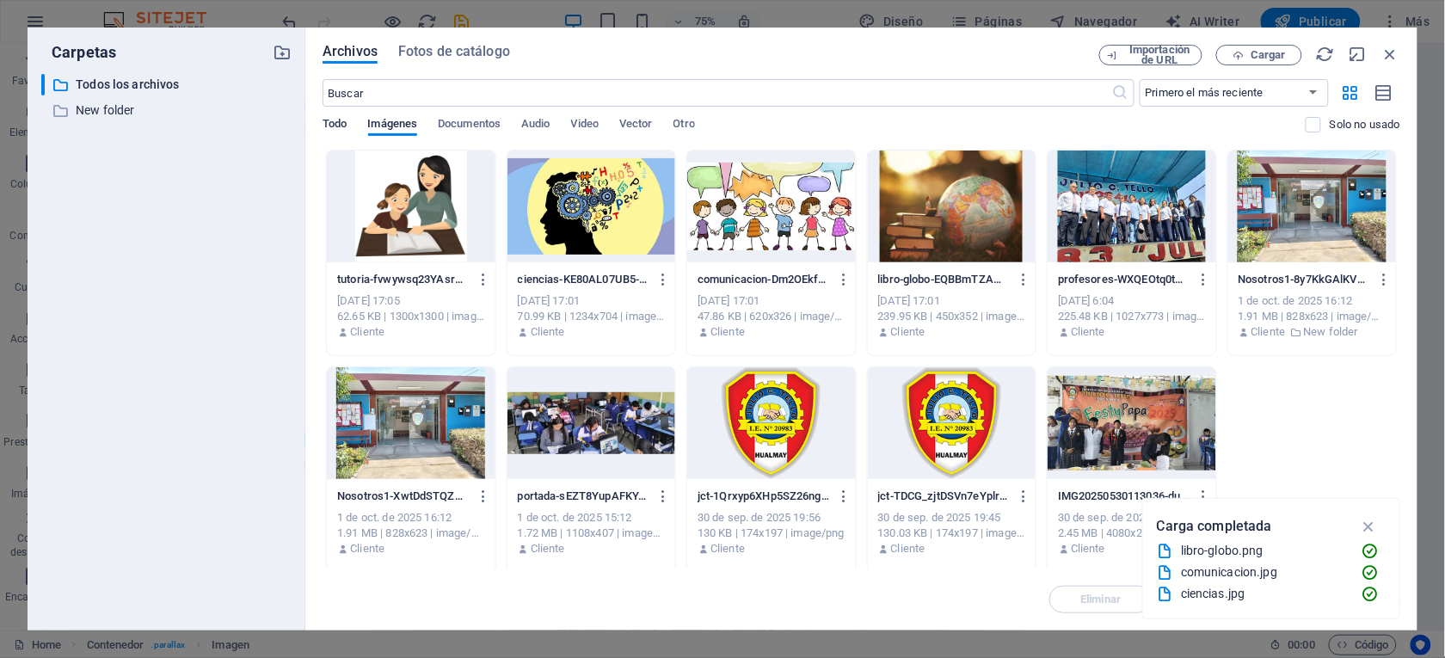
click at [333, 120] on span "Todo" at bounding box center [334, 126] width 24 height 24
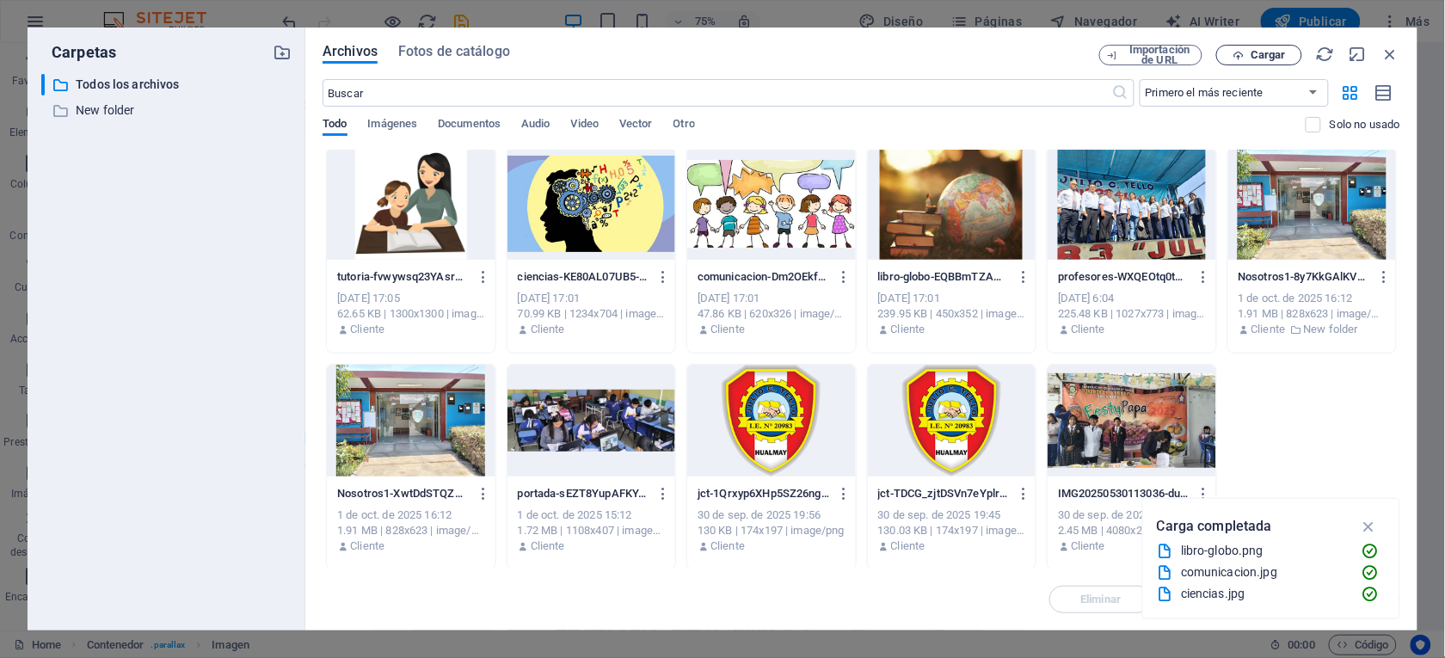
click at [1267, 58] on span "Cargar" at bounding box center [1267, 55] width 35 height 10
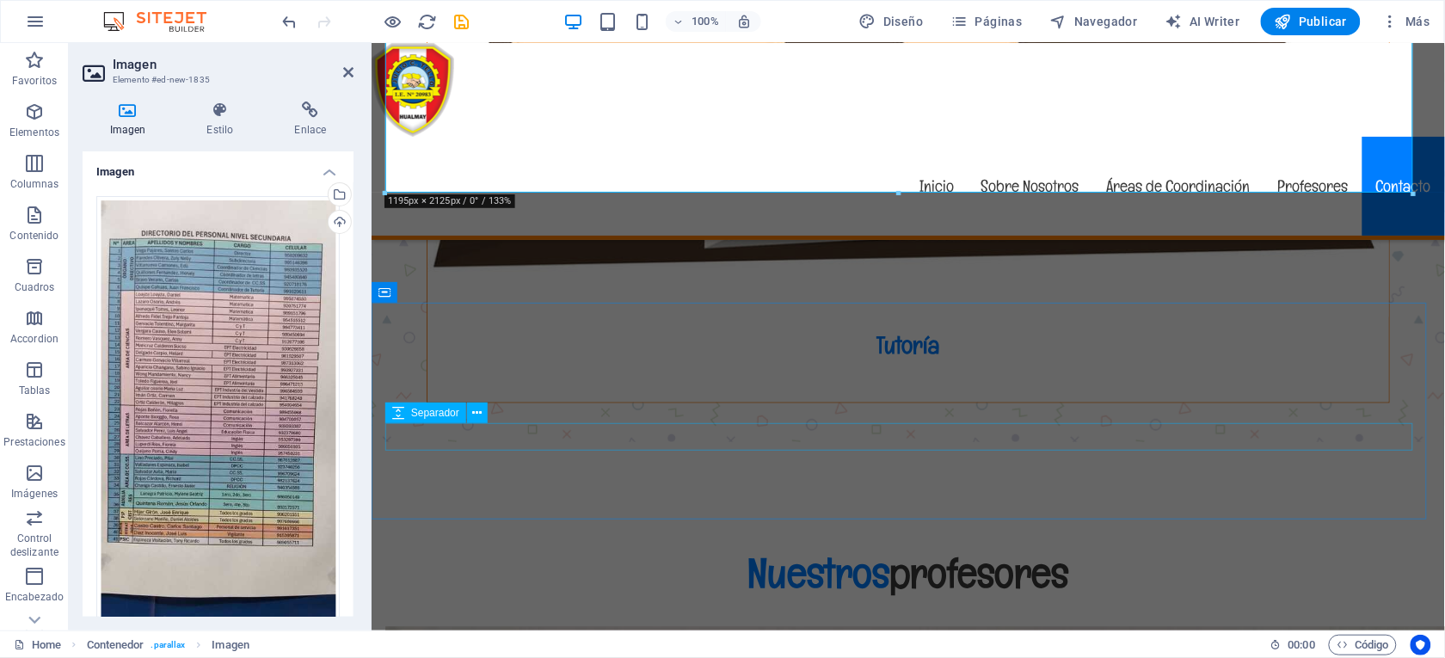
scroll to position [6382, 0]
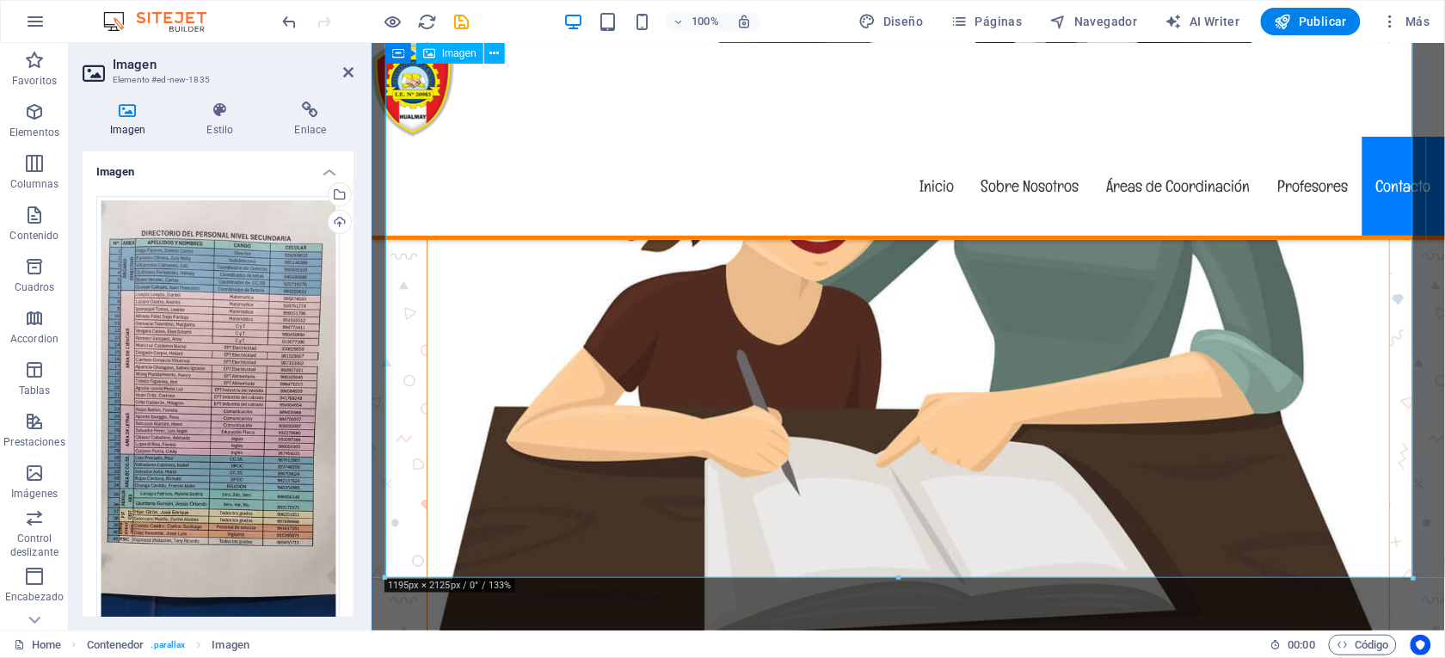
click at [457, 13] on icon "save" at bounding box center [462, 22] width 20 height 20
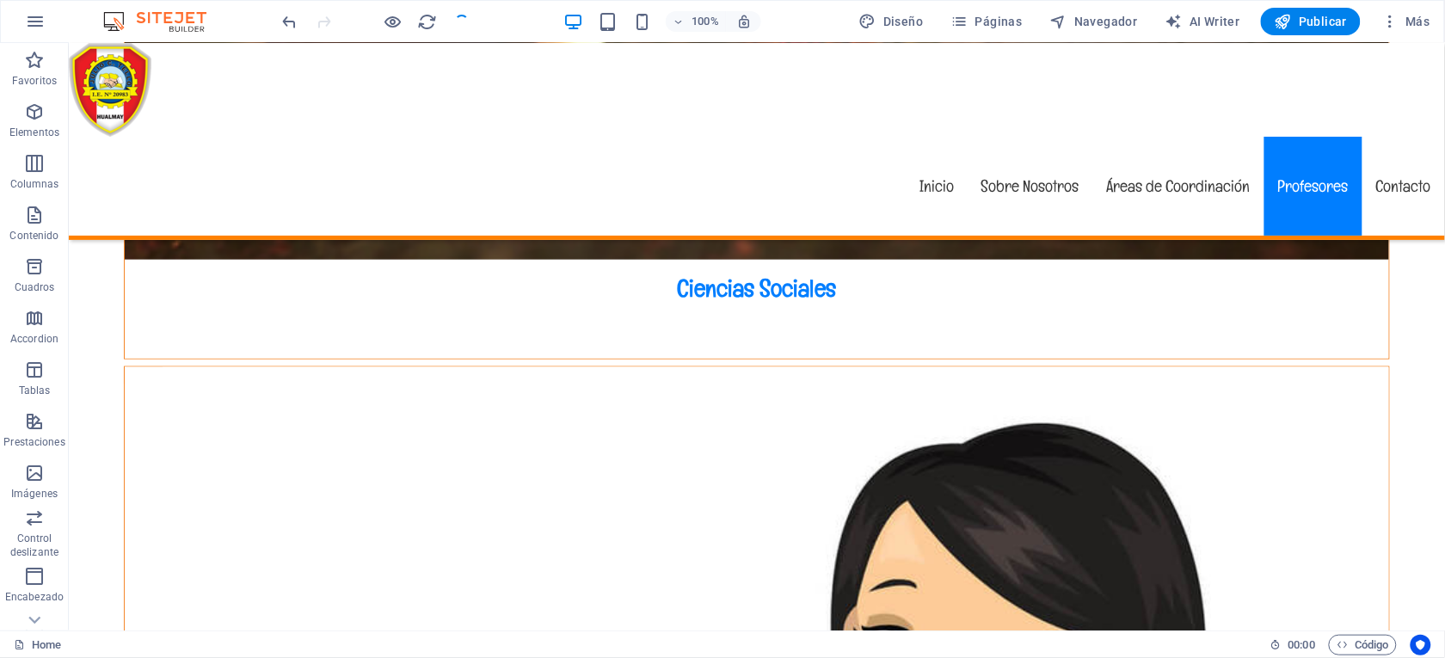
scroll to position [7365, 0]
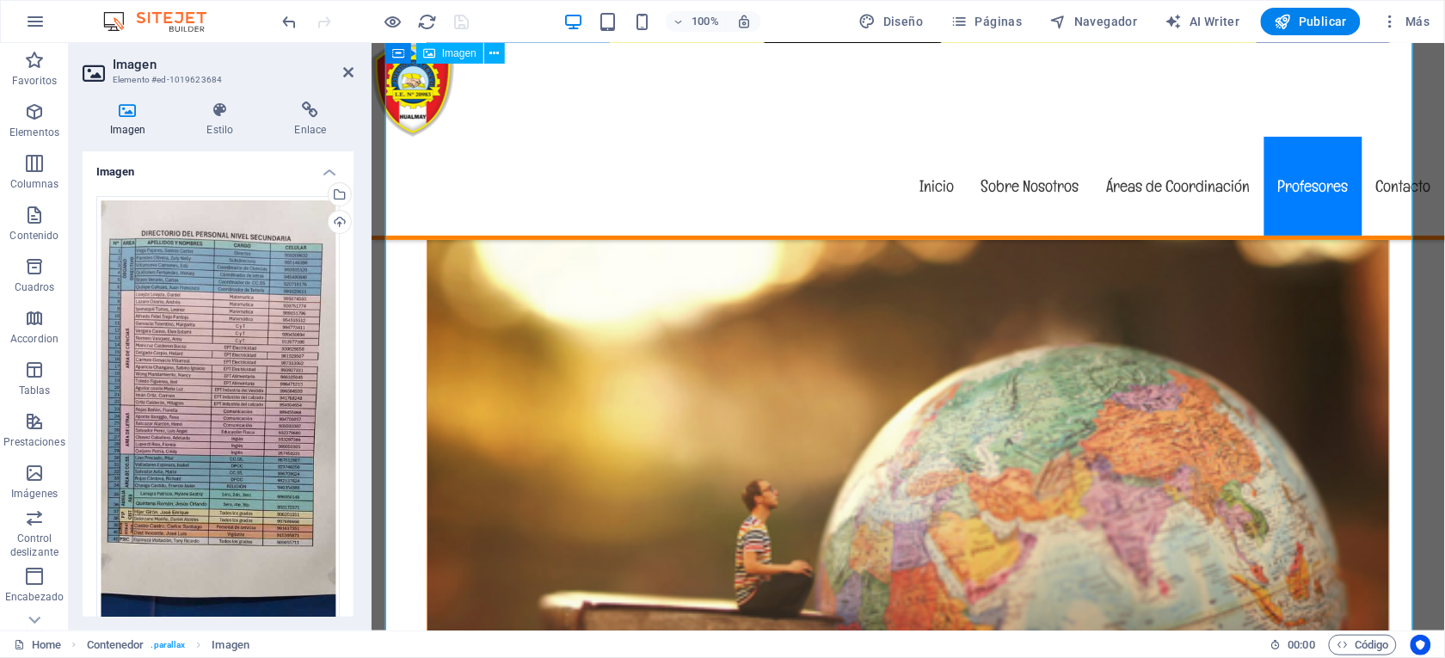
scroll to position [4705, 0]
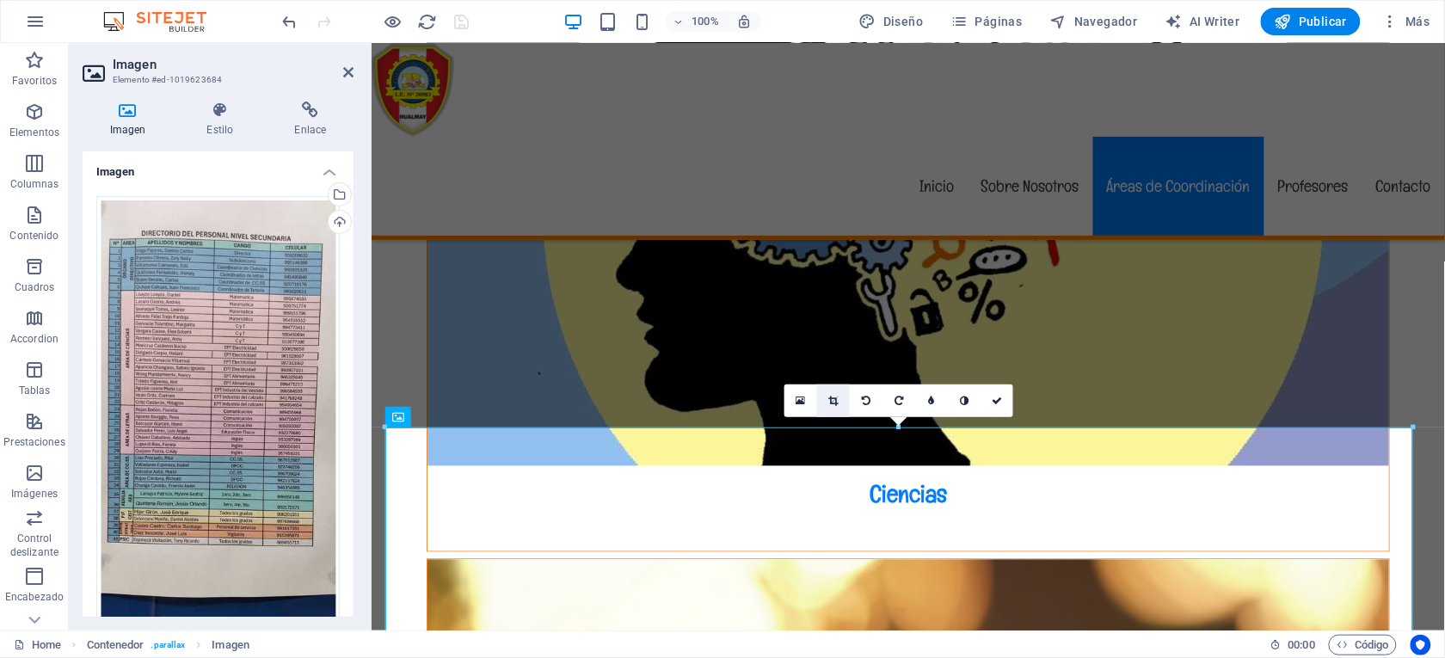
click at [831, 403] on icon at bounding box center [833, 401] width 9 height 10
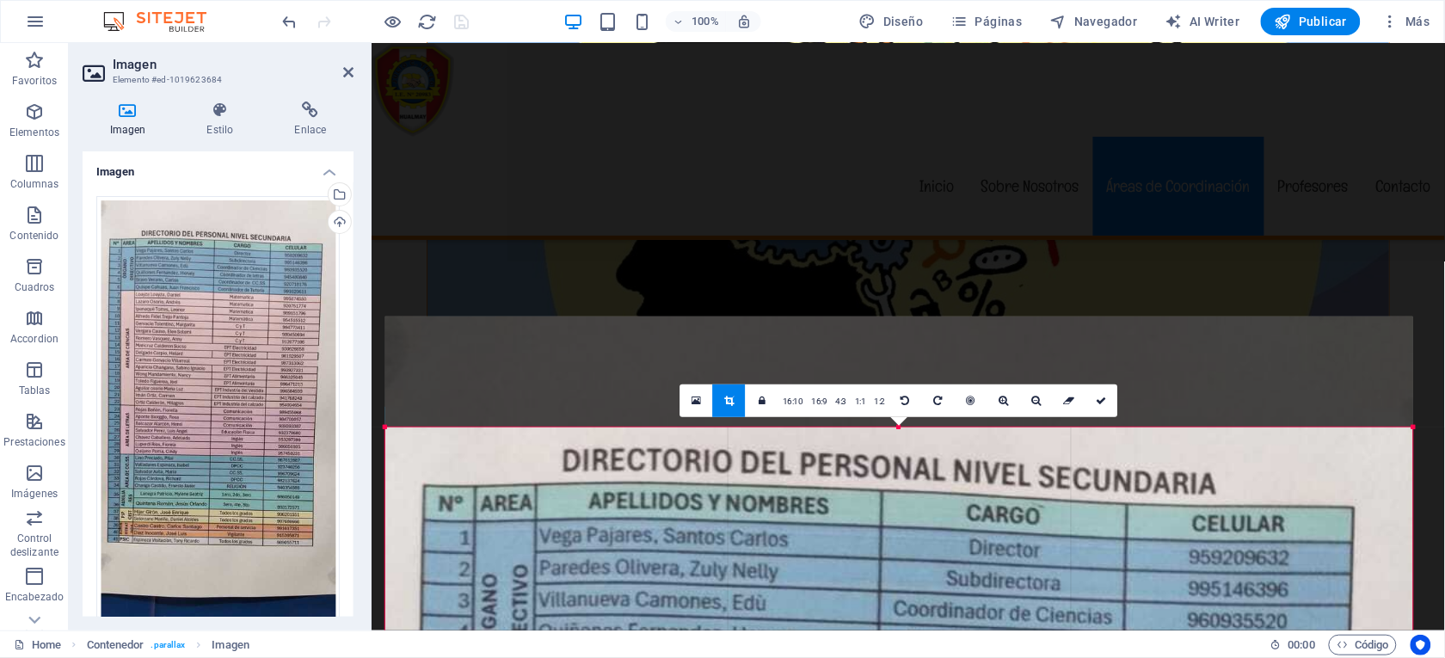
drag, startPoint x: 899, startPoint y: 425, endPoint x: 908, endPoint y: 536, distance: 111.3
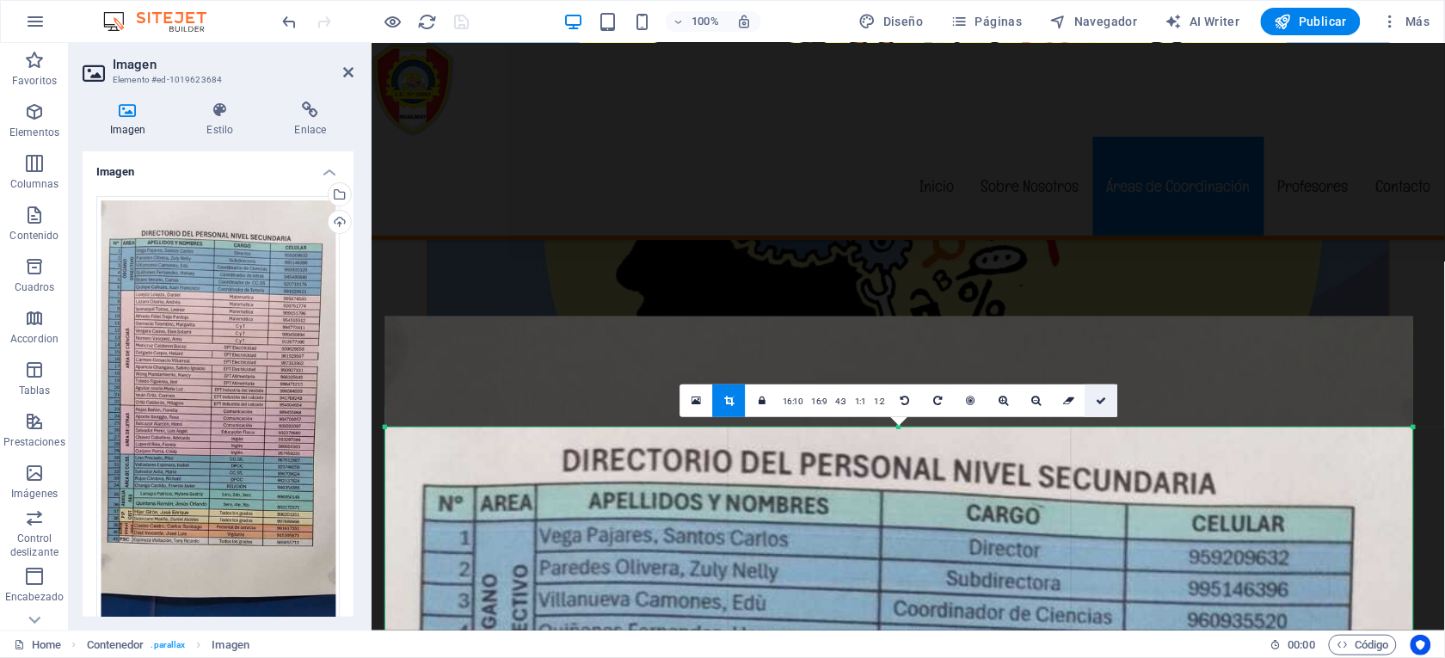
click at [1096, 396] on icon at bounding box center [1101, 401] width 10 height 10
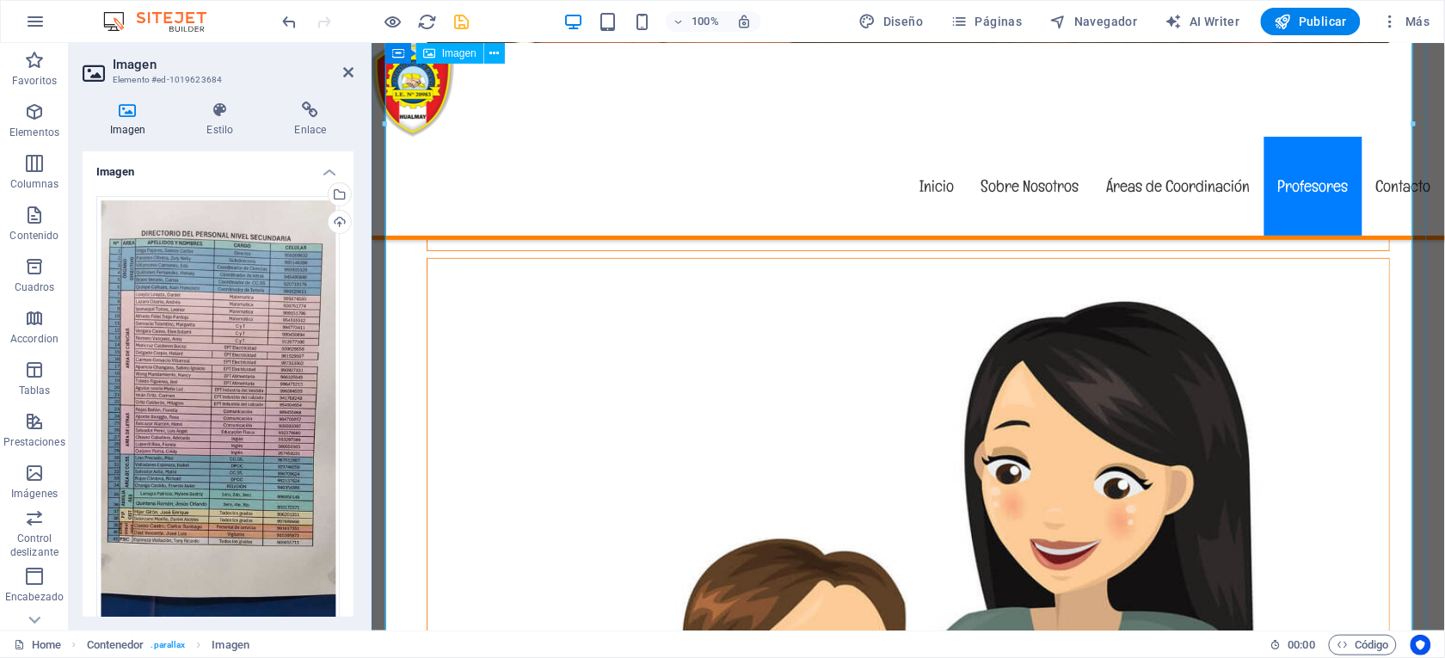
scroll to position [6253, 0]
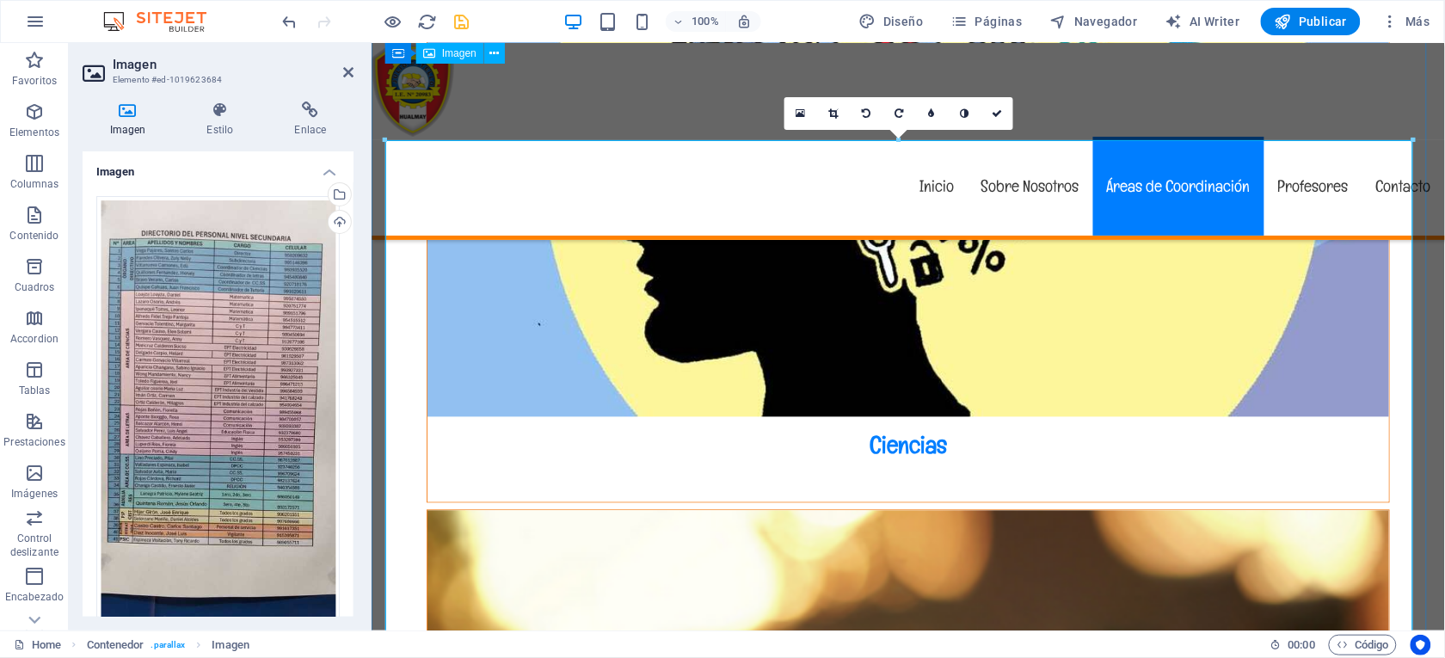
scroll to position [4705, 0]
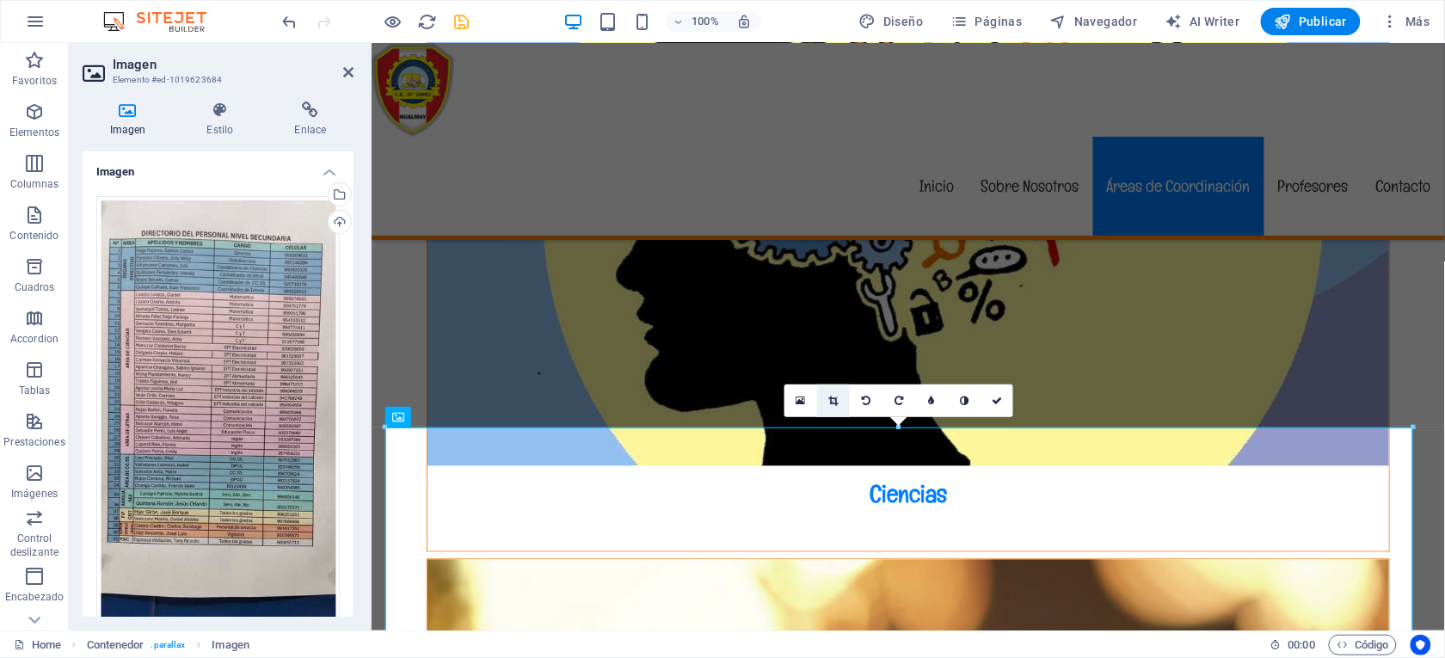
click at [830, 398] on icon at bounding box center [833, 401] width 9 height 10
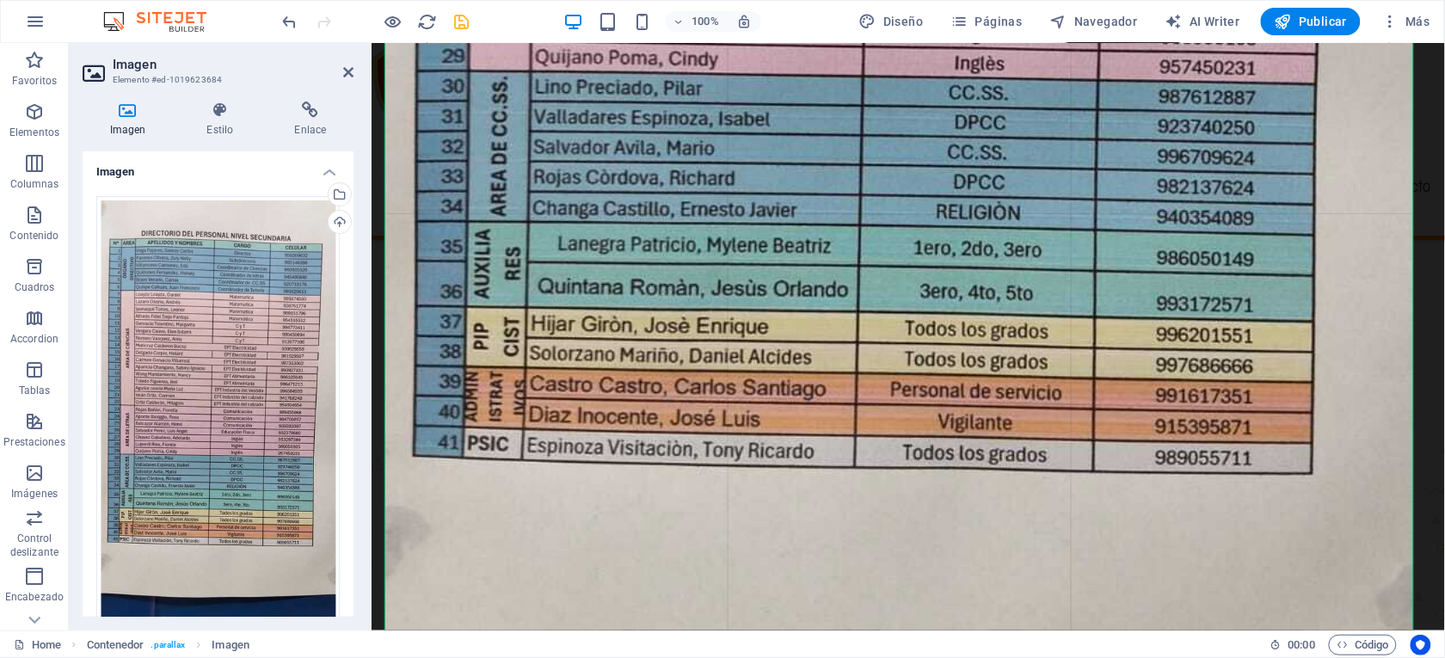
scroll to position [6235, 0]
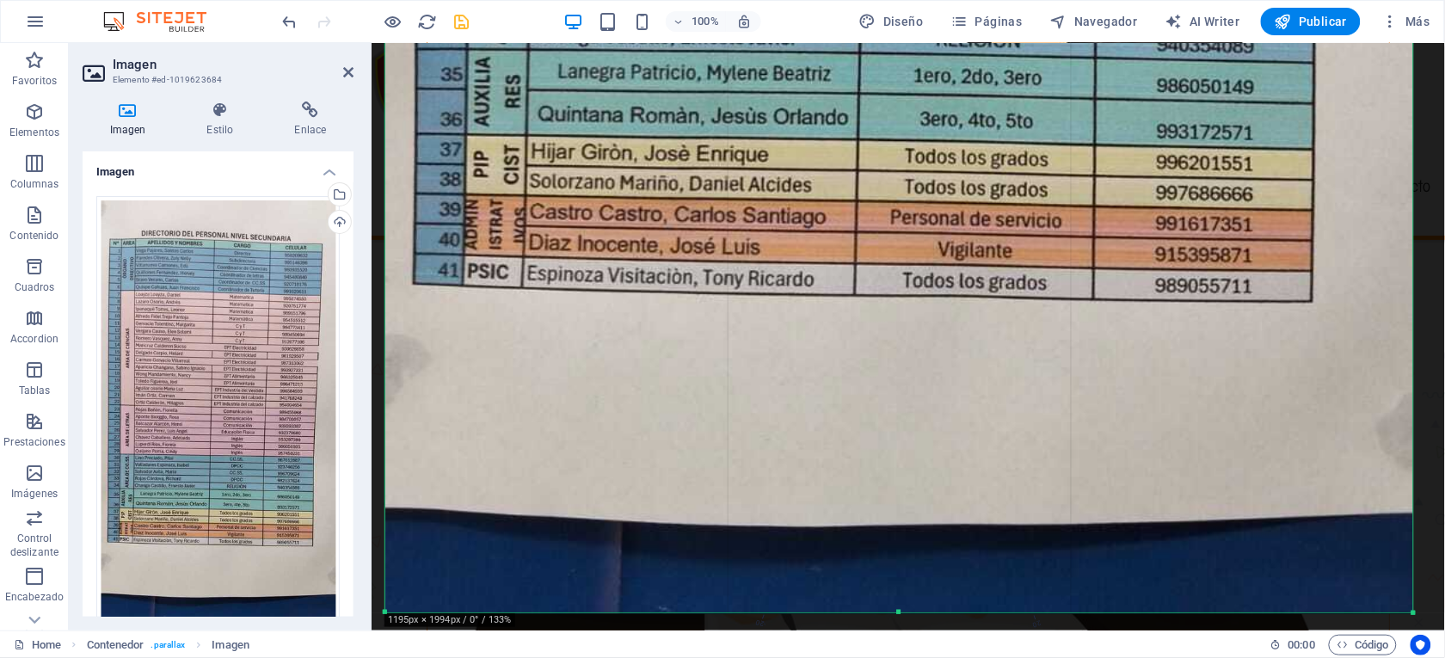
drag, startPoint x: 1435, startPoint y: 402, endPoint x: 1567, endPoint y: 547, distance: 195.4
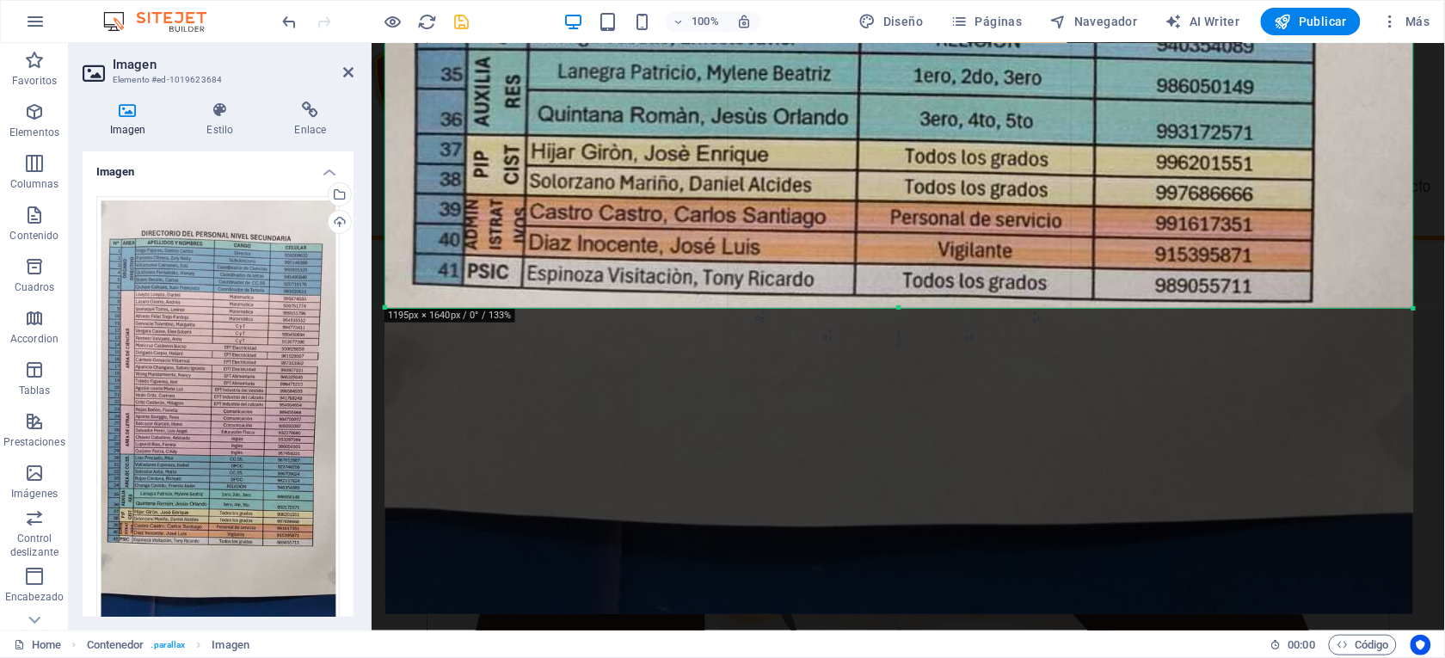
drag, startPoint x: 904, startPoint y: 611, endPoint x: 932, endPoint y: 307, distance: 305.7
click at [932, 307] on div at bounding box center [899, 308] width 1028 height 6
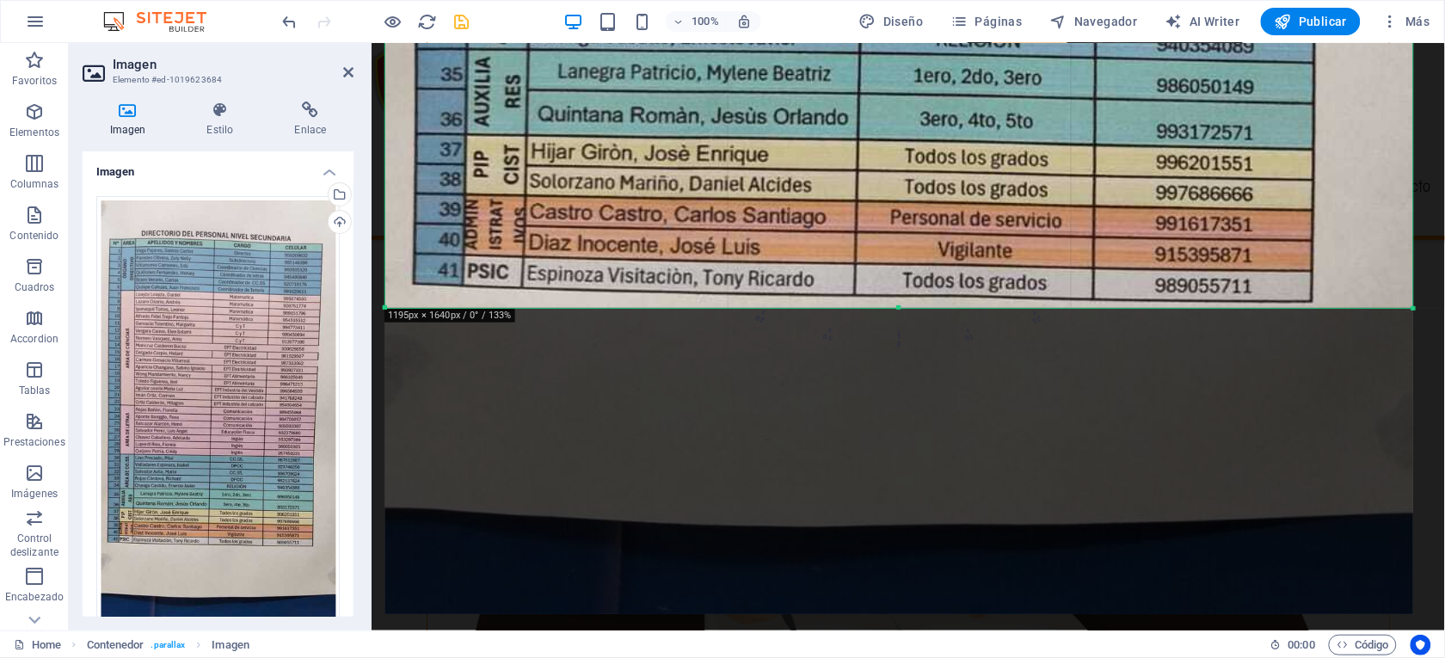
click at [347, 69] on icon at bounding box center [348, 72] width 10 height 14
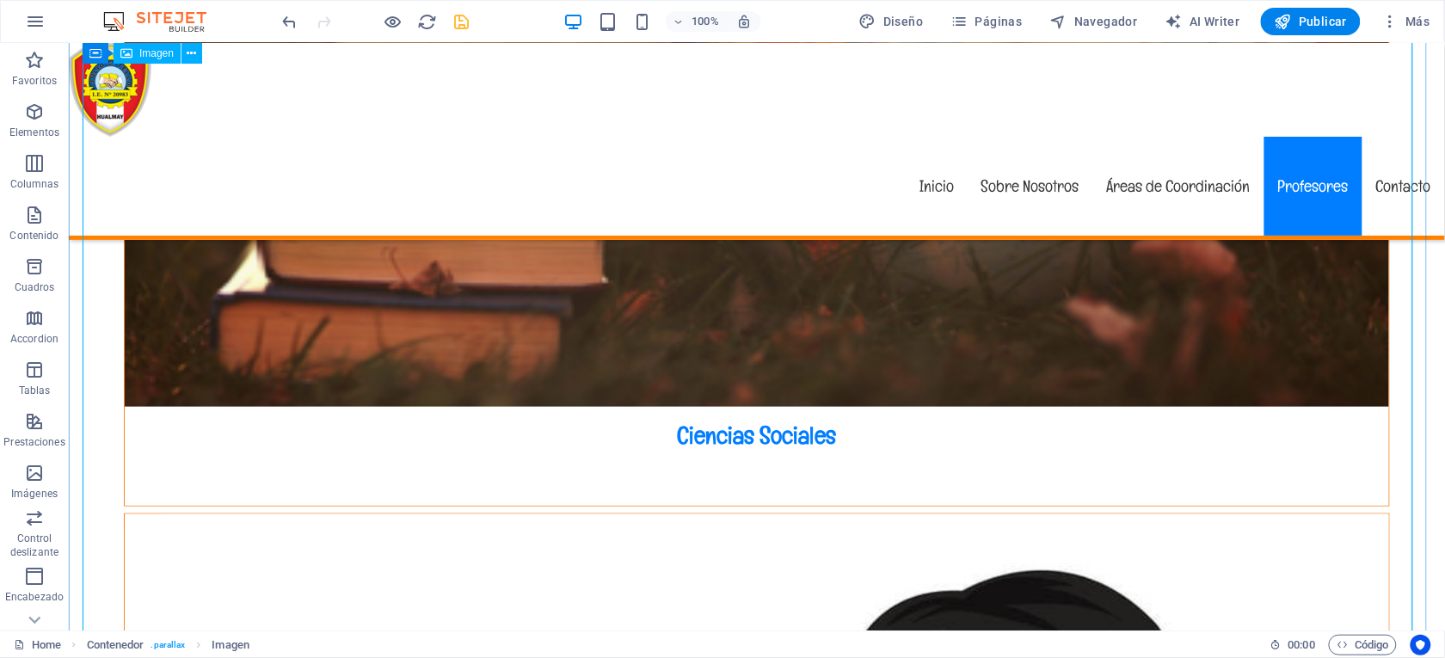
scroll to position [6493, 0]
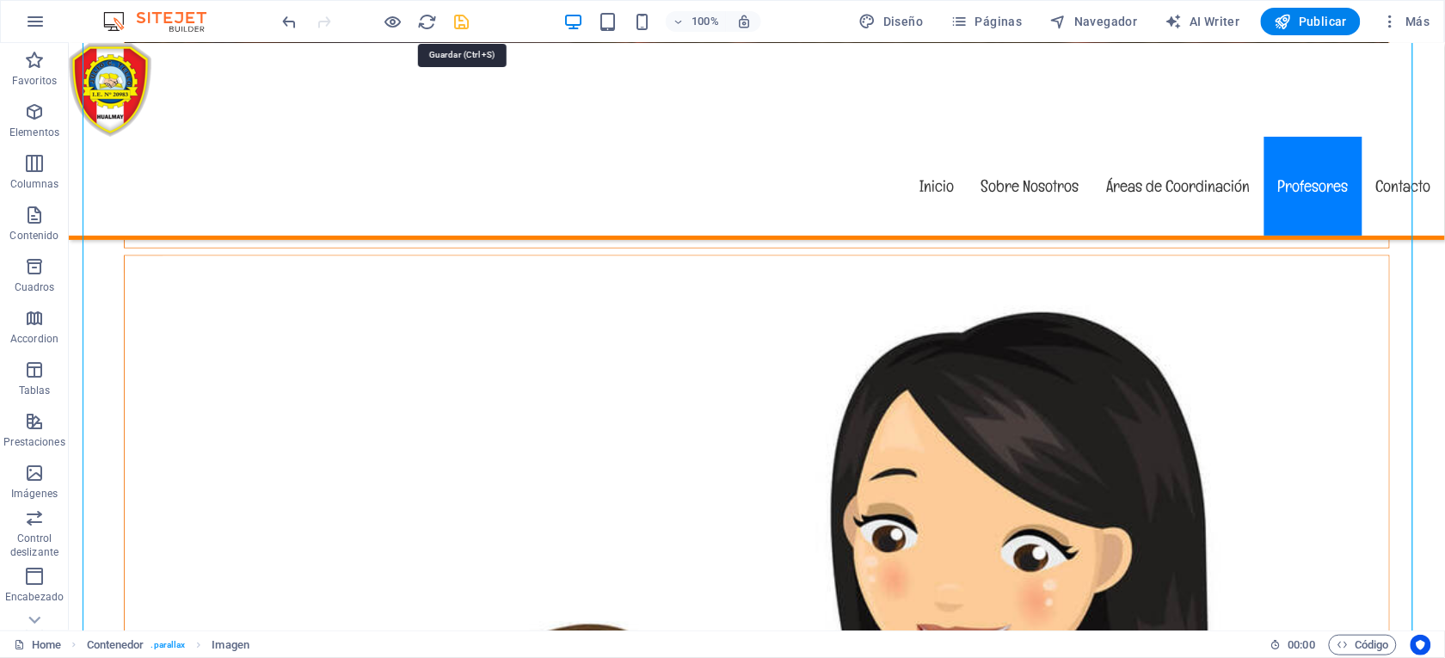
click at [463, 26] on icon "save" at bounding box center [462, 22] width 20 height 20
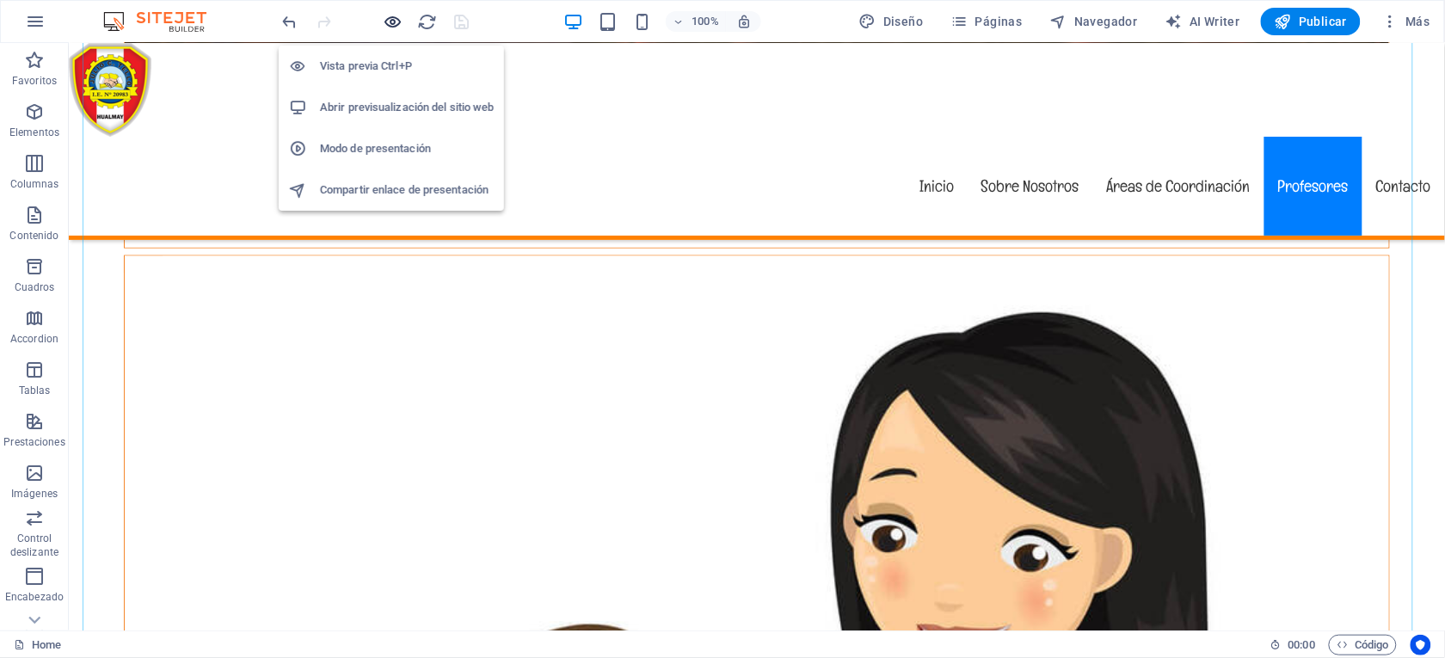
click at [394, 17] on icon "button" at bounding box center [394, 22] width 20 height 20
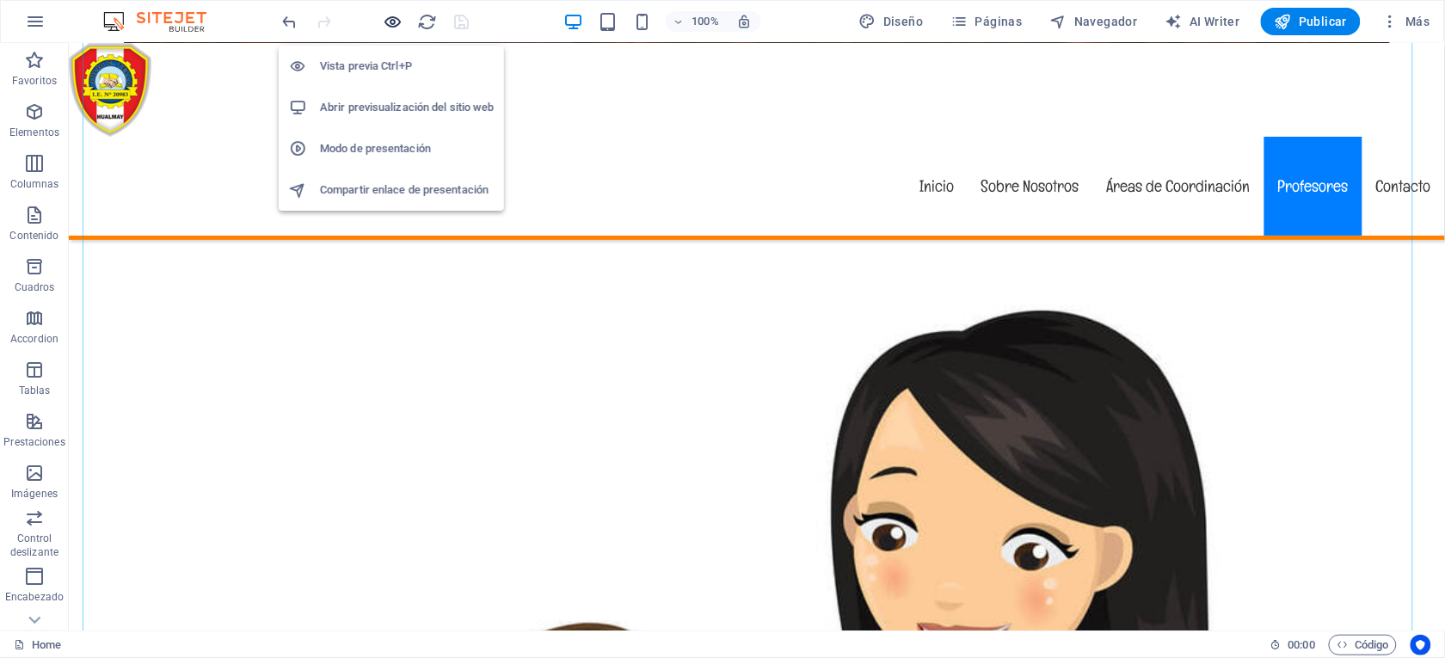
scroll to position [6551, 0]
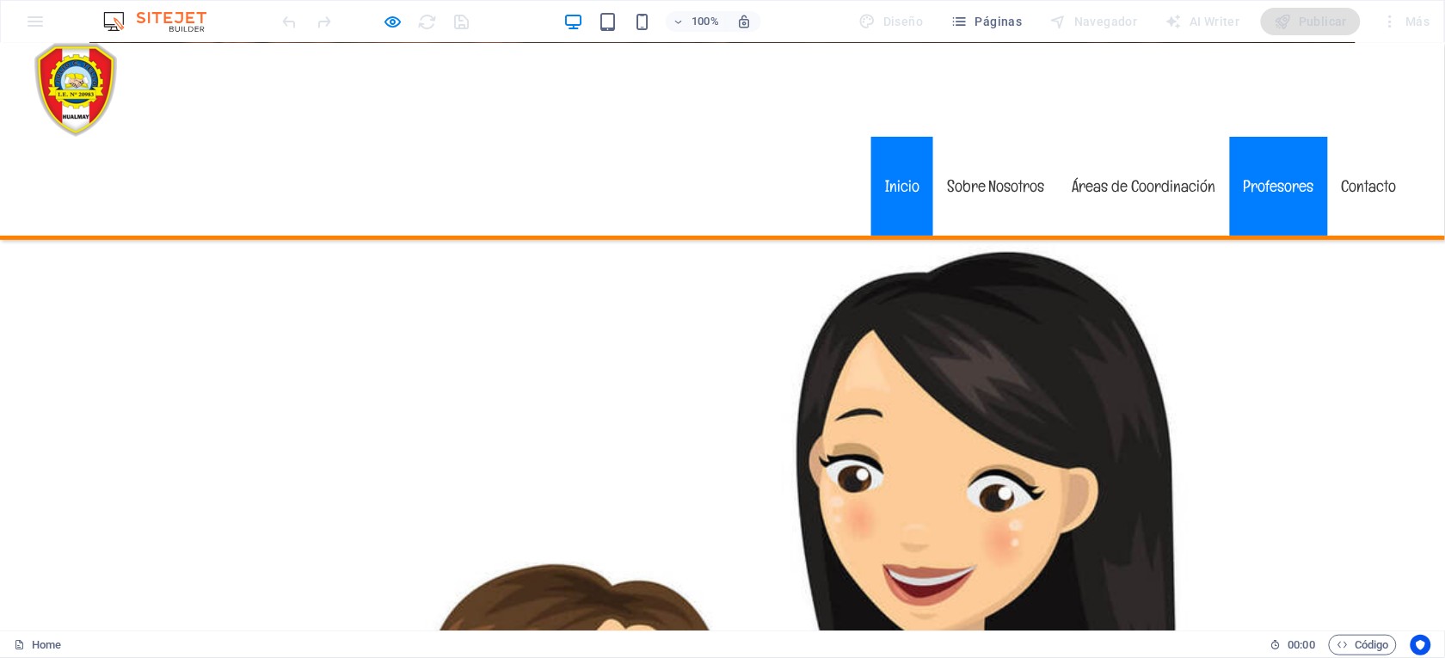
click at [891, 136] on link "Inicio" at bounding box center [902, 185] width 62 height 99
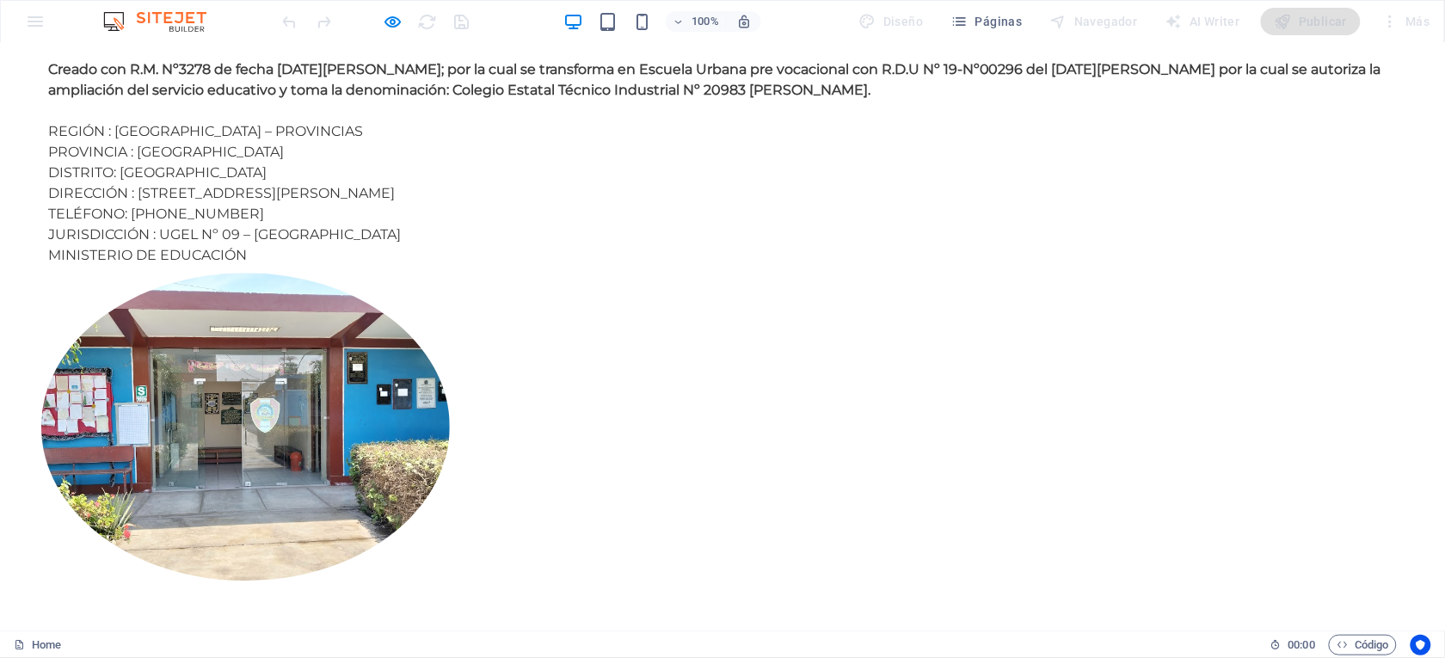
scroll to position [0, 0]
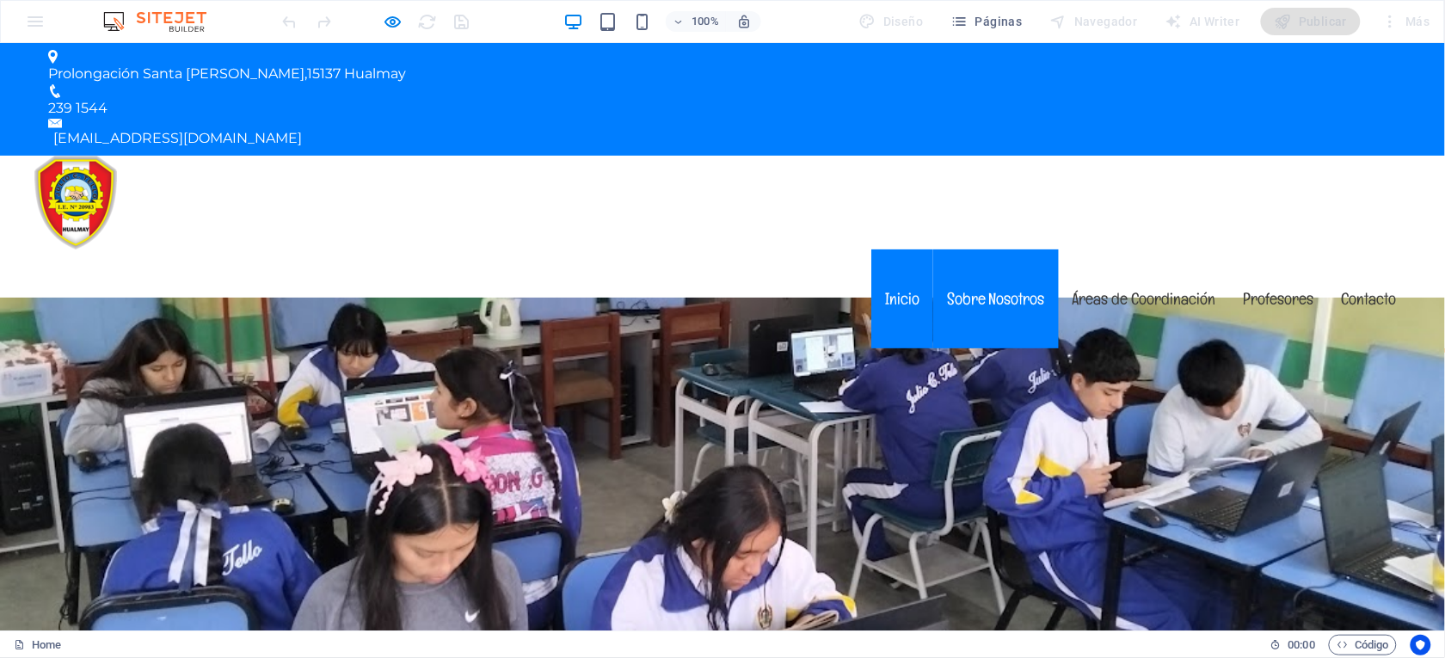
click at [979, 249] on link "Sobre Nosotros" at bounding box center [996, 298] width 126 height 99
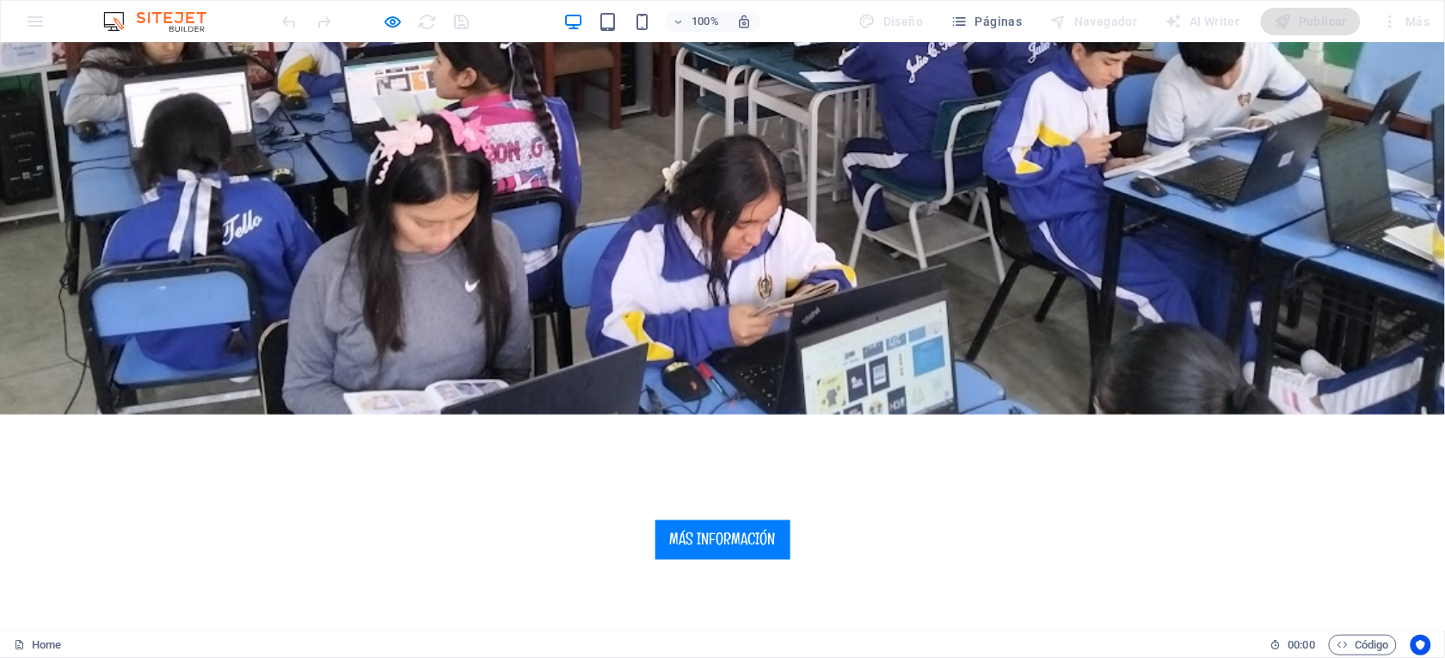
scroll to position [490, 0]
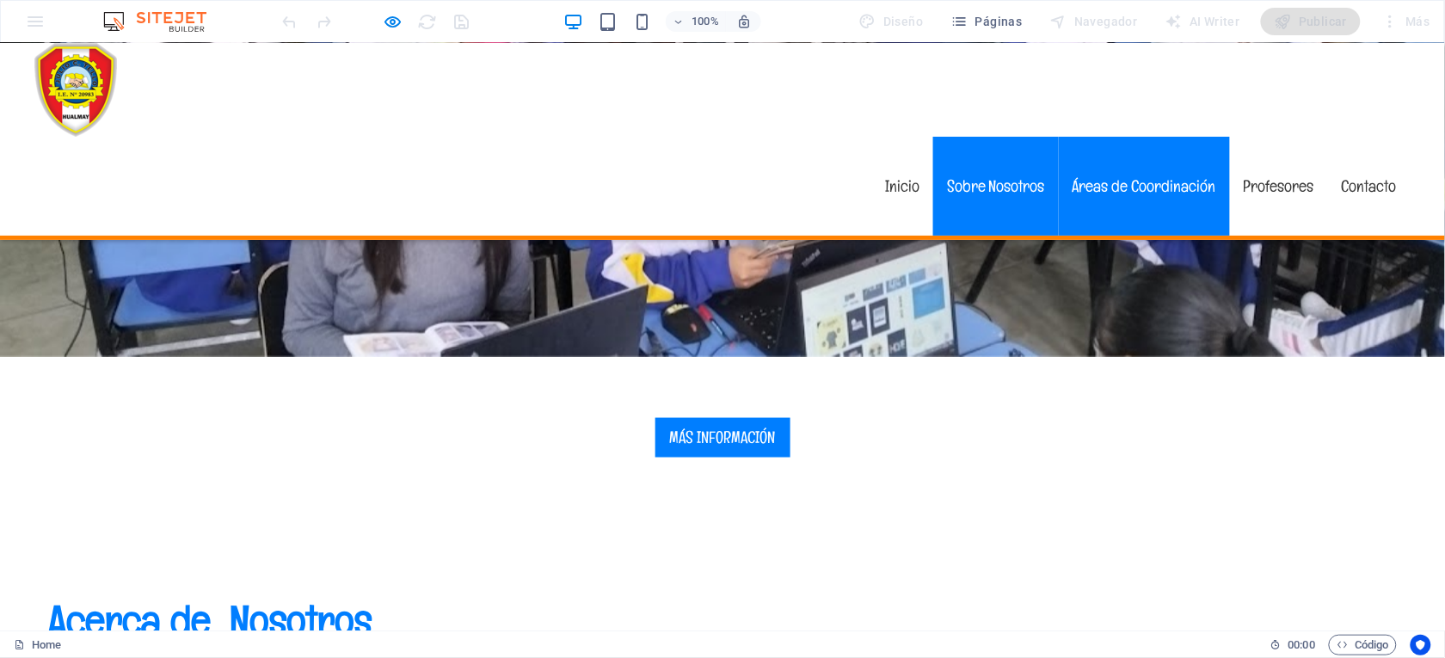
click at [1116, 136] on link "Áreas de Coordinación" at bounding box center [1143, 185] width 171 height 99
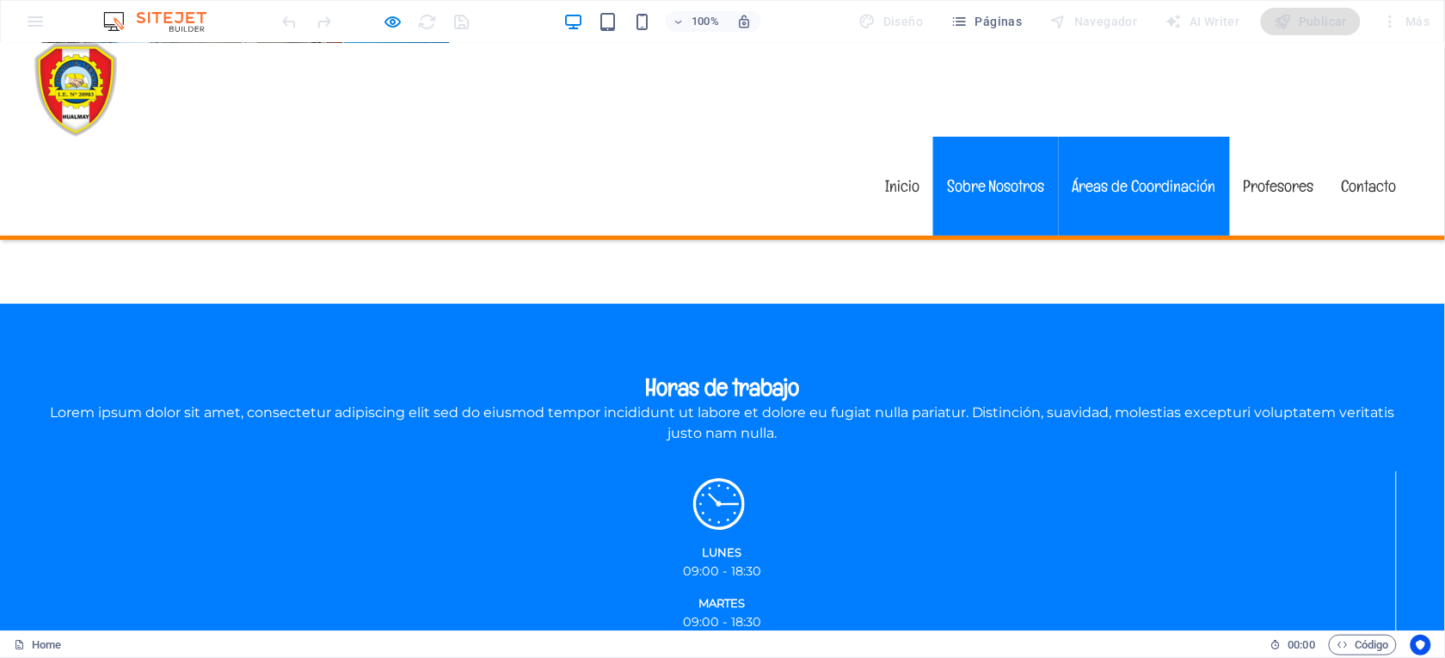
scroll to position [1572, 0]
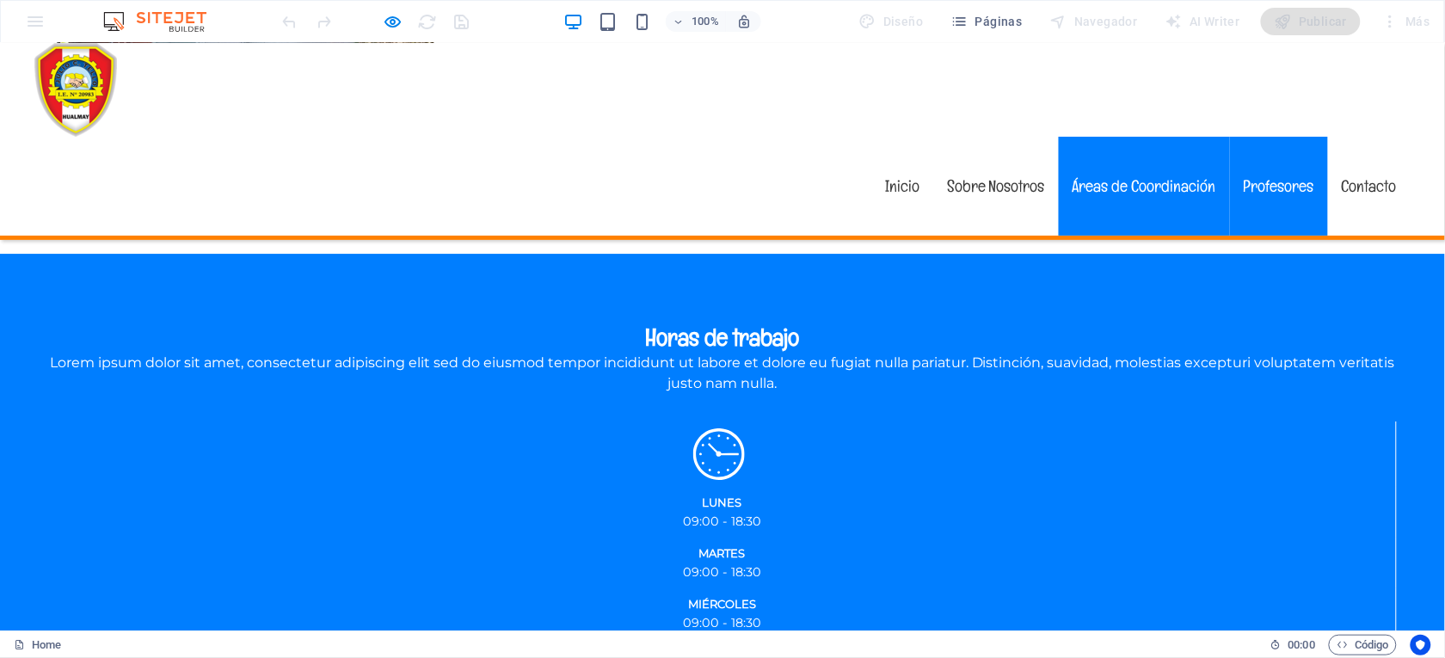
click at [1262, 136] on link "Profesores" at bounding box center [1279, 185] width 98 height 99
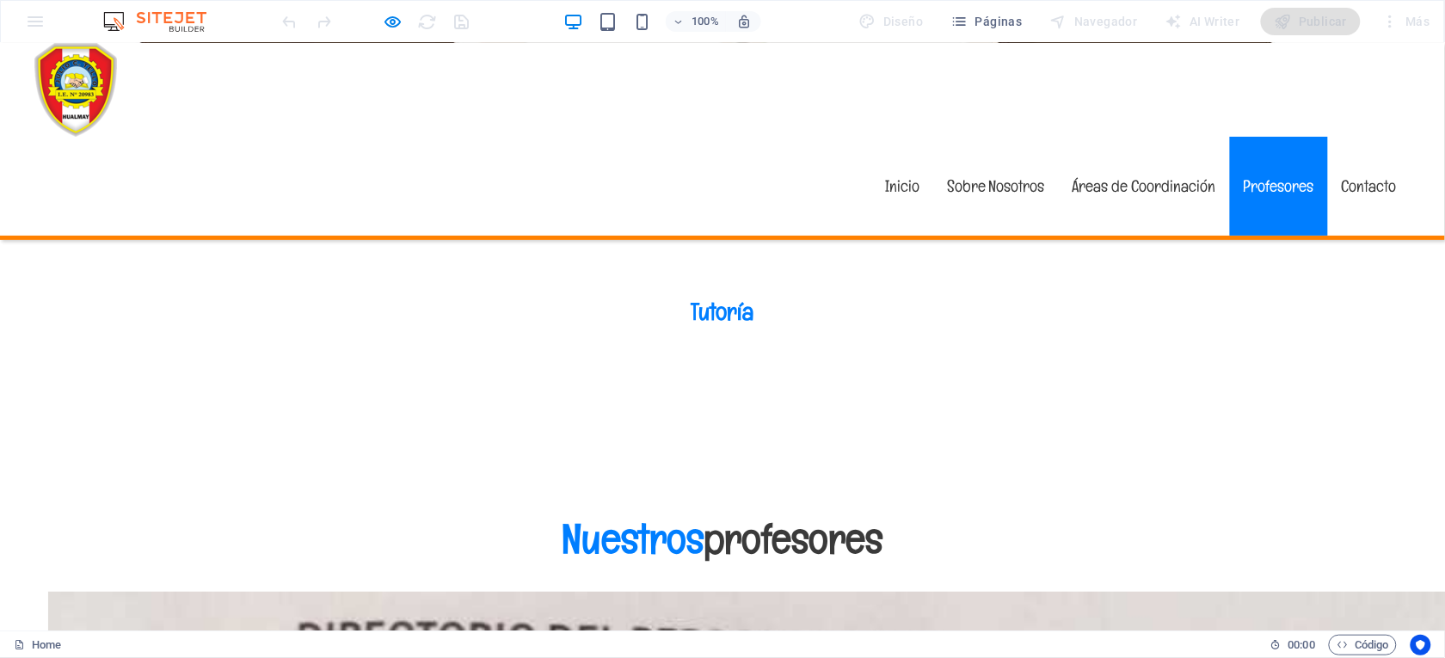
scroll to position [7685, 0]
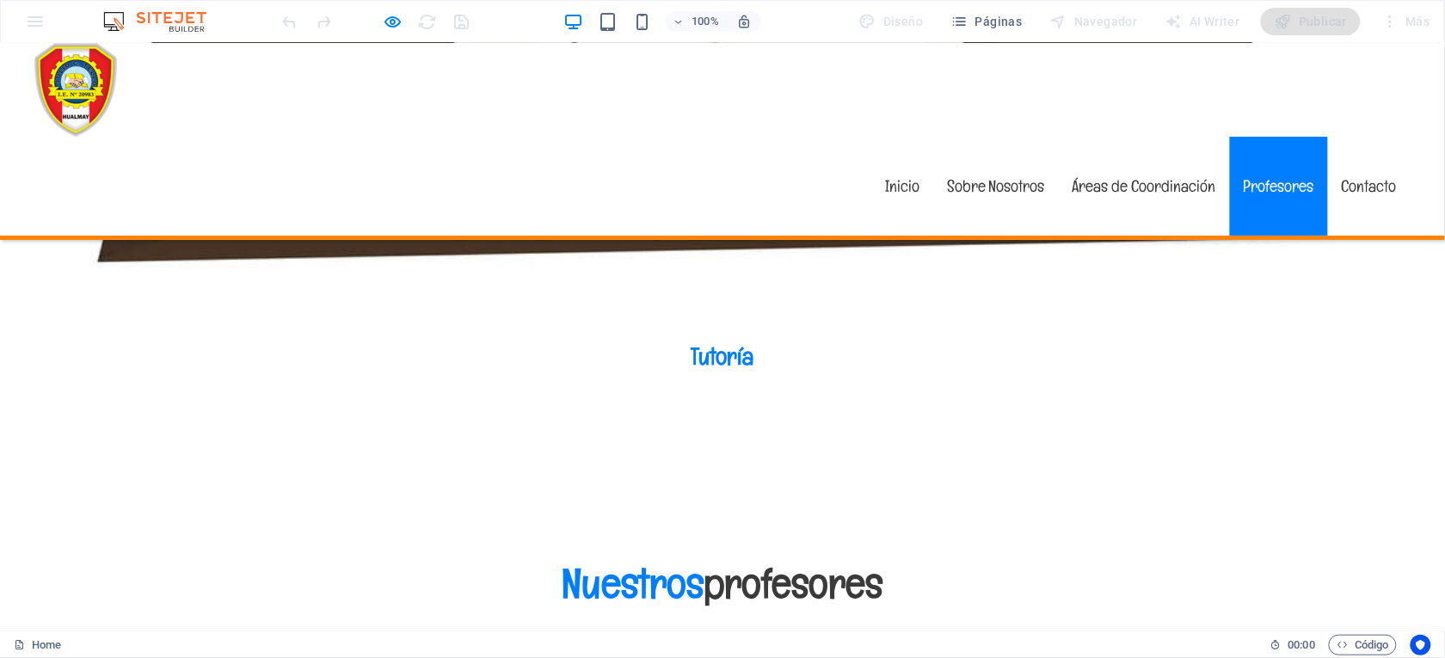
click at [381, 17] on div at bounding box center [375, 22] width 193 height 28
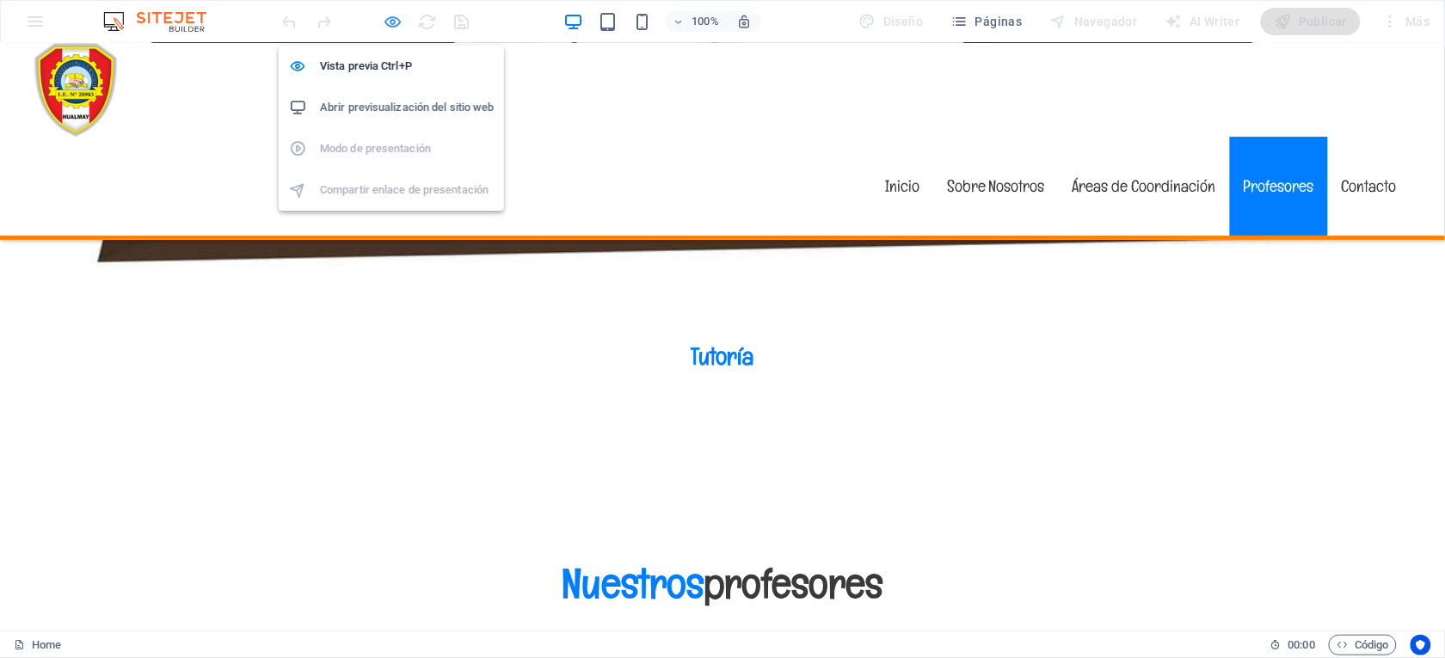
click at [390, 16] on icon "button" at bounding box center [394, 22] width 20 height 20
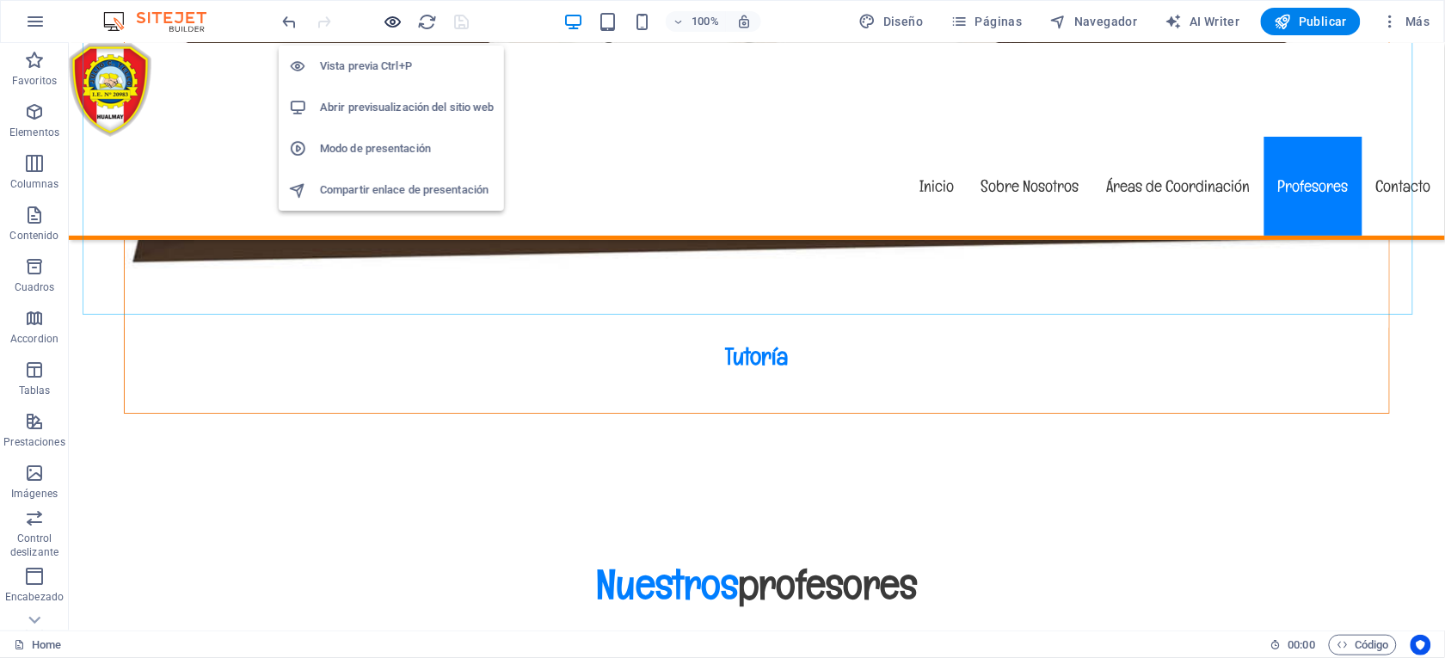
scroll to position [7627, 0]
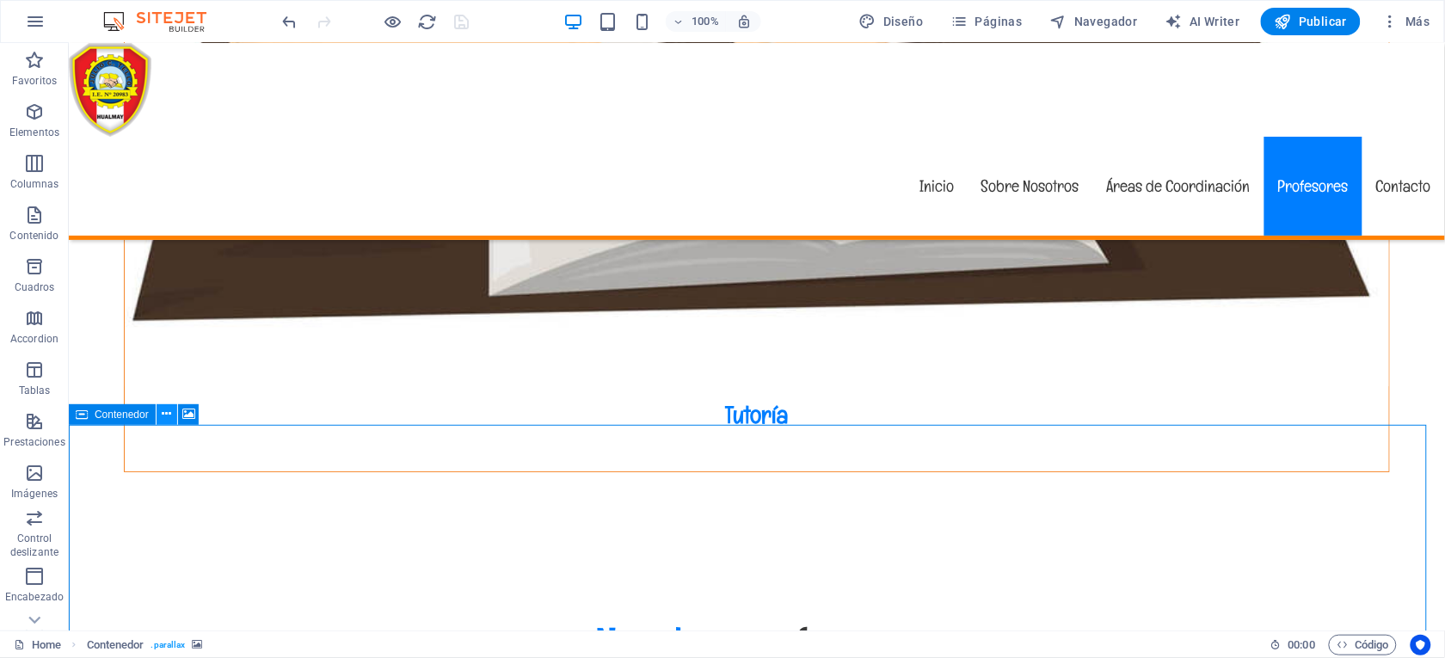
click at [168, 412] on icon at bounding box center [166, 414] width 9 height 18
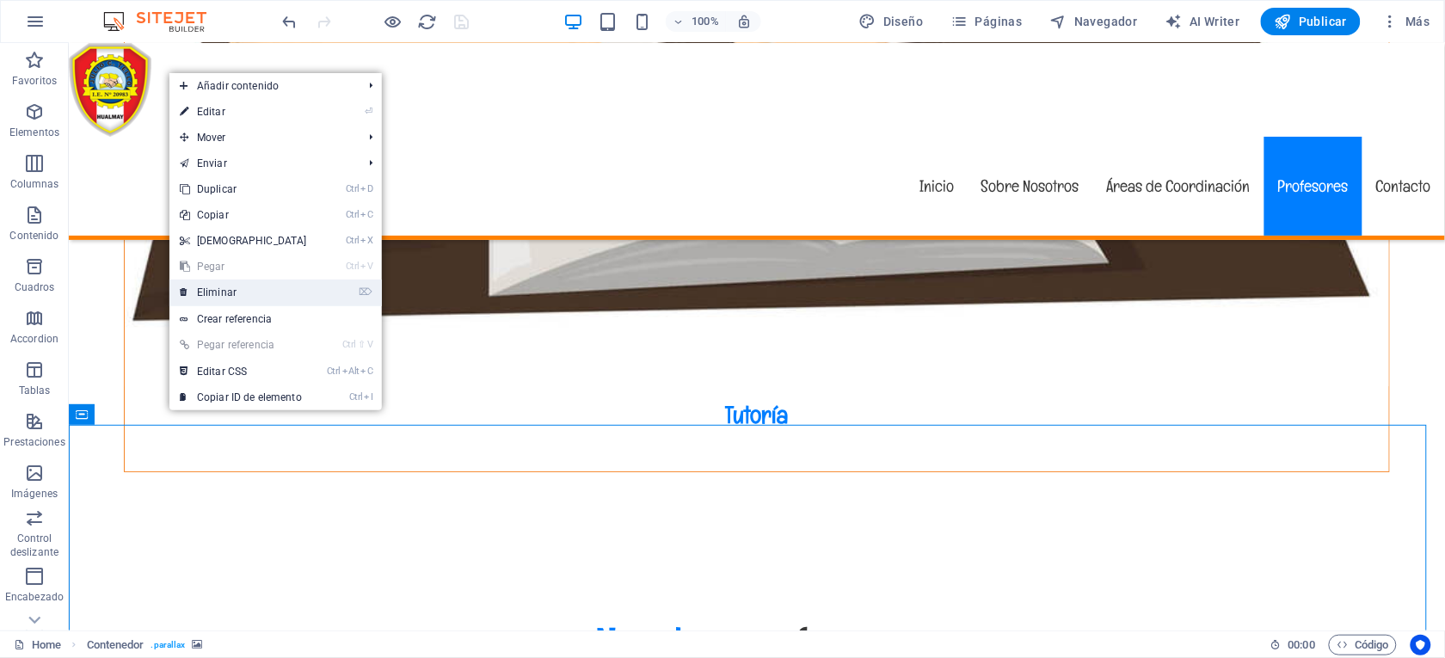
click at [231, 288] on link "⌦ Eliminar" at bounding box center [243, 292] width 148 height 26
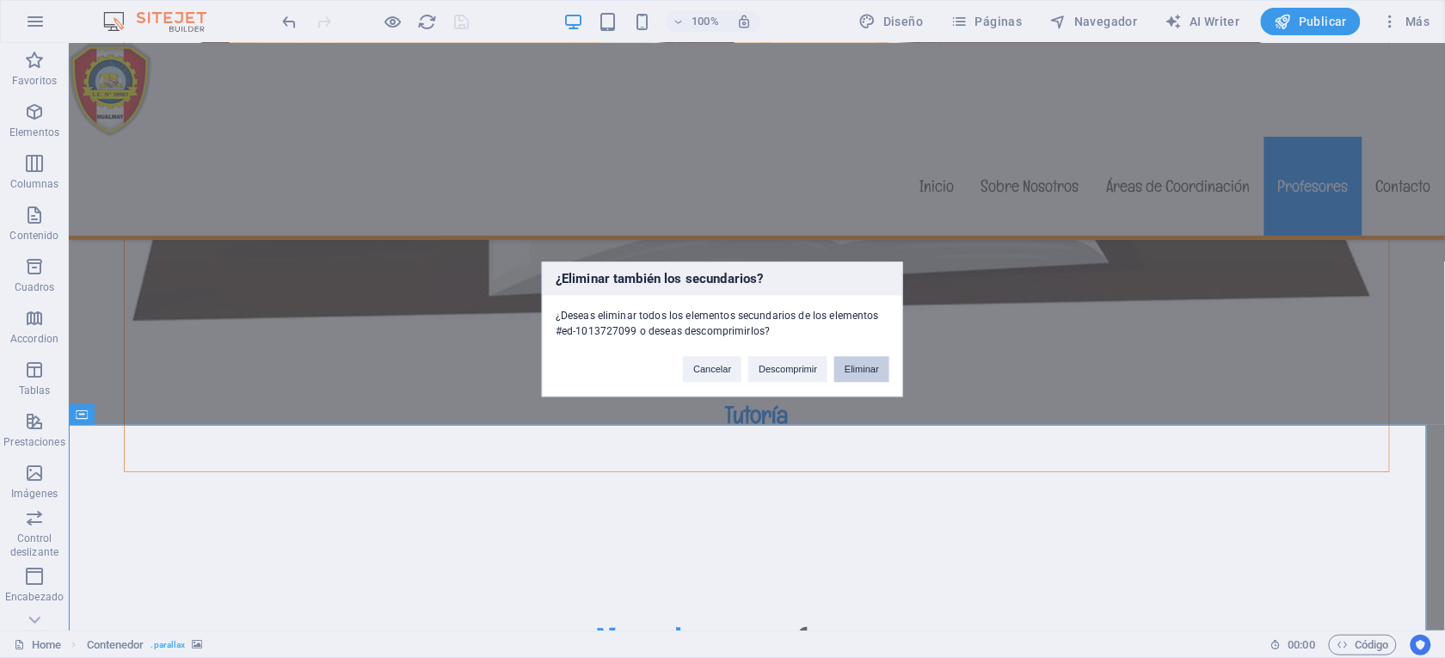
click at [849, 363] on button "Eliminar" at bounding box center [861, 369] width 55 height 26
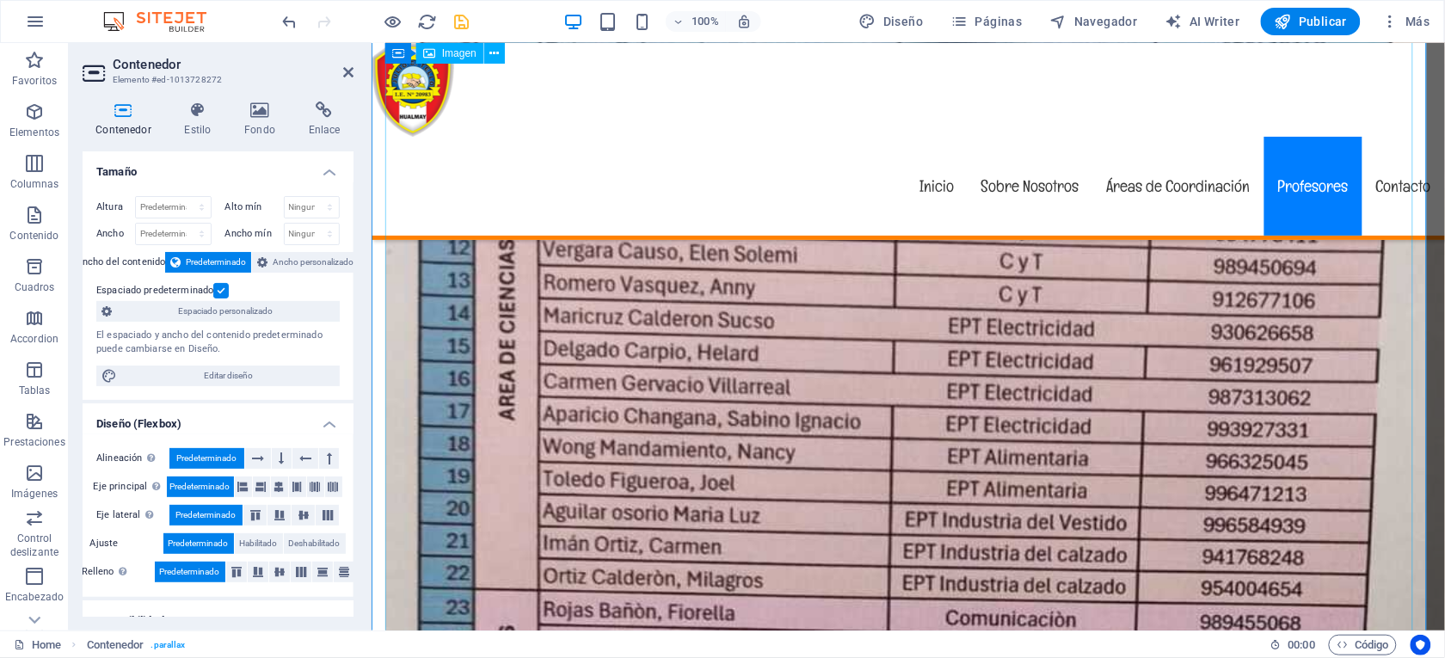
scroll to position [5483, 0]
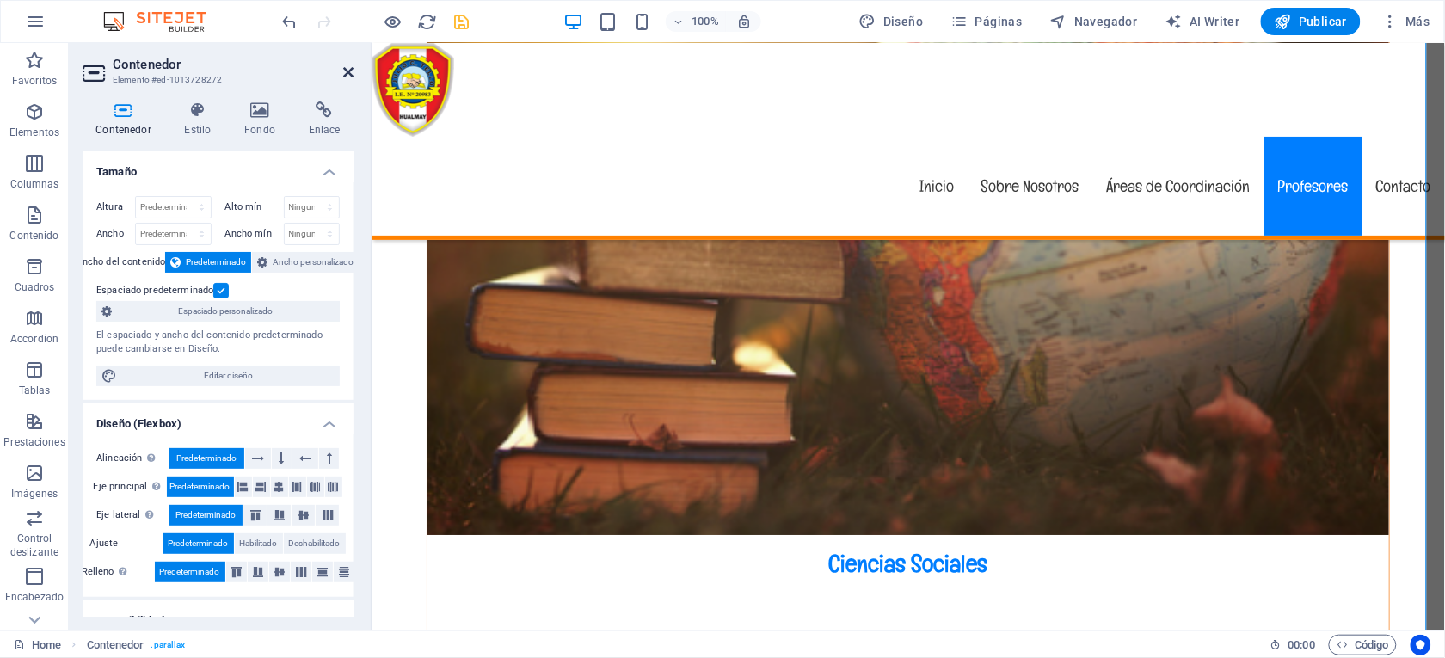
click at [343, 72] on icon at bounding box center [348, 72] width 10 height 14
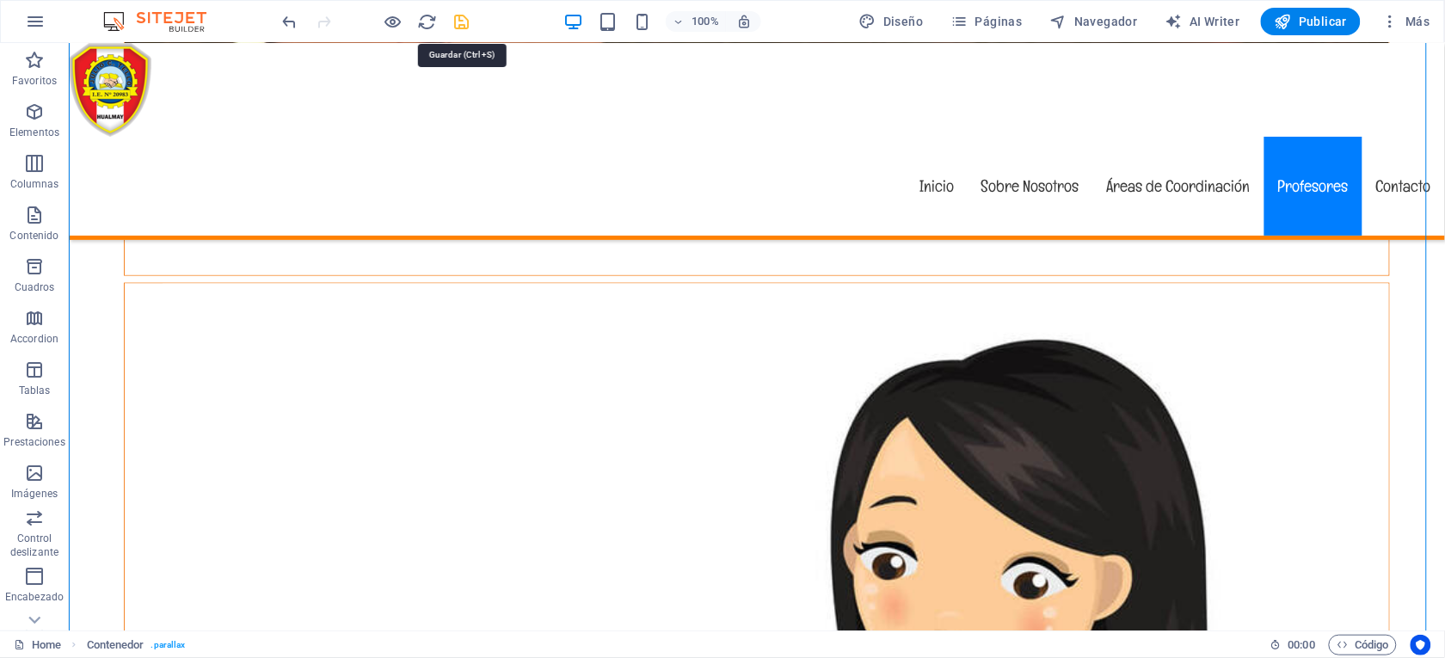
click at [466, 22] on icon "save" at bounding box center [462, 22] width 20 height 20
checkbox input "false"
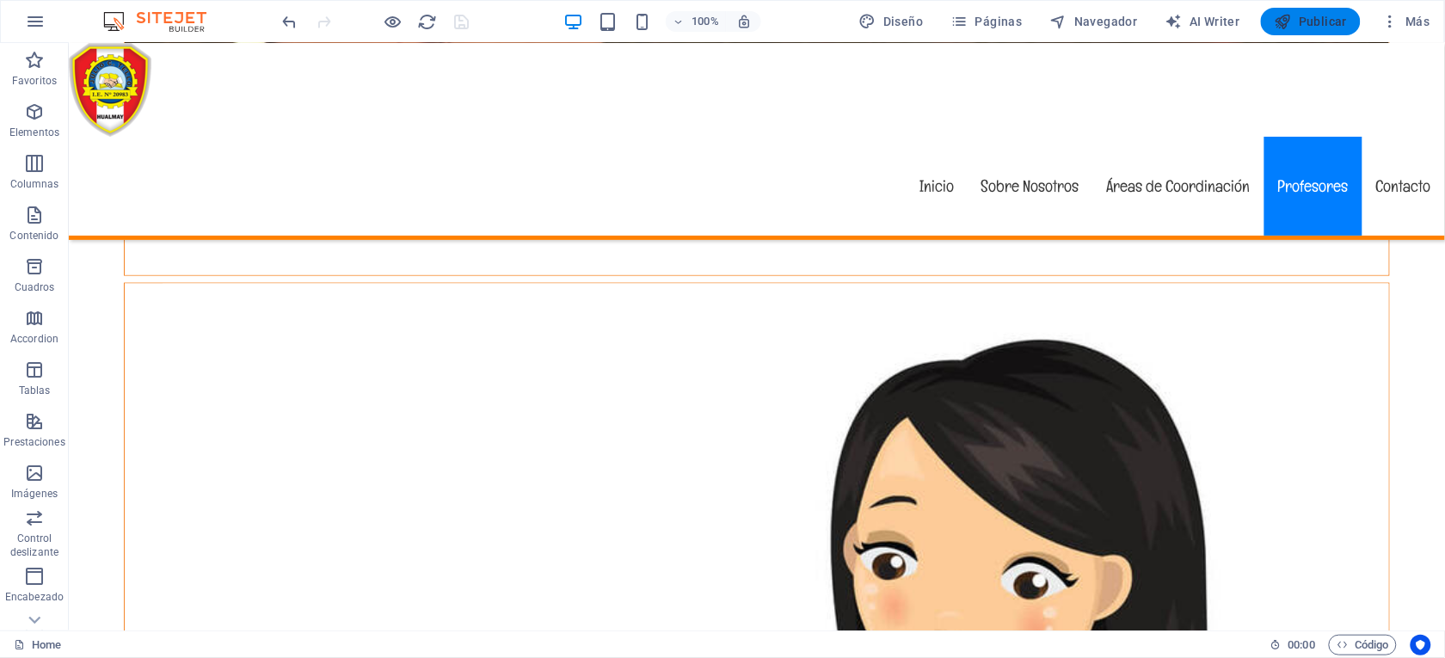
click at [1307, 18] on span "Publicar" at bounding box center [1310, 21] width 73 height 17
